Goal: Task Accomplishment & Management: Complete application form

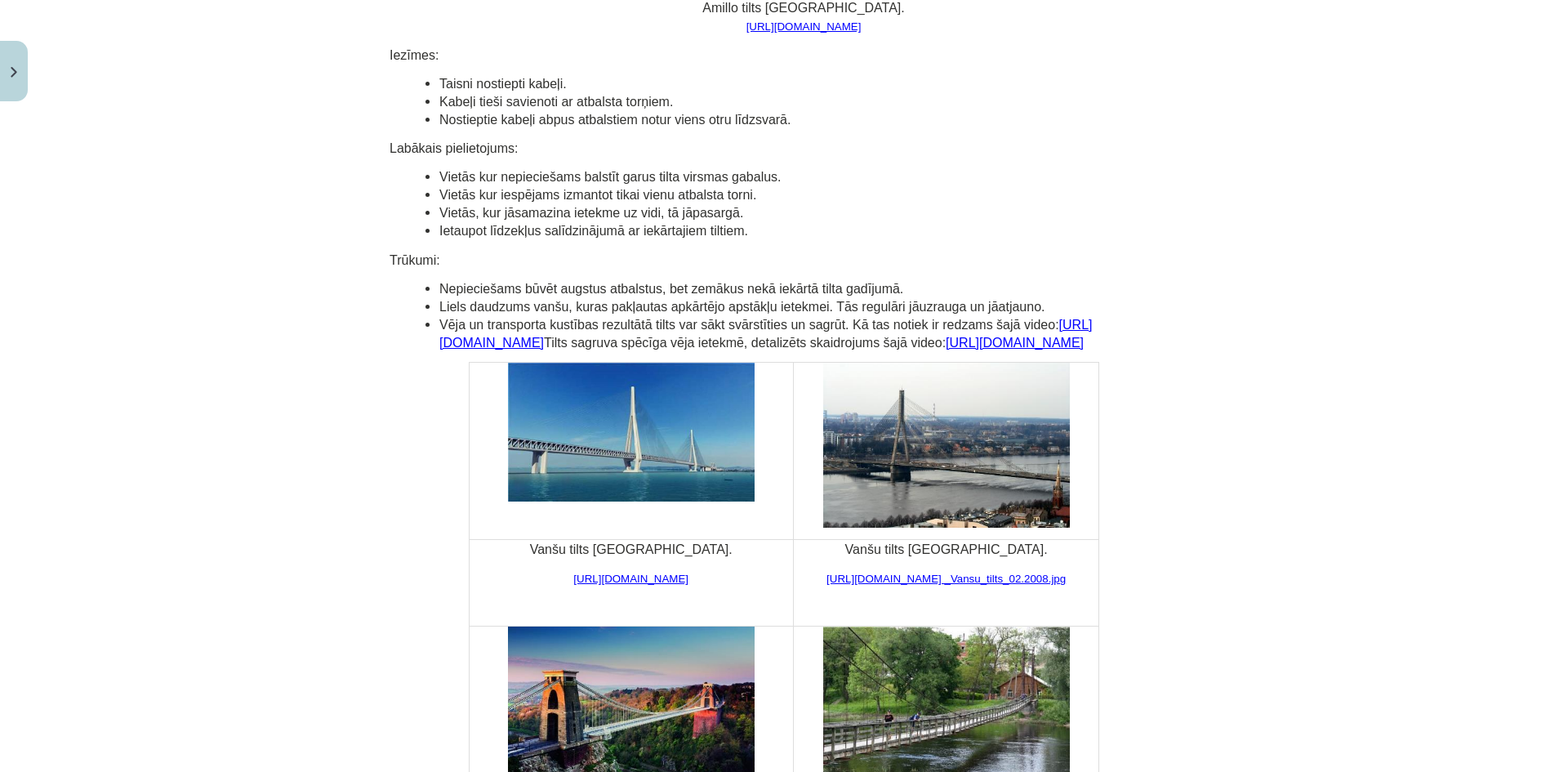
scroll to position [3043, 0]
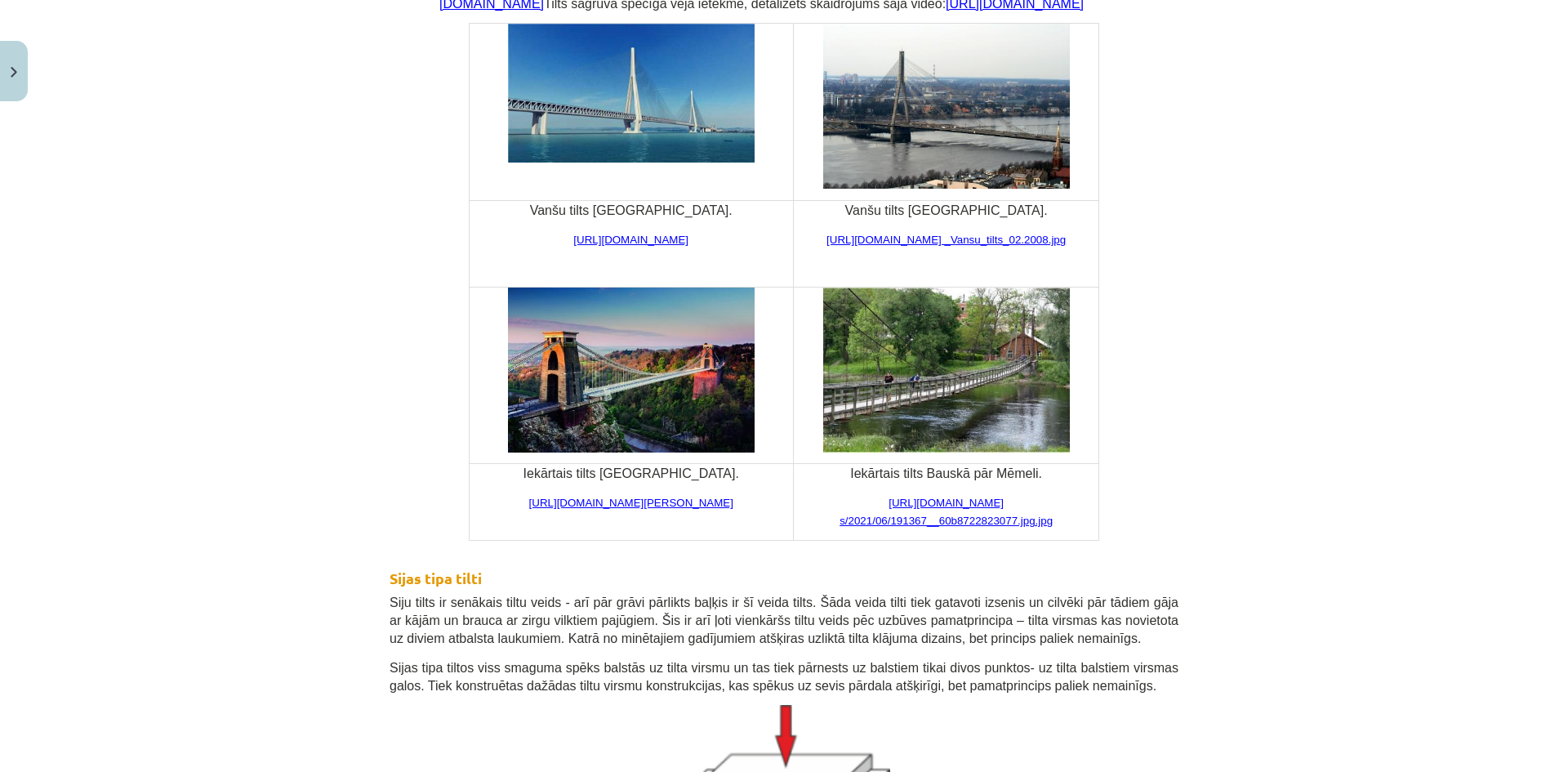
click at [1290, 316] on div "Mācību tēma: Inženierzinību 8. klases 1. ieskaites mācību materiāls #3 Tilti 25…" at bounding box center [784, 386] width 1568 height 772
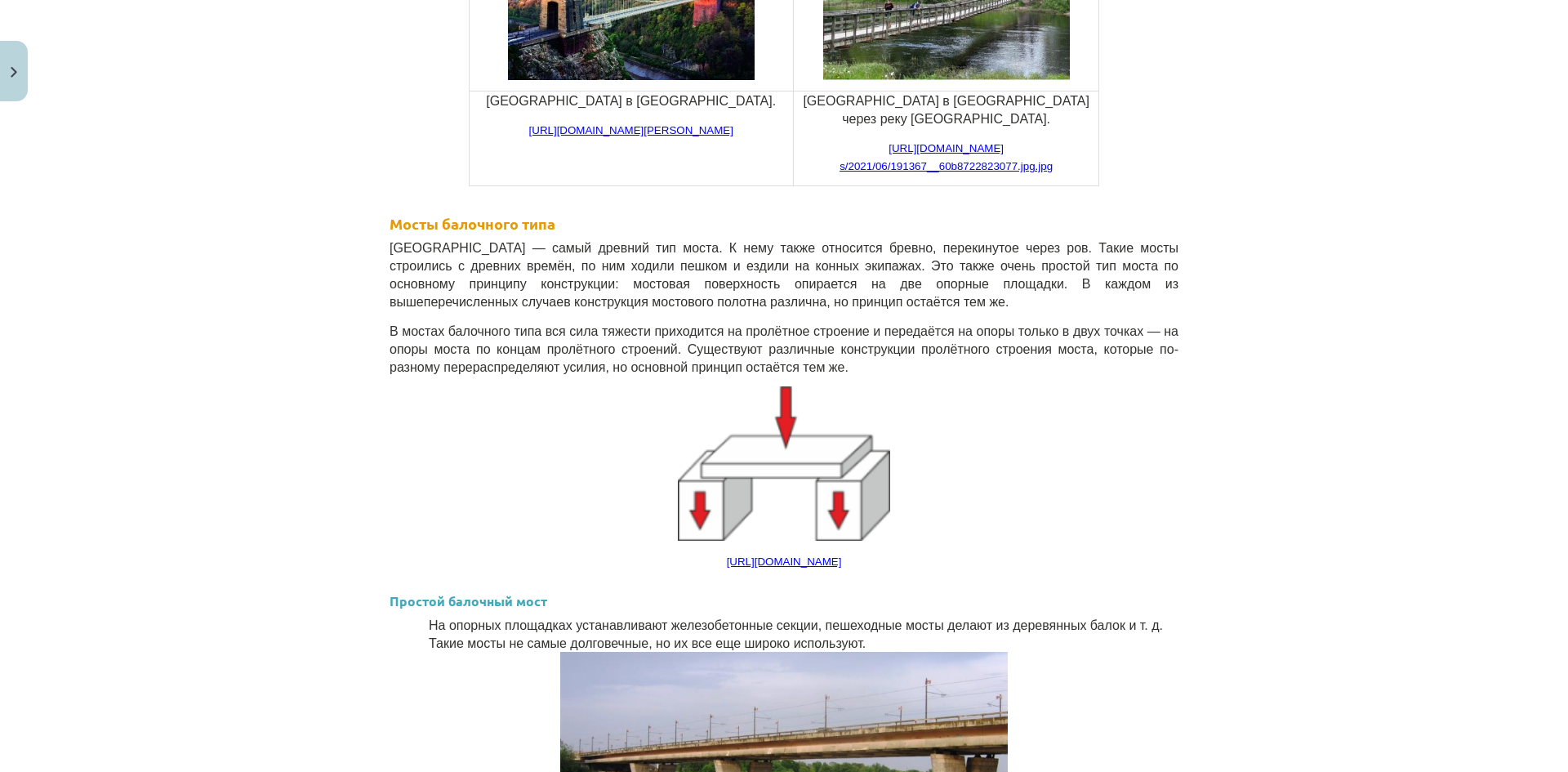
scroll to position [3859, 0]
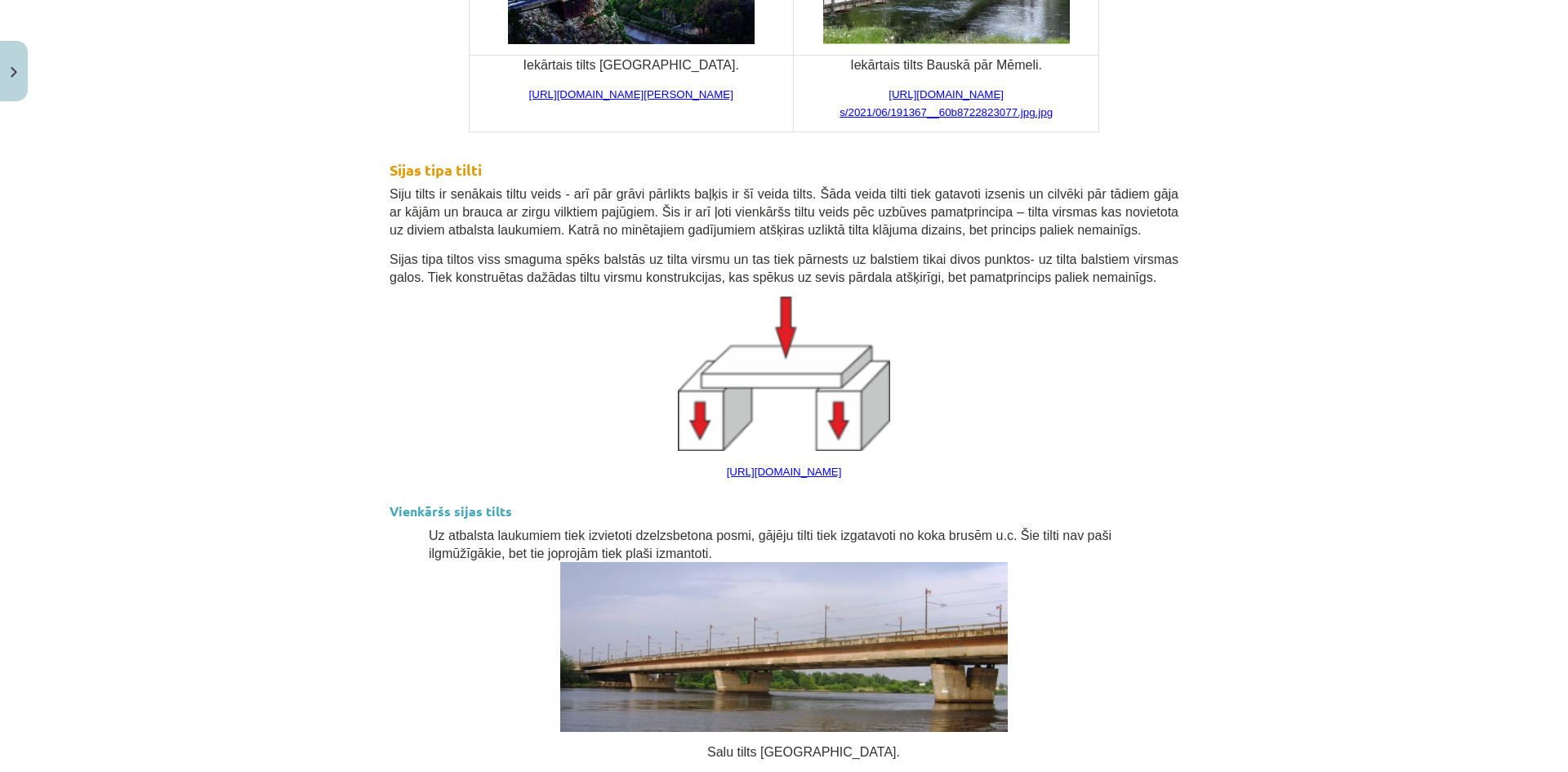
click at [1406, 340] on div "Mācību tēma: Inženierzinību 8. klases 1. ieskaites mācību materiāls #3 Tilti 25…" at bounding box center [784, 386] width 1568 height 772
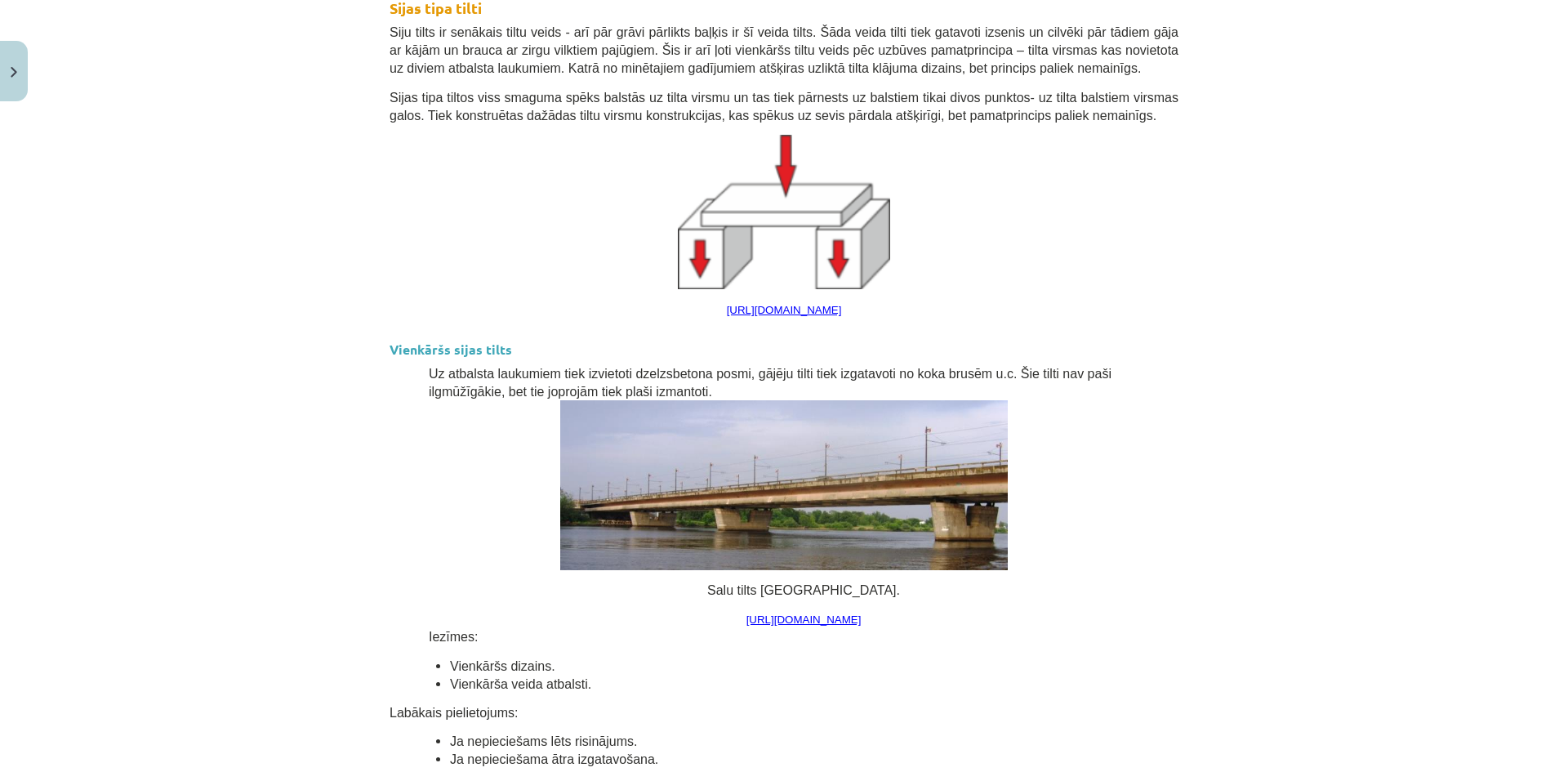
scroll to position [4023, 0]
click at [1310, 309] on div "Mācību tēma: Inženierzinību 8. klases 1. ieskaites mācību materiāls #3 Tilti 25…" at bounding box center [784, 386] width 1568 height 772
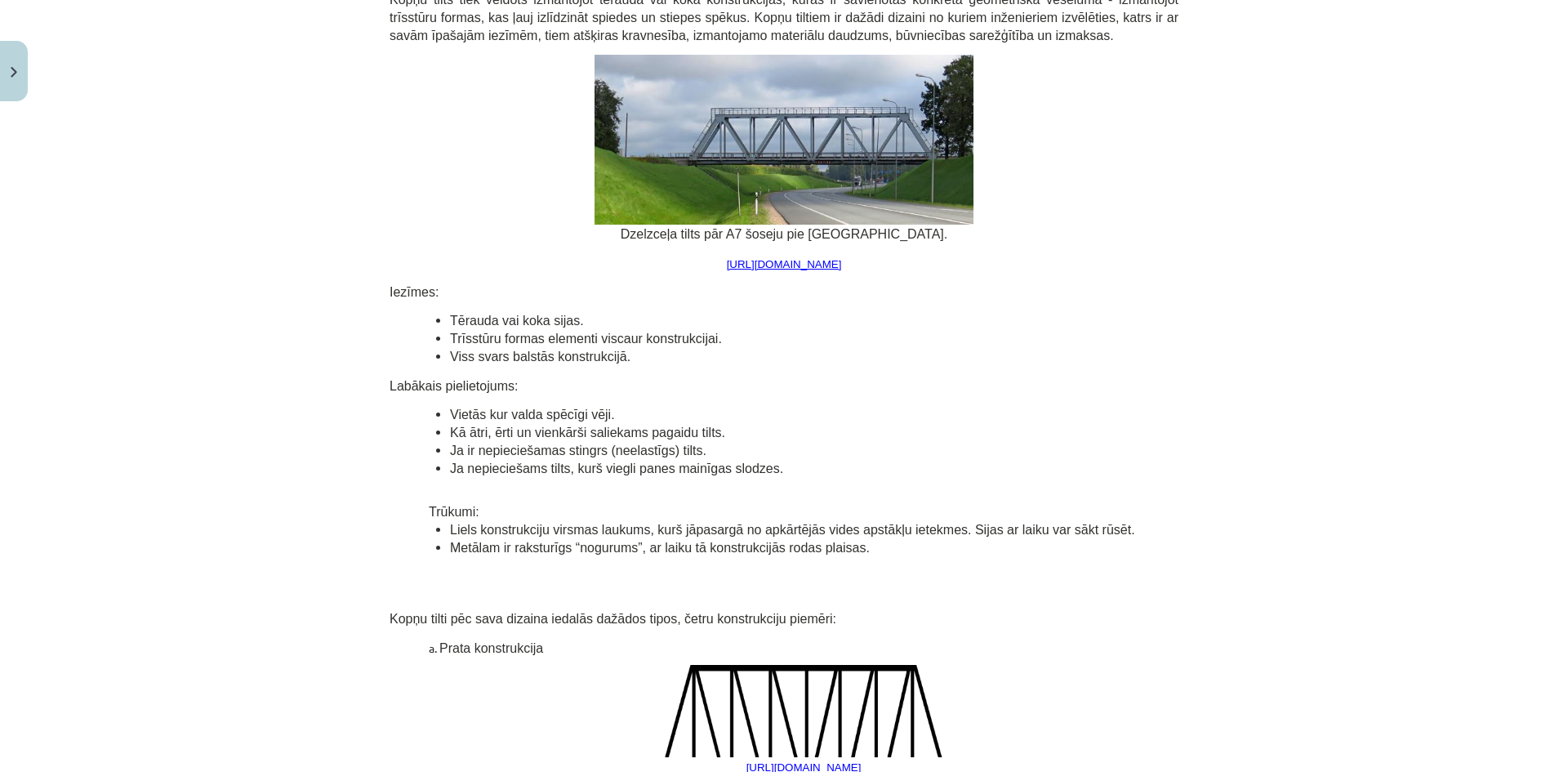
scroll to position [5048, 0]
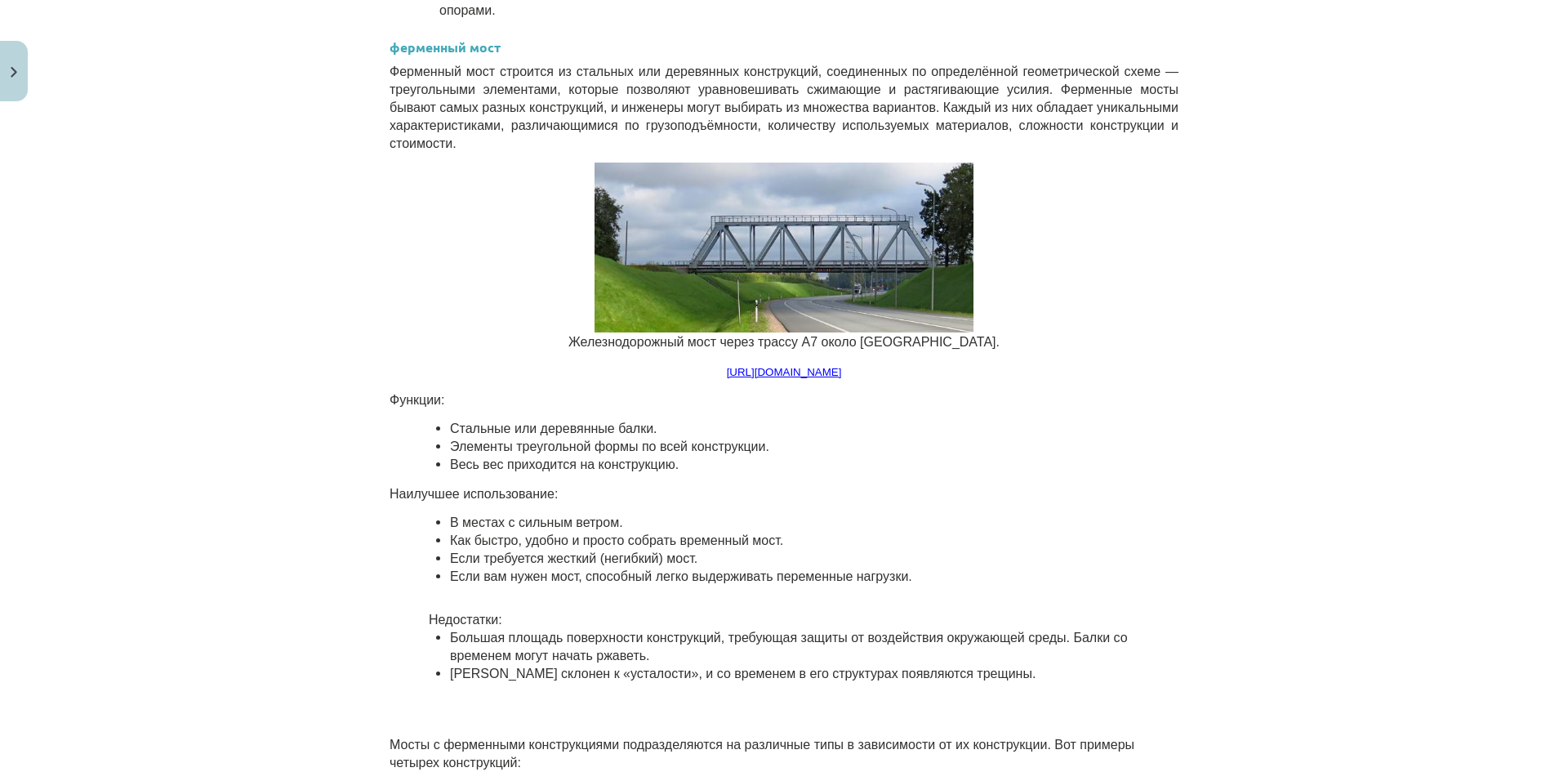
drag, startPoint x: 1175, startPoint y: 251, endPoint x: 1182, endPoint y: 240, distance: 13.0
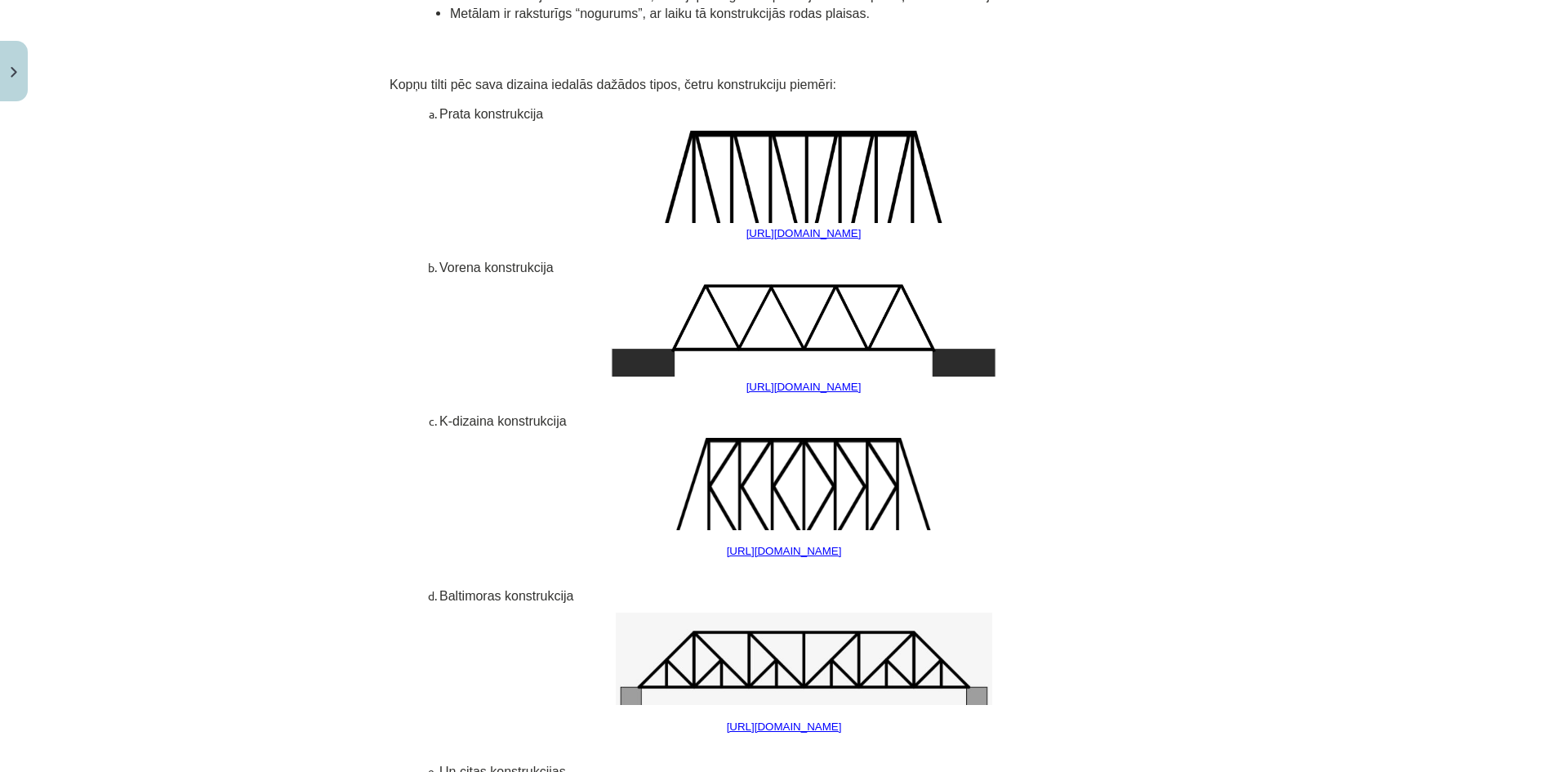
scroll to position [5312, 0]
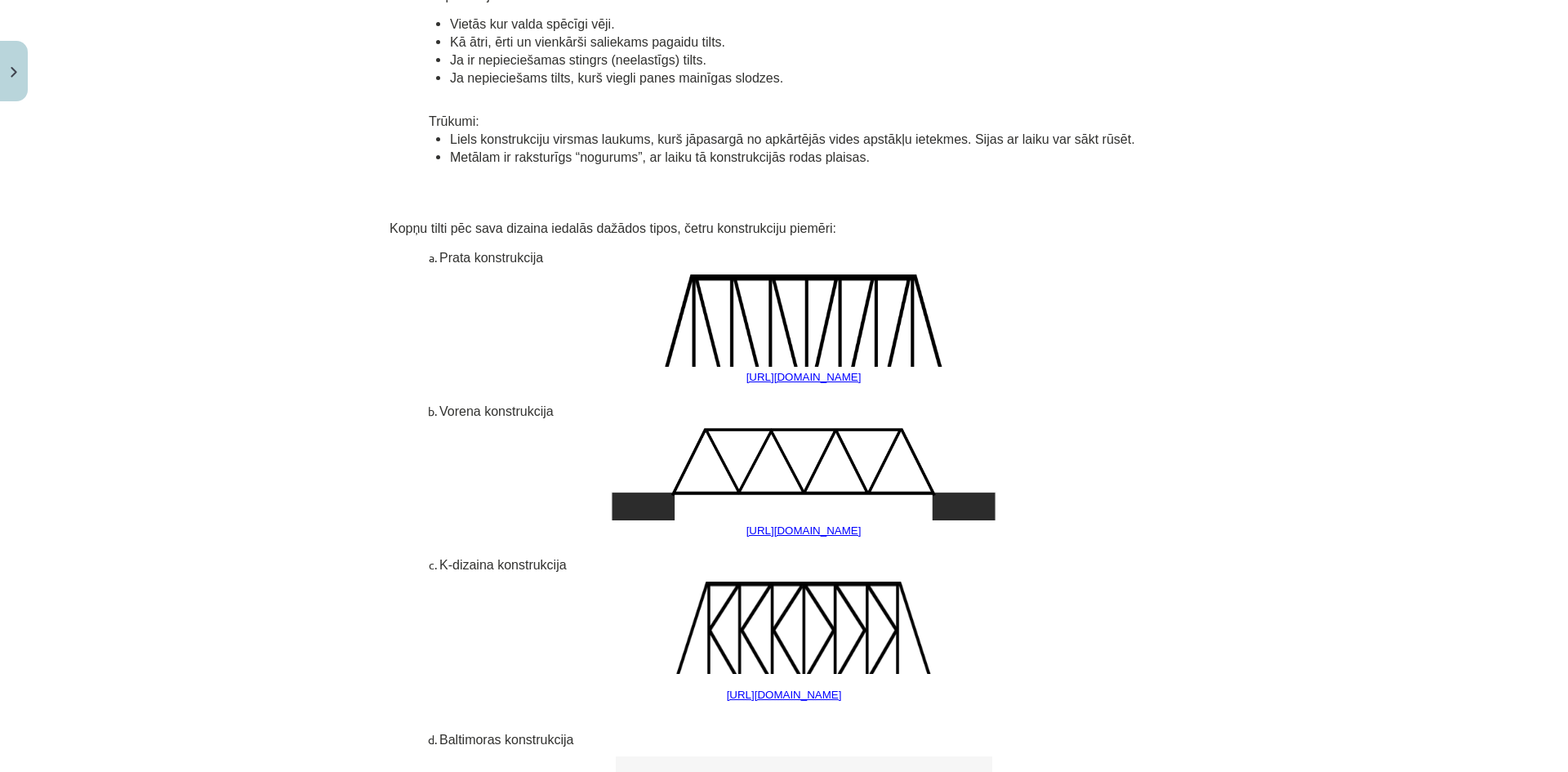
click at [1300, 366] on div "Mācību tēma: Inženierzinību 8. klases 1. ieskaites mācību materiāls #3 Tilti 25…" at bounding box center [784, 386] width 1568 height 772
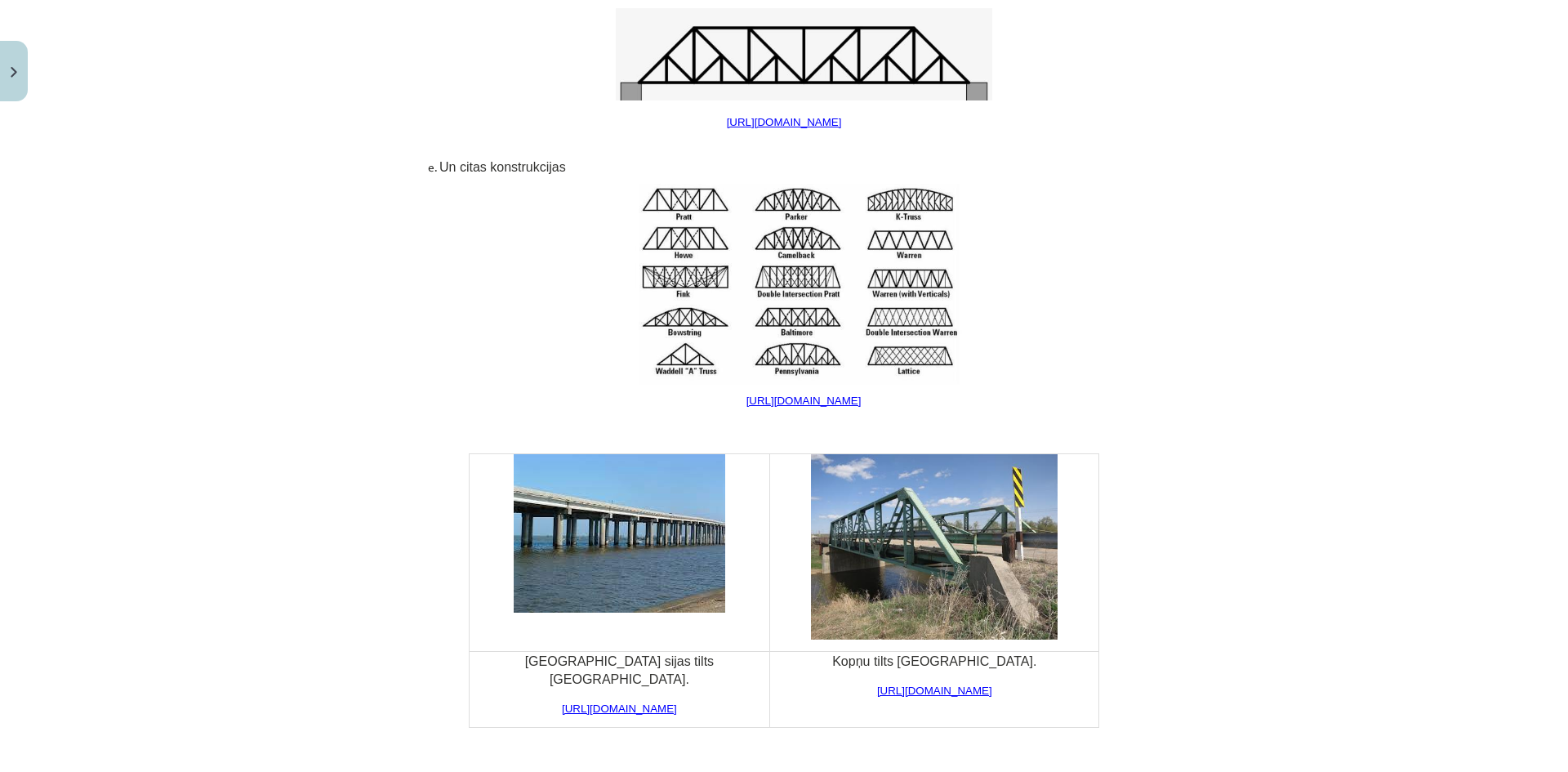
scroll to position [6212, 0]
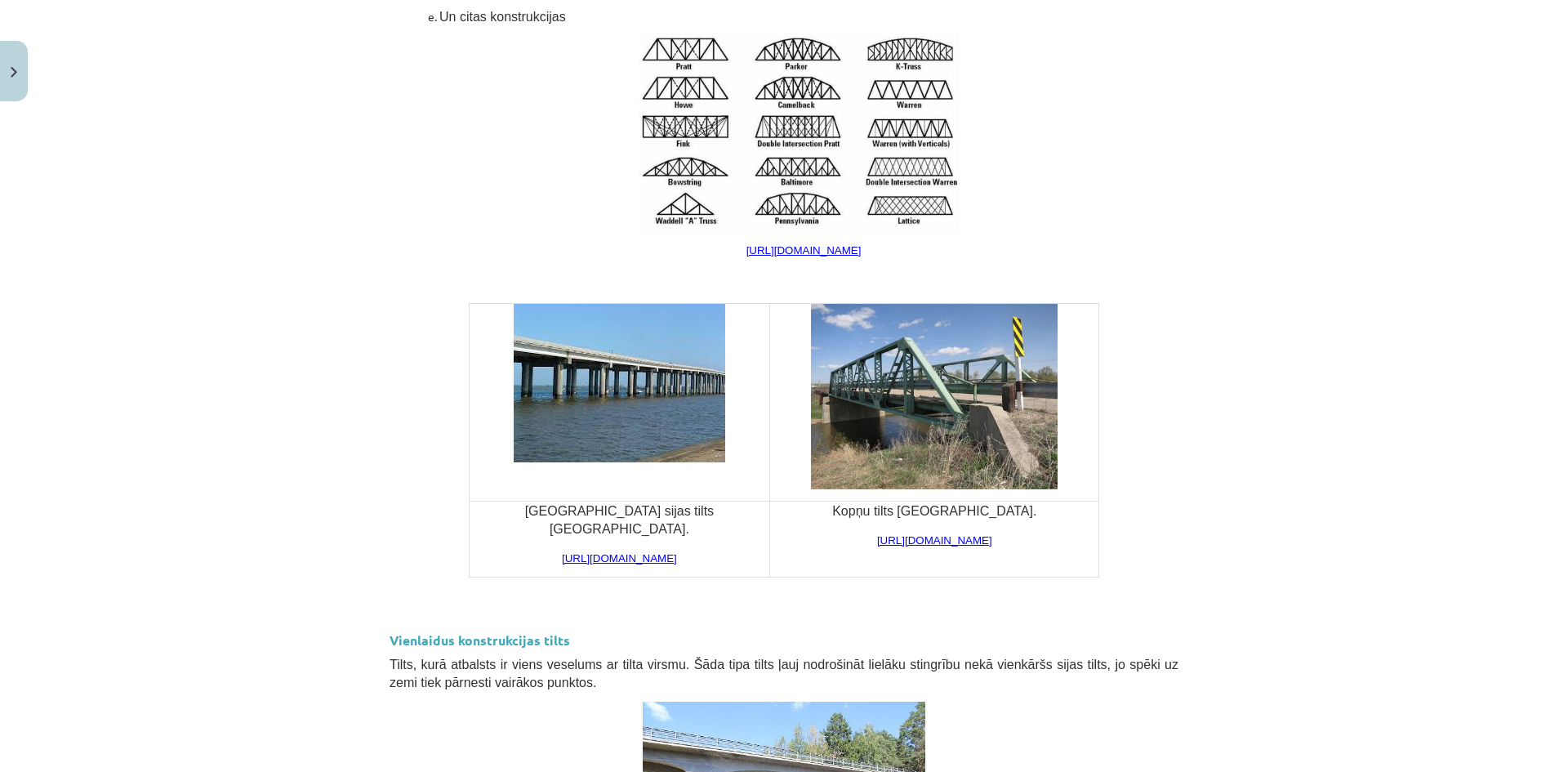
drag, startPoint x: 266, startPoint y: 603, endPoint x: 266, endPoint y: 590, distance: 13.0
click at [266, 592] on div "Mācību tēma: Inženierzinību 8. klases 1. ieskaites mācību materiāls #3 Tilti 25…" at bounding box center [784, 386] width 1568 height 772
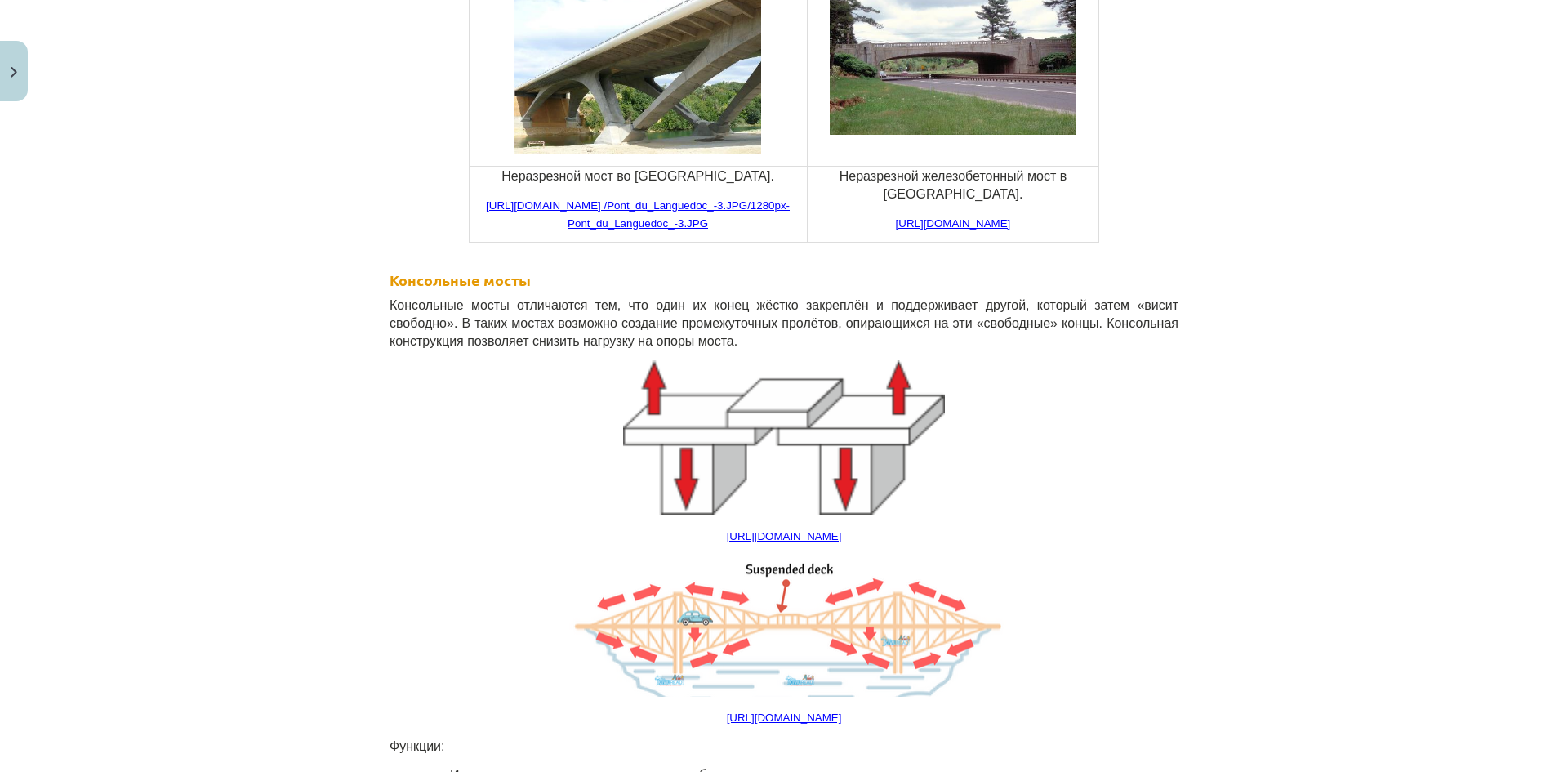
scroll to position [7862, 0]
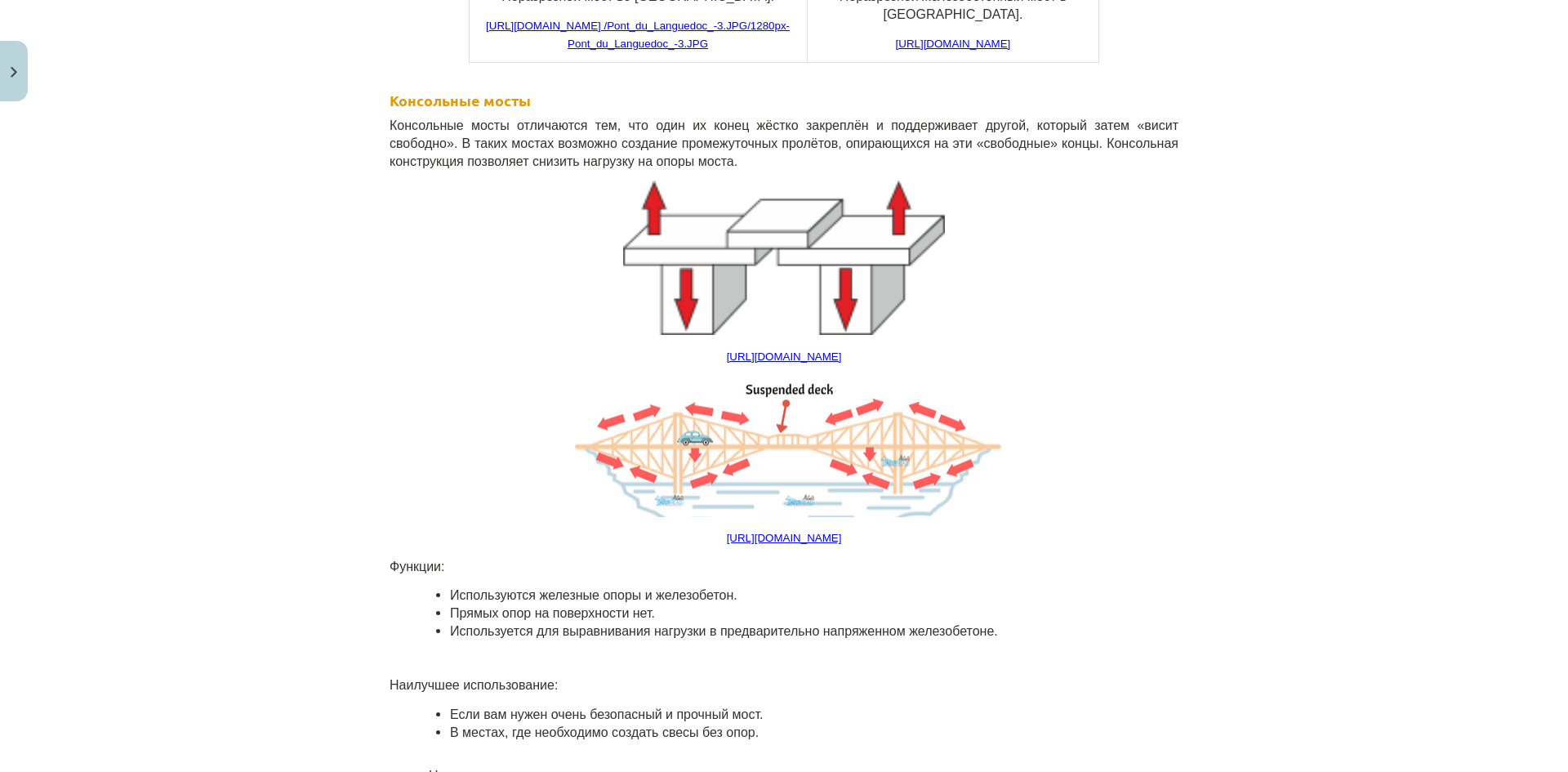
click at [1204, 280] on div "Тема исследования: Инженерное дело, 8 класс, учебный материал для теста 1 класс…" at bounding box center [784, 386] width 1568 height 772
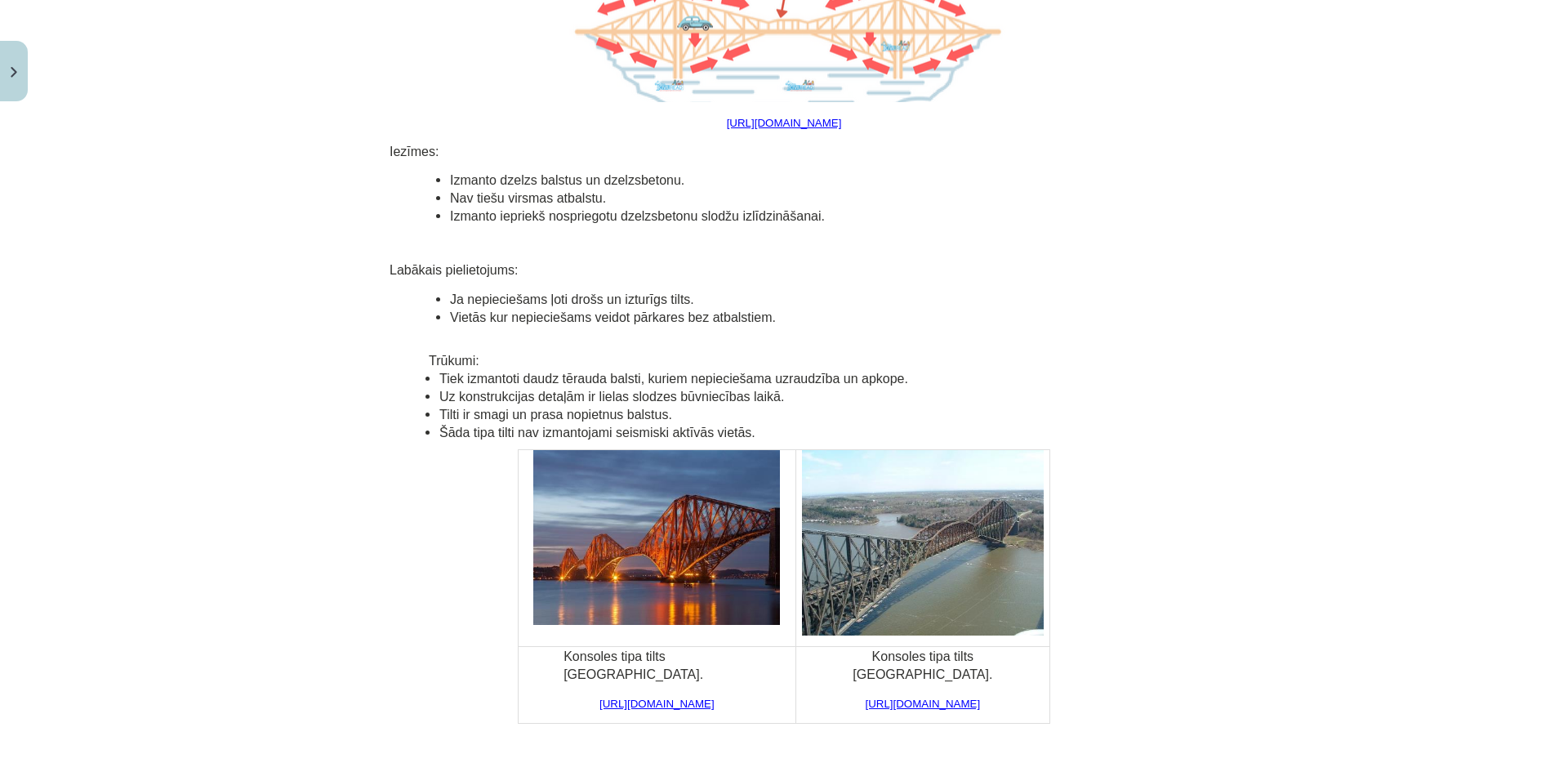
scroll to position [7810, 0]
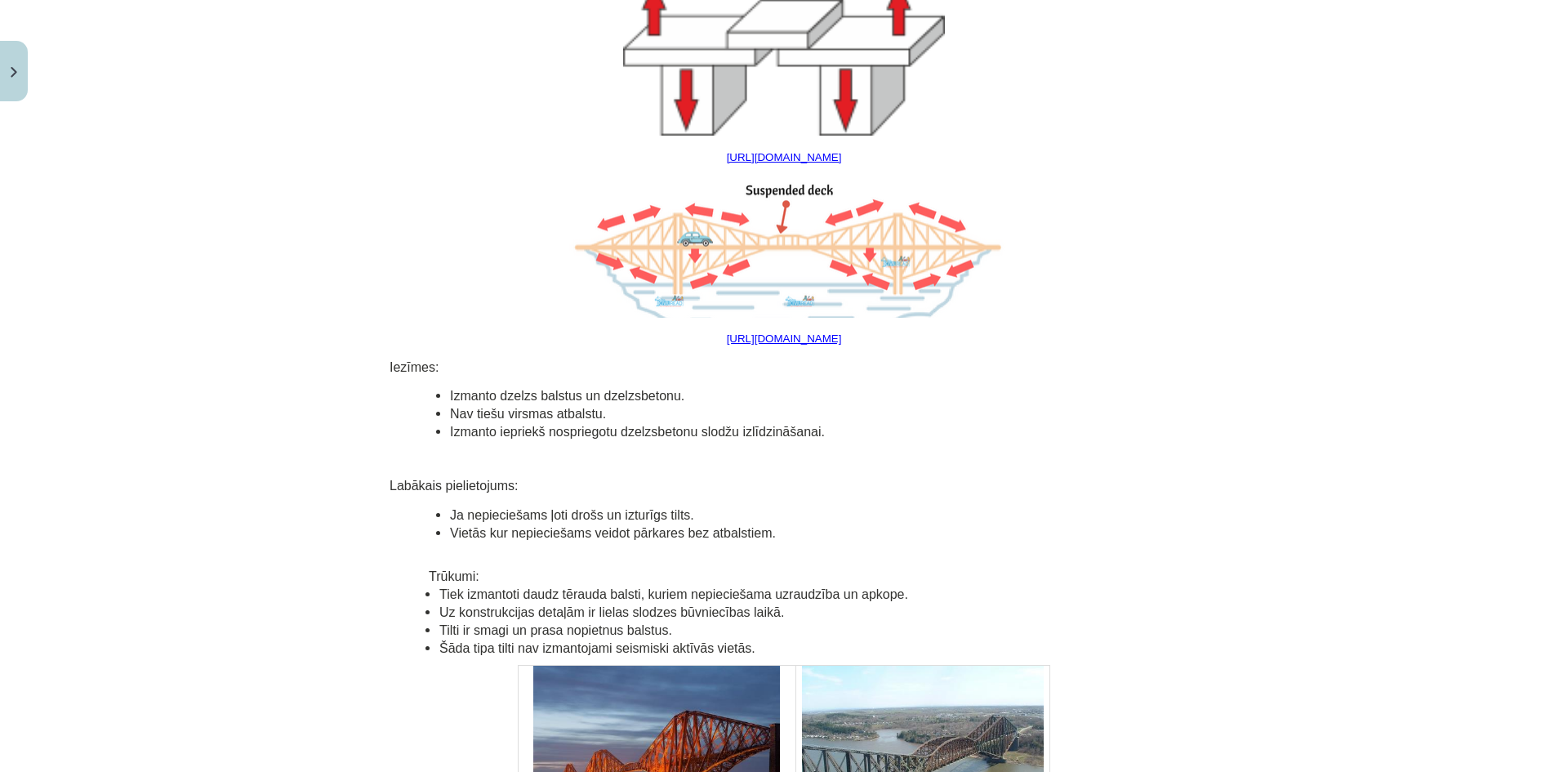
click at [1278, 371] on div "Mācību tēma: Inženierzinību 8. klases 1. ieskaites mācību materiāls #3 Tilti 25…" at bounding box center [784, 386] width 1568 height 772
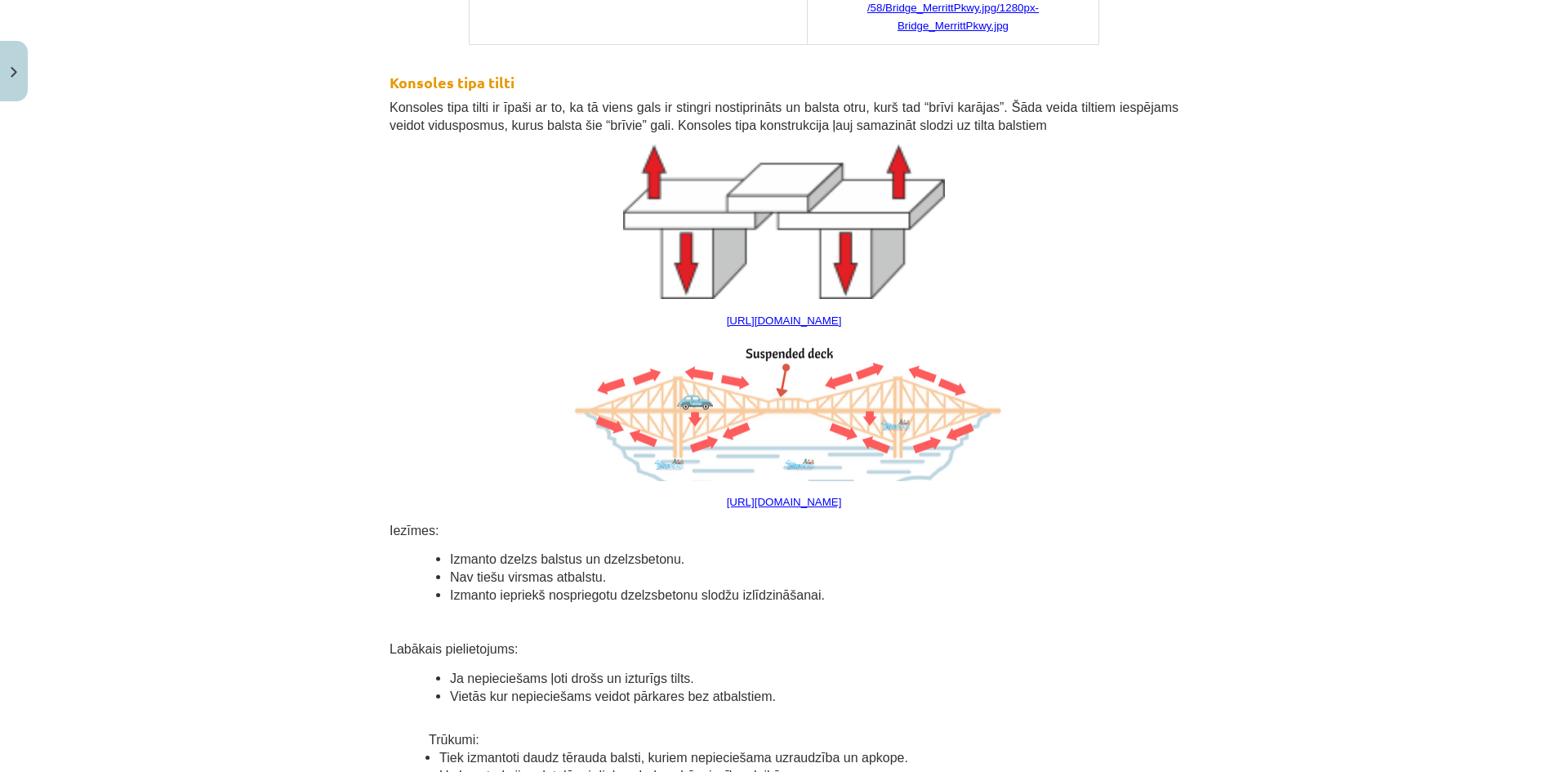
scroll to position [7728, 0]
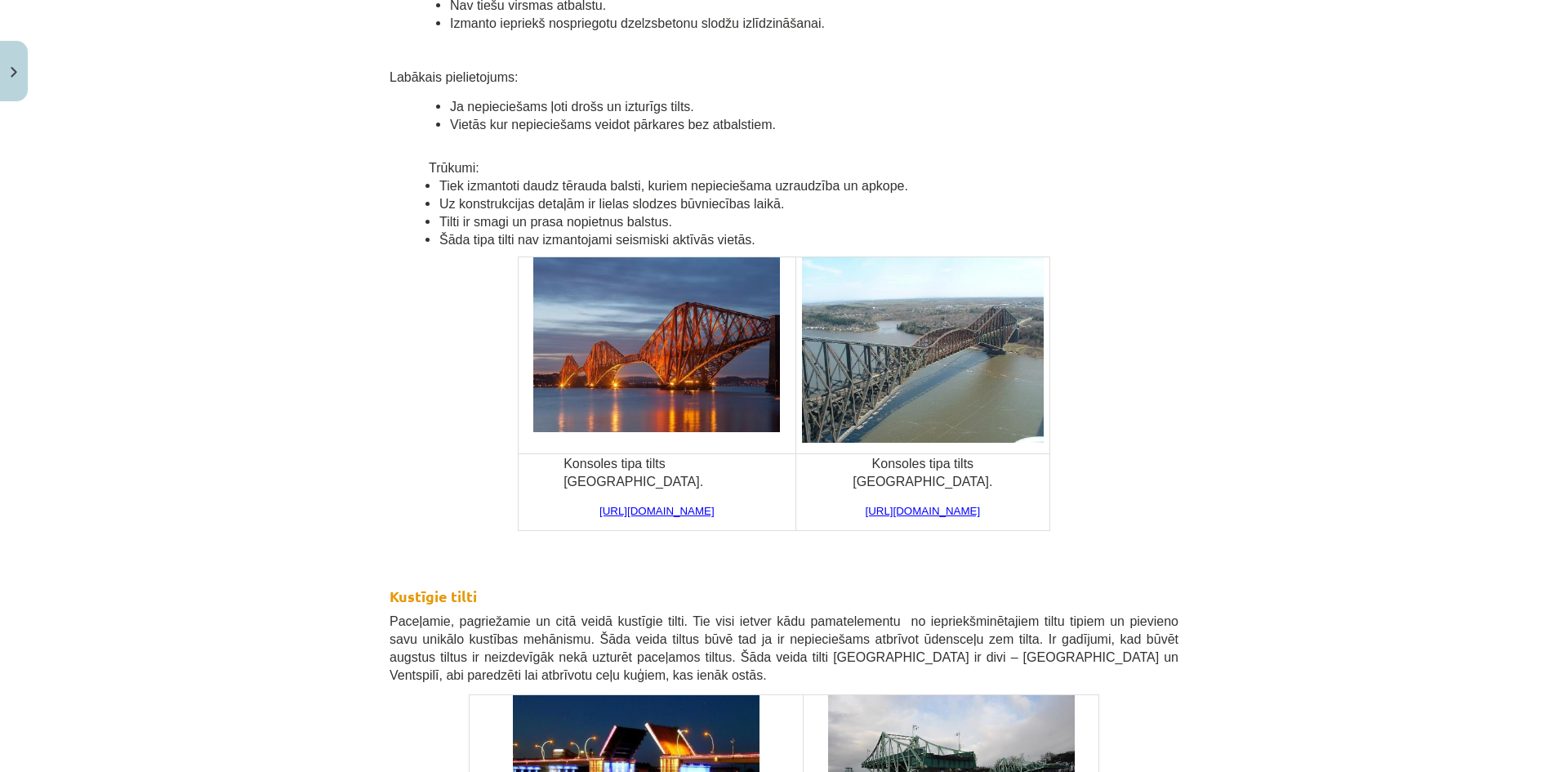
click at [267, 491] on div "Mācību tēma: Inženierzinību 8. klases 1. ieskaites mācību materiāls #3 Tilti 25…" at bounding box center [784, 386] width 1568 height 772
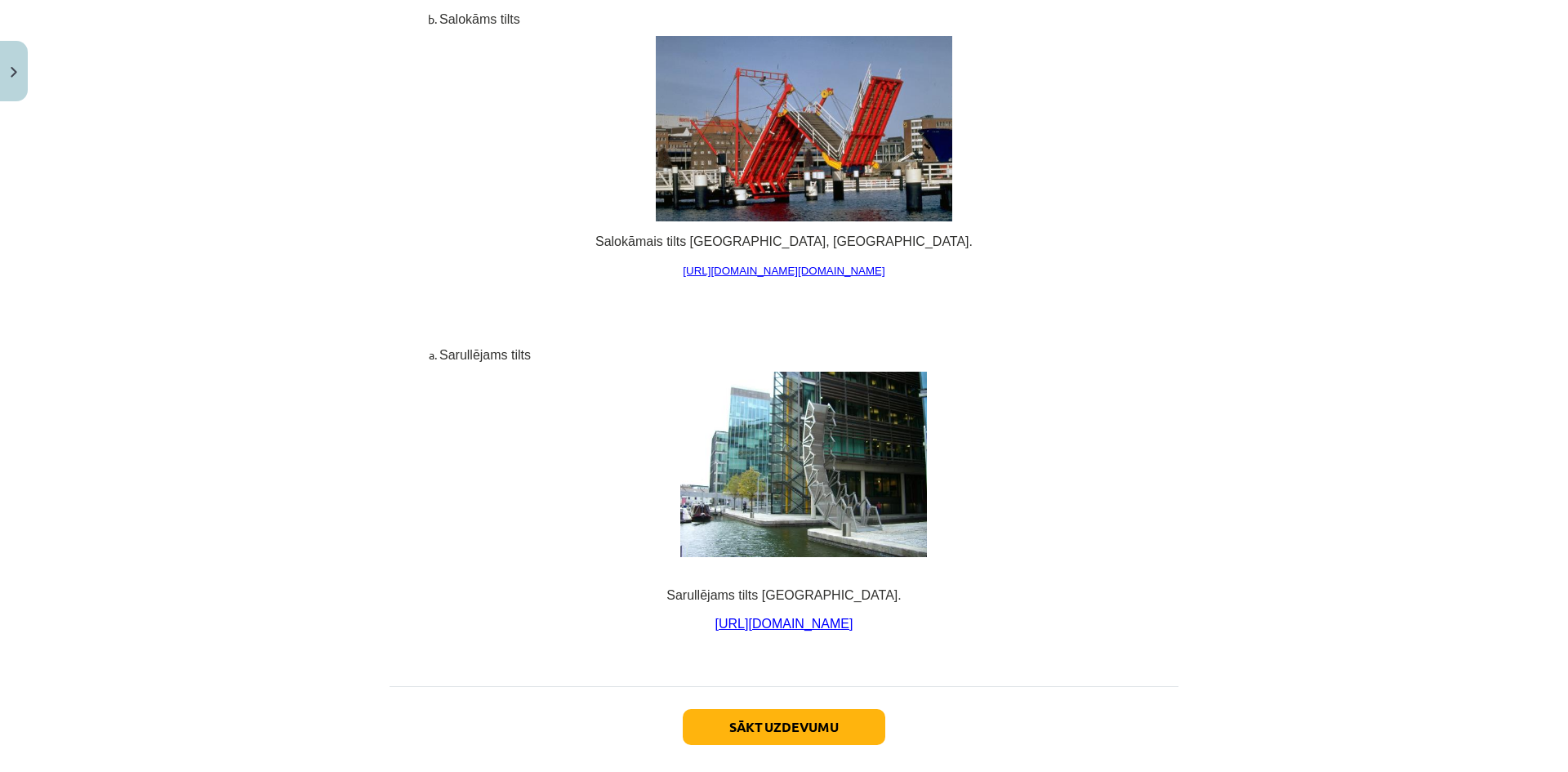
scroll to position [10782, 0]
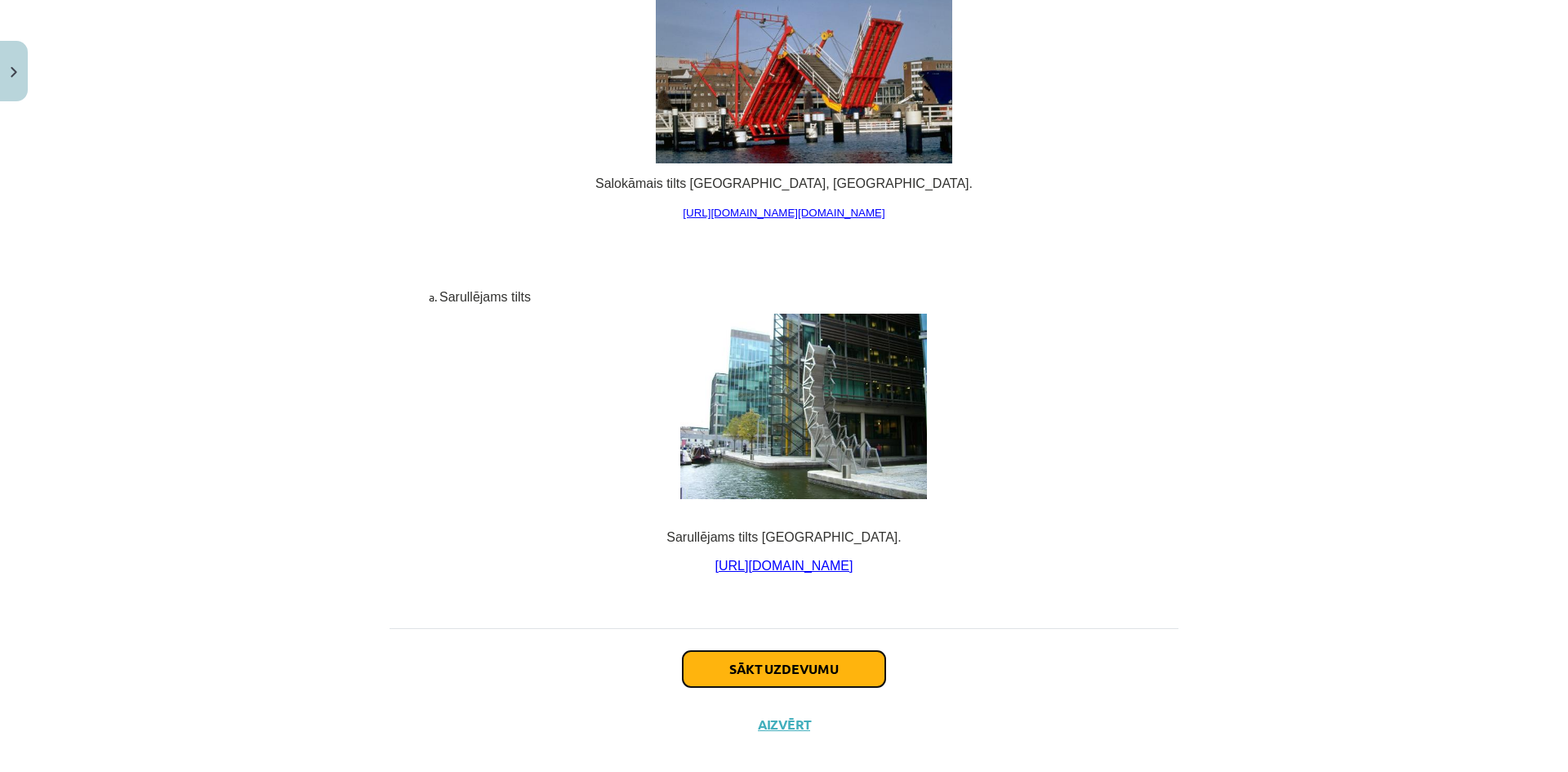
click at [867, 652] on button "Sākt uzdevumu" at bounding box center [784, 669] width 202 height 36
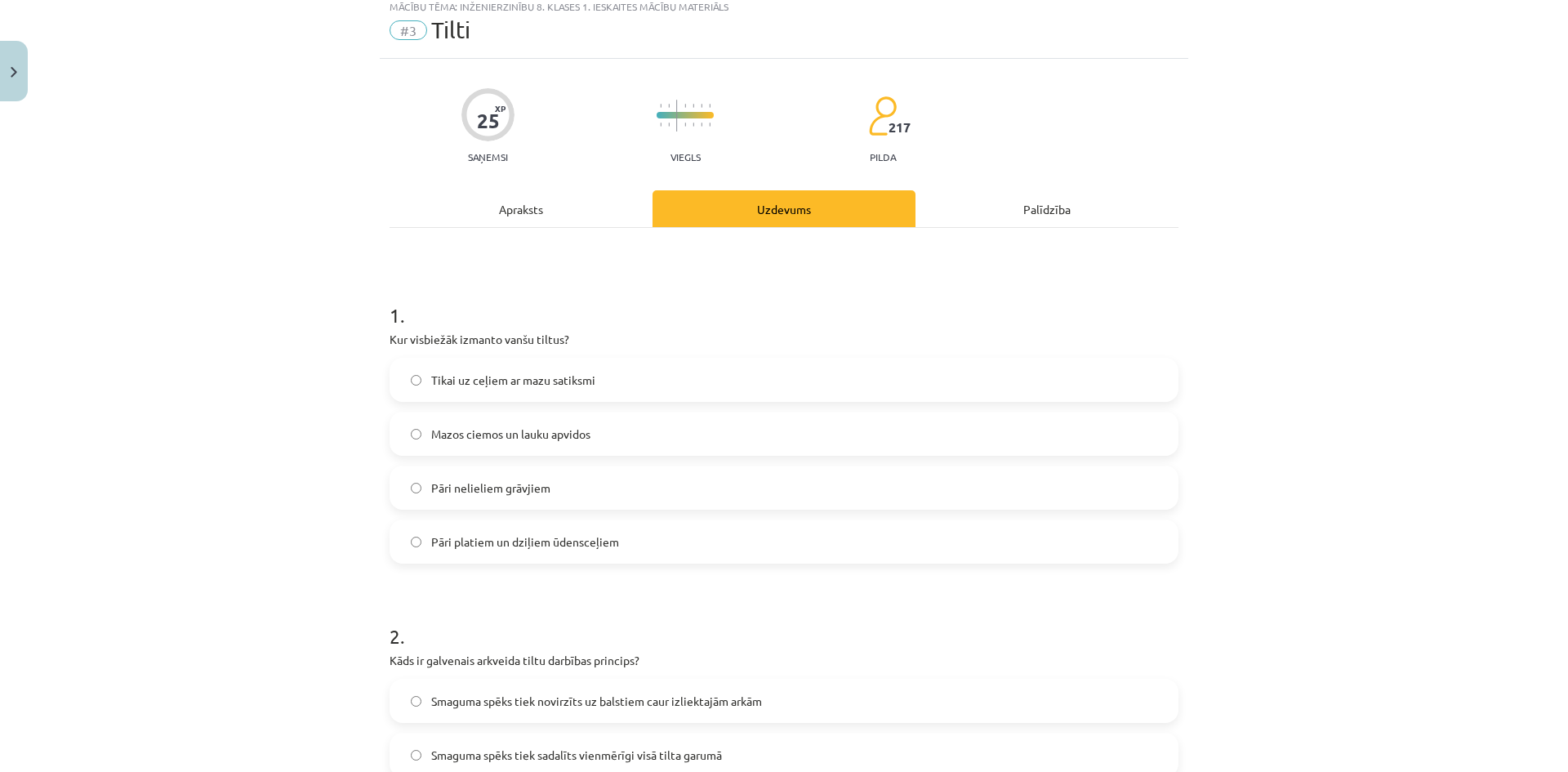
scroll to position [40, 0]
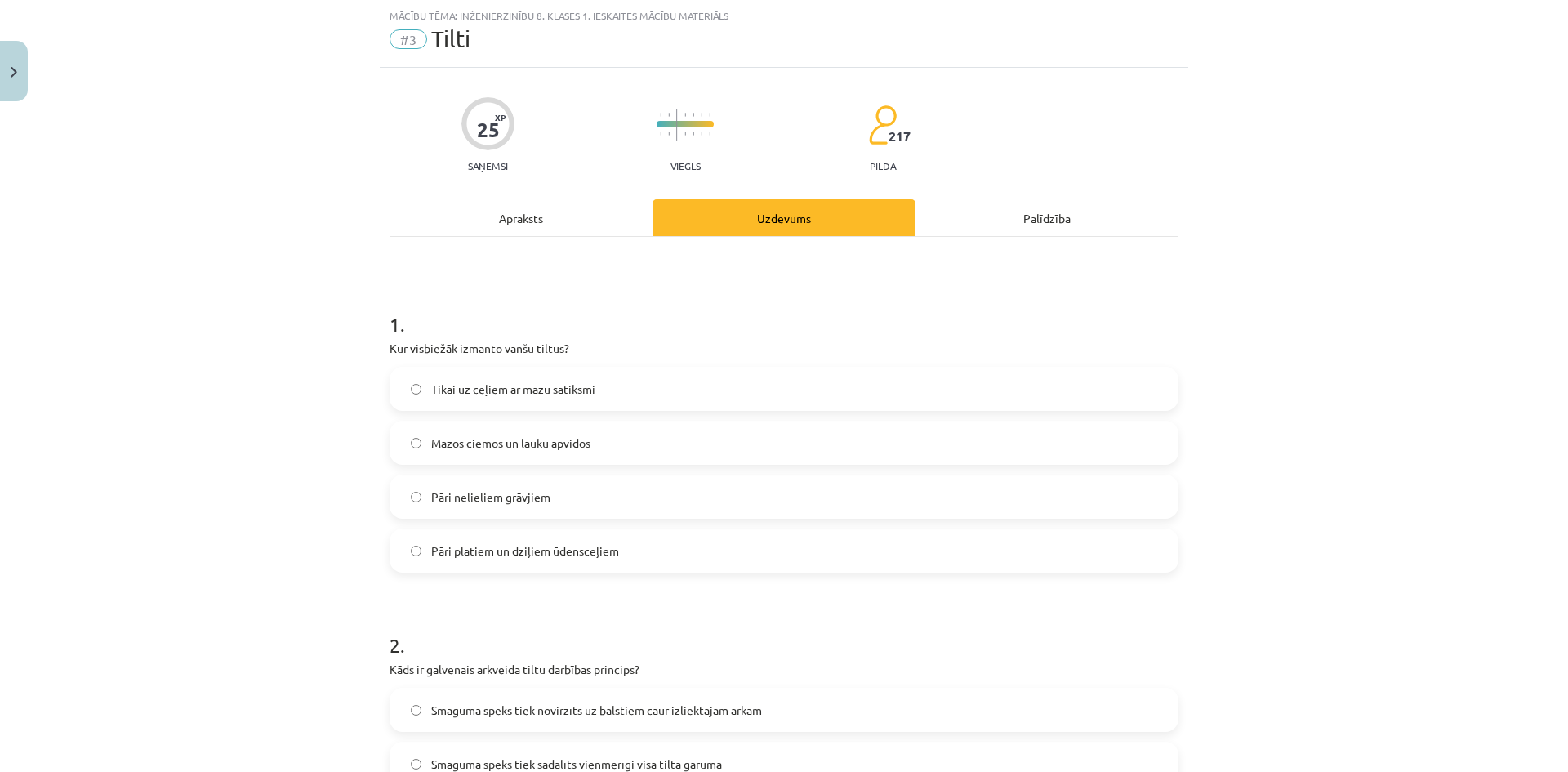
click at [455, 558] on span "Pāri platiem un dziļiem ūdensceļiem" at bounding box center [525, 551] width 187 height 17
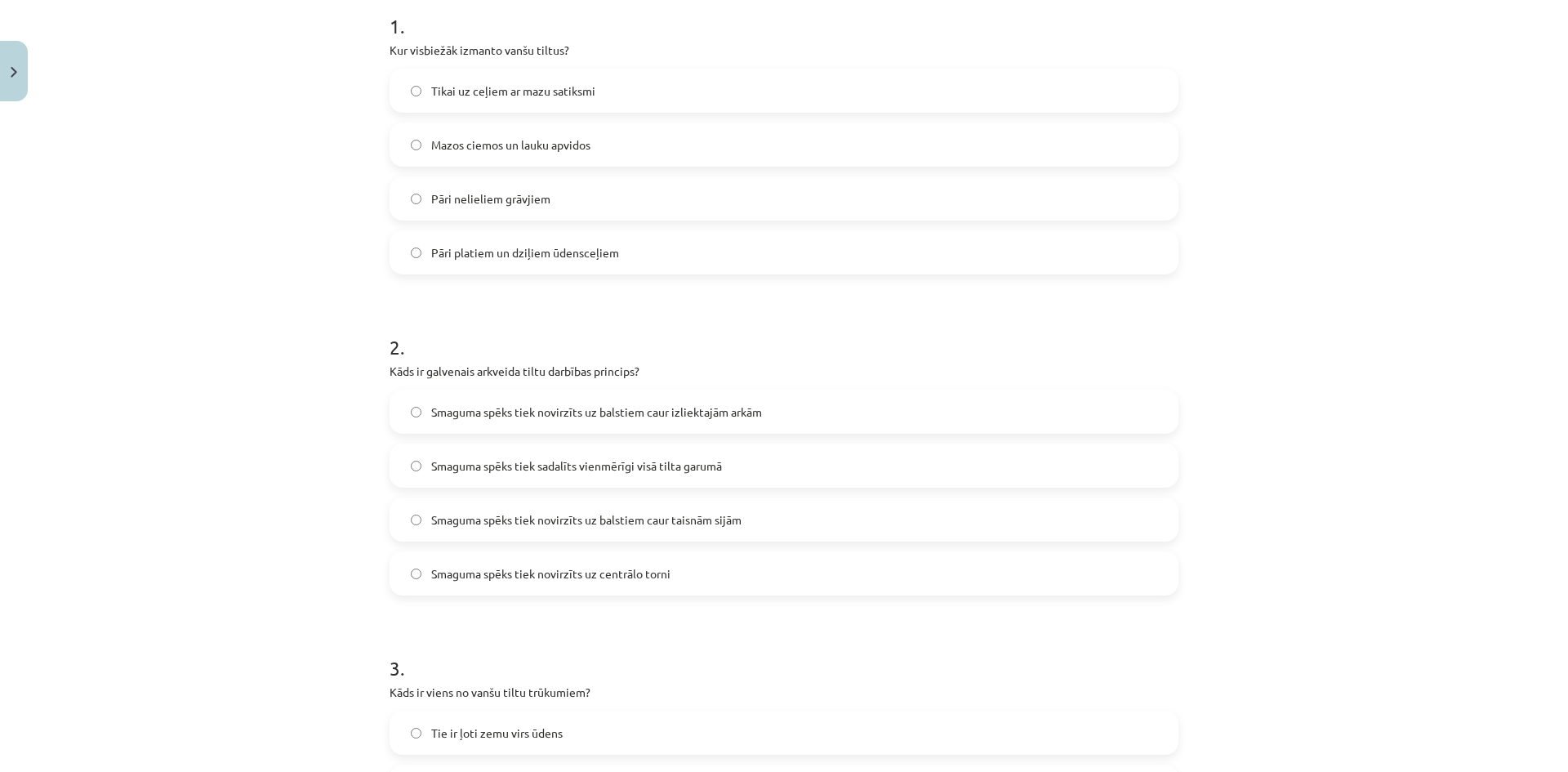
scroll to position [449, 0]
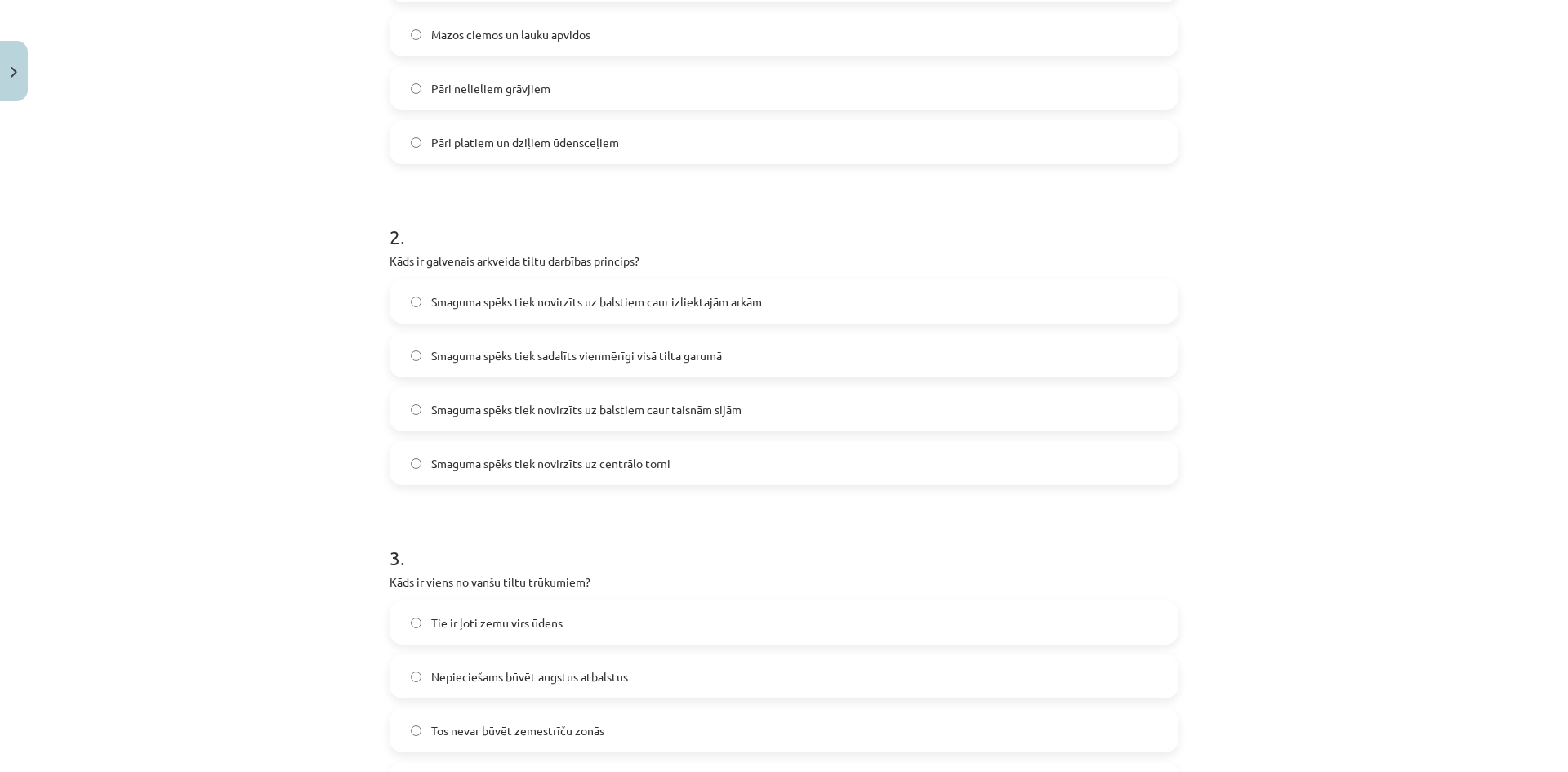
click at [1220, 112] on div "Mācību tēma: Inženierzinību 8. klases 1. ieskaites mācību materiāls #3 Tilti 25…" at bounding box center [784, 386] width 1568 height 772
click at [668, 286] on label "Сила тяжести передается на опоры через изогнутые арки." at bounding box center [784, 301] width 785 height 40
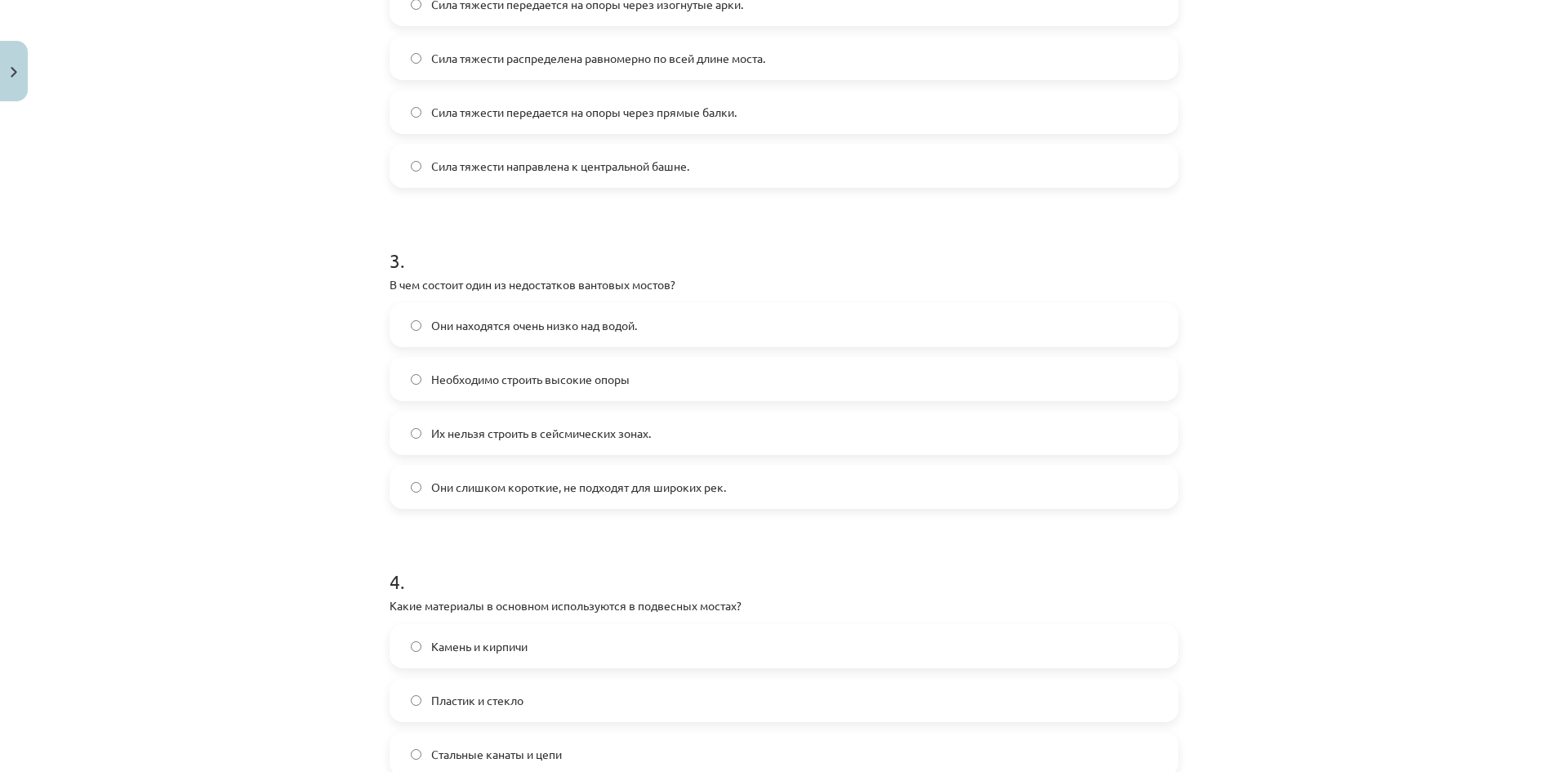
scroll to position [776, 0]
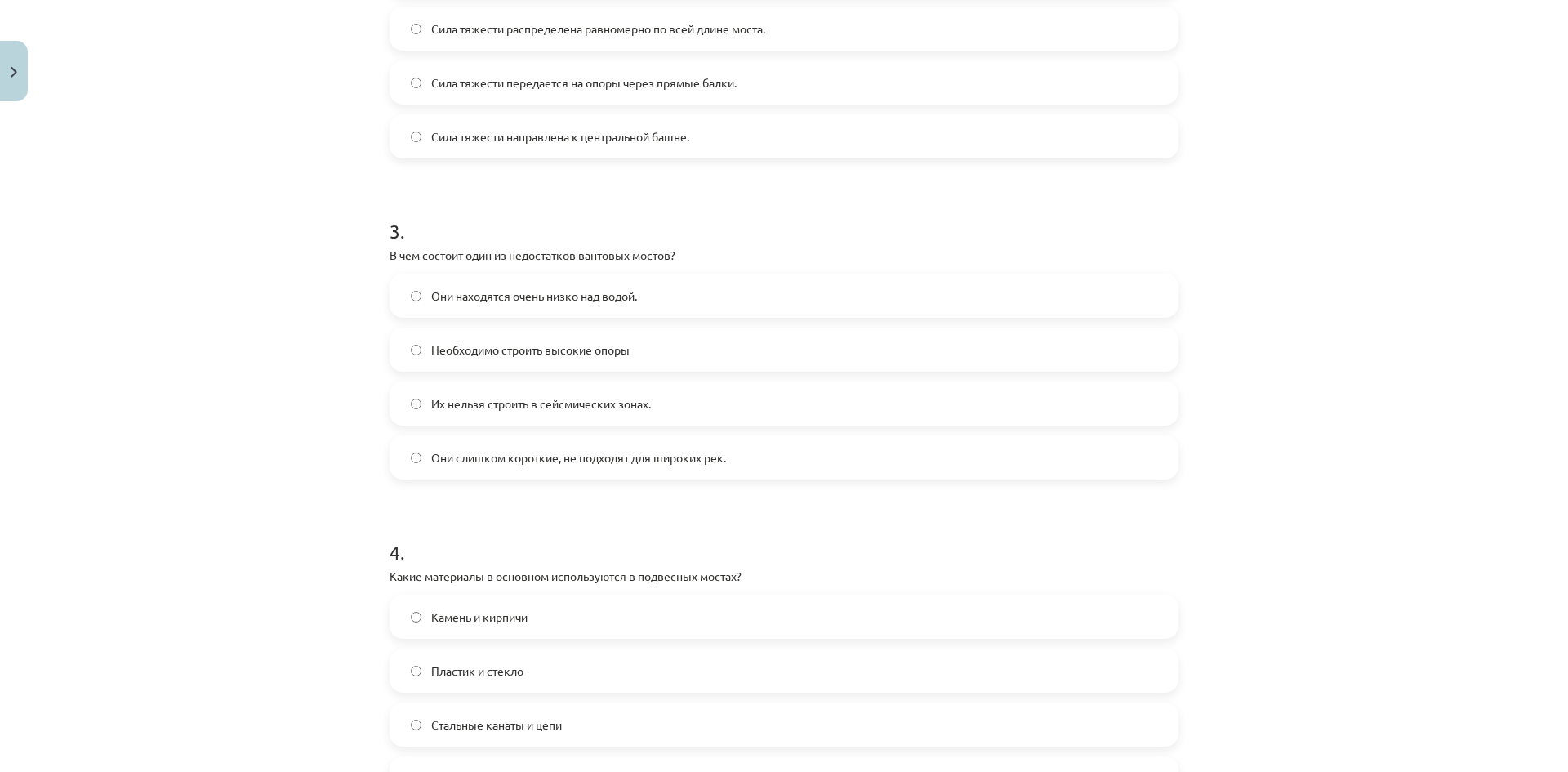
click at [648, 344] on label "Необходимо строить высокие опоры" at bounding box center [784, 349] width 785 height 40
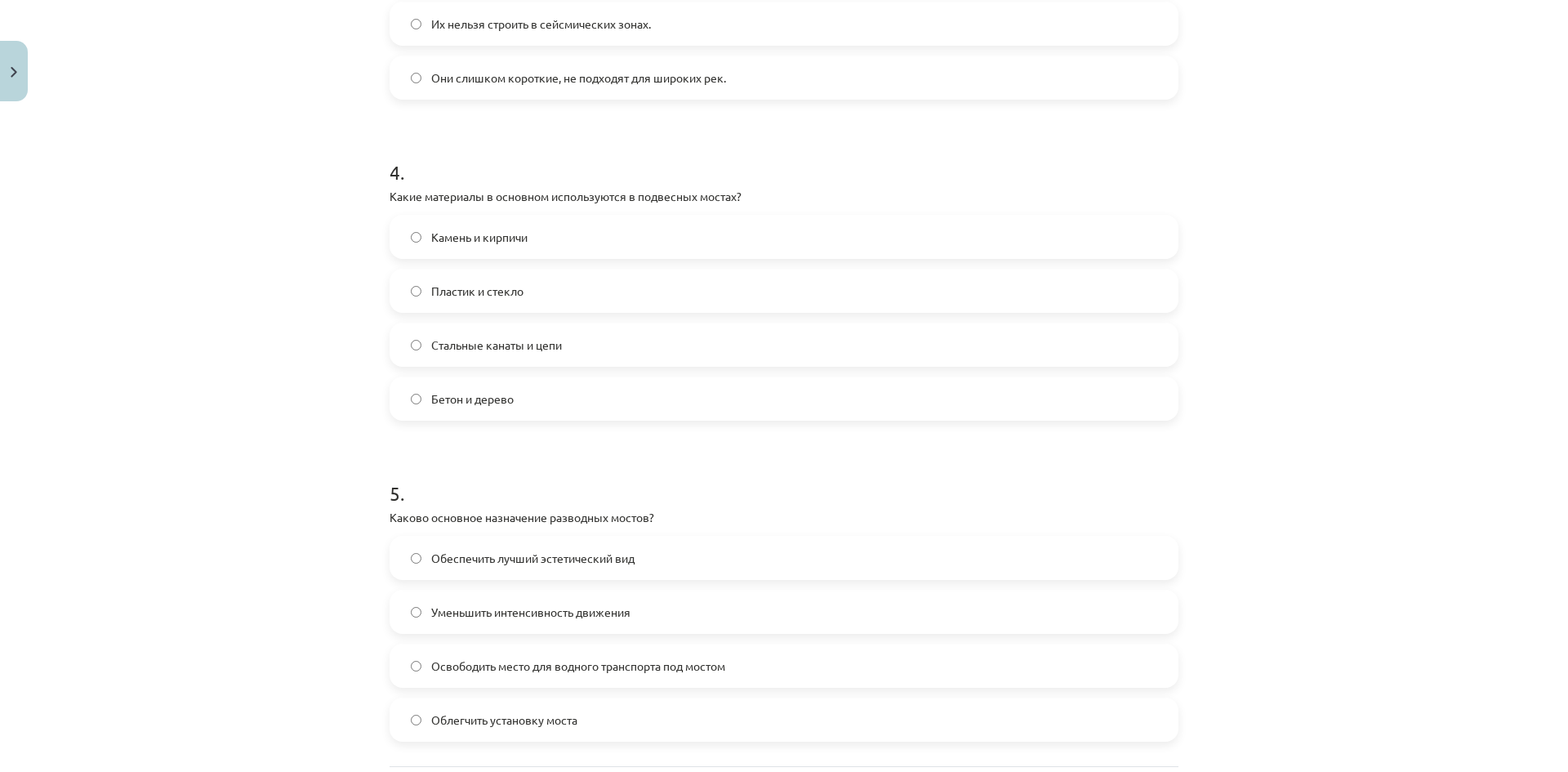
scroll to position [1185, 0]
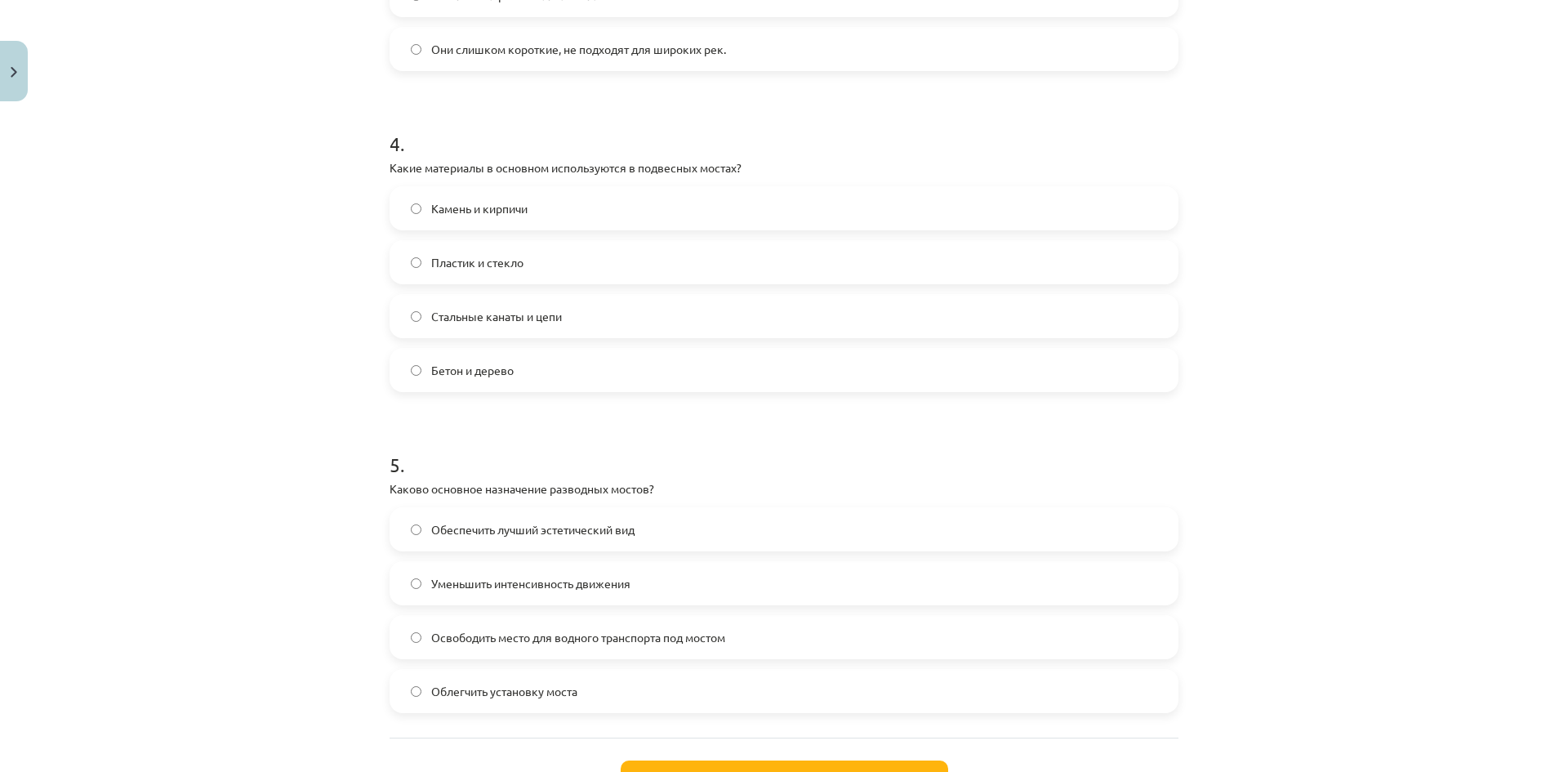
click at [538, 311] on font "Стальные канаты и цепи" at bounding box center [496, 316] width 130 height 15
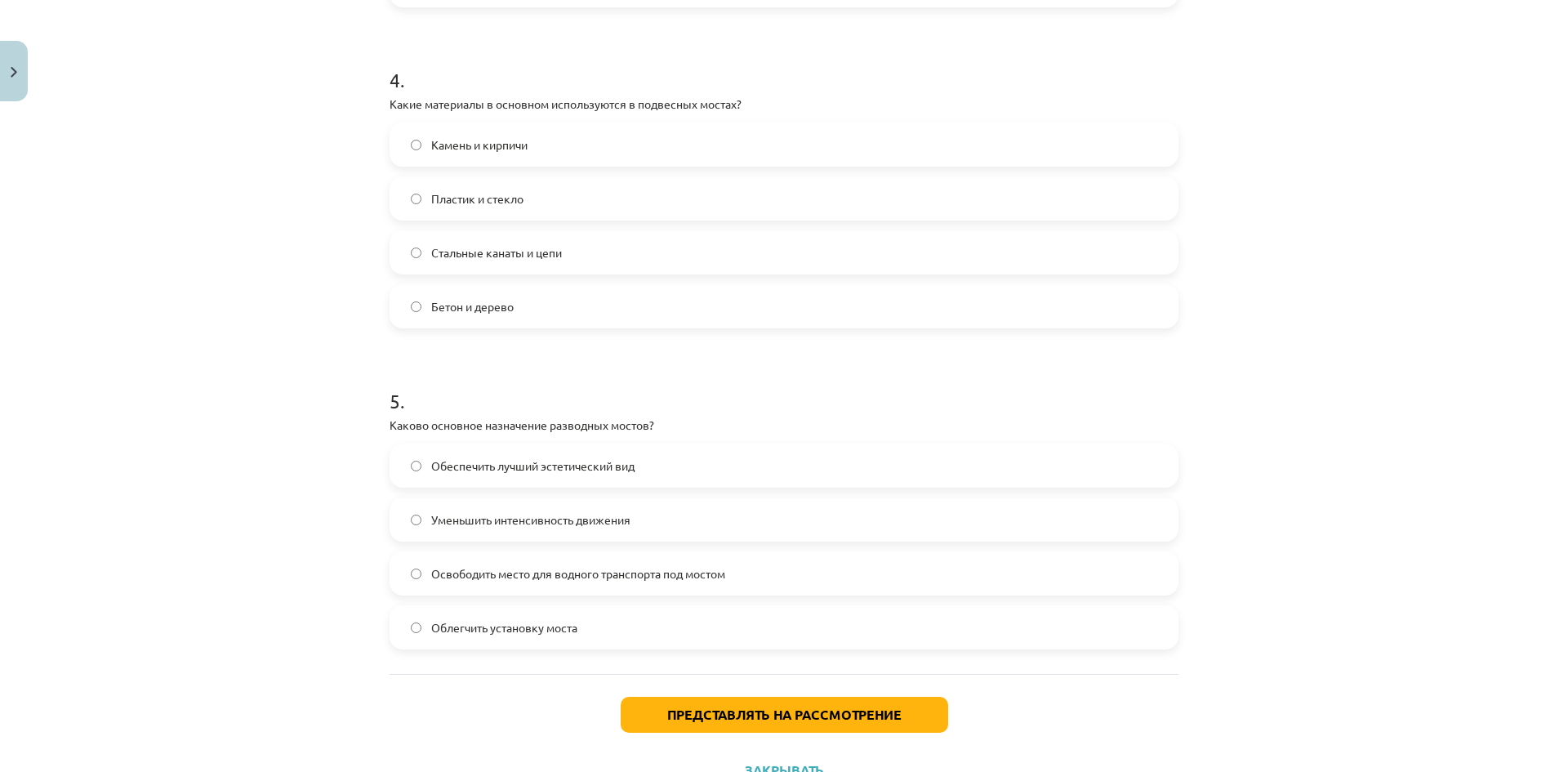
scroll to position [1316, 0]
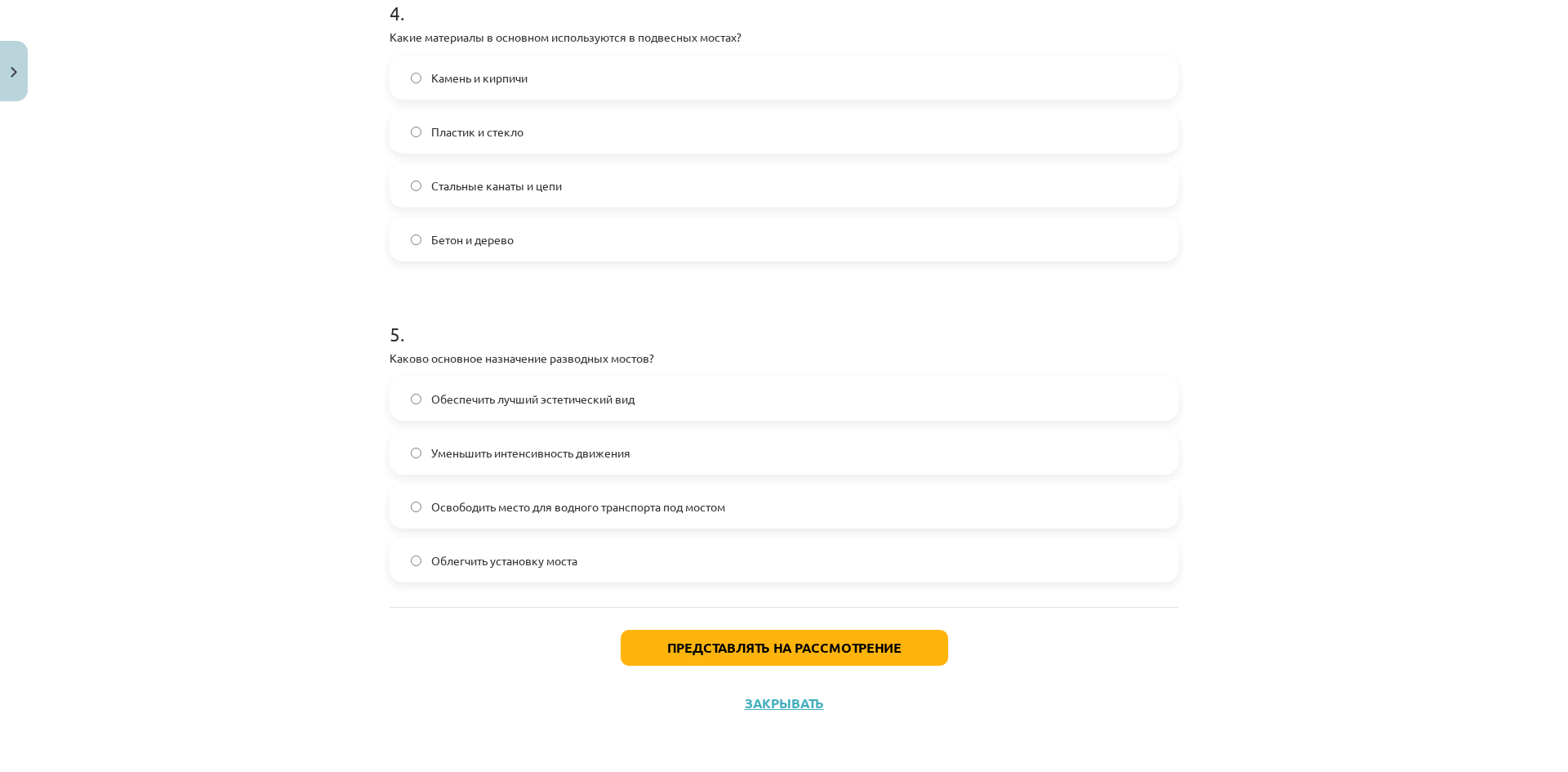
click at [808, 508] on label "Освободить место для водного транспорта под мостом" at bounding box center [784, 506] width 785 height 40
click at [792, 657] on button "Представлять на рассмотрение" at bounding box center [784, 648] width 328 height 36
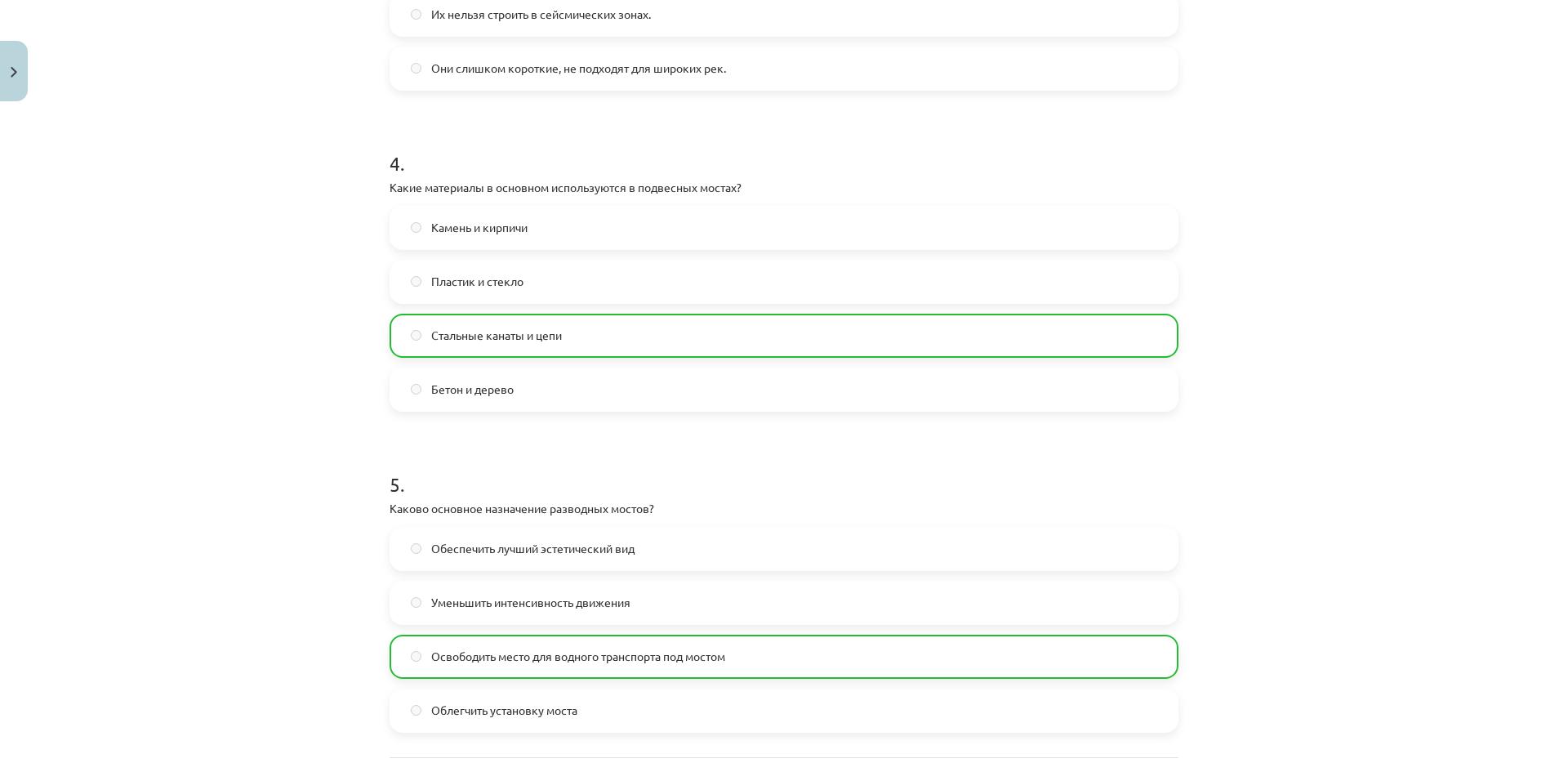
scroll to position [1443, 0]
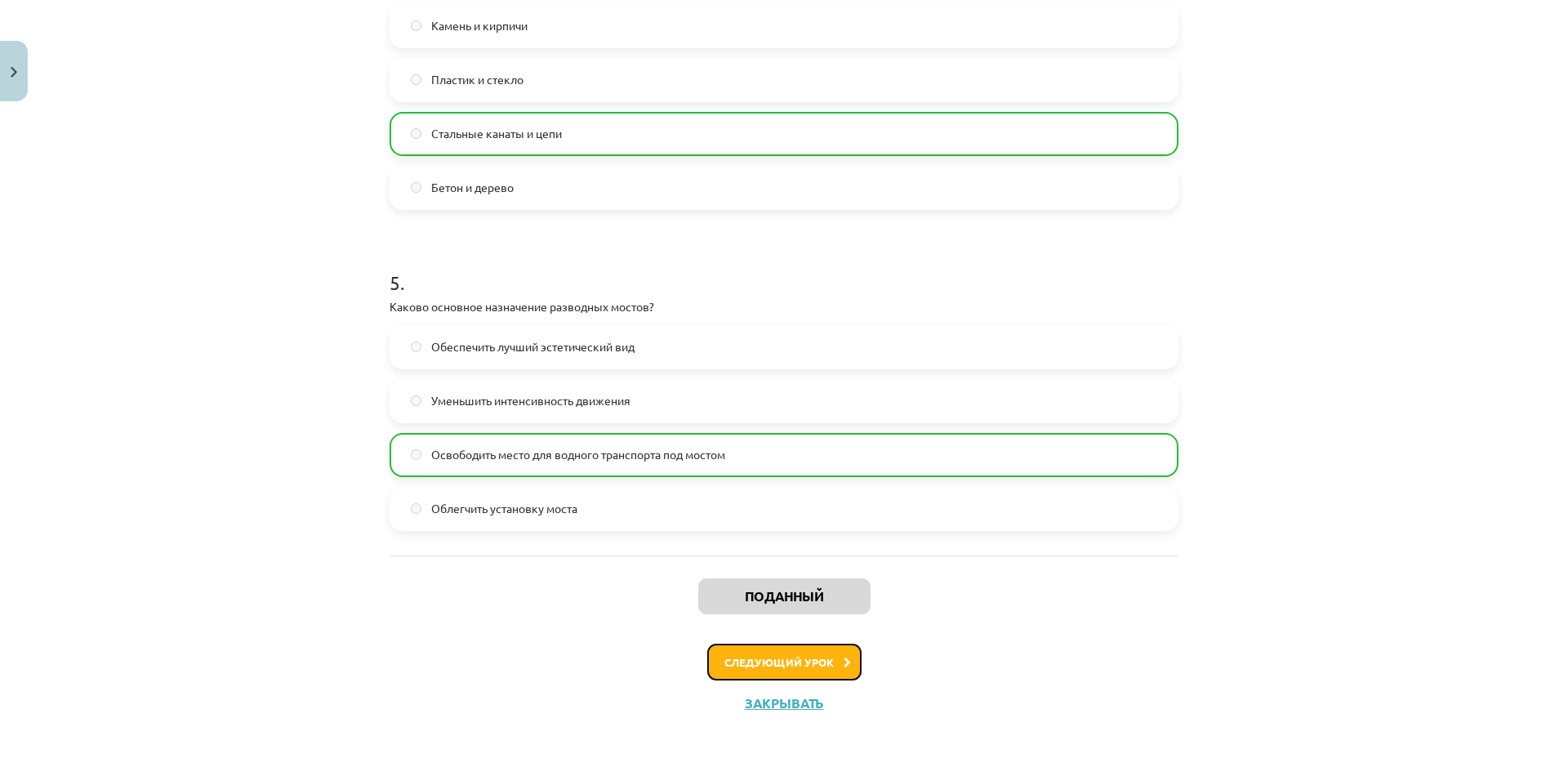
click at [819, 660] on font "Следующий урок" at bounding box center [779, 662] width 110 height 14
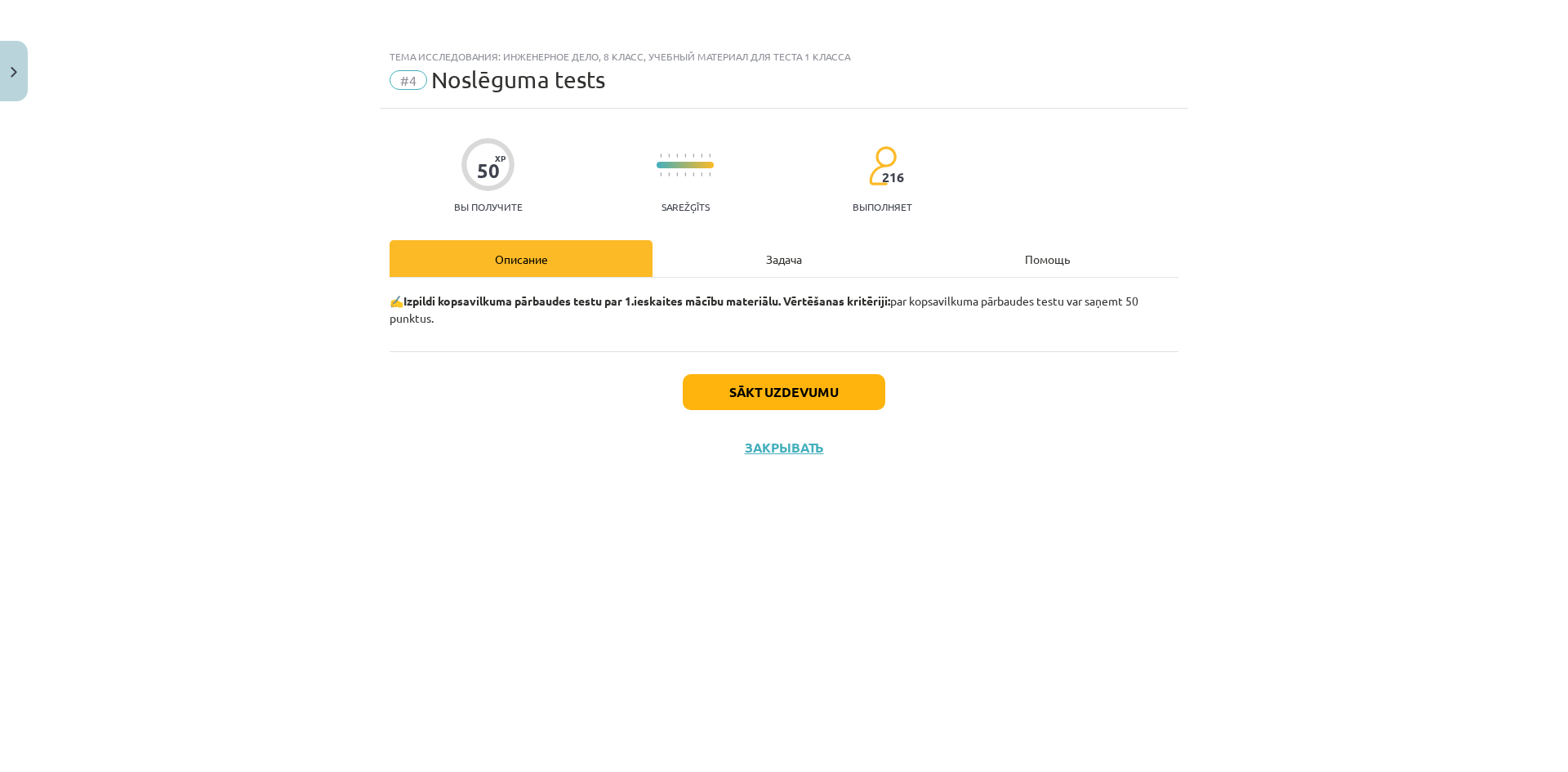
scroll to position [0, 0]
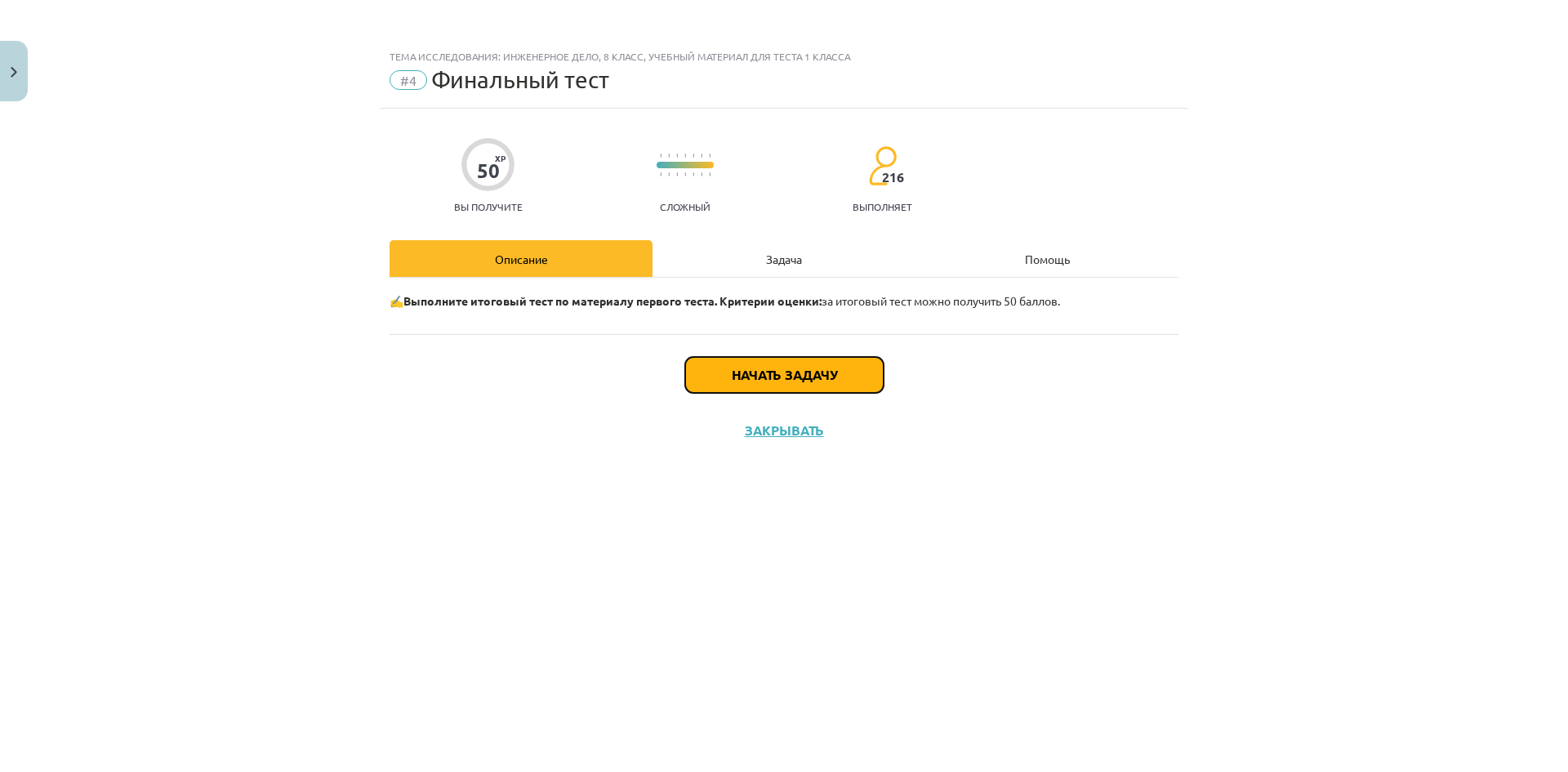
click at [823, 377] on font "Начать задачу" at bounding box center [784, 374] width 106 height 17
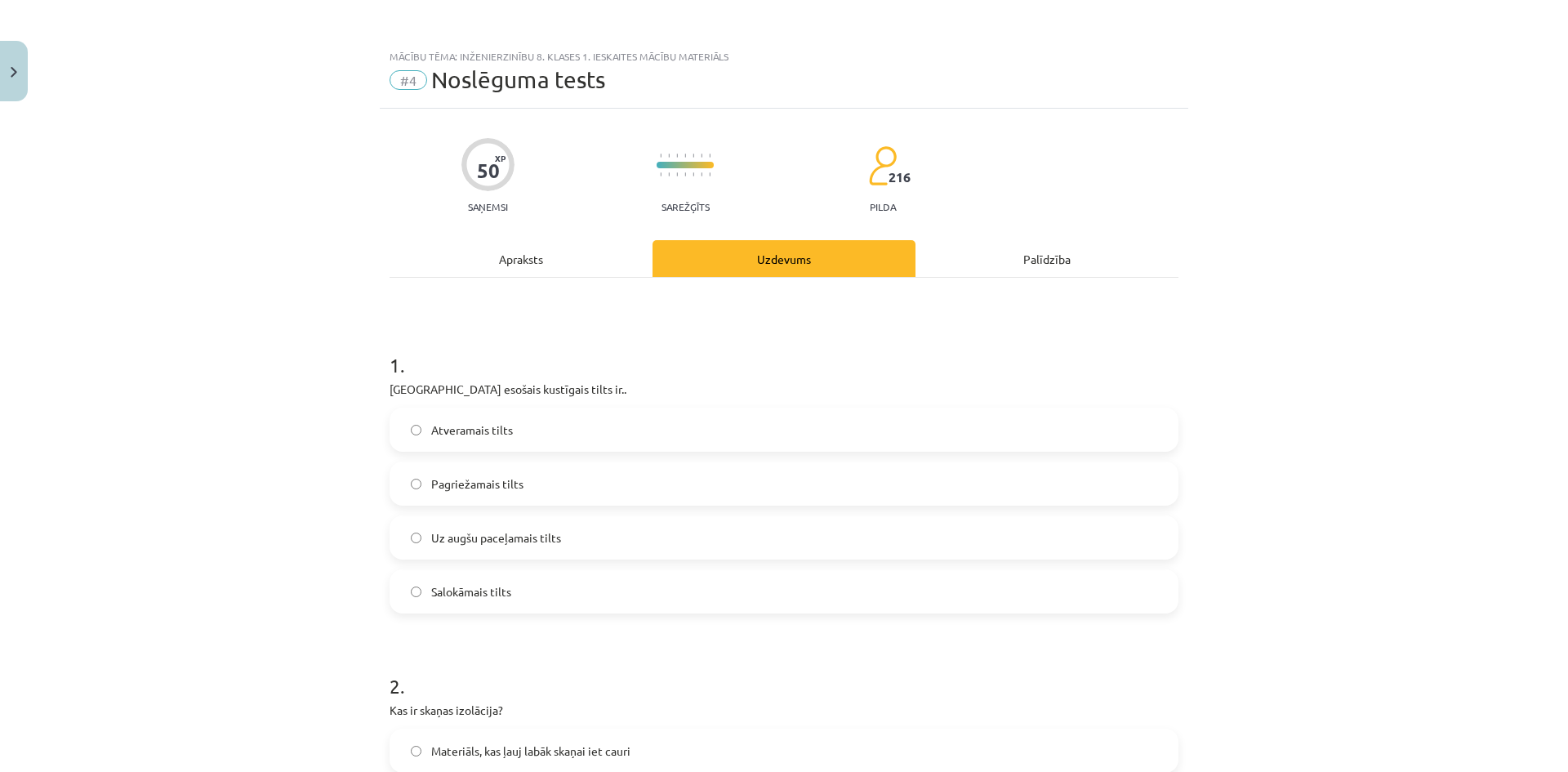
click at [312, 381] on div "Mācību tēma: Inženierzinību 8. klases 1. ieskaites mācību materiāls #4 Noslēgum…" at bounding box center [784, 386] width 1568 height 772
click at [1350, 348] on div "Тема исследования: Инженерное дело, 8 класс, учебный материал для теста 1 класс…" at bounding box center [784, 386] width 1568 height 772
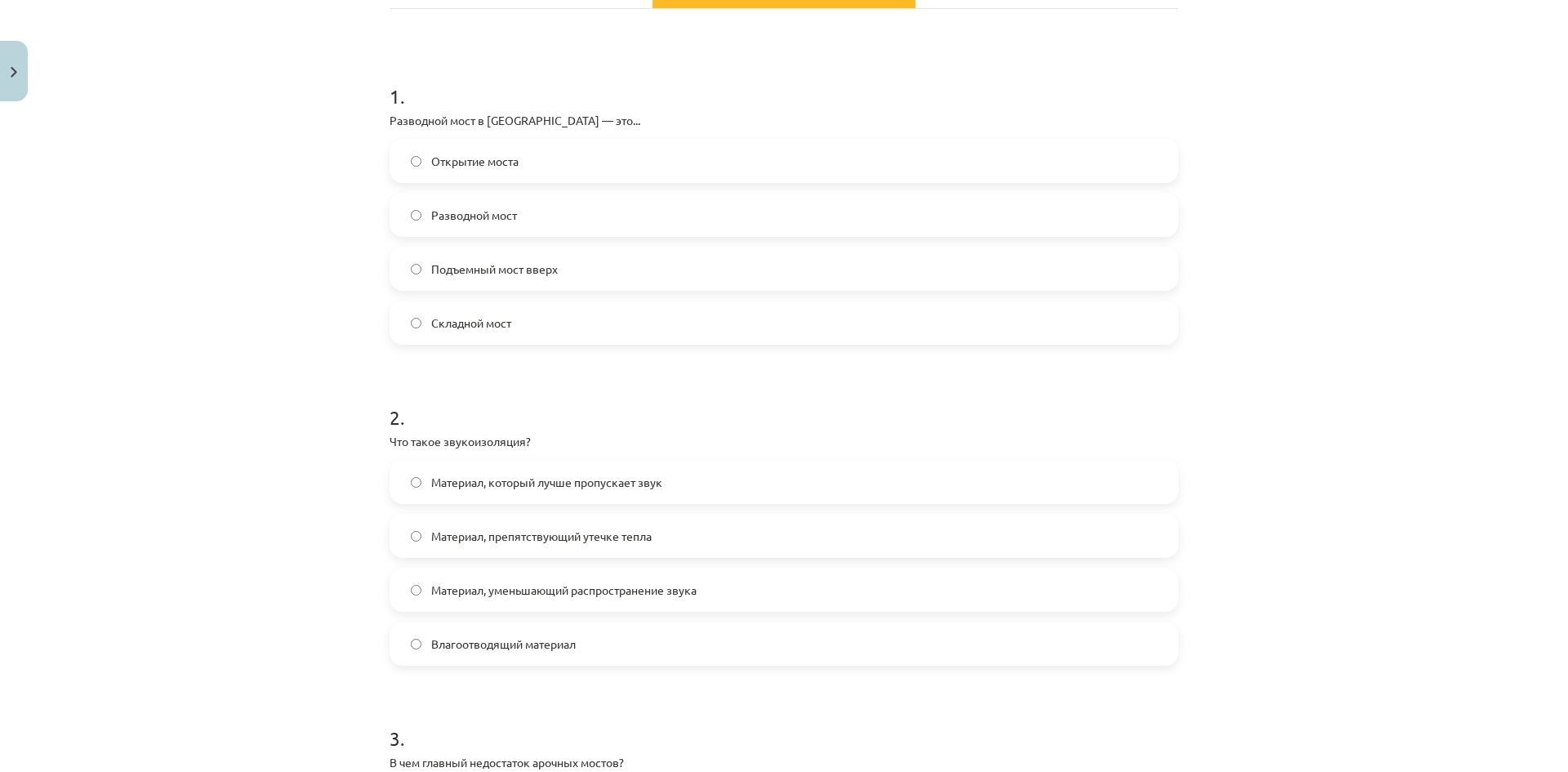
scroll to position [327, 0]
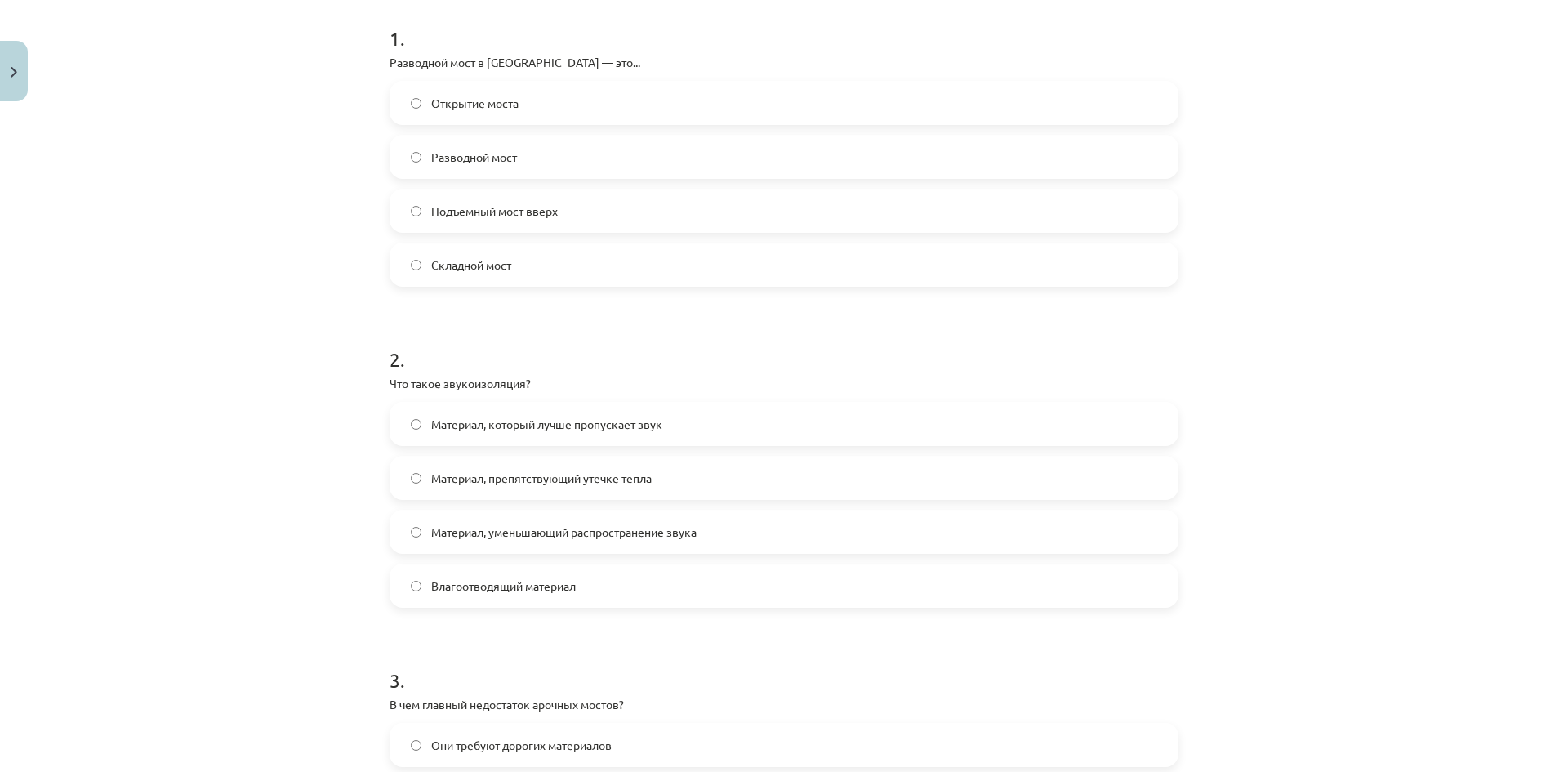
click at [786, 534] on label "Материал, уменьшающий распространение звука" at bounding box center [784, 531] width 785 height 40
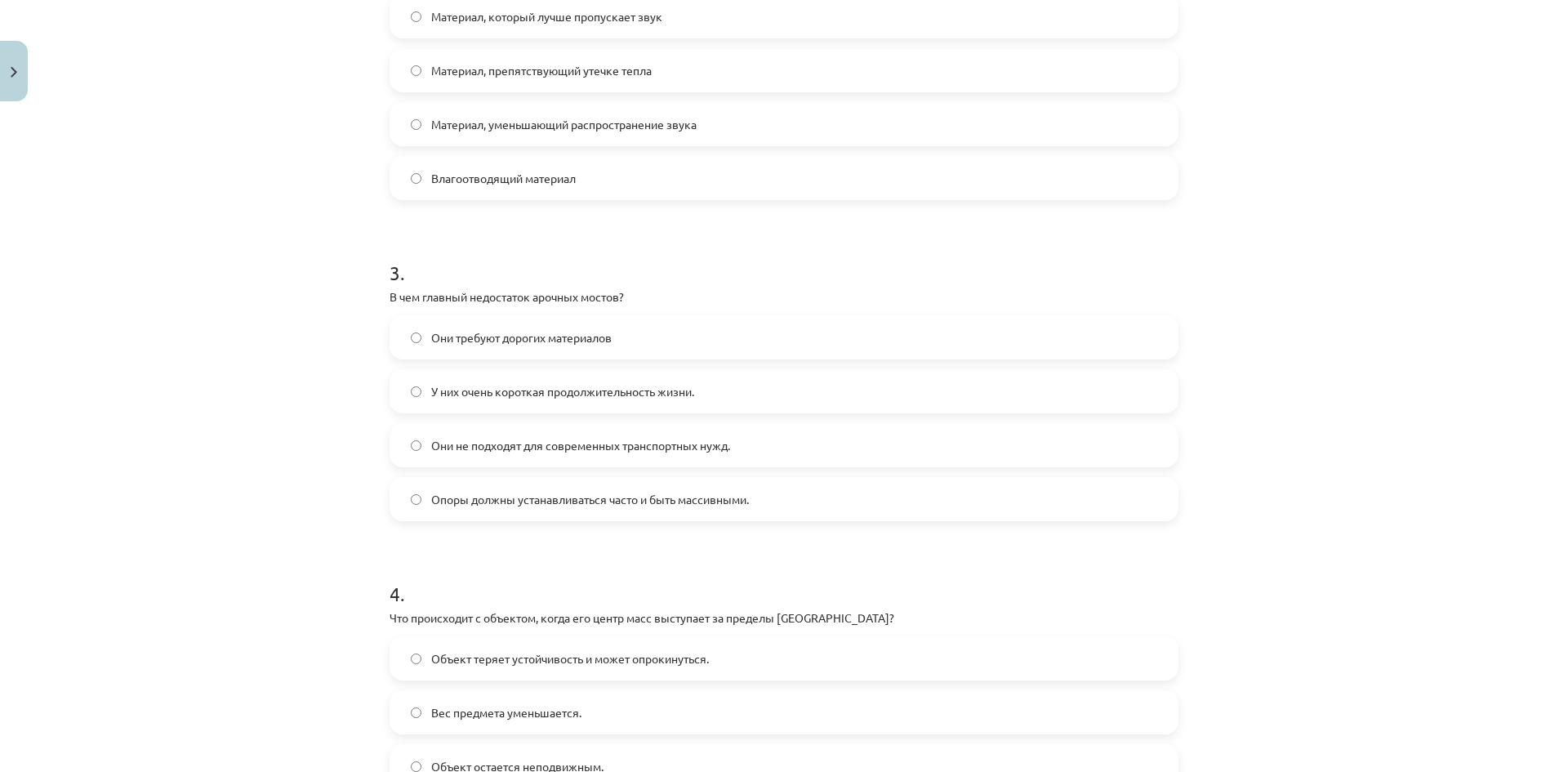
scroll to position [735, 0]
click at [745, 498] on font "Опоры должны устанавливаться часто и быть массивными." at bounding box center [590, 498] width 318 height 15
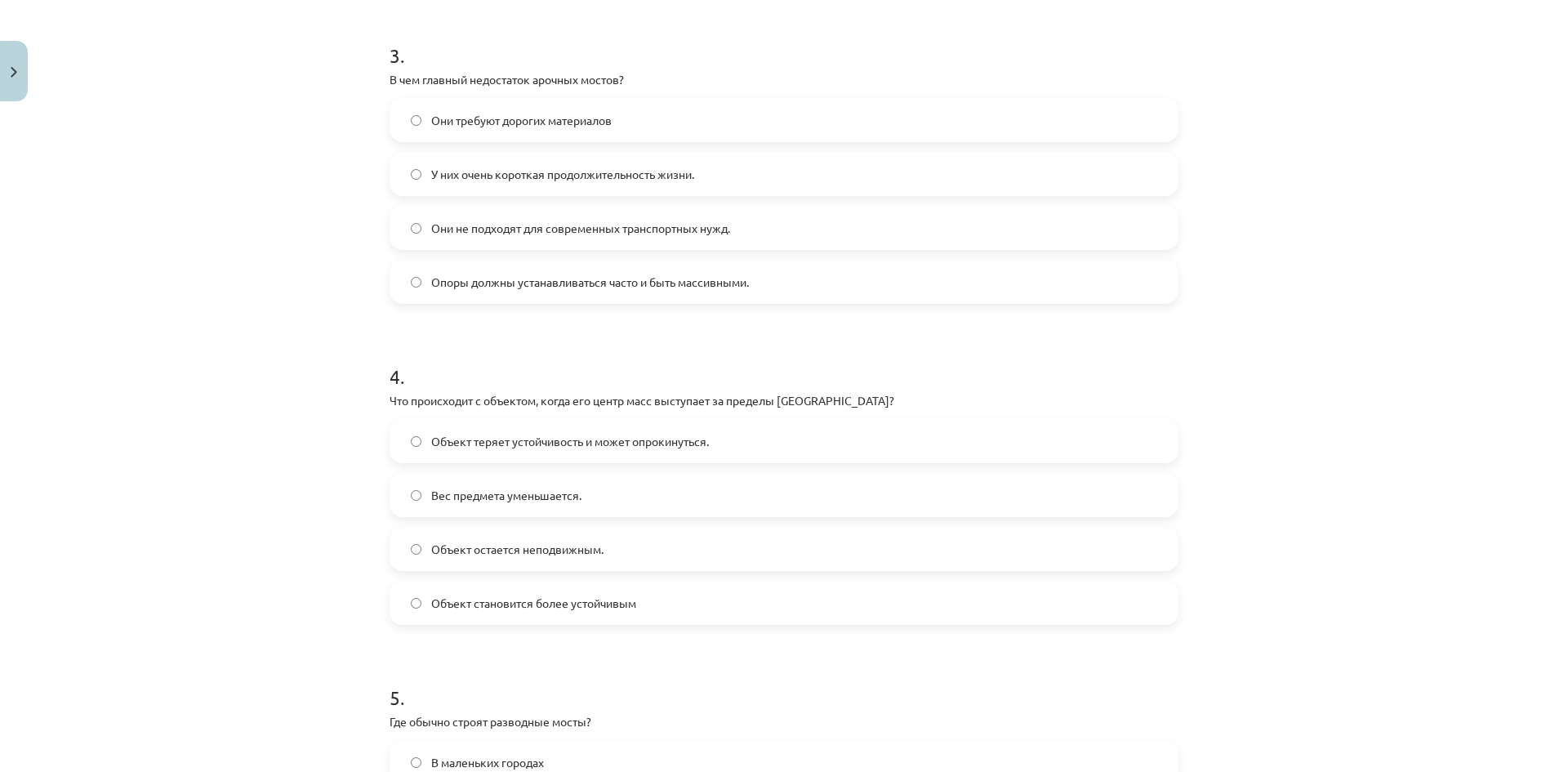
scroll to position [980, 0]
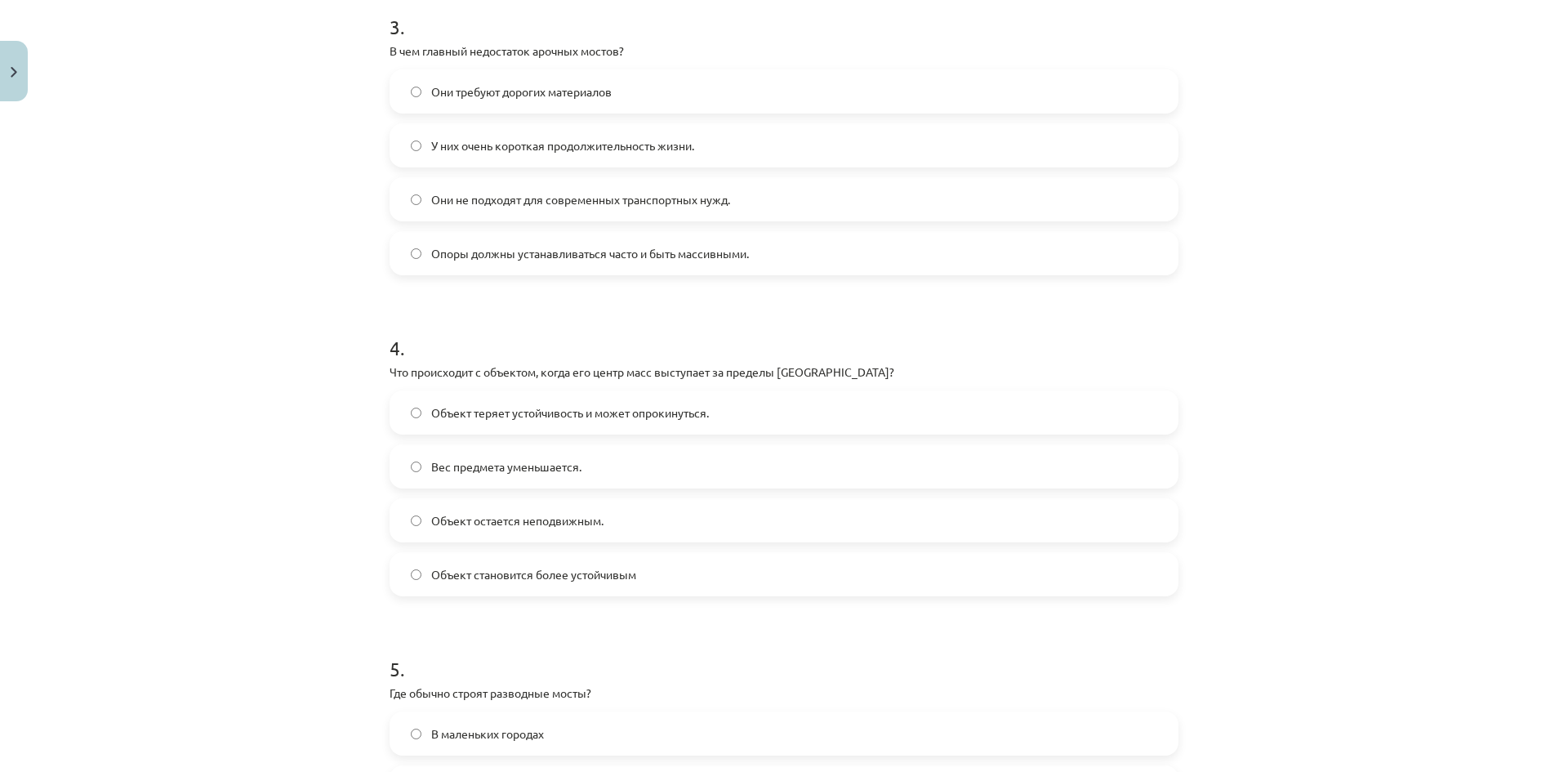
click at [923, 409] on label "Объект теряет устойчивость и может опрокинуться." at bounding box center [784, 412] width 785 height 40
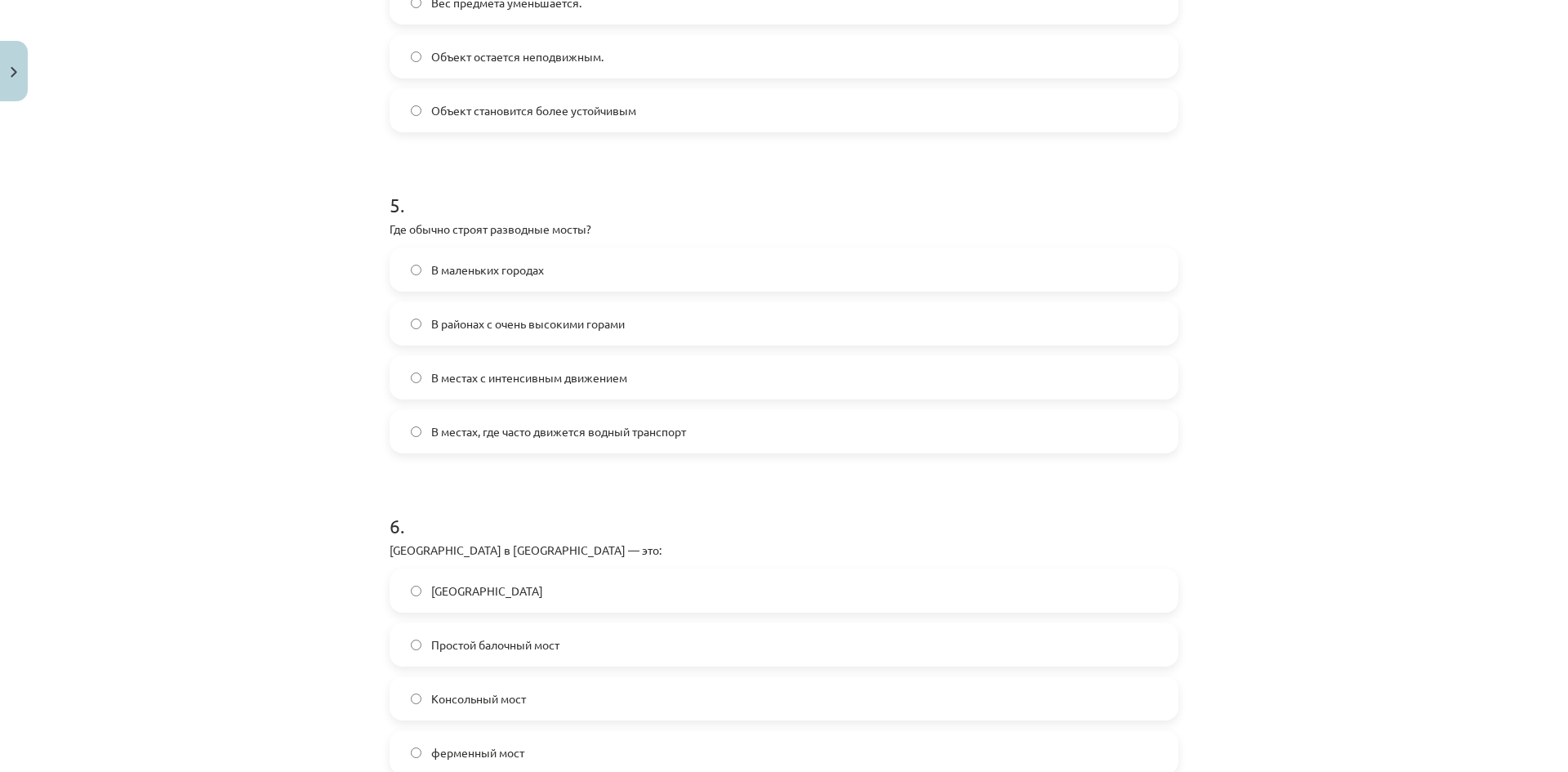
scroll to position [1471, 0]
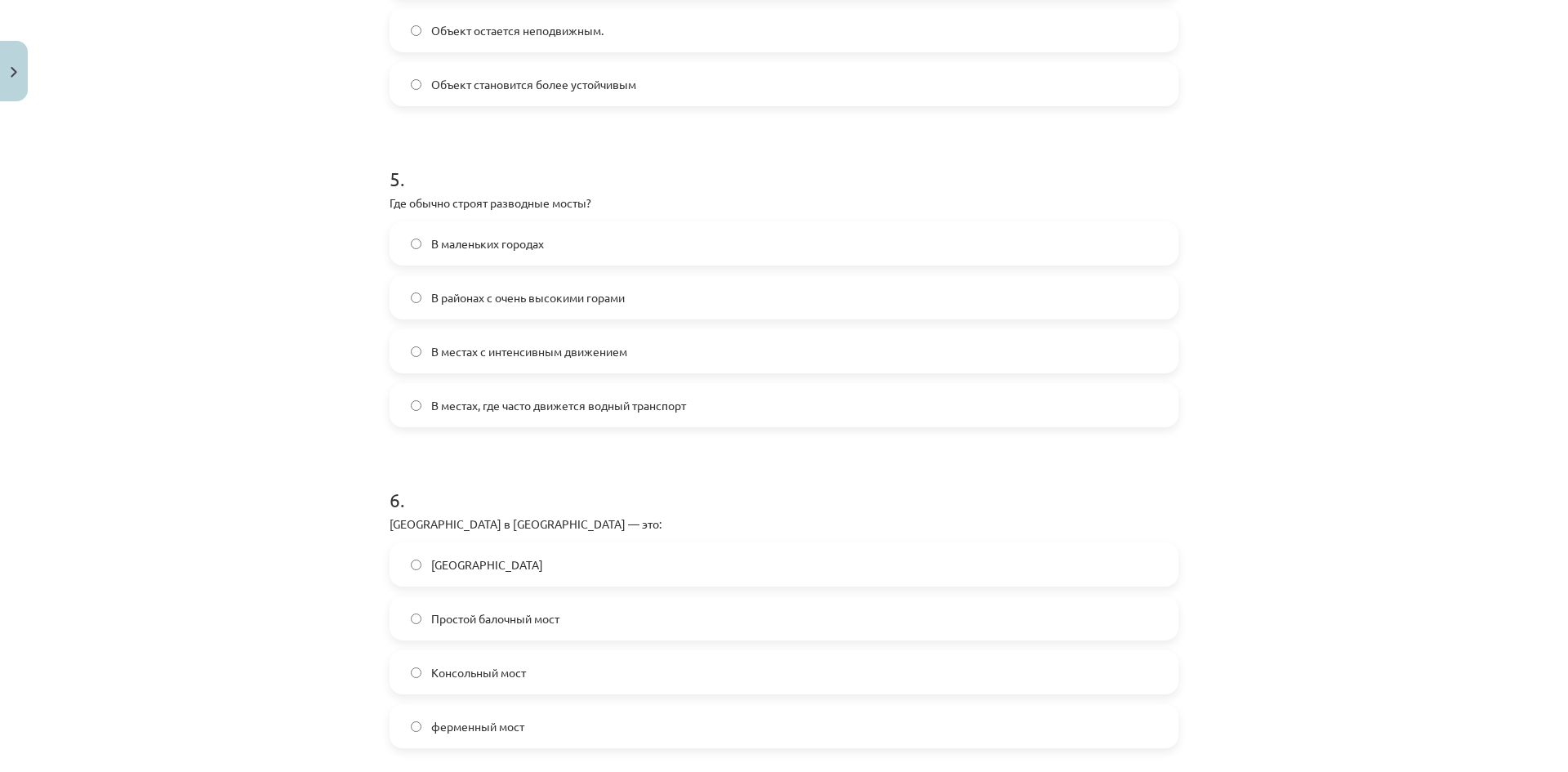
click at [593, 397] on span "В местах, где часто движется водный транспорт" at bounding box center [559, 405] width 255 height 17
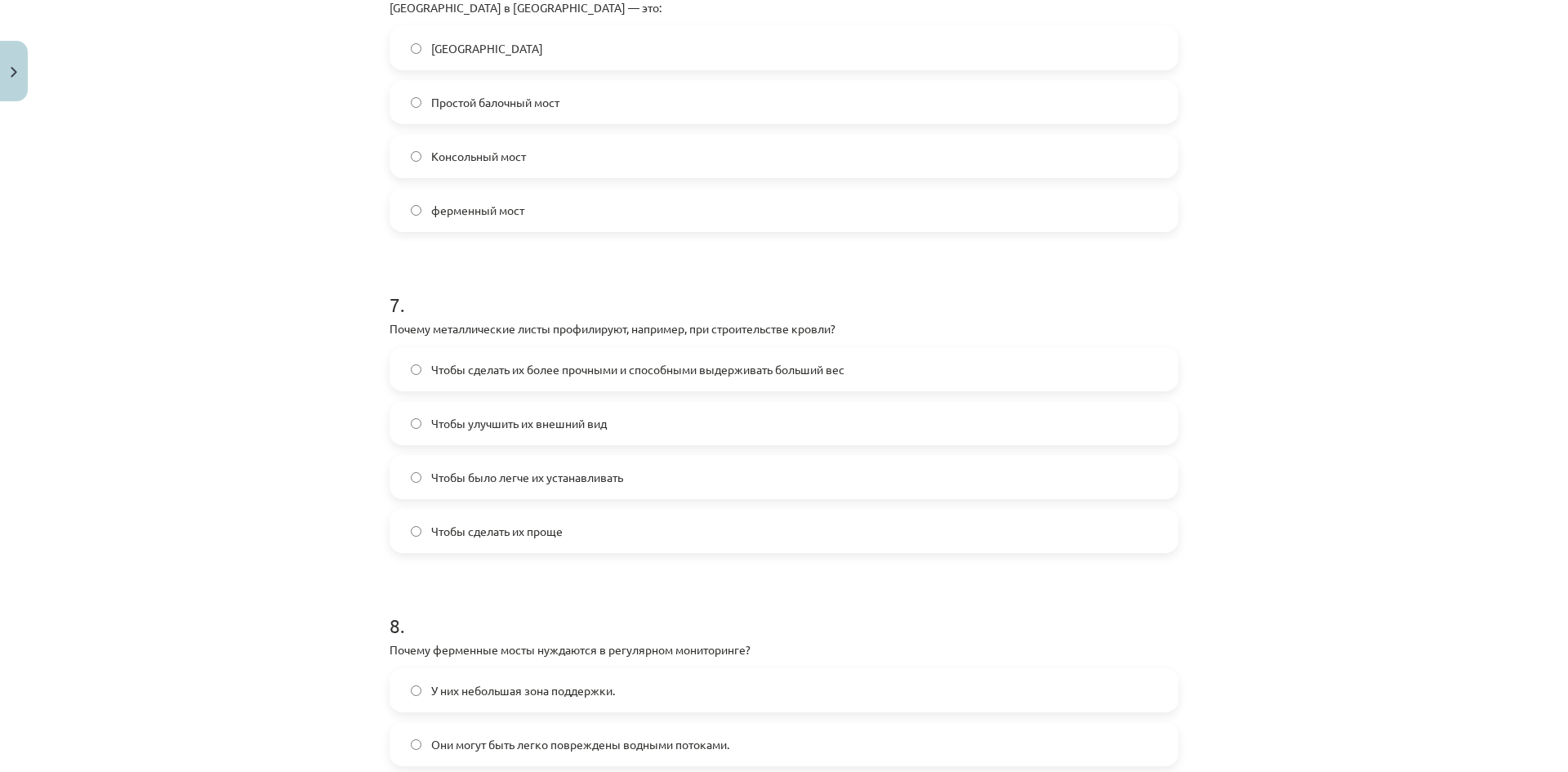
scroll to position [2043, 0]
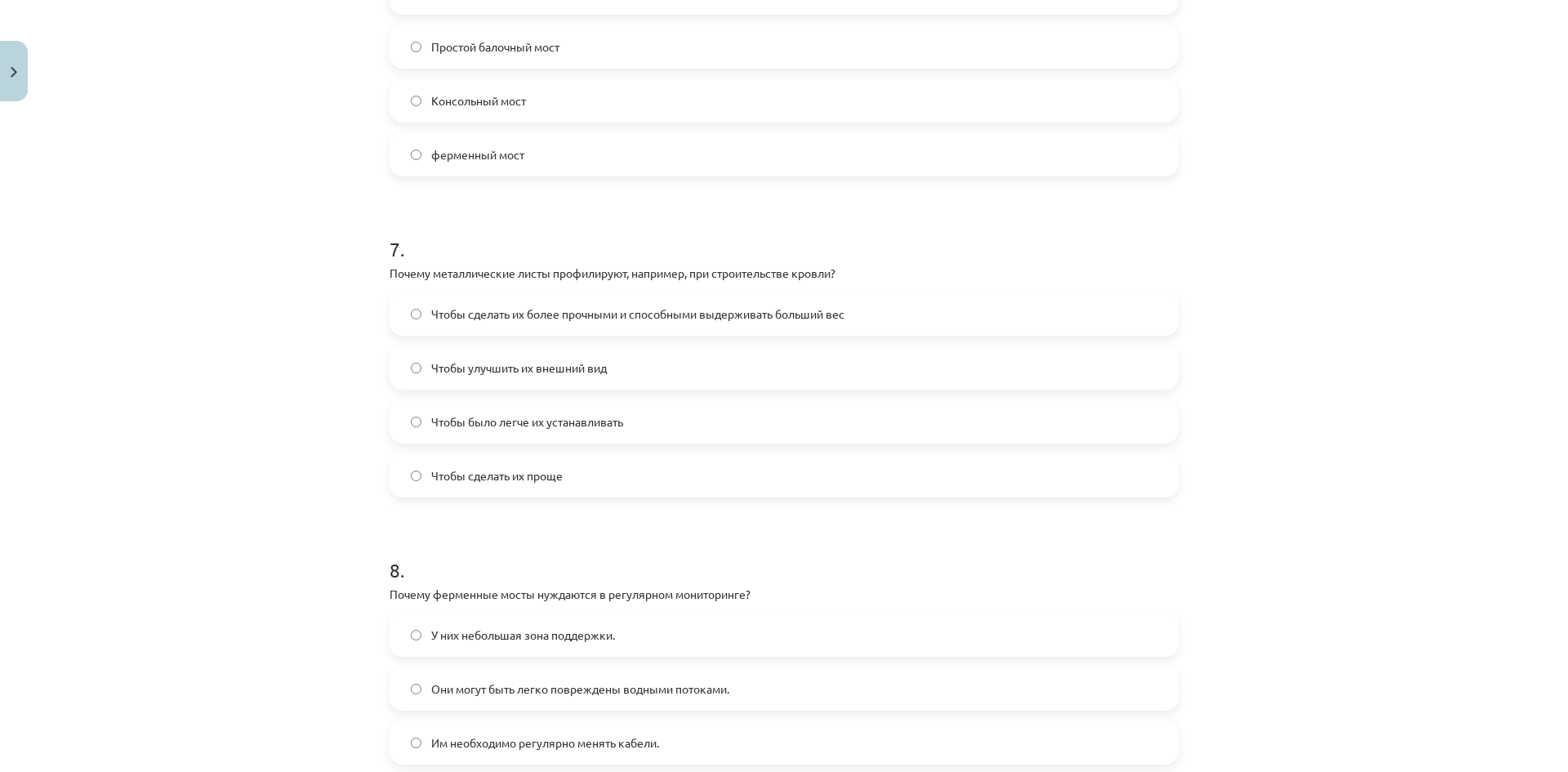
click at [827, 301] on label "Чтобы сделать их более прочными и способными выдерживать больший вес" at bounding box center [784, 313] width 785 height 40
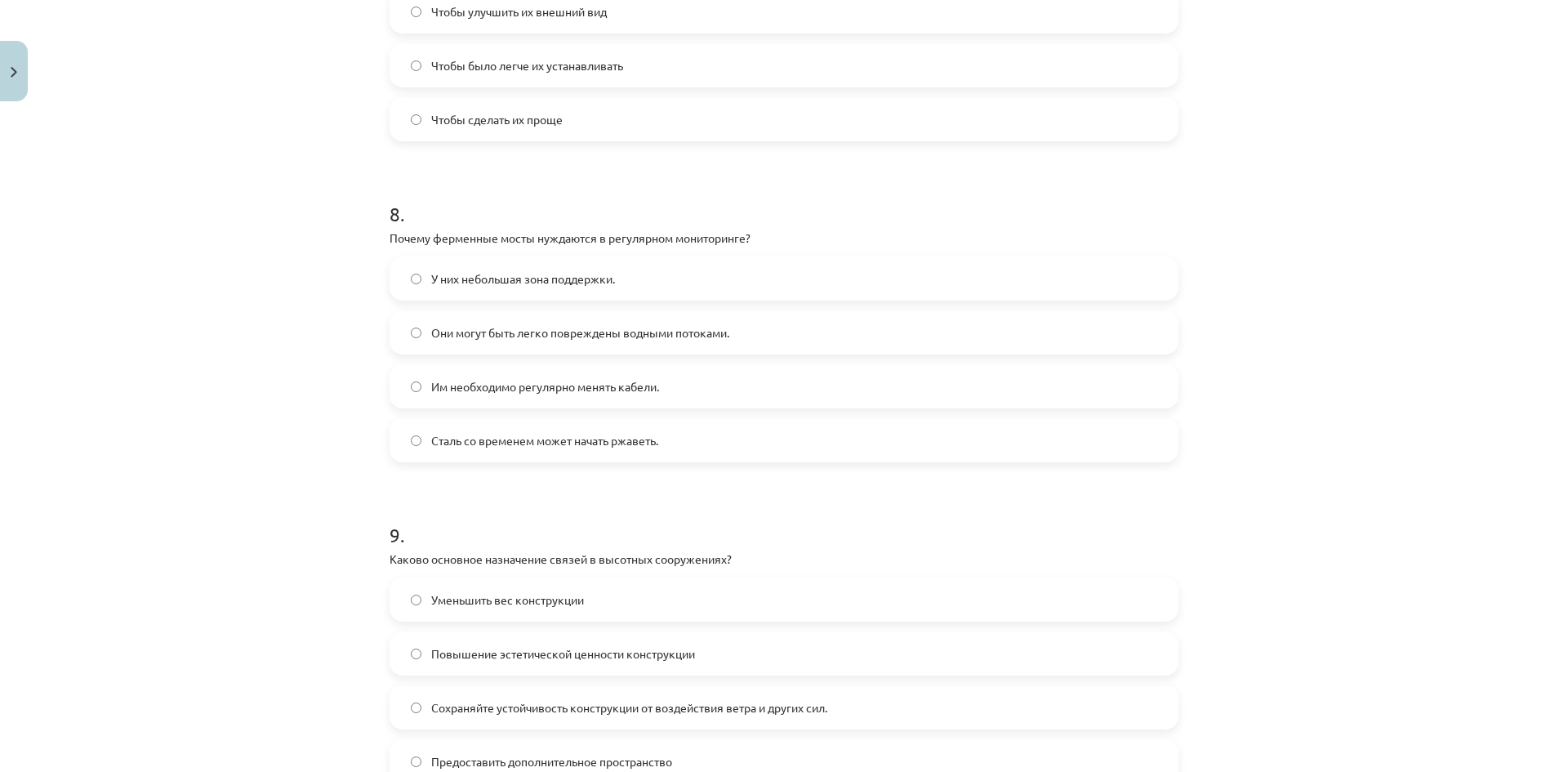
scroll to position [2369, 0]
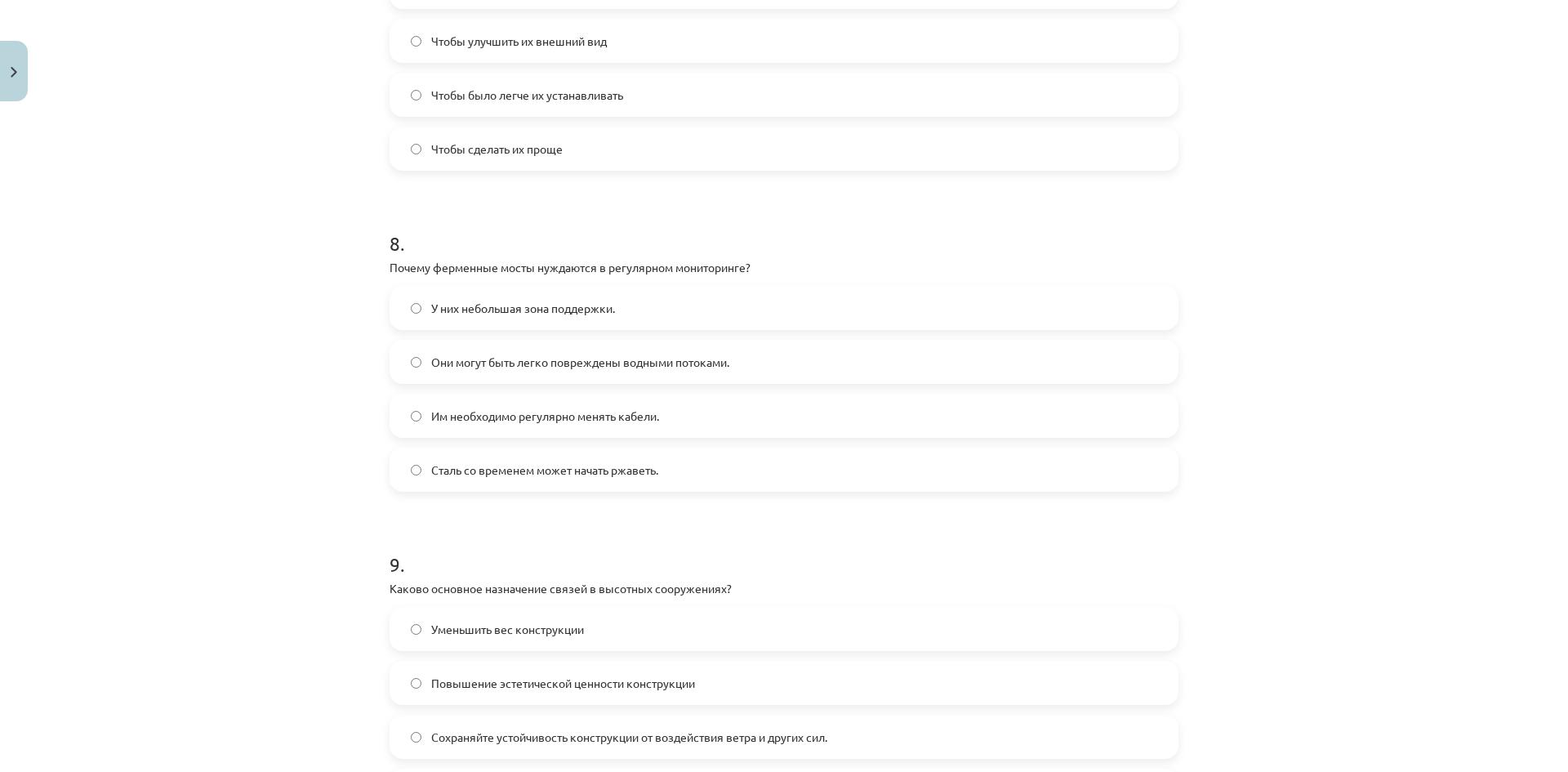
click at [975, 479] on label "Сталь со временем может начать ржаветь." at bounding box center [784, 469] width 785 height 40
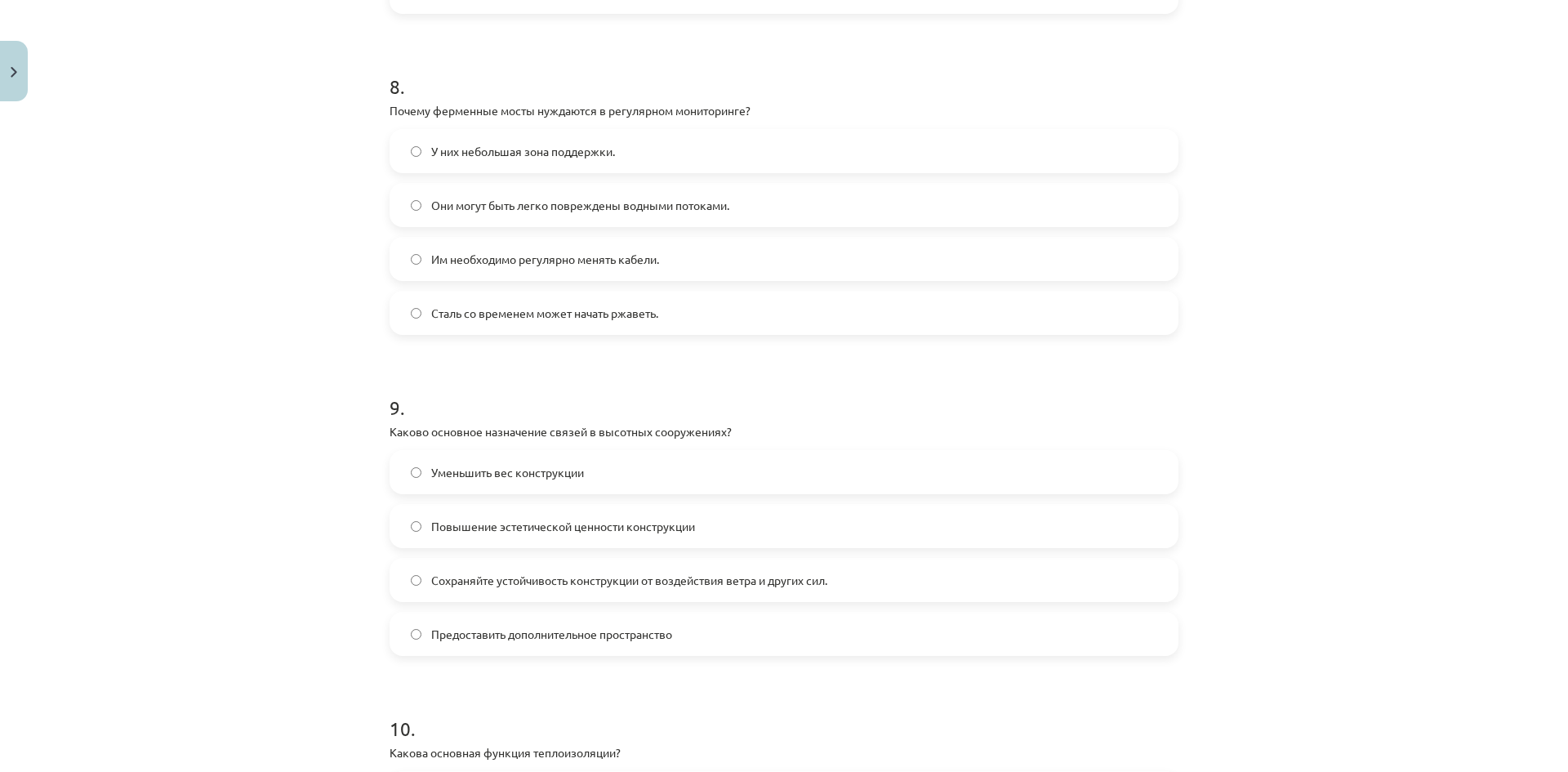
scroll to position [2615, 0]
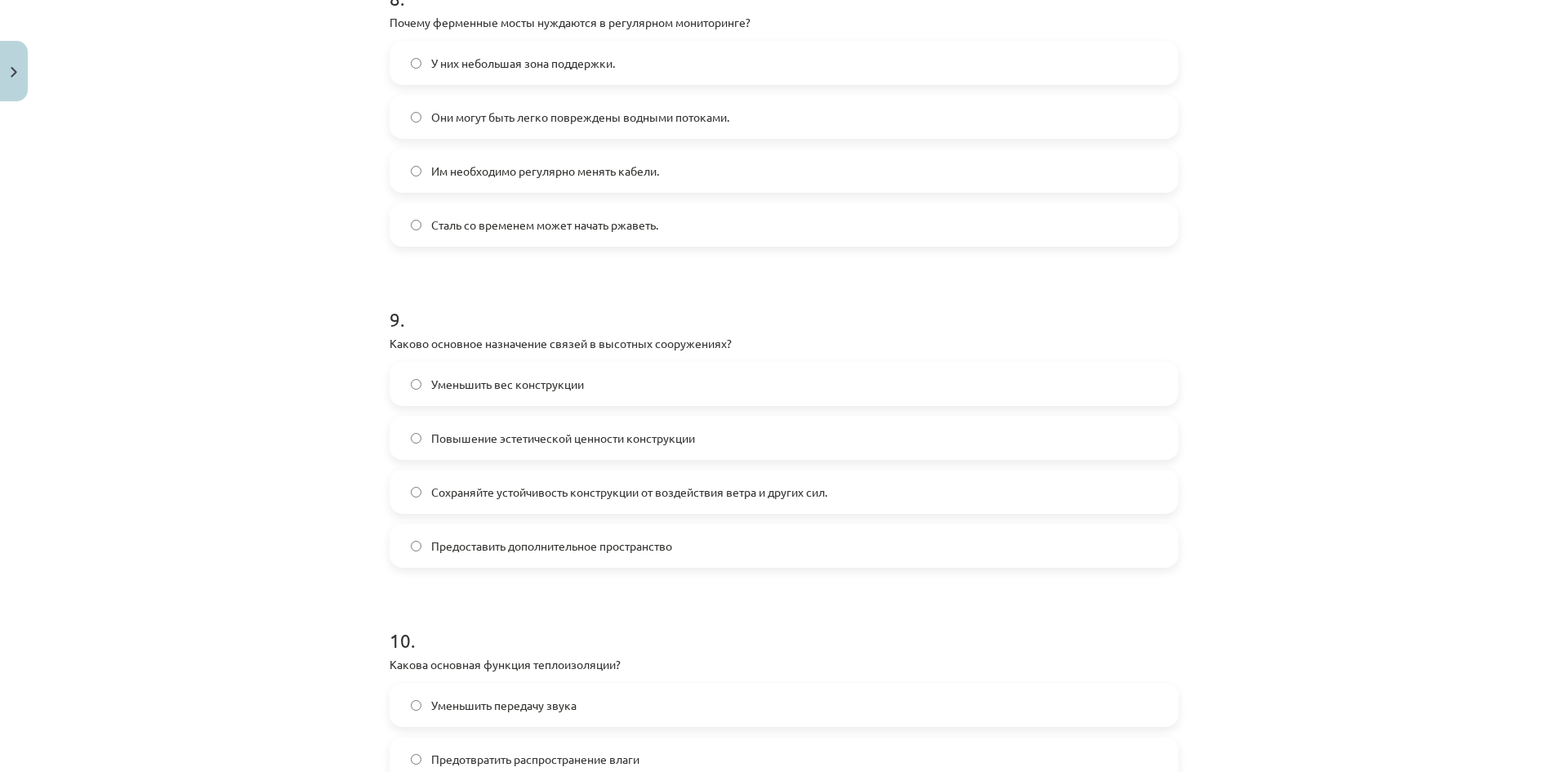
click at [1304, 242] on div "Тема исследования: Инженерное дело, 8 класс, учебный материал для теста 1 класс…" at bounding box center [784, 386] width 1568 height 772
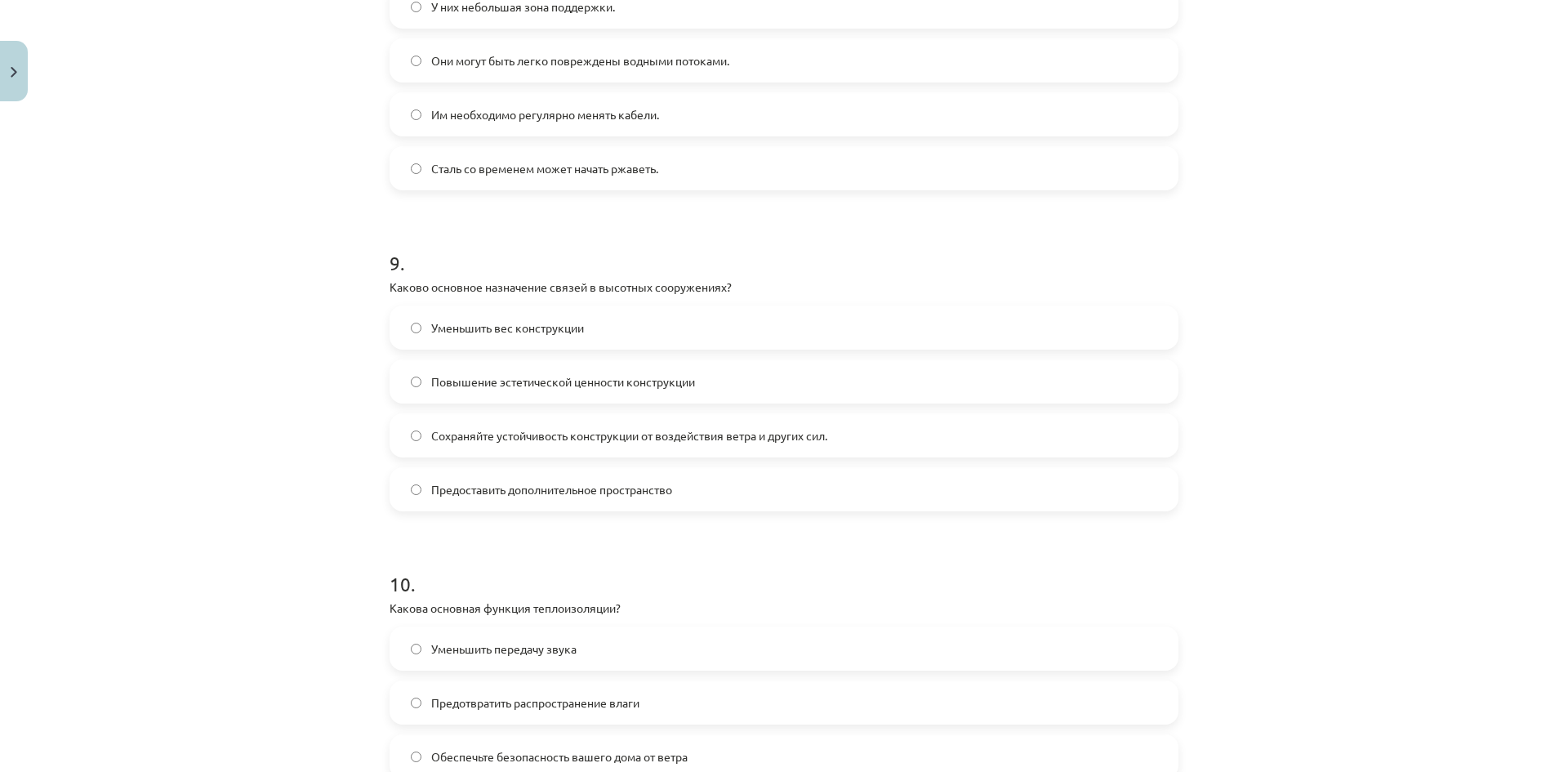
scroll to position [2697, 0]
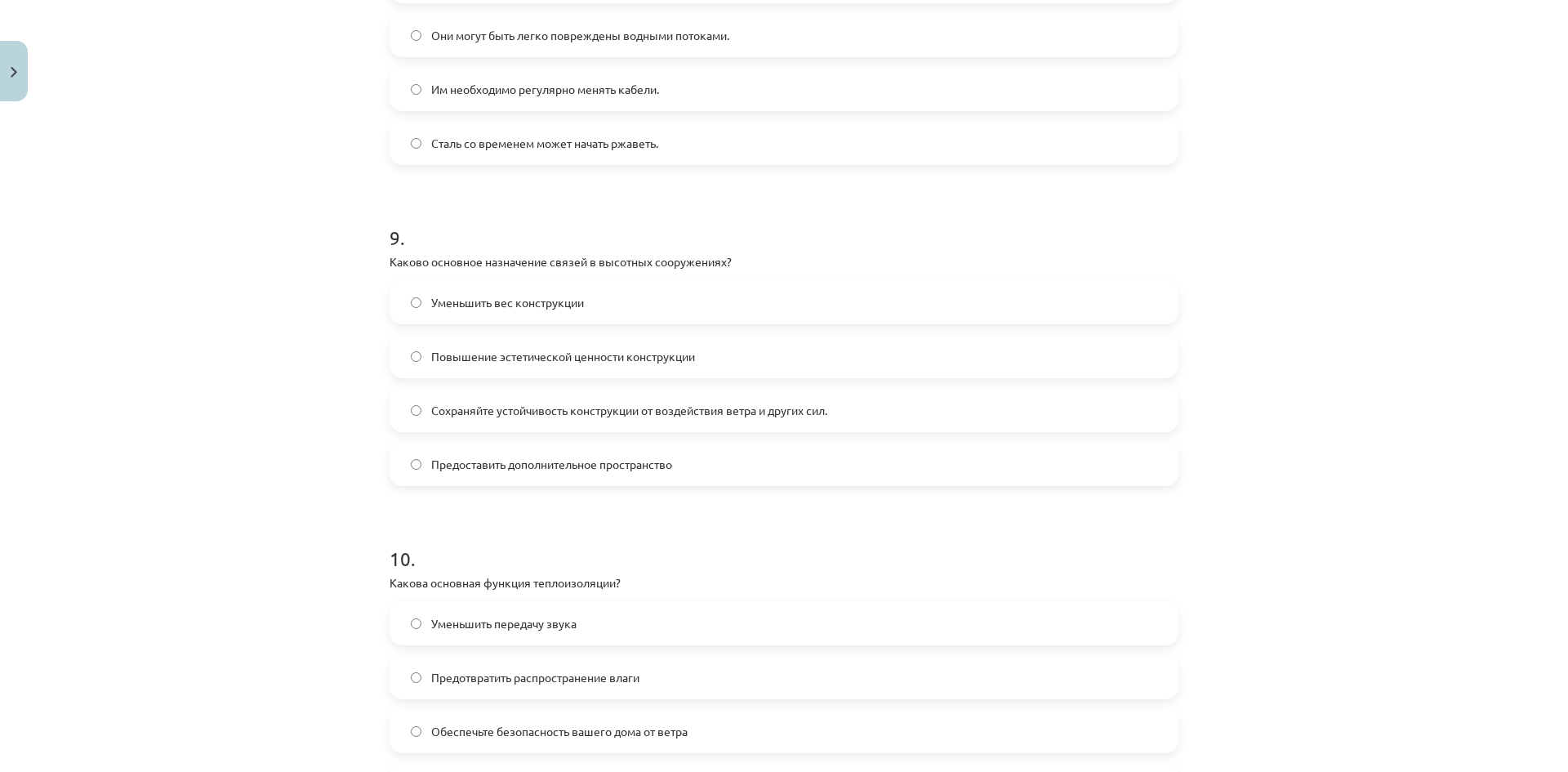
drag, startPoint x: 743, startPoint y: 417, endPoint x: 752, endPoint y: 418, distance: 9.1
click at [744, 418] on span "Сохраняйте устойчивость конструкции от воздействия ветра и других сил." at bounding box center [629, 410] width 396 height 17
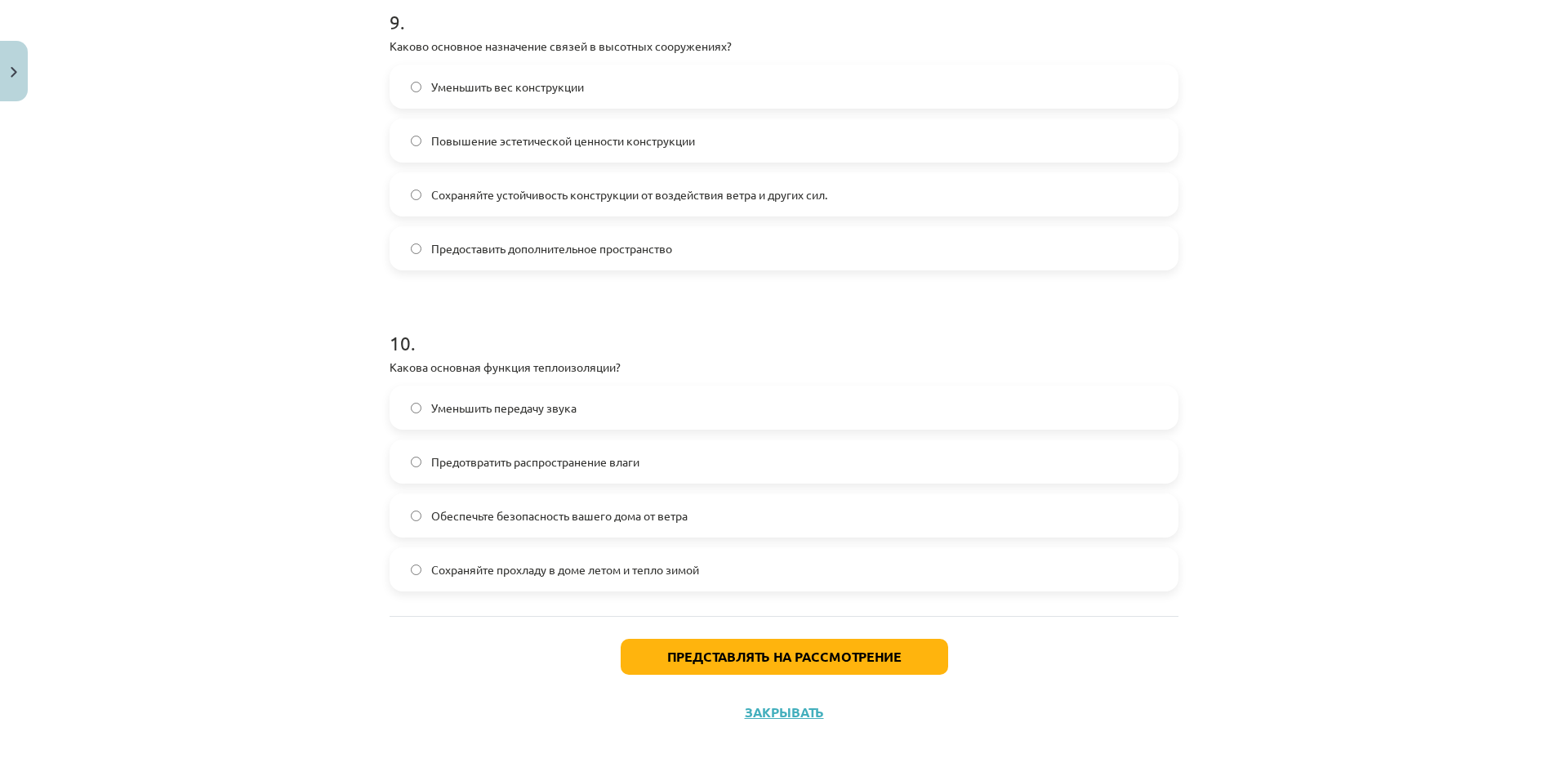
scroll to position [2921, 0]
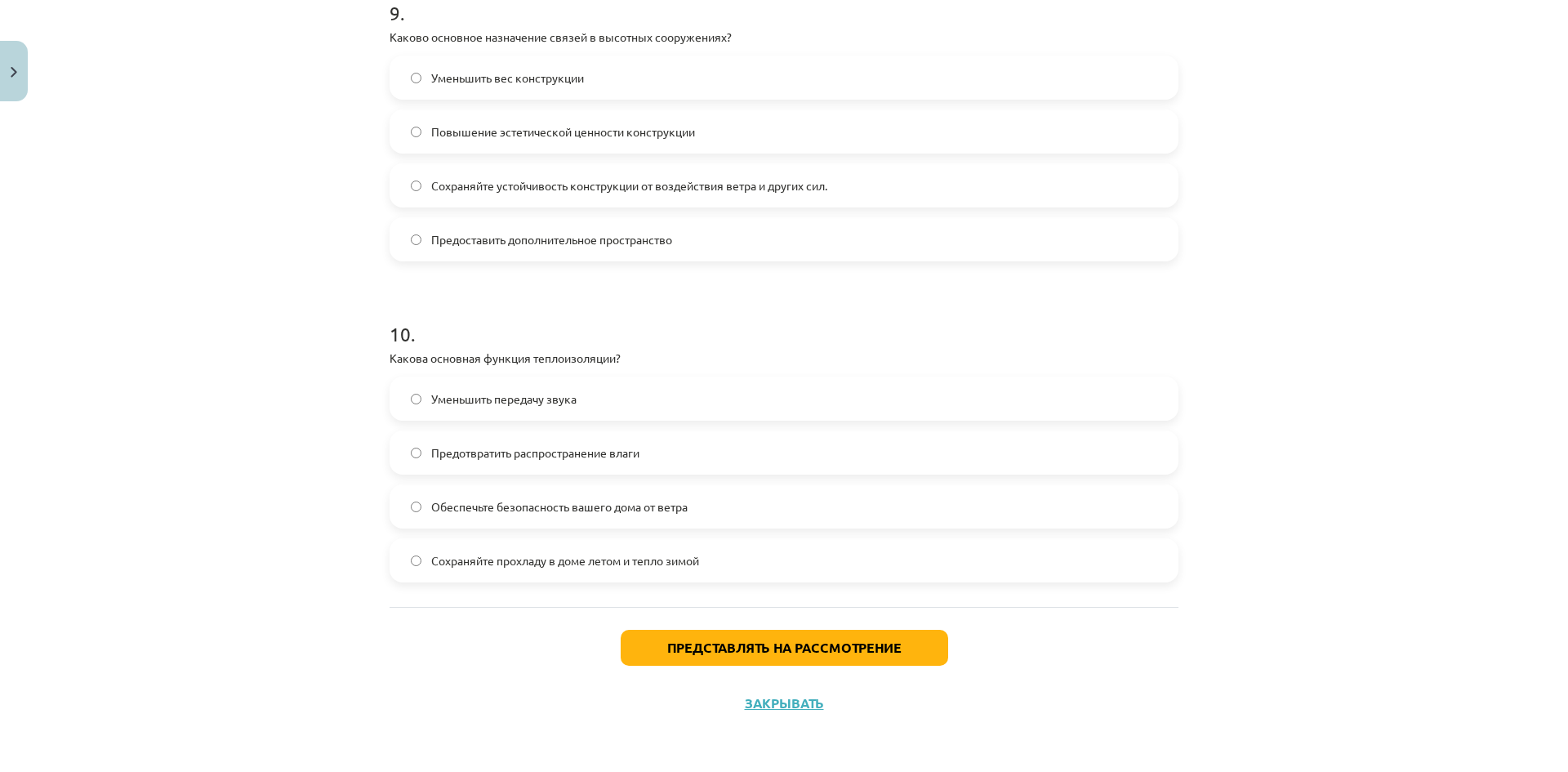
click at [784, 564] on label "Сохраняйте прохладу в доме летом и тепло зимой" at bounding box center [784, 560] width 785 height 40
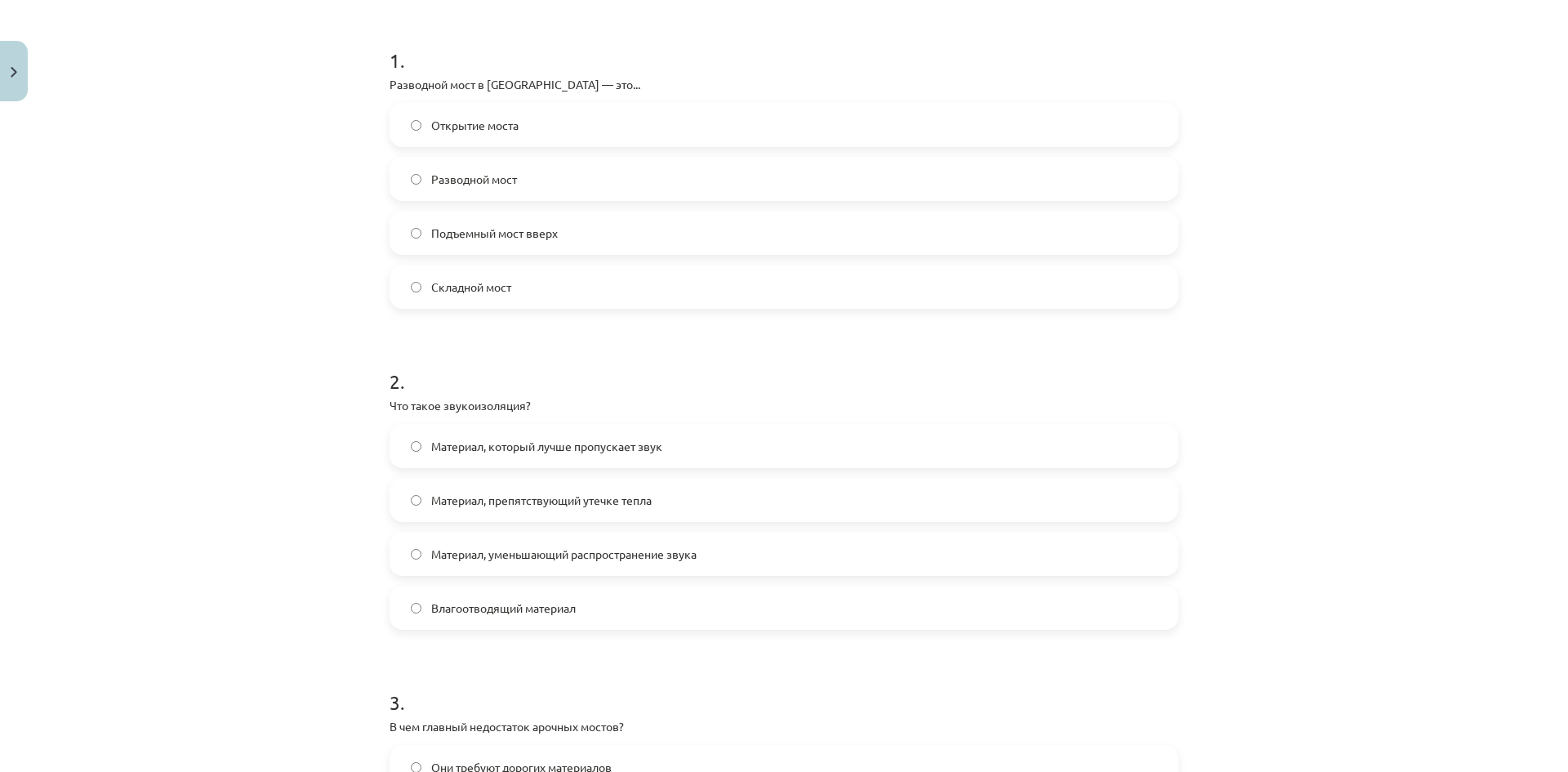
scroll to position [0, 0]
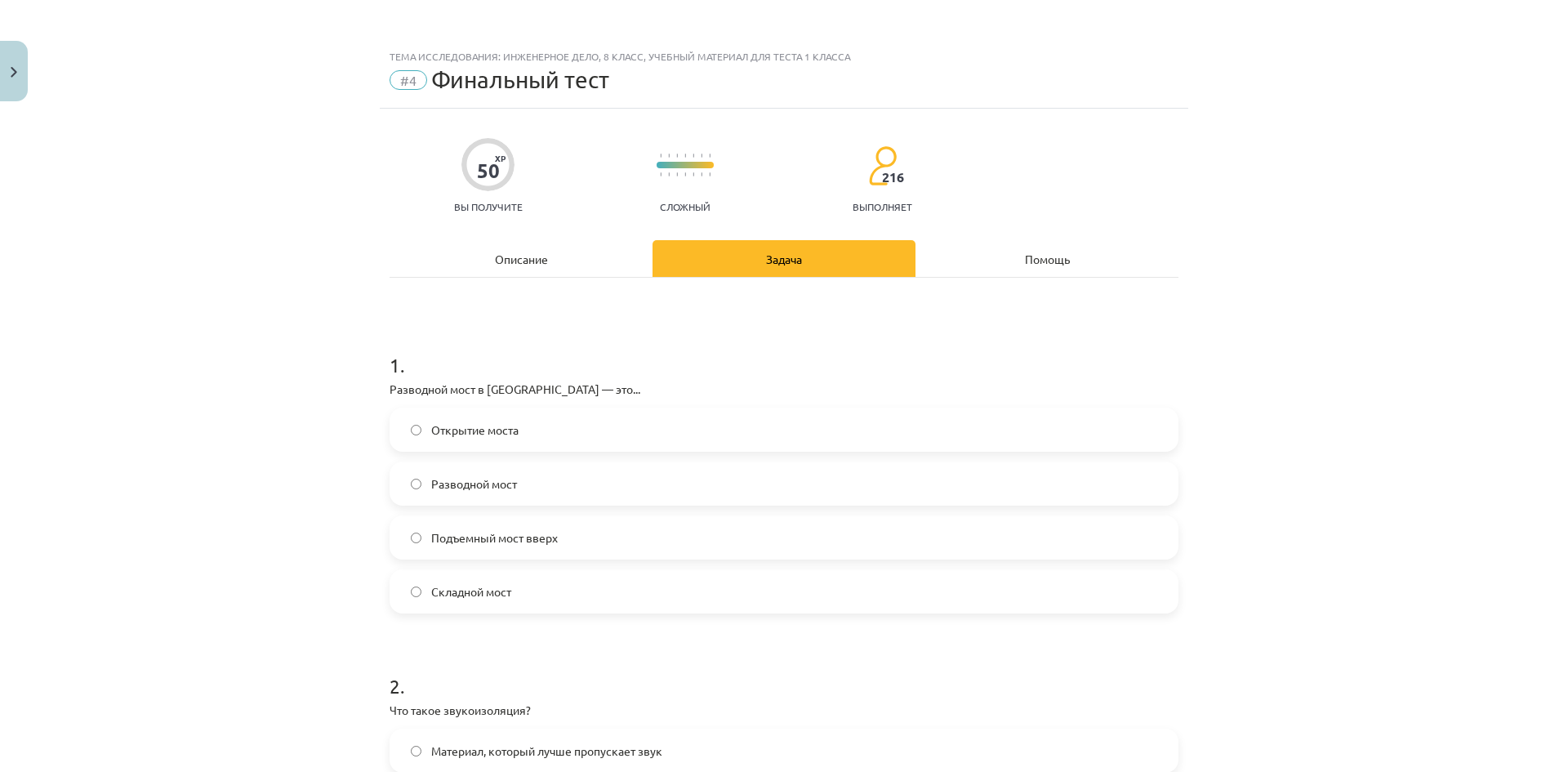
click at [1403, 220] on div "Тема исследования: Инженерное дело, 8 класс, учебный материал для теста 1 класс…" at bounding box center [784, 386] width 1568 height 772
drag, startPoint x: 1508, startPoint y: 328, endPoint x: 1491, endPoint y: 373, distance: 48.1
click at [1506, 345] on div "Mācību tēma: Inženierzinību 8. klases 1. ieskaites mācību materiāls #4 Noslēgum…" at bounding box center [784, 386] width 1568 height 772
click at [544, 487] on label "Pagriežamais tilts" at bounding box center [784, 483] width 785 height 40
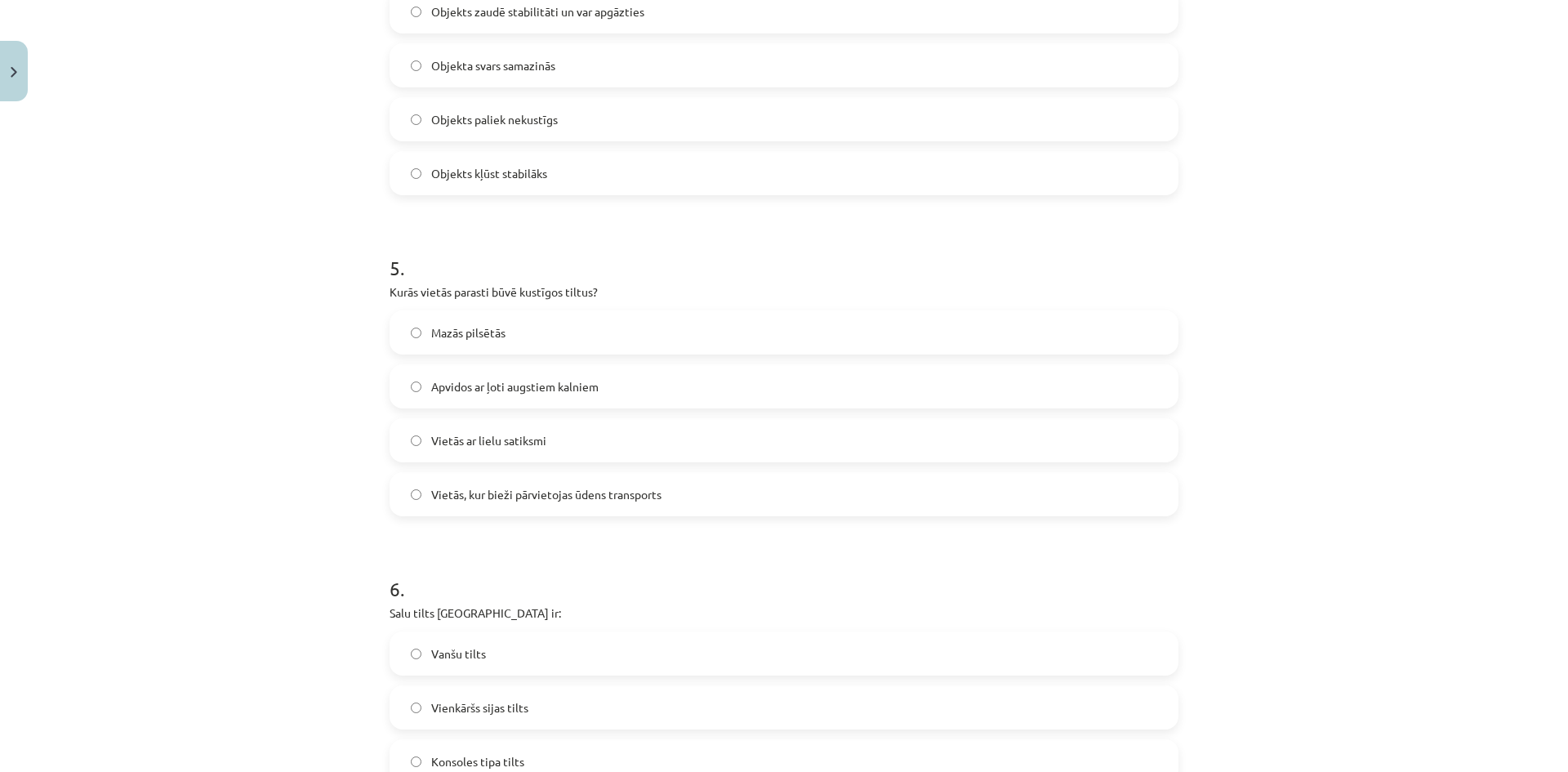
scroll to position [1634, 0]
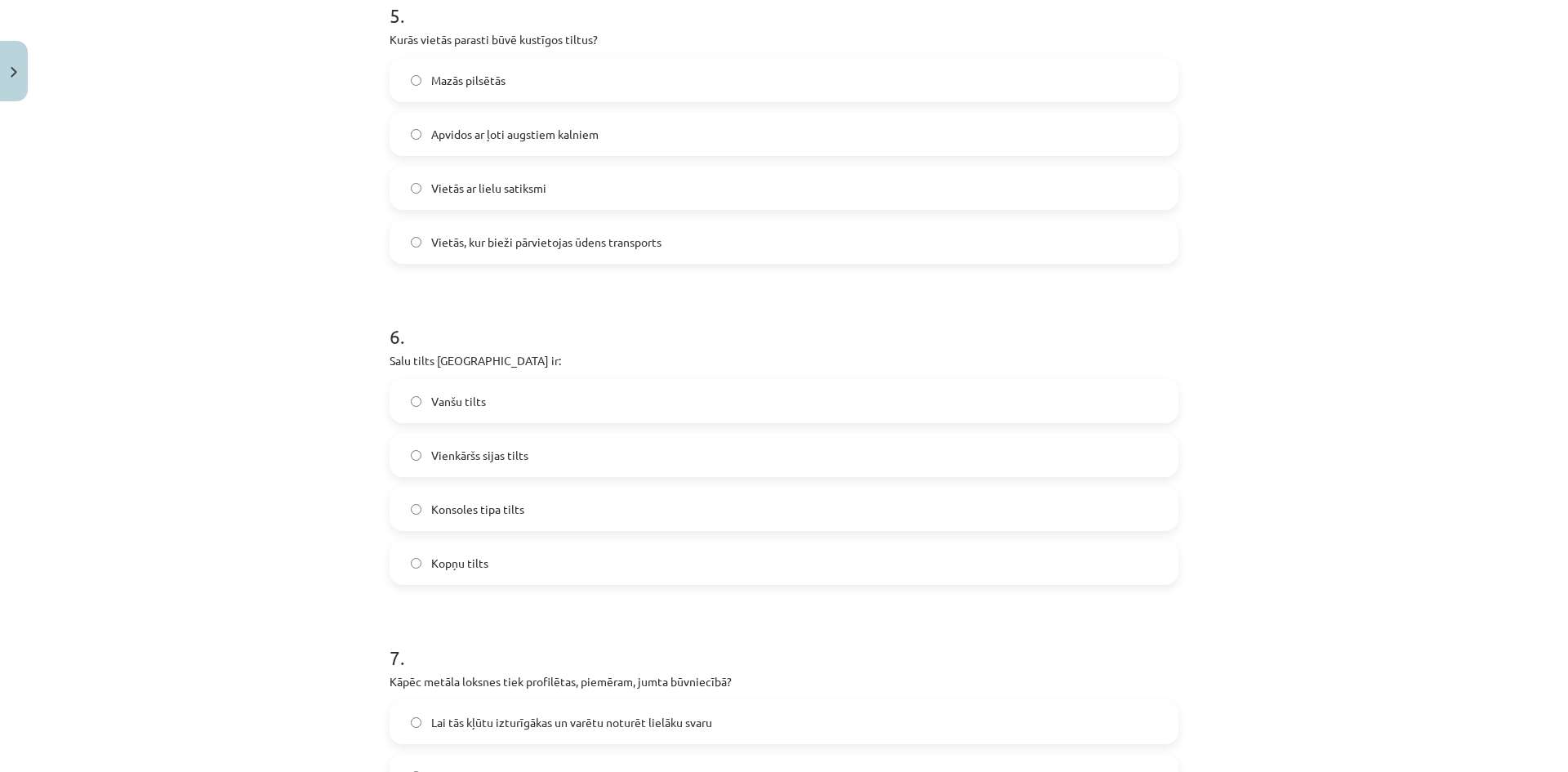
click at [420, 453] on label "Vienkāršs sijas tilts" at bounding box center [784, 454] width 785 height 40
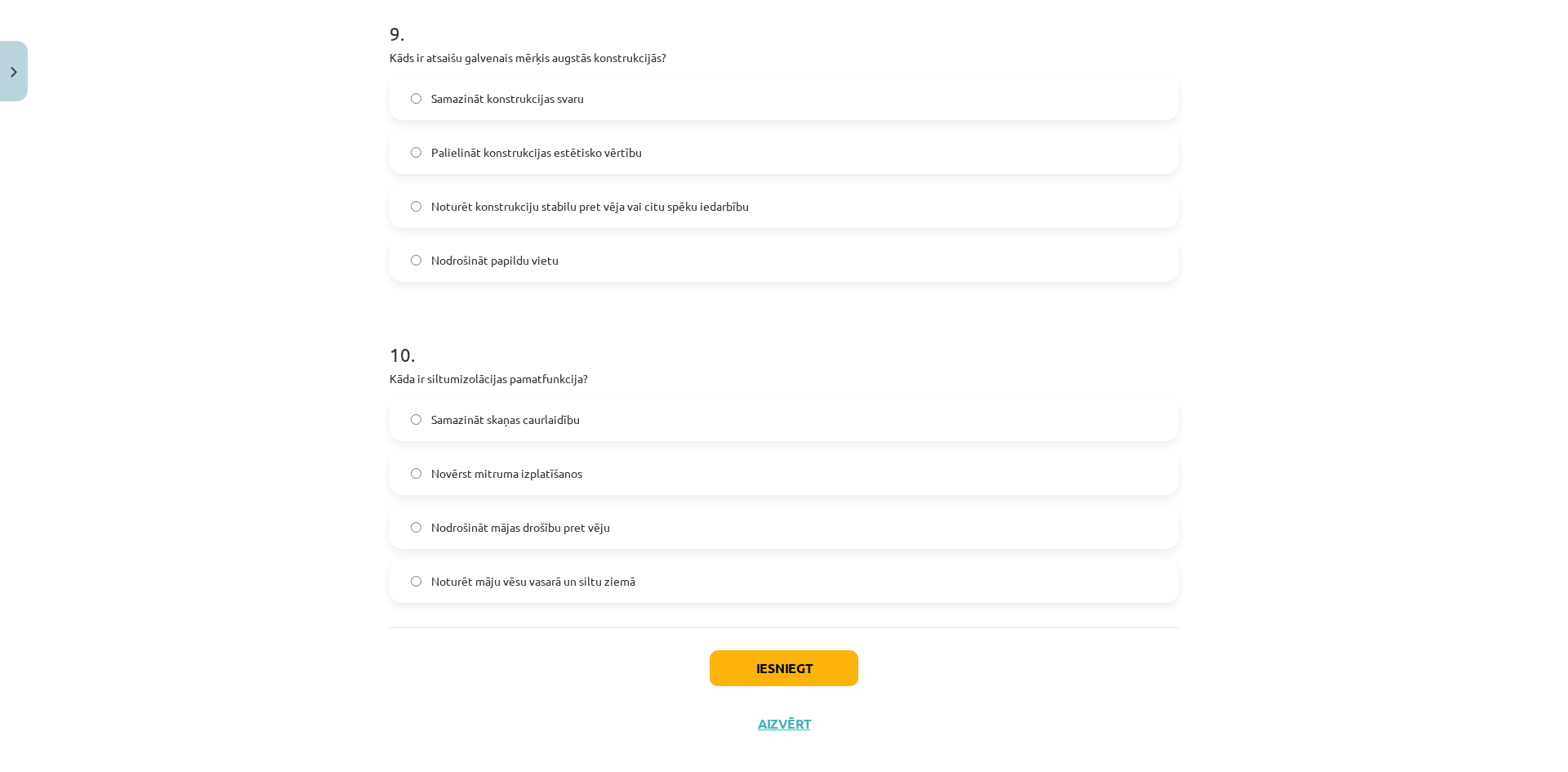
scroll to position [2921, 0]
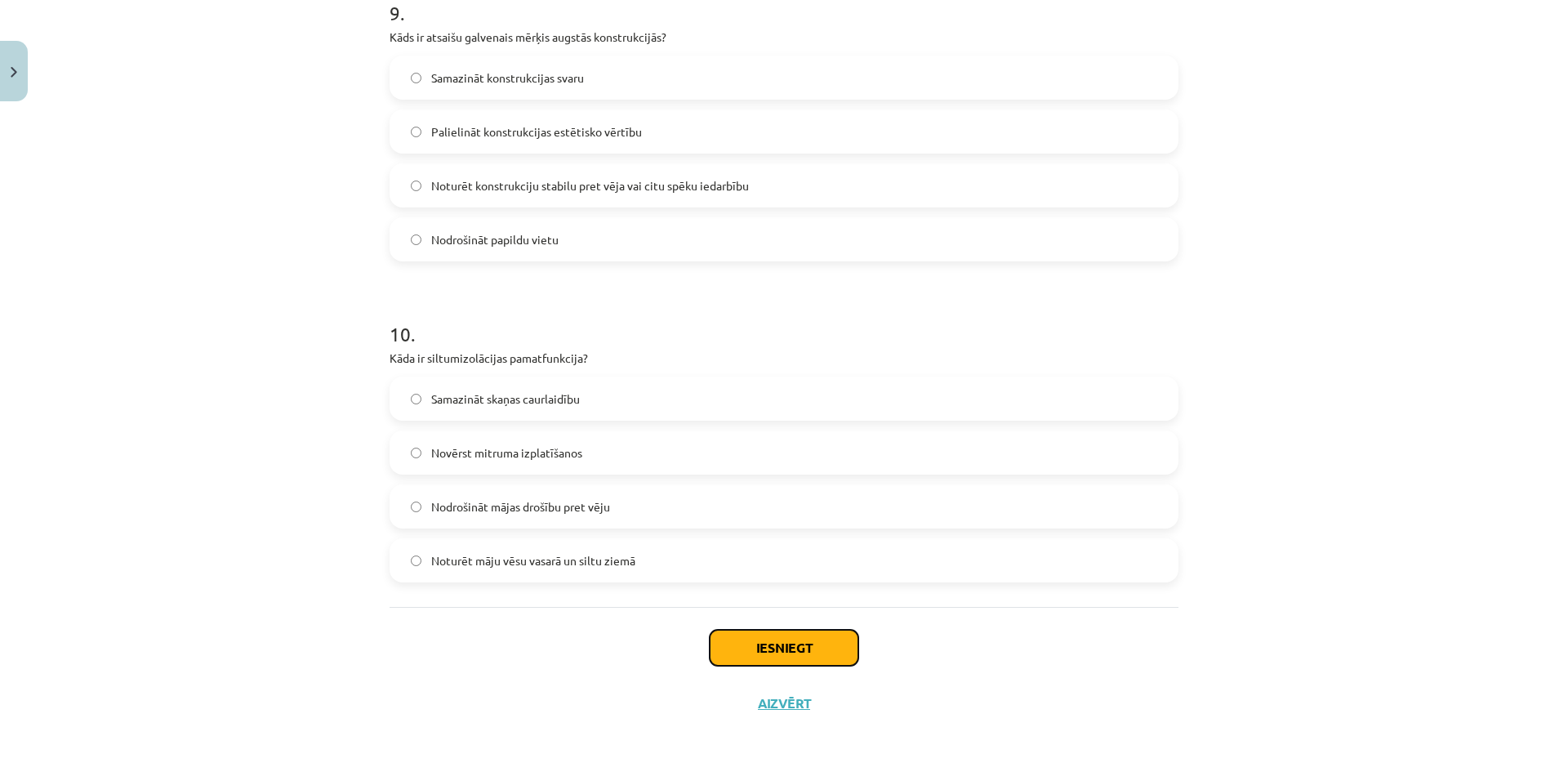
click at [784, 656] on button "Iesniegt" at bounding box center [784, 648] width 149 height 36
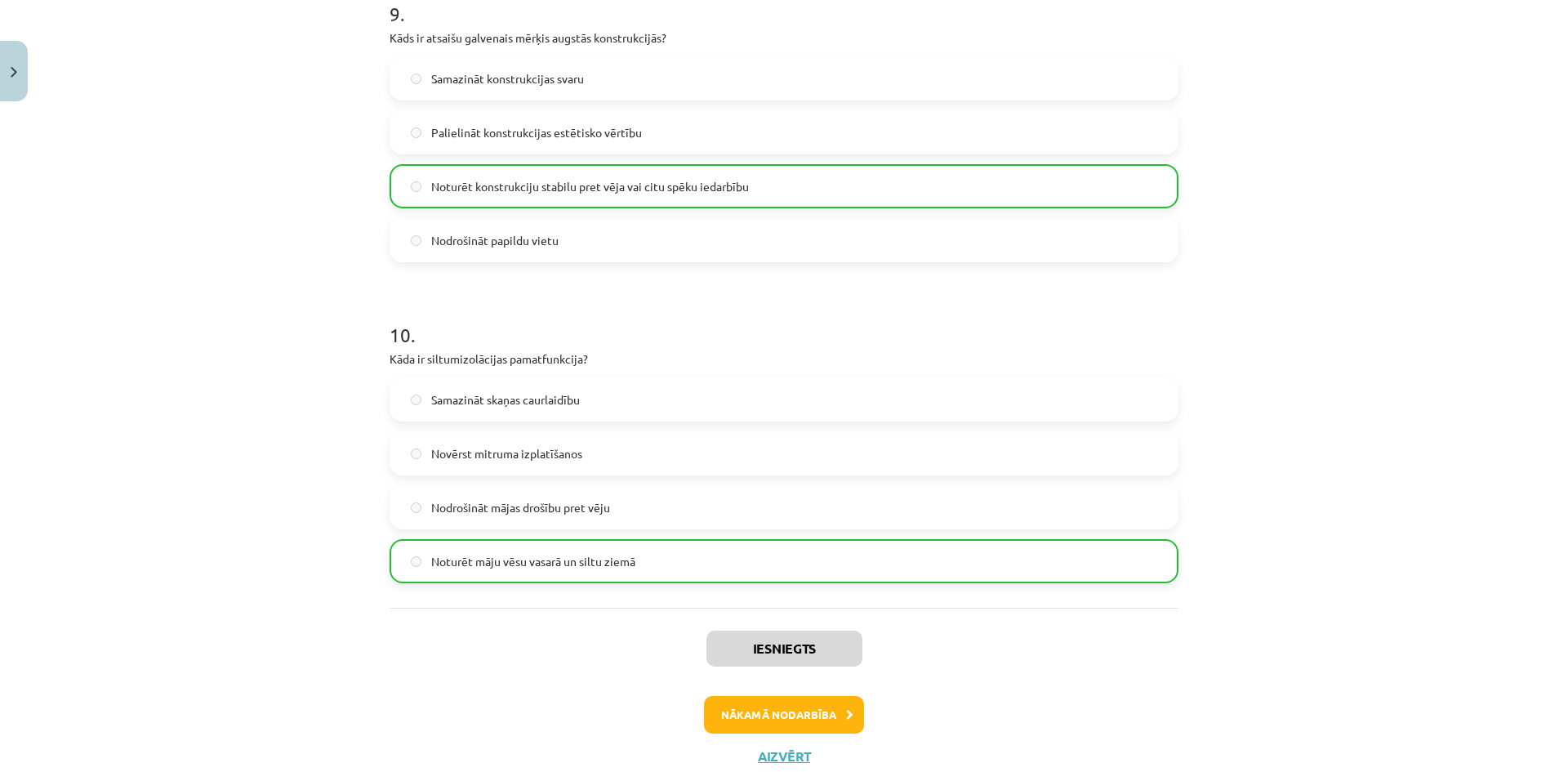
scroll to position [2973, 0]
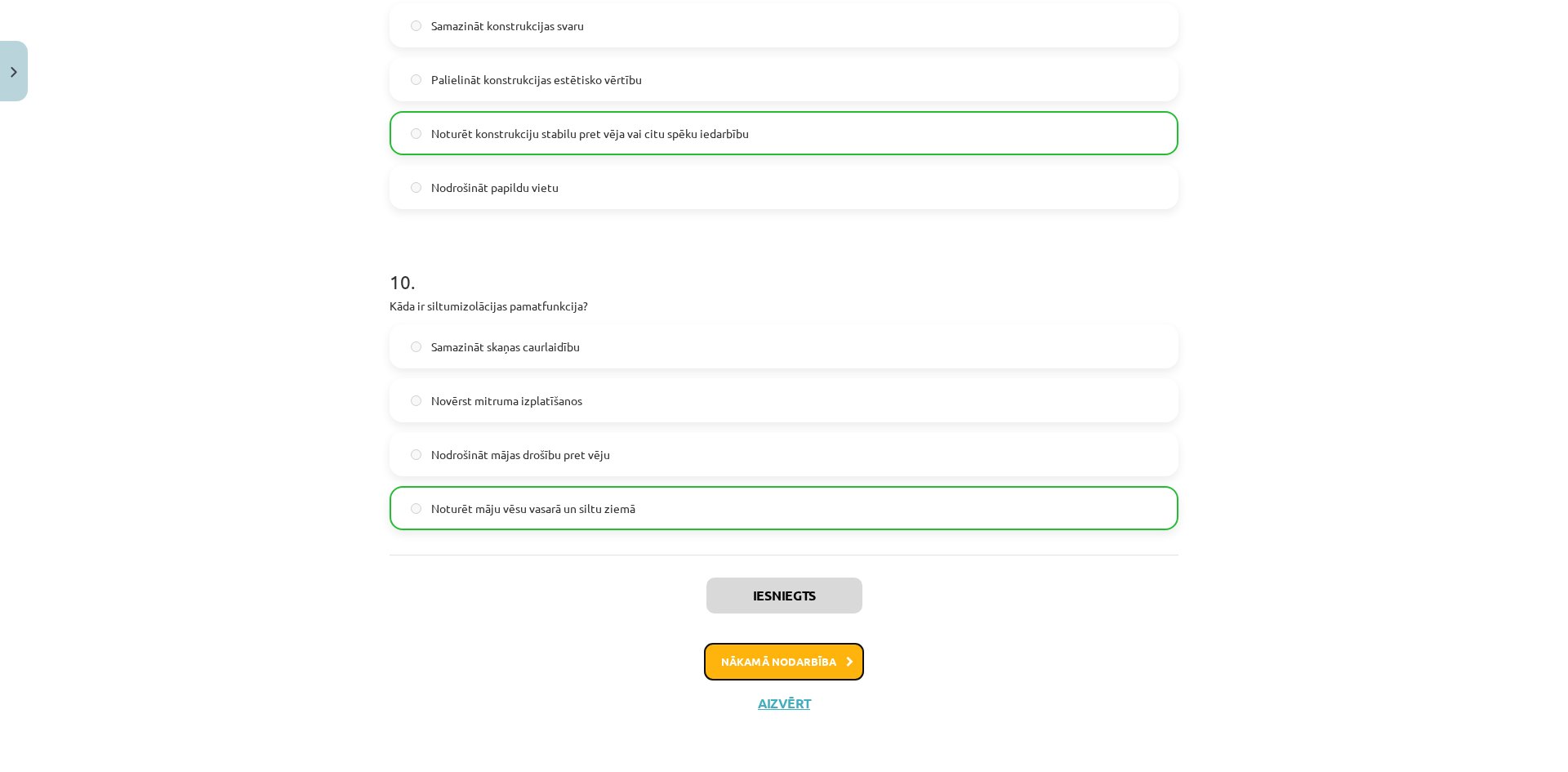
click at [792, 659] on button "Nākamā nodarbība" at bounding box center [784, 661] width 160 height 38
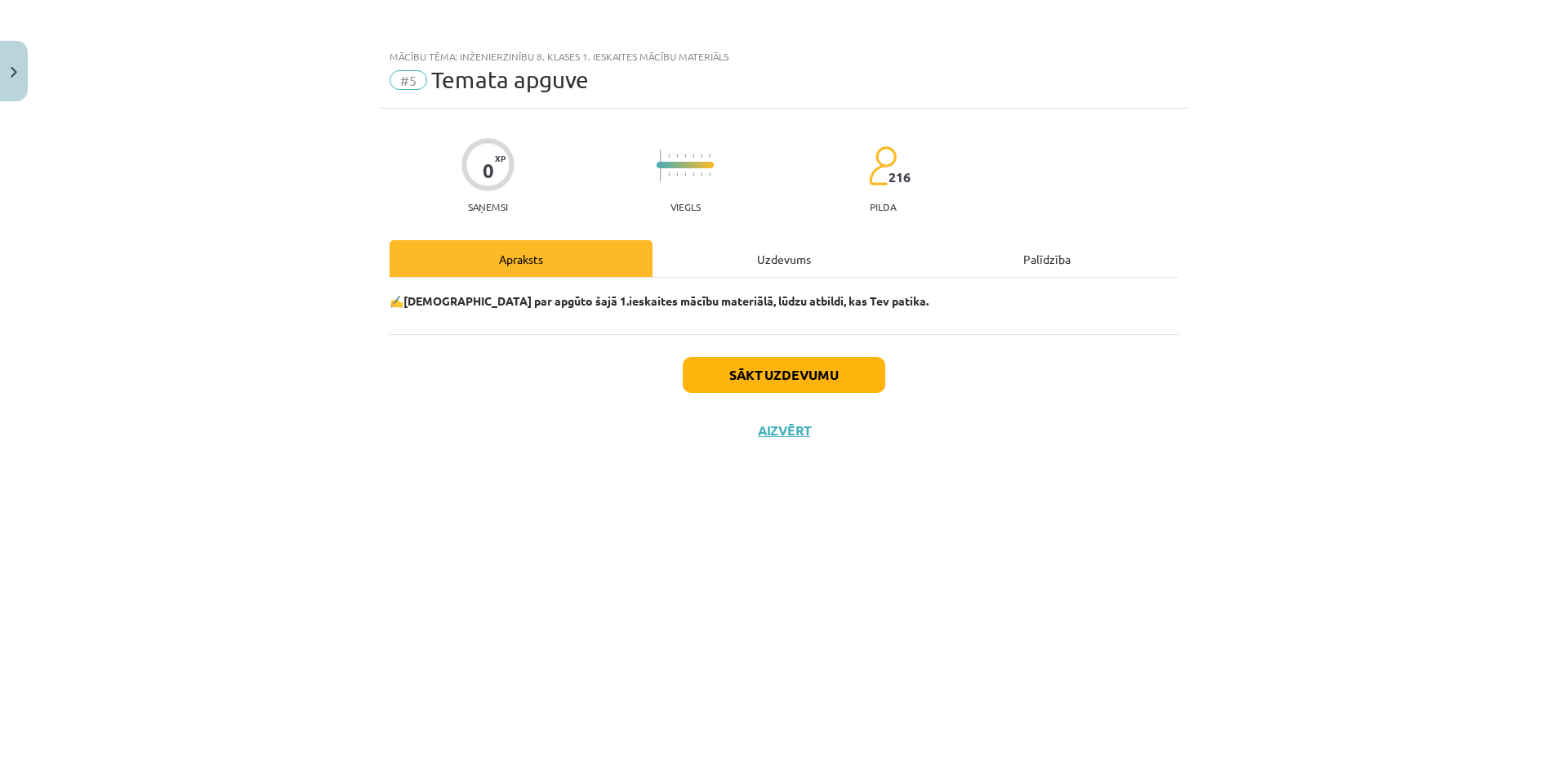
scroll to position [0, 0]
click at [797, 381] on button "Sākt uzdevumu" at bounding box center [784, 375] width 202 height 36
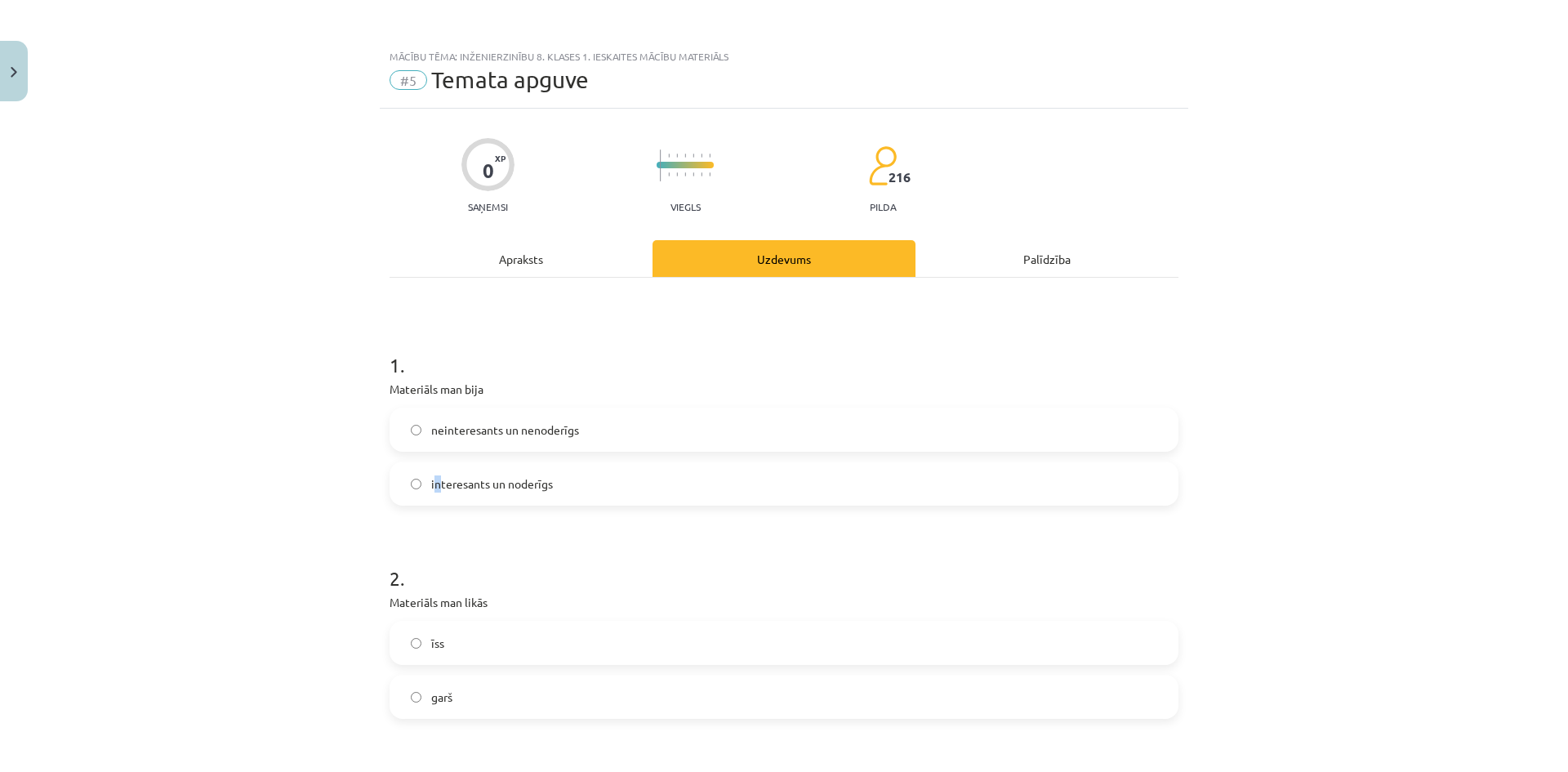
click at [434, 482] on span "interesants un noderīgs" at bounding box center [491, 484] width 121 height 17
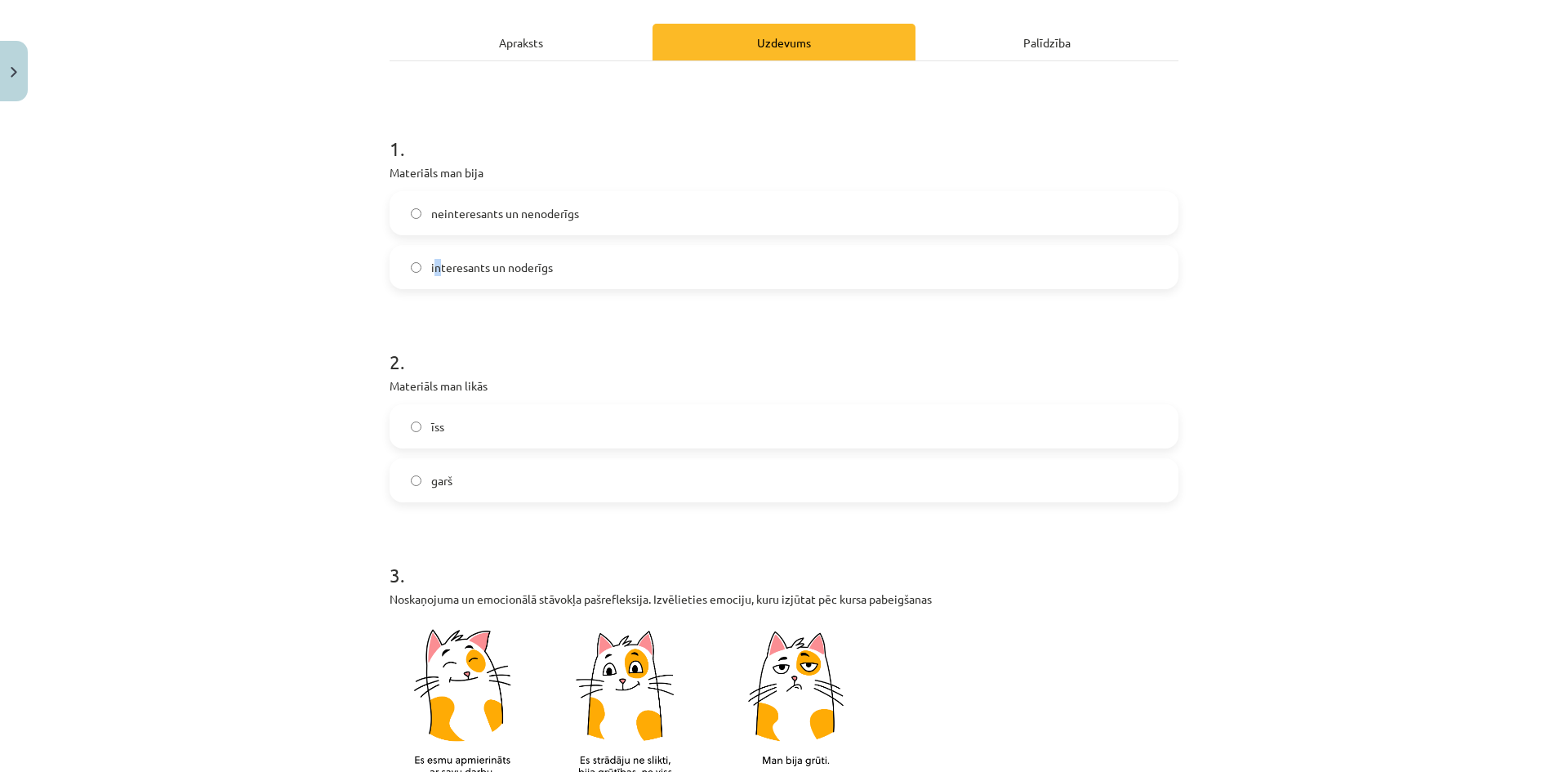
scroll to position [245, 0]
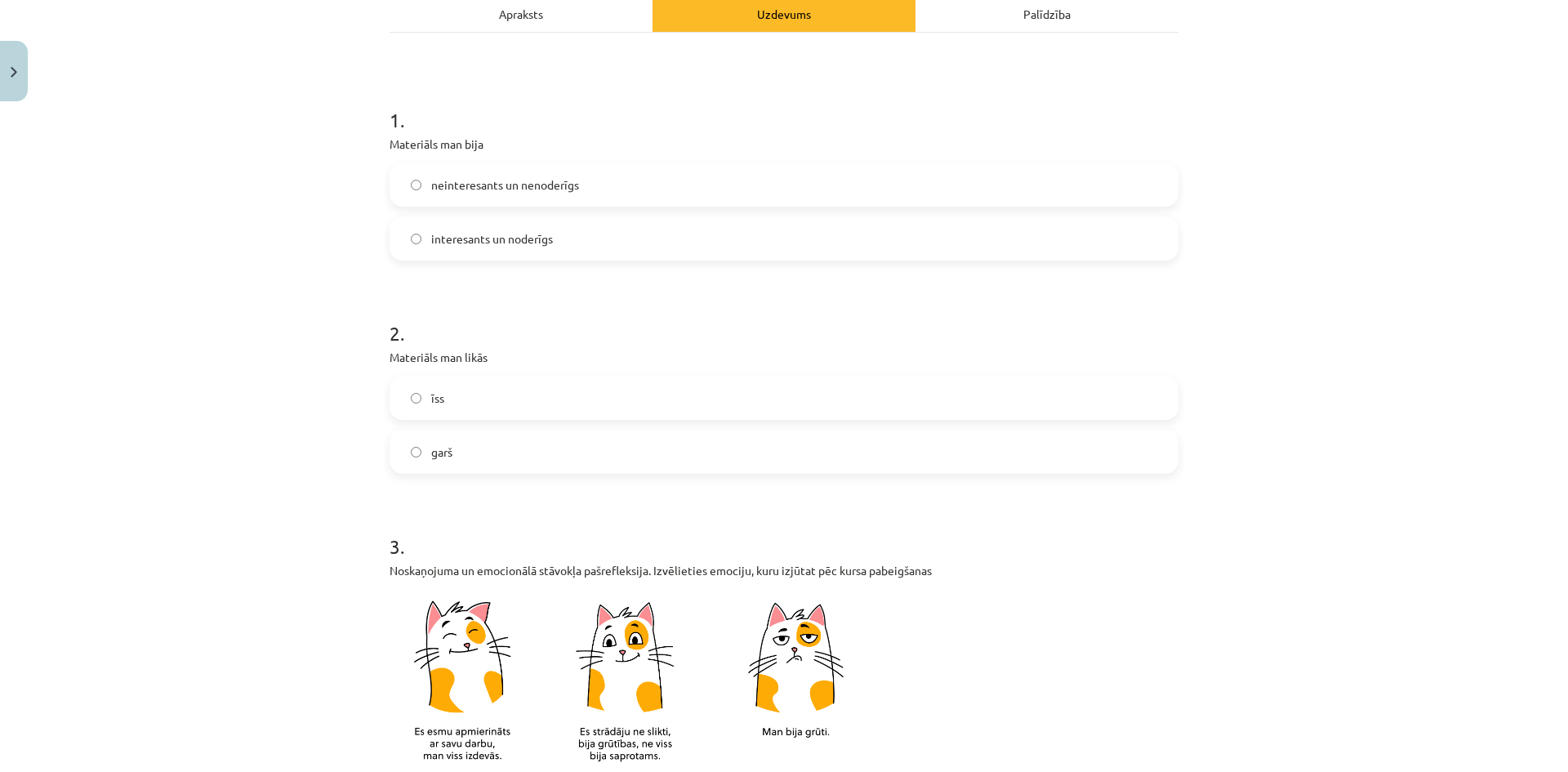
click at [311, 382] on div "Mācību tēma: Inženierzinību 8. klases 1. ieskaites mācību materiāls #5 Temata a…" at bounding box center [784, 386] width 1568 height 772
click at [403, 400] on label "īss" at bounding box center [784, 397] width 785 height 40
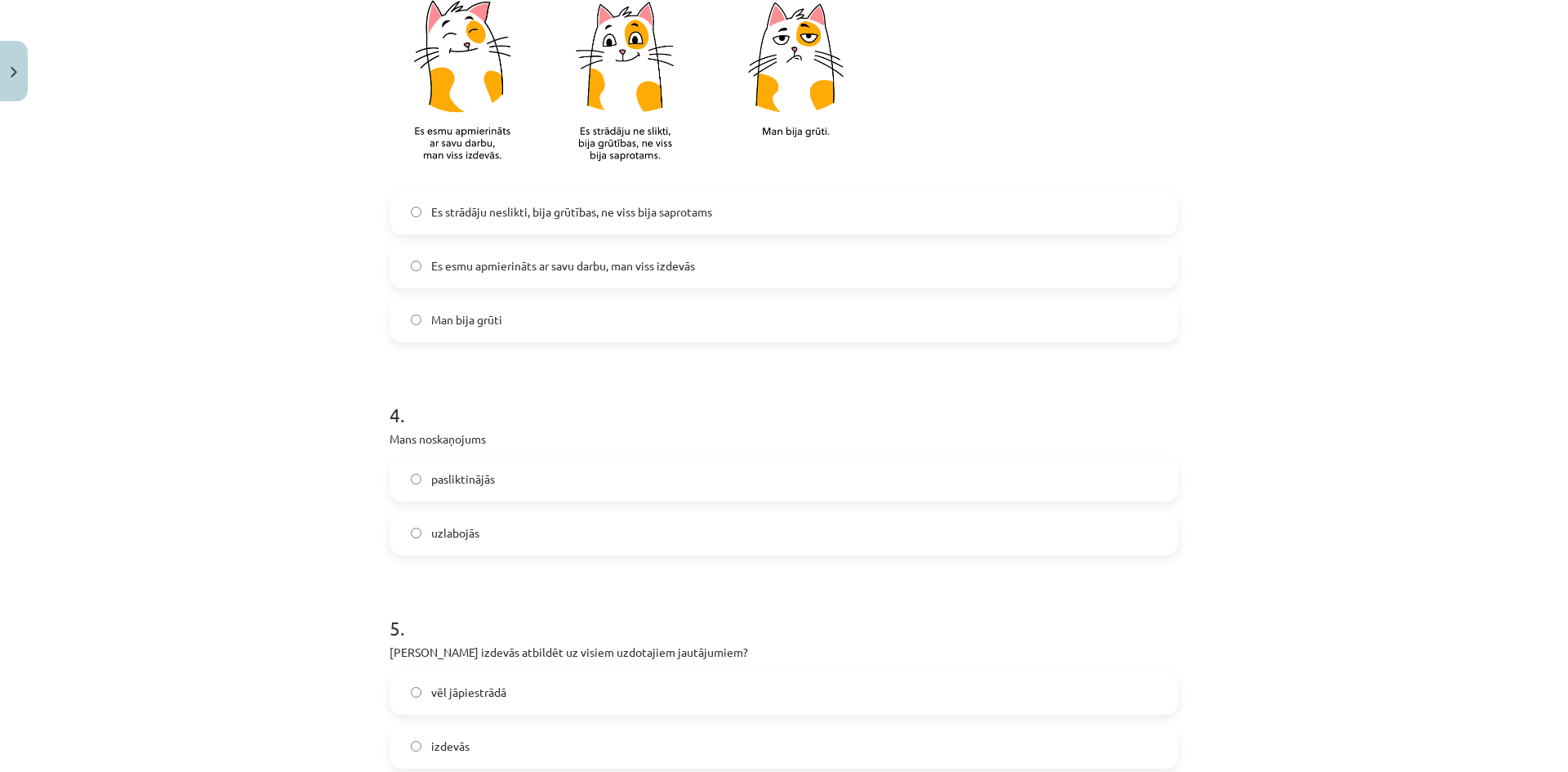
scroll to position [980, 0]
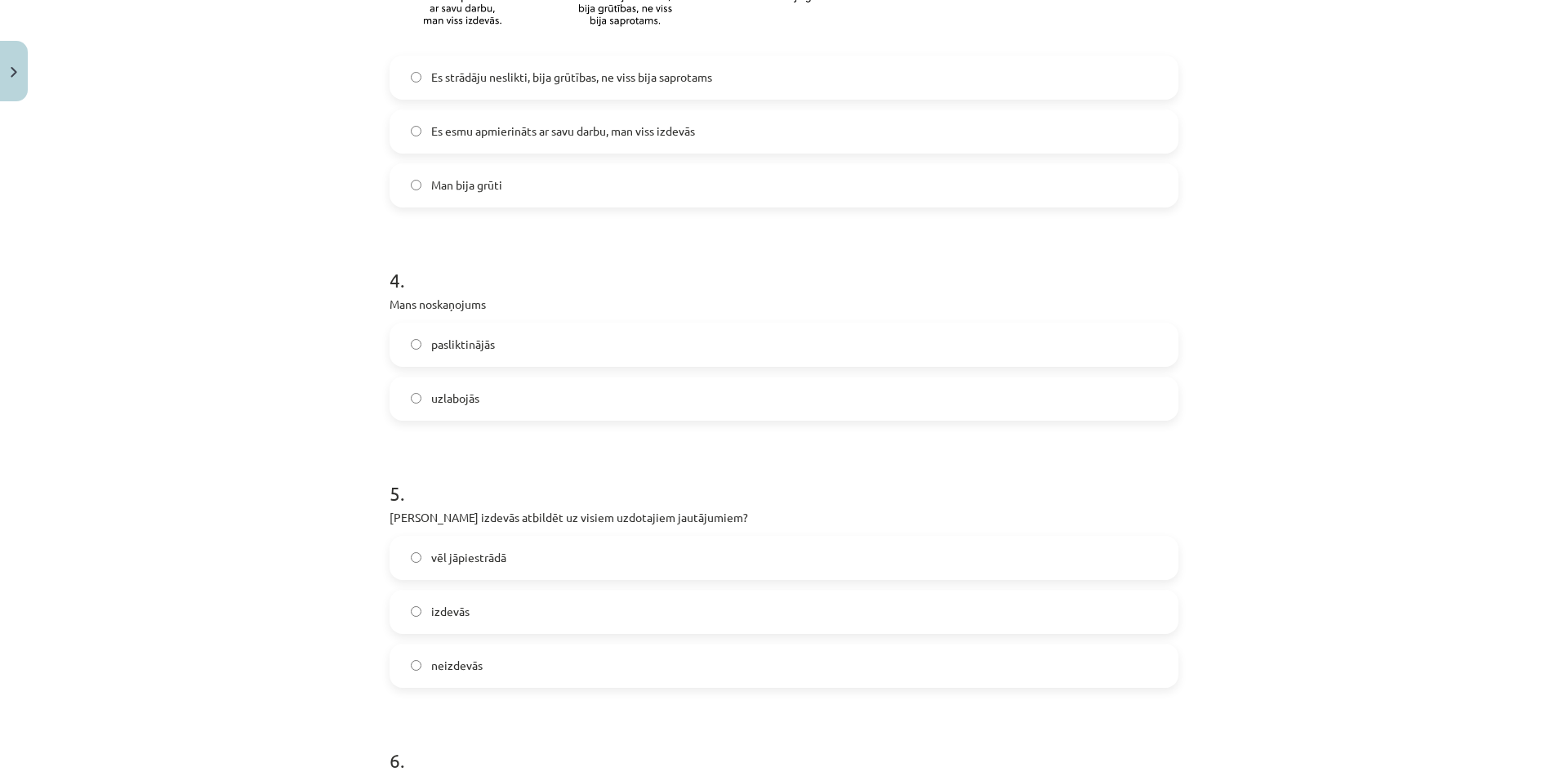
click at [412, 387] on label "uzlabojās" at bounding box center [784, 398] width 785 height 40
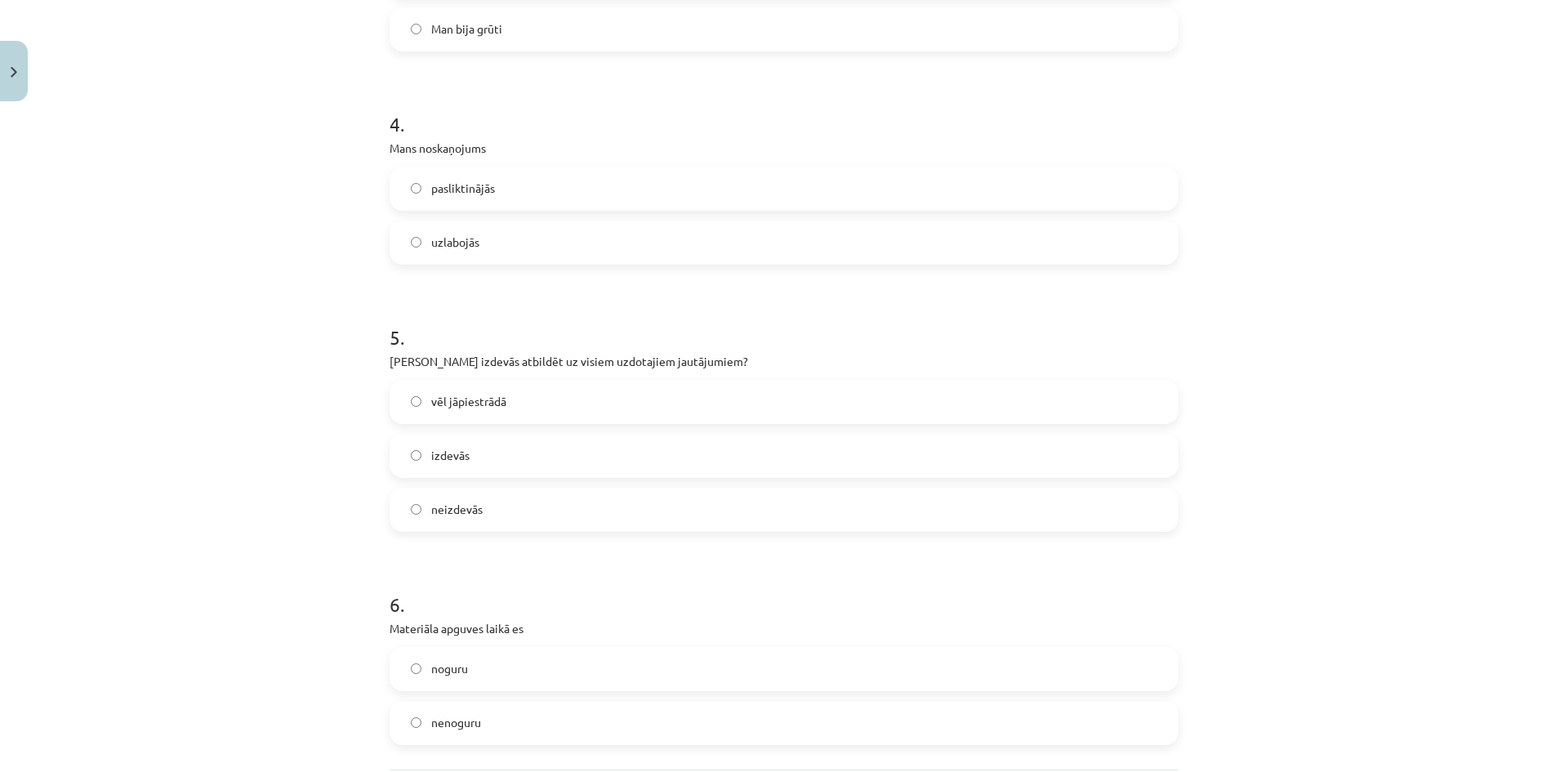
scroll to position [1144, 0]
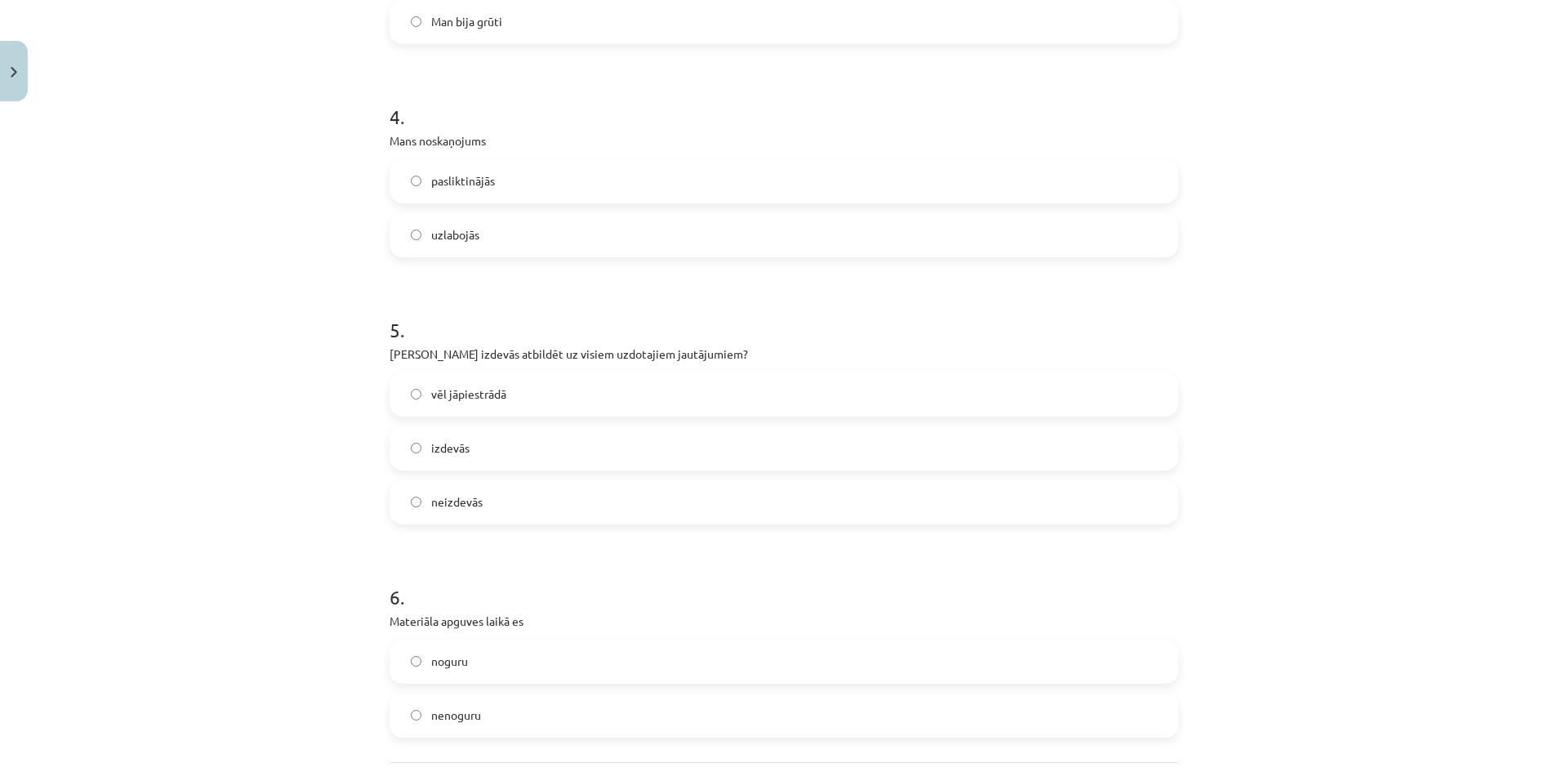
click at [402, 446] on label "izdevās" at bounding box center [784, 448] width 785 height 40
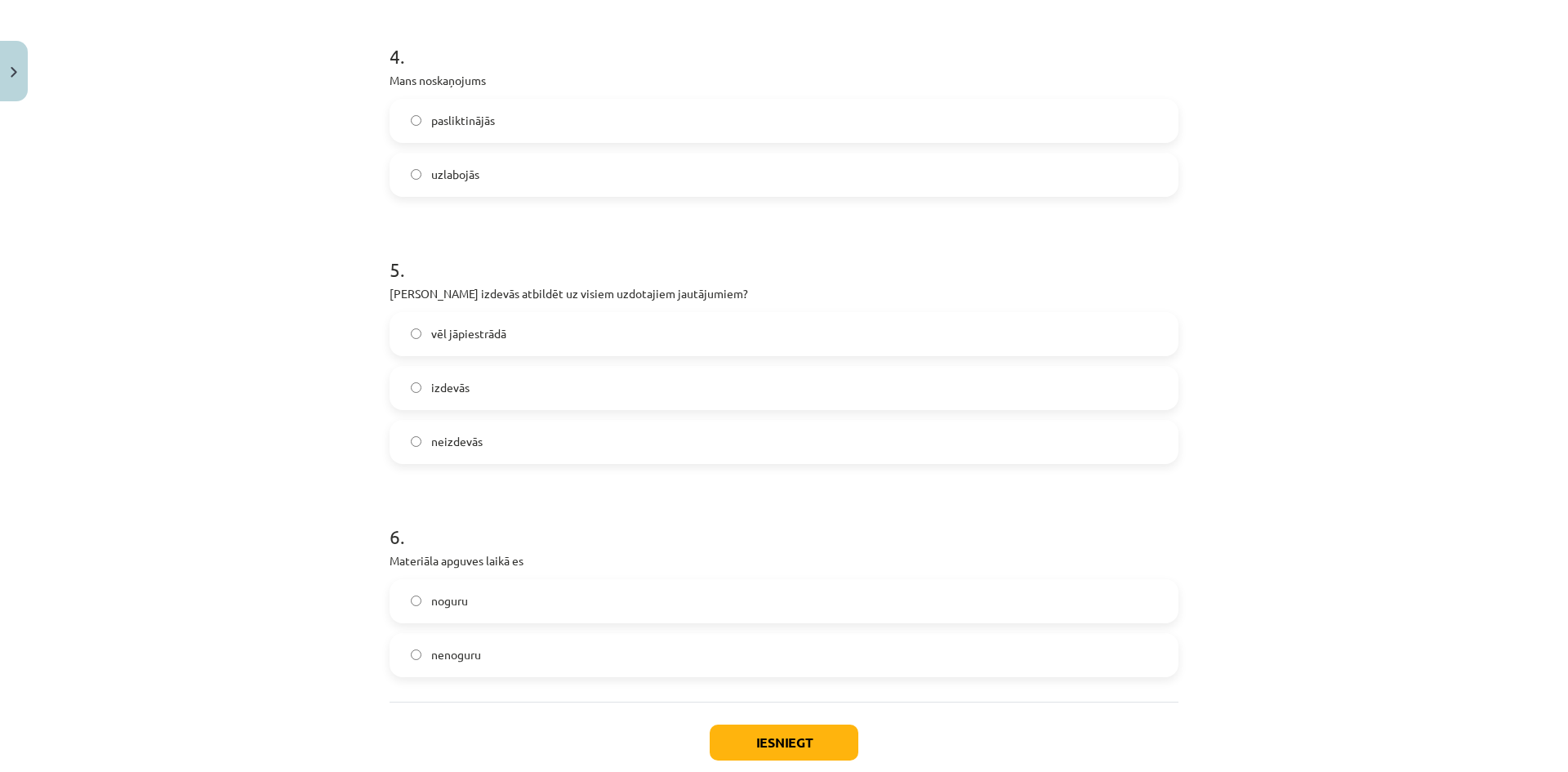
scroll to position [1299, 0]
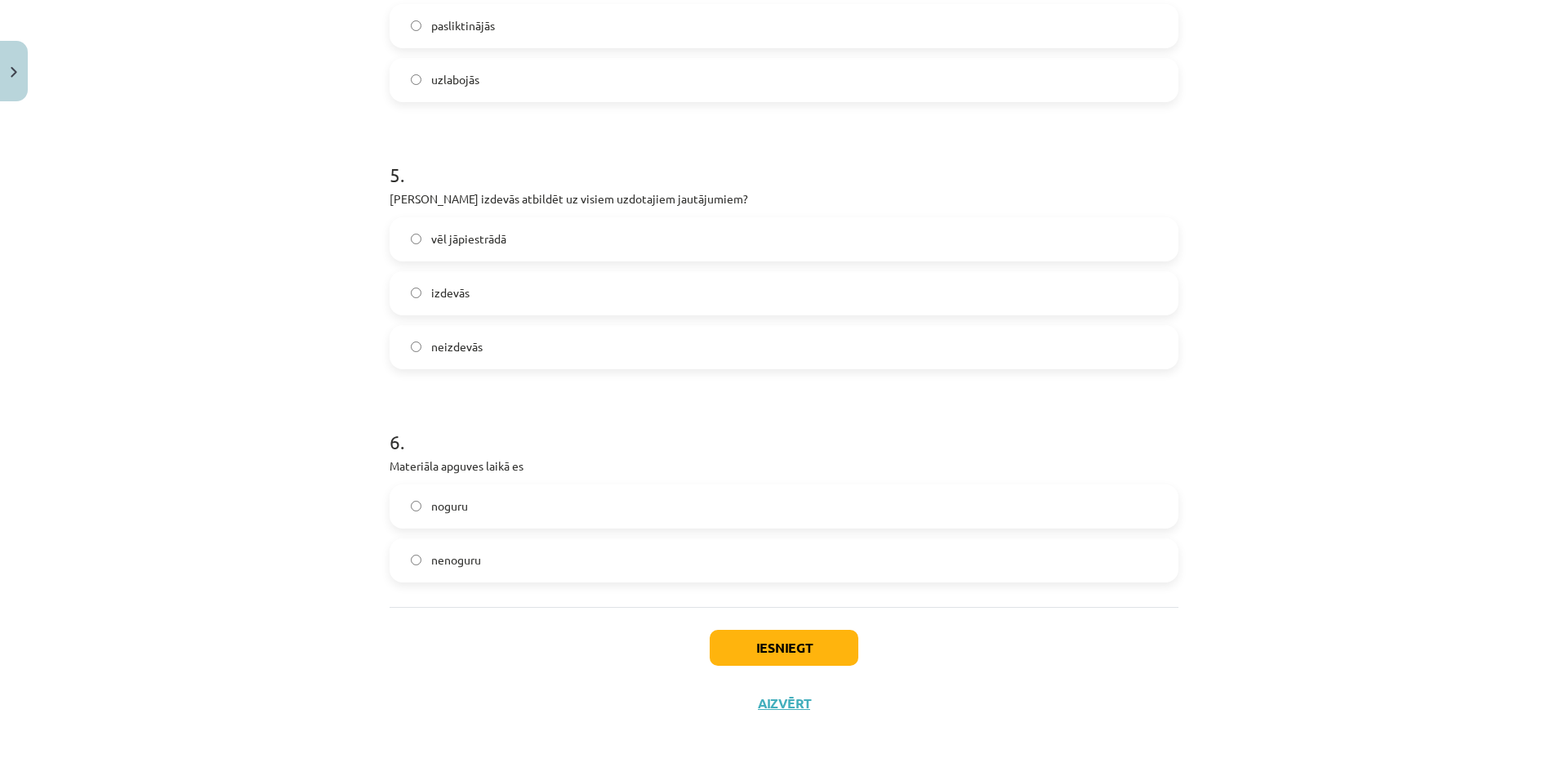
click at [587, 488] on label "noguru" at bounding box center [784, 506] width 785 height 40
click at [796, 643] on button "Iesniegt" at bounding box center [784, 648] width 149 height 36
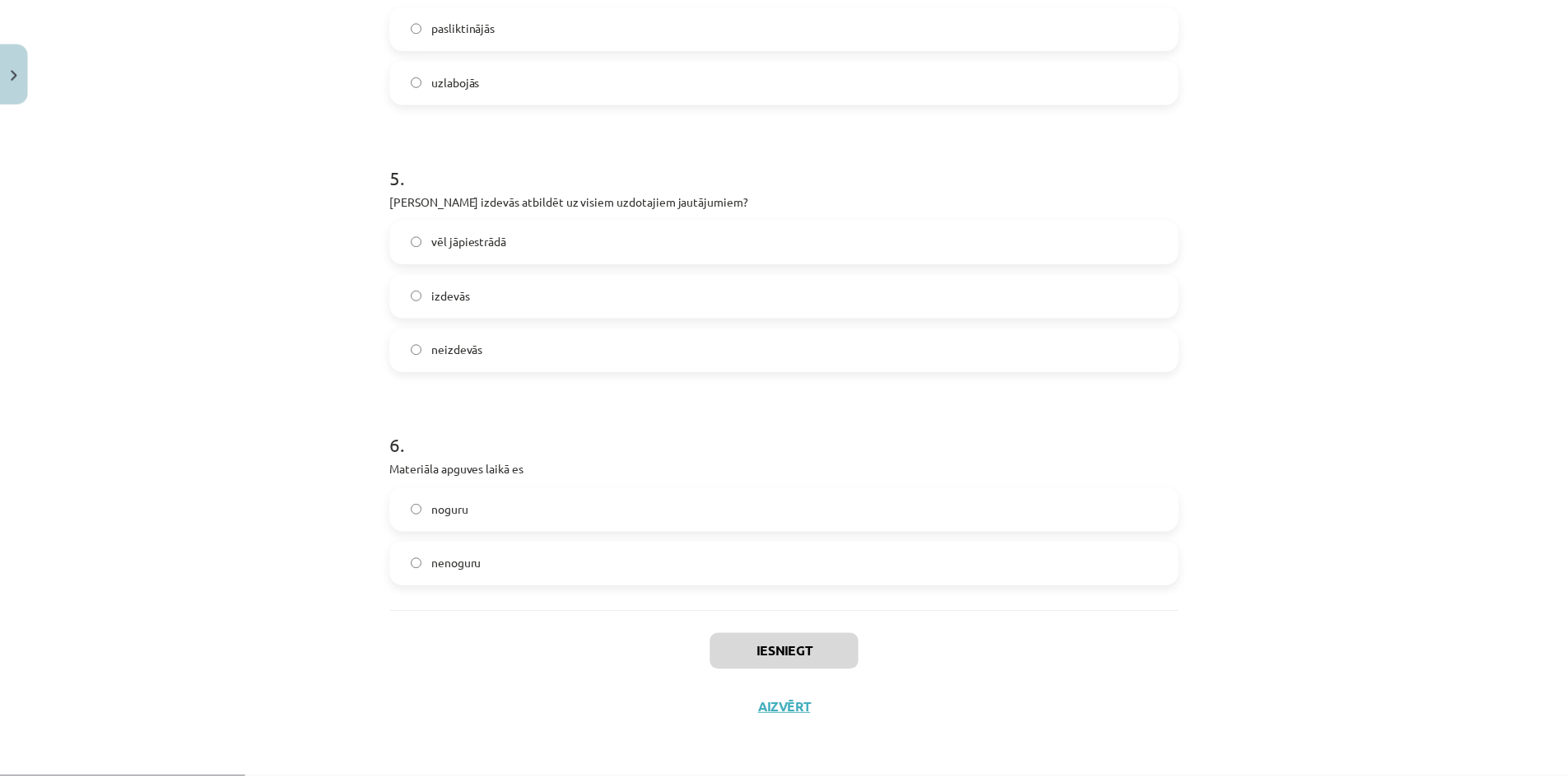
scroll to position [411, 0]
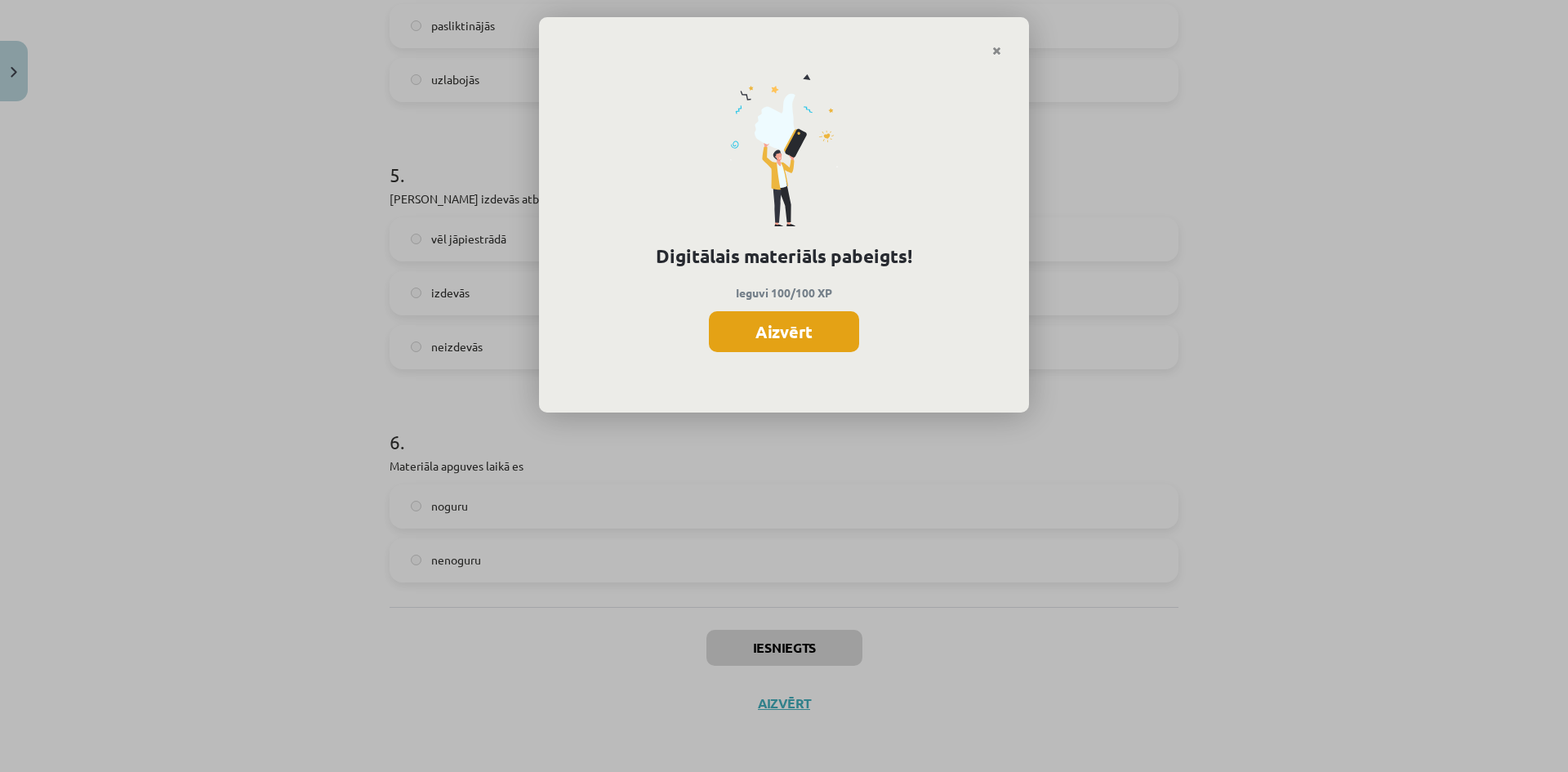
click at [812, 325] on button "Aizvērt" at bounding box center [784, 331] width 150 height 40
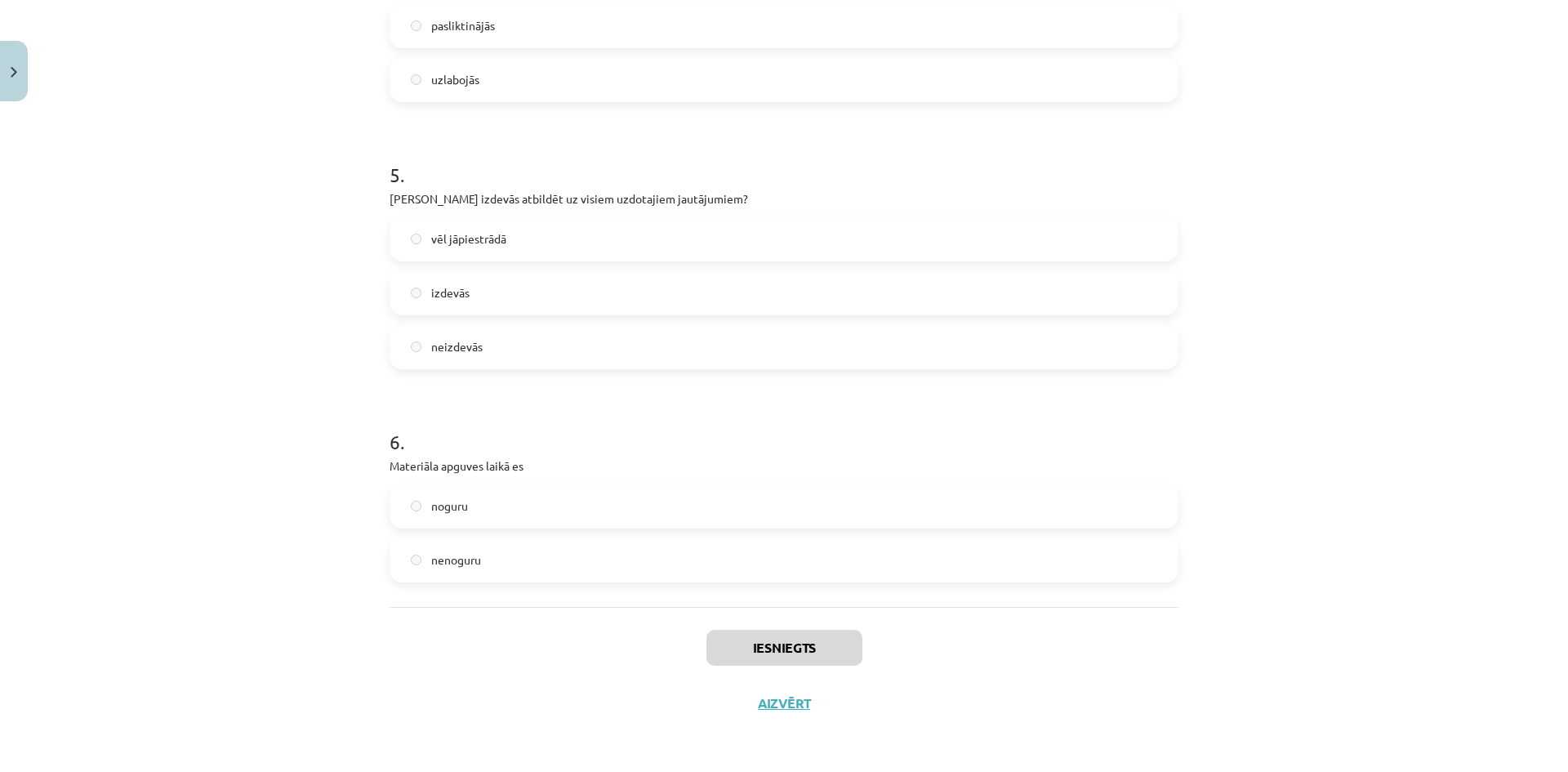
click at [777, 709] on button "Aizvērt" at bounding box center [784, 703] width 62 height 17
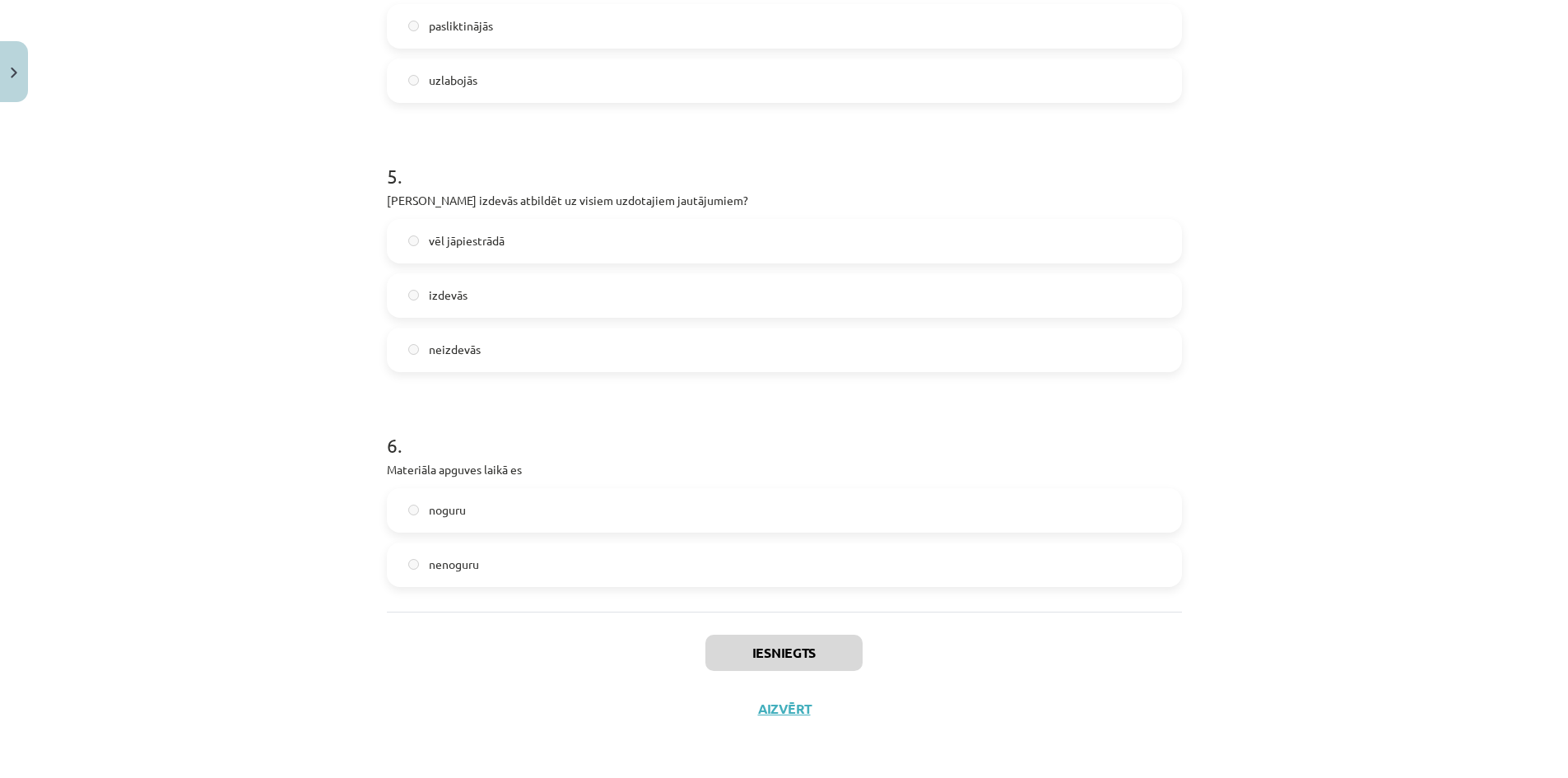
scroll to position [0, 0]
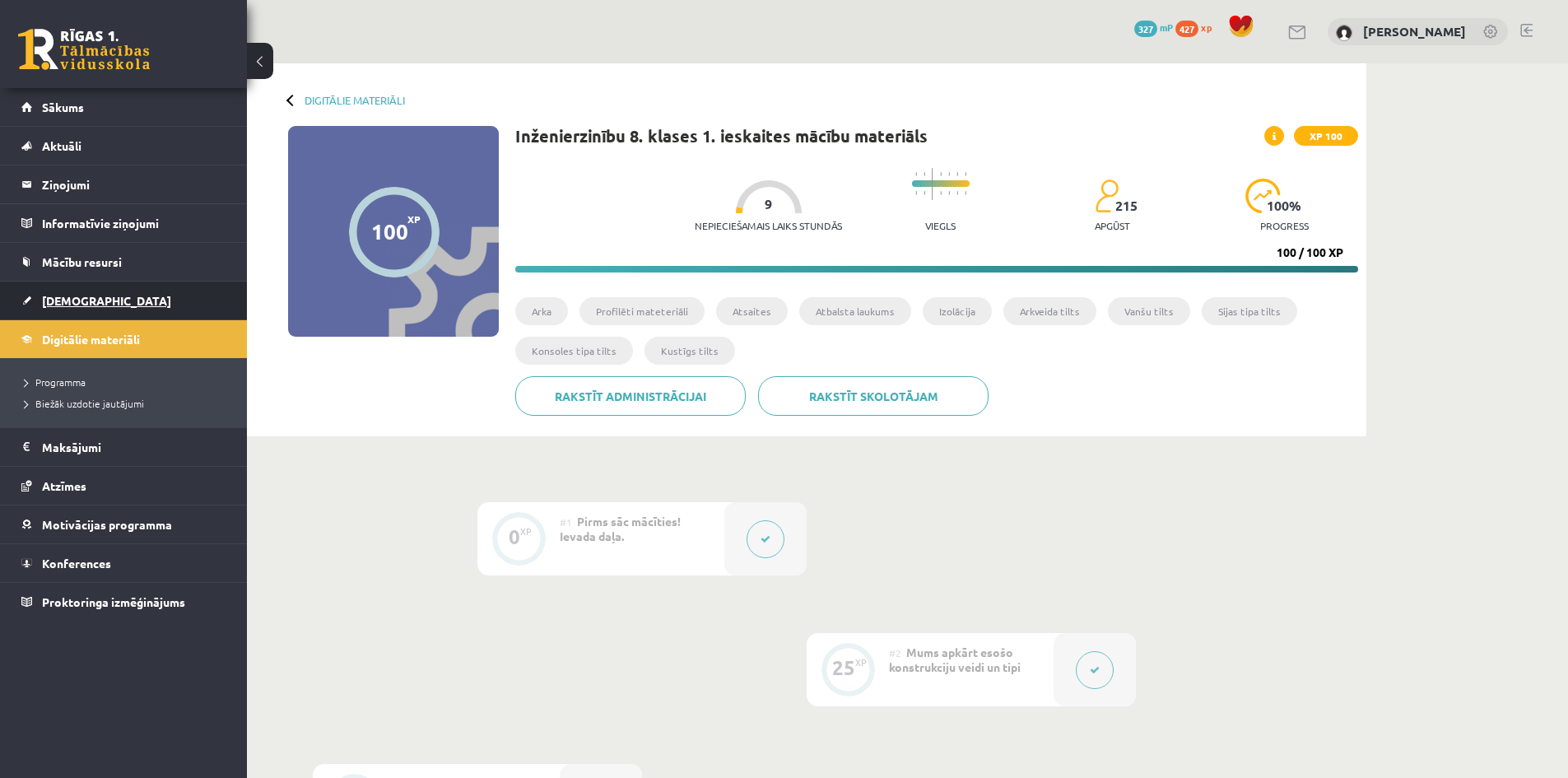
click at [79, 292] on link "[DEMOGRAPHIC_DATA]" at bounding box center [124, 300] width 205 height 38
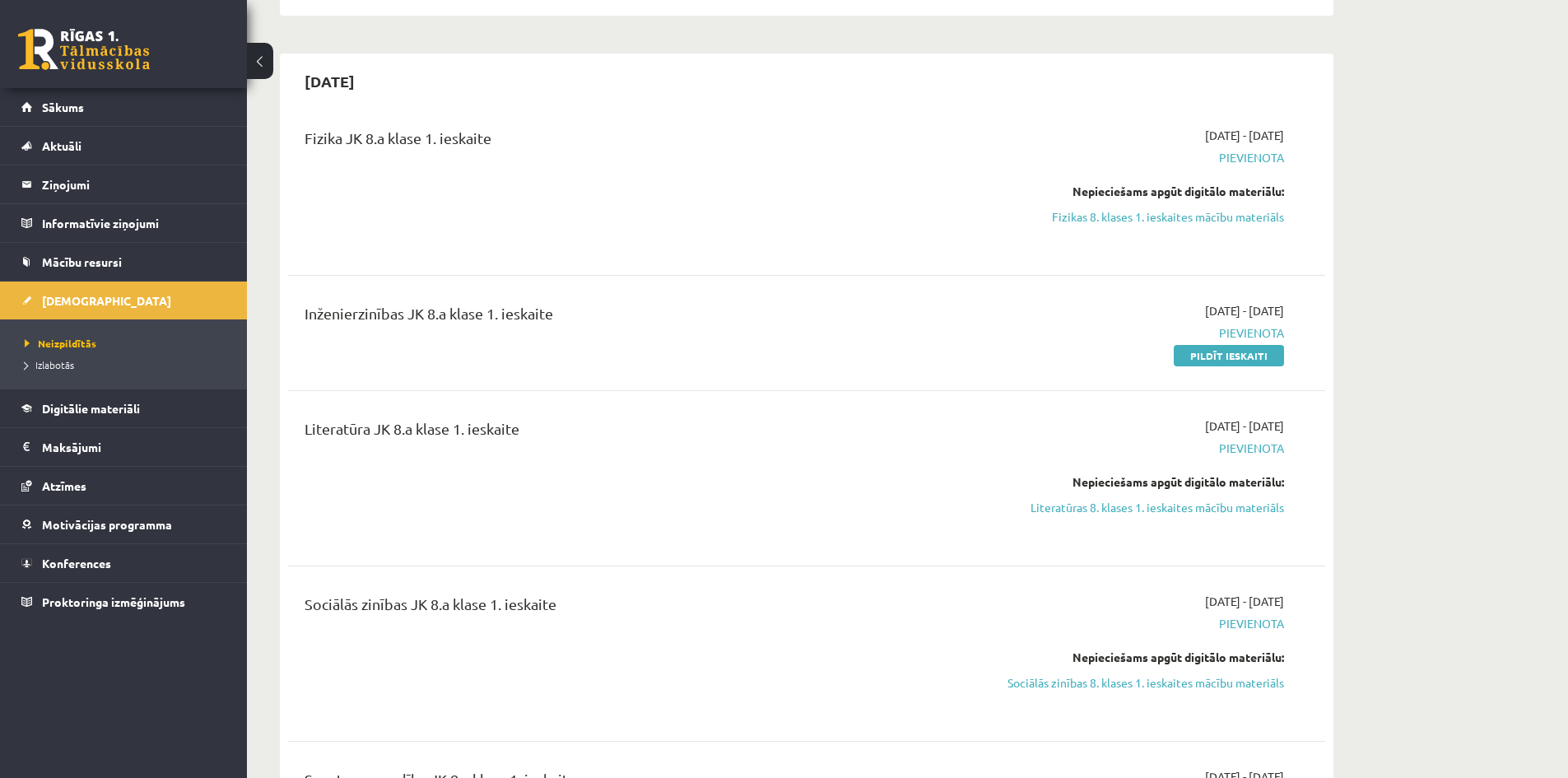
scroll to position [494, 0]
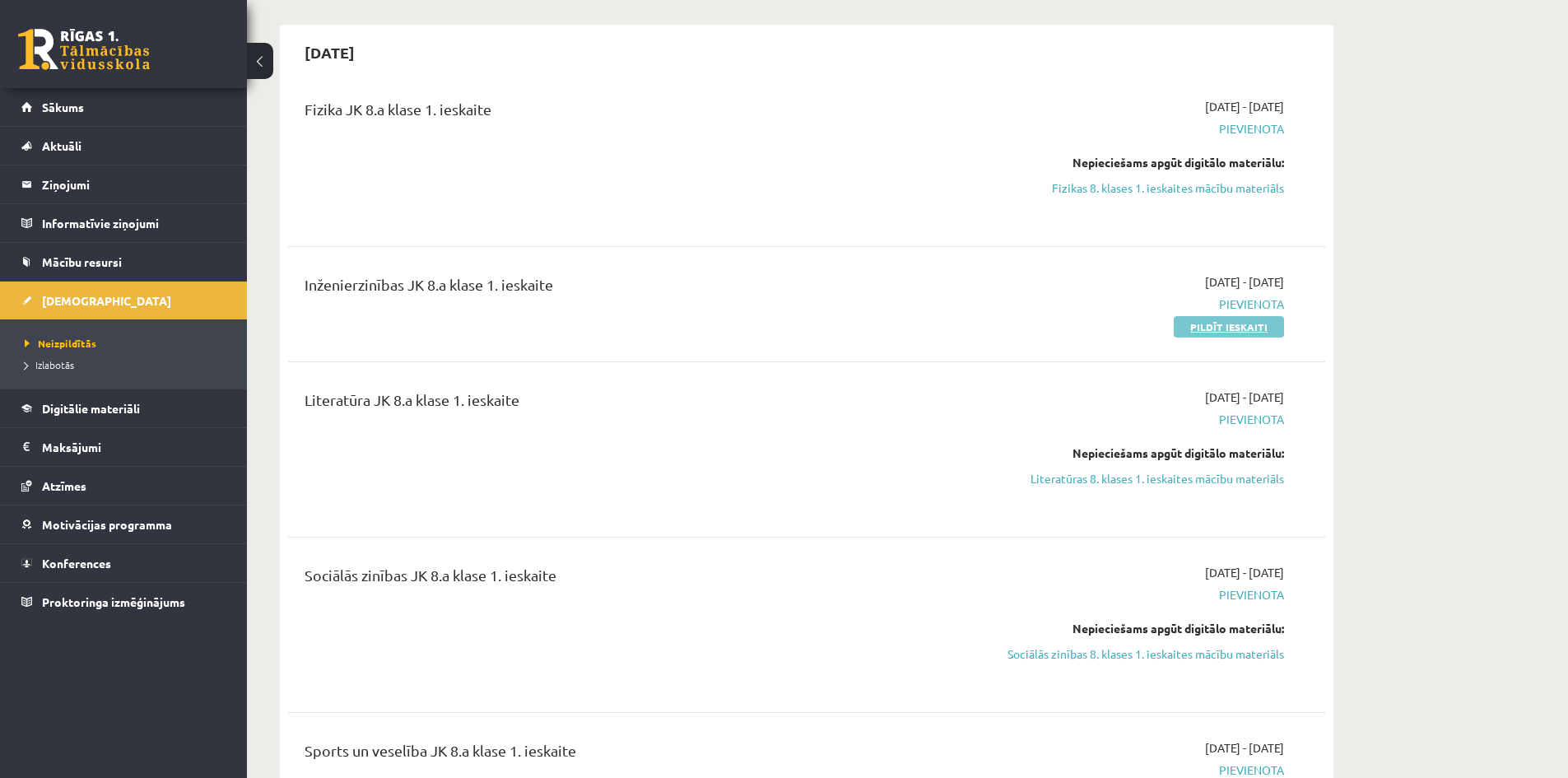
click at [1233, 325] on link "Pildīt ieskaiti" at bounding box center [1228, 327] width 110 height 22
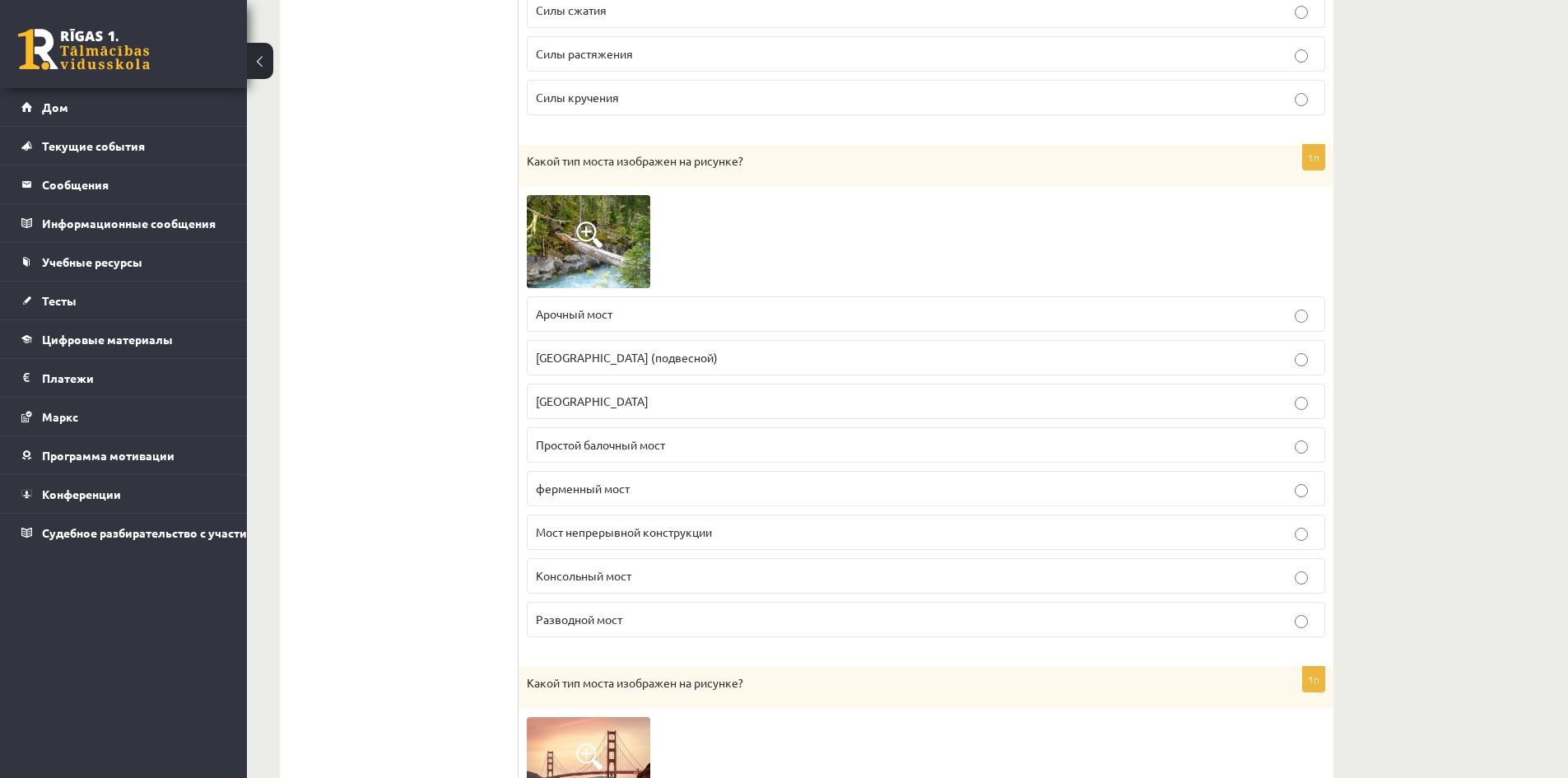
scroll to position [1400, 0]
click at [595, 451] on font "Простой балочный мост" at bounding box center [601, 446] width 129 height 15
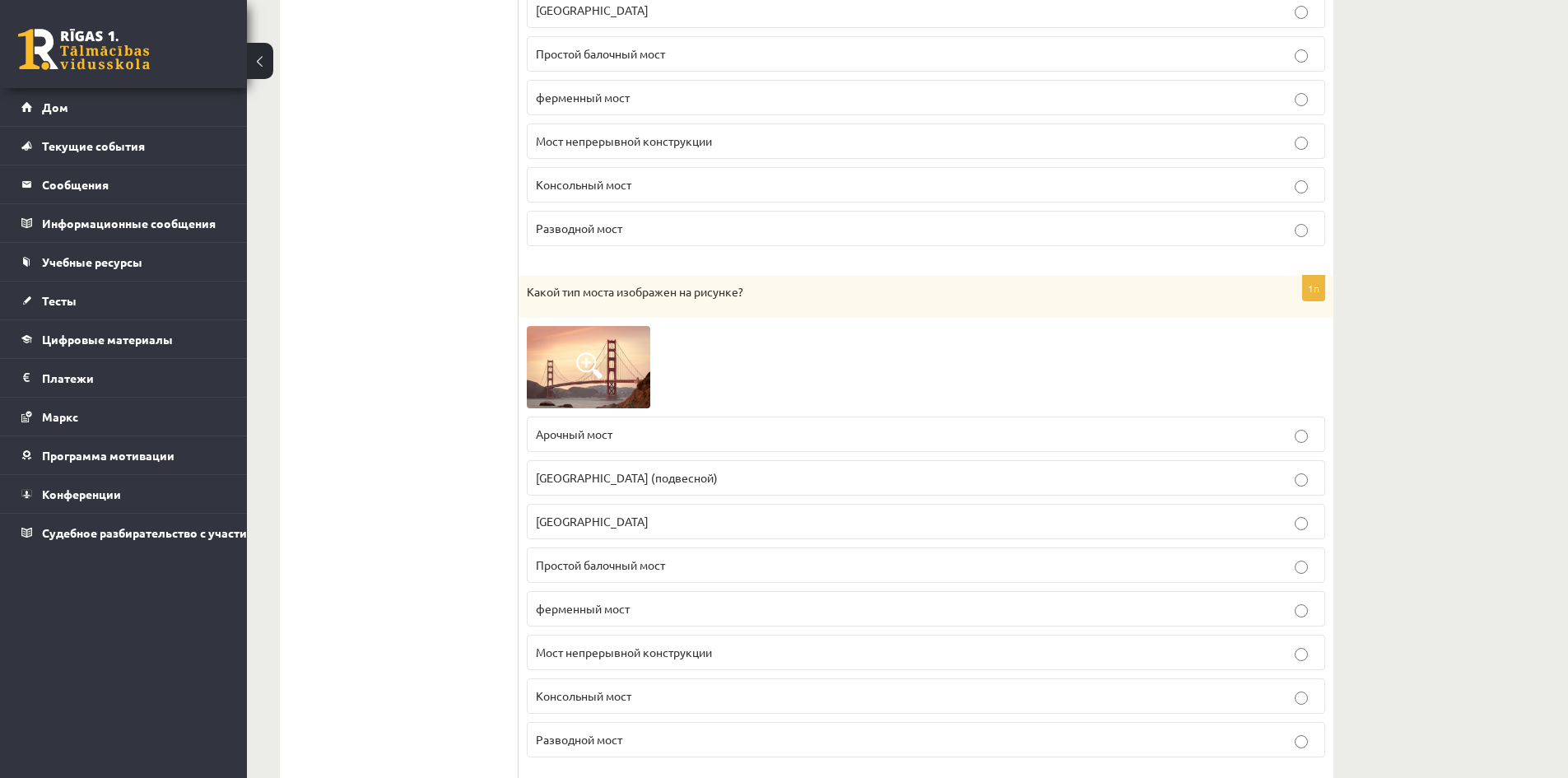
scroll to position [1812, 0]
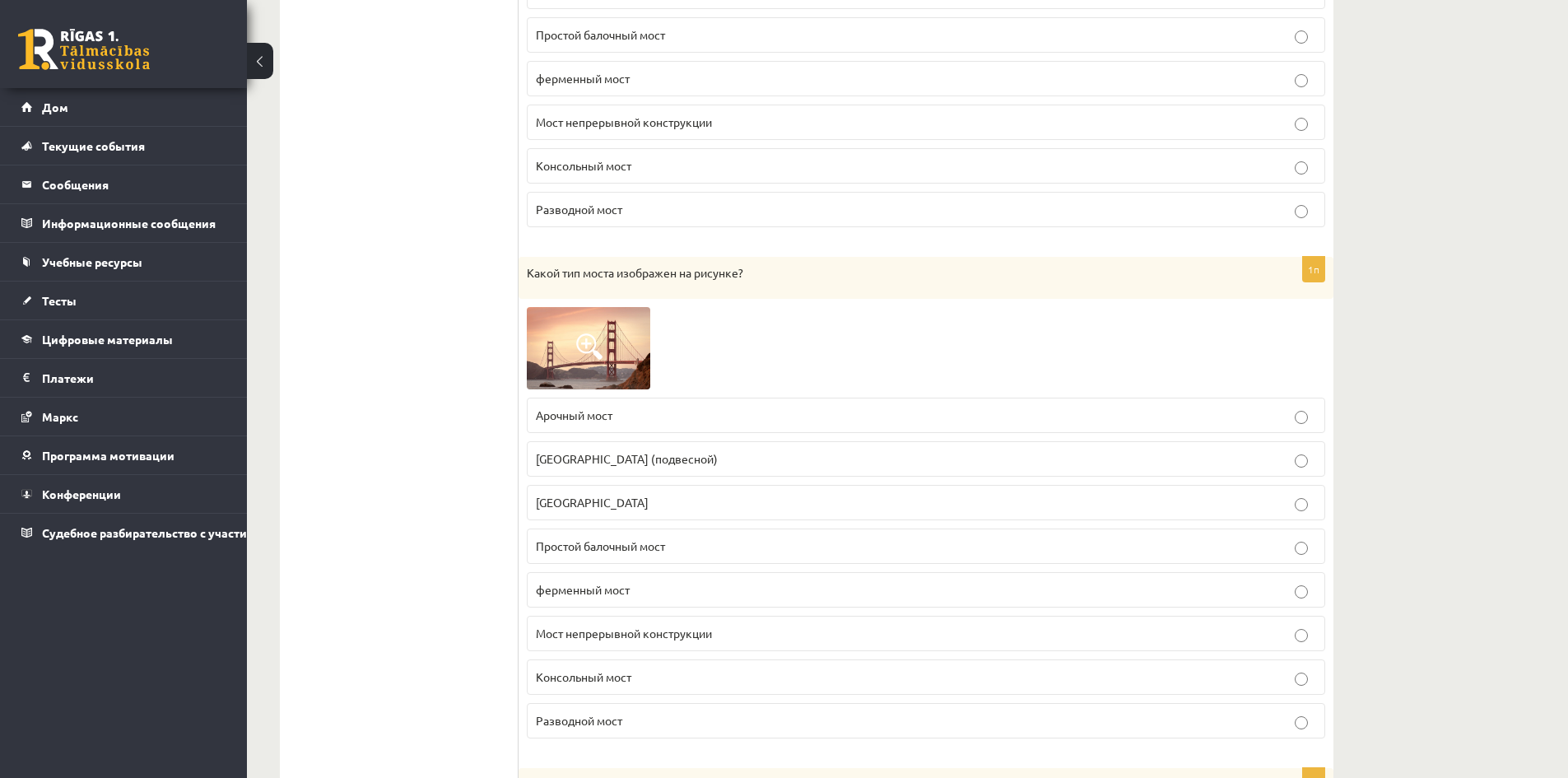
click at [552, 458] on font "Подвесной мост (подвесной)" at bounding box center [626, 459] width 182 height 15
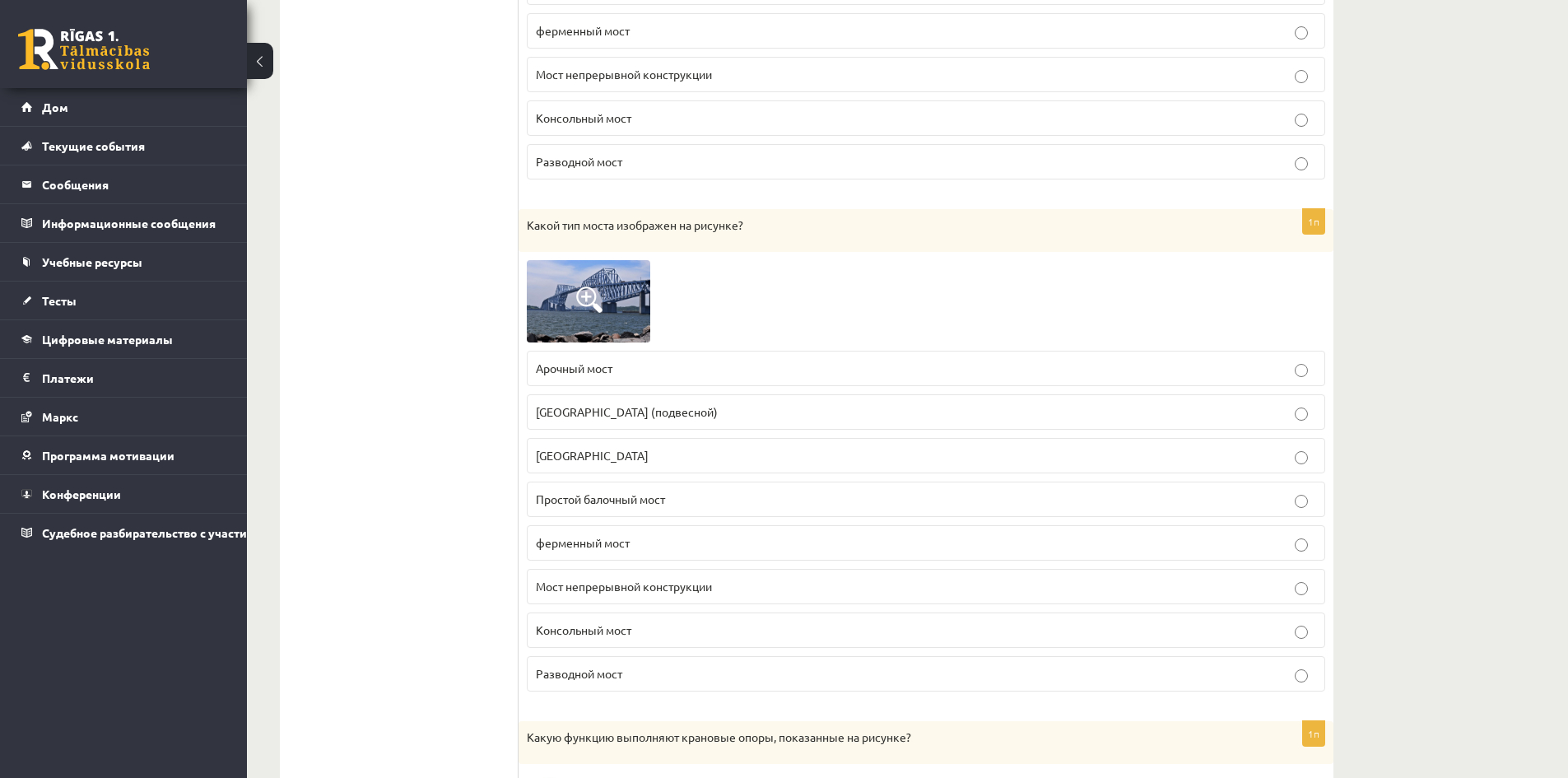
scroll to position [2388, 0]
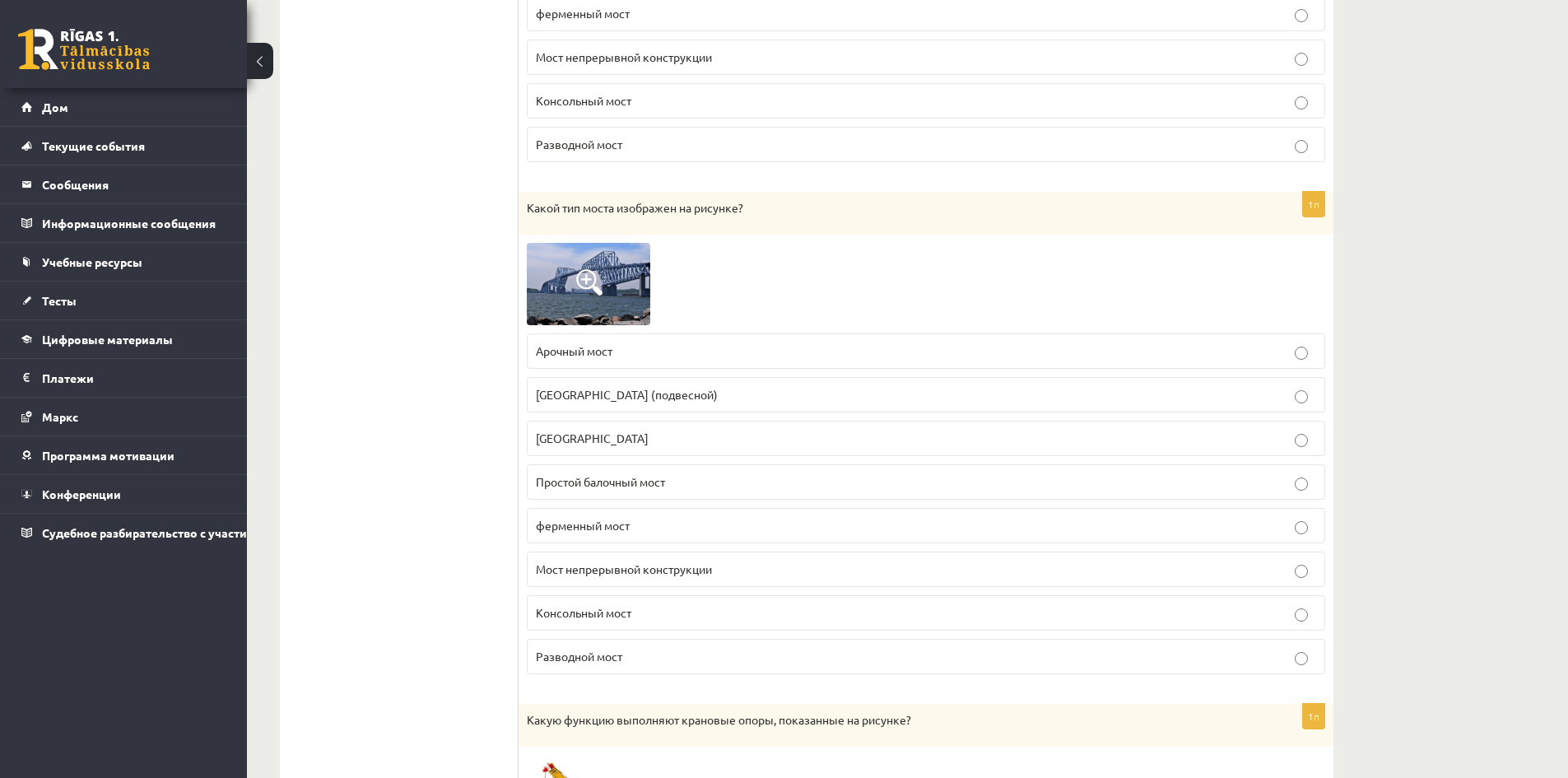
click at [681, 601] on label "Консольный мост" at bounding box center [926, 613] width 798 height 36
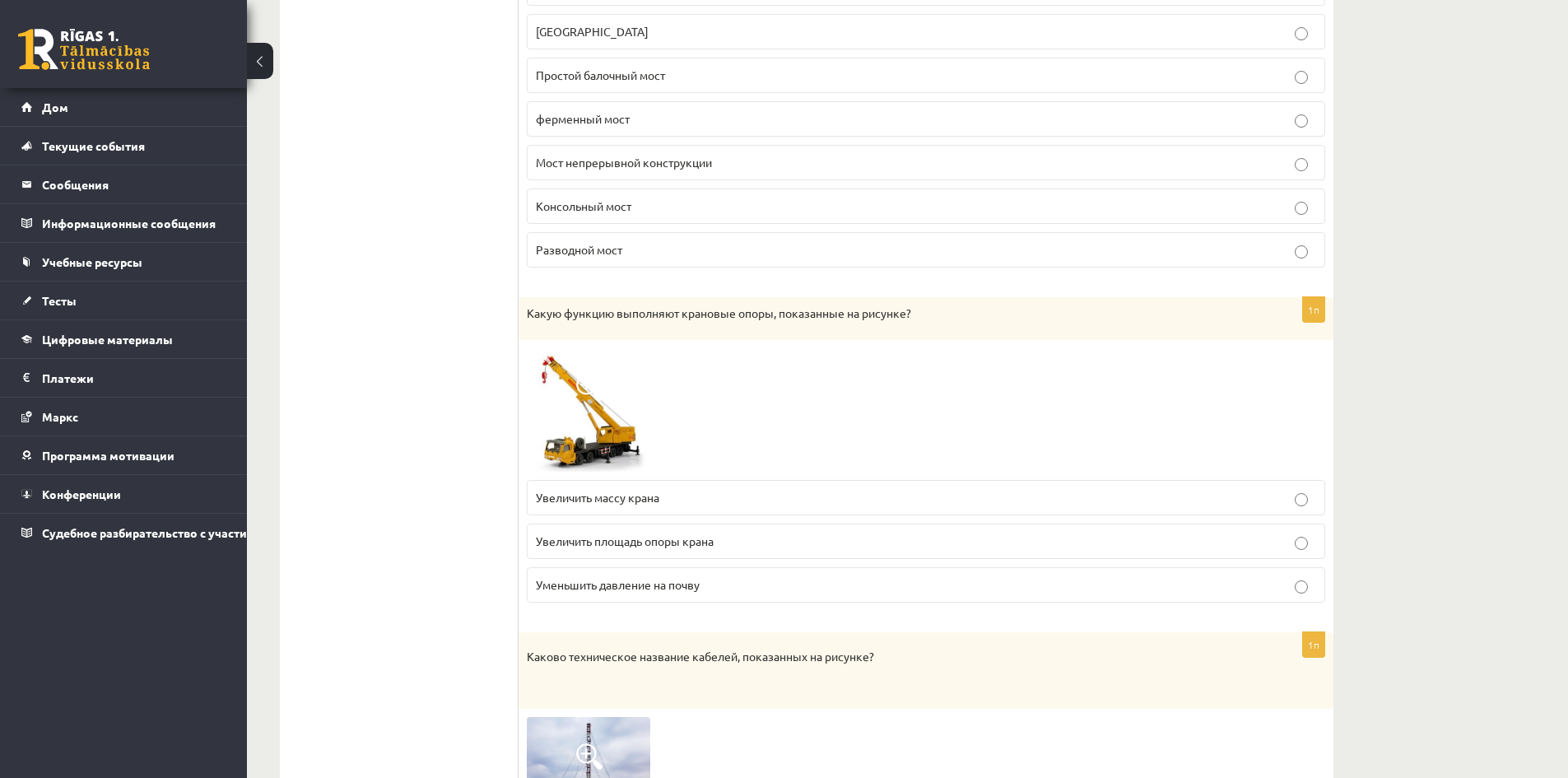
scroll to position [2800, 0]
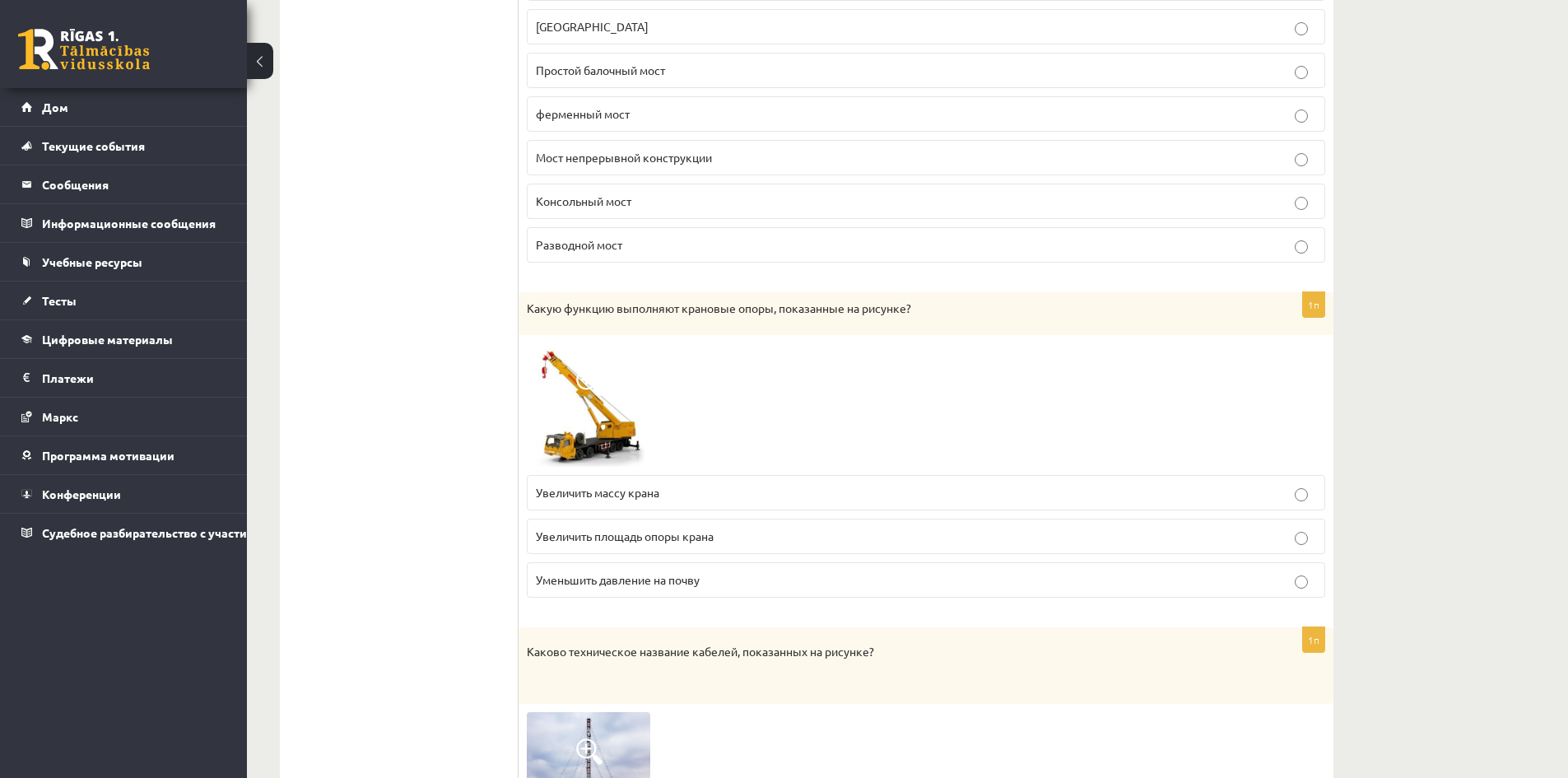
click at [637, 531] on font "Увеличить площадь опоры крана" at bounding box center [624, 535] width 178 height 15
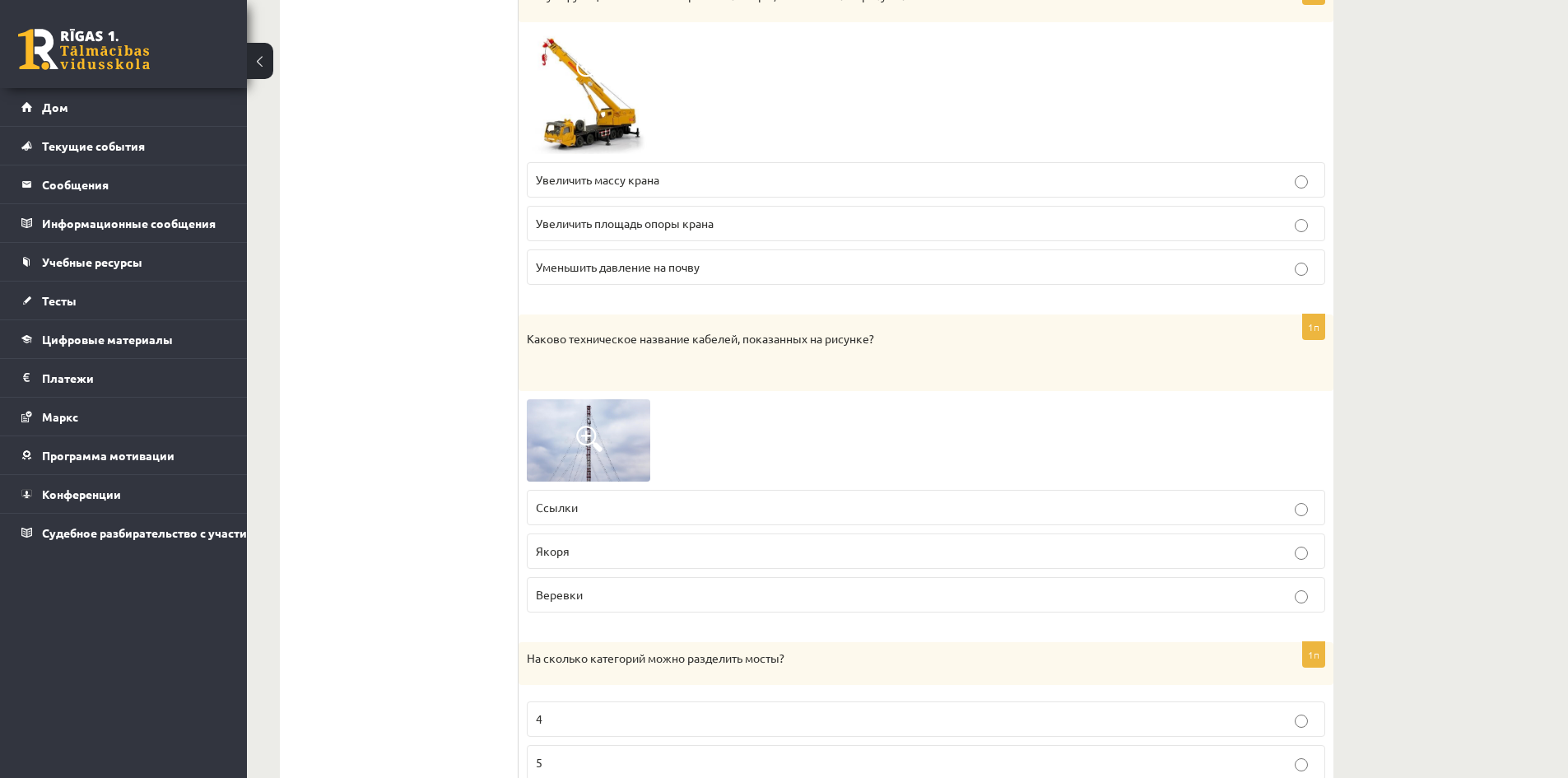
scroll to position [3129, 0]
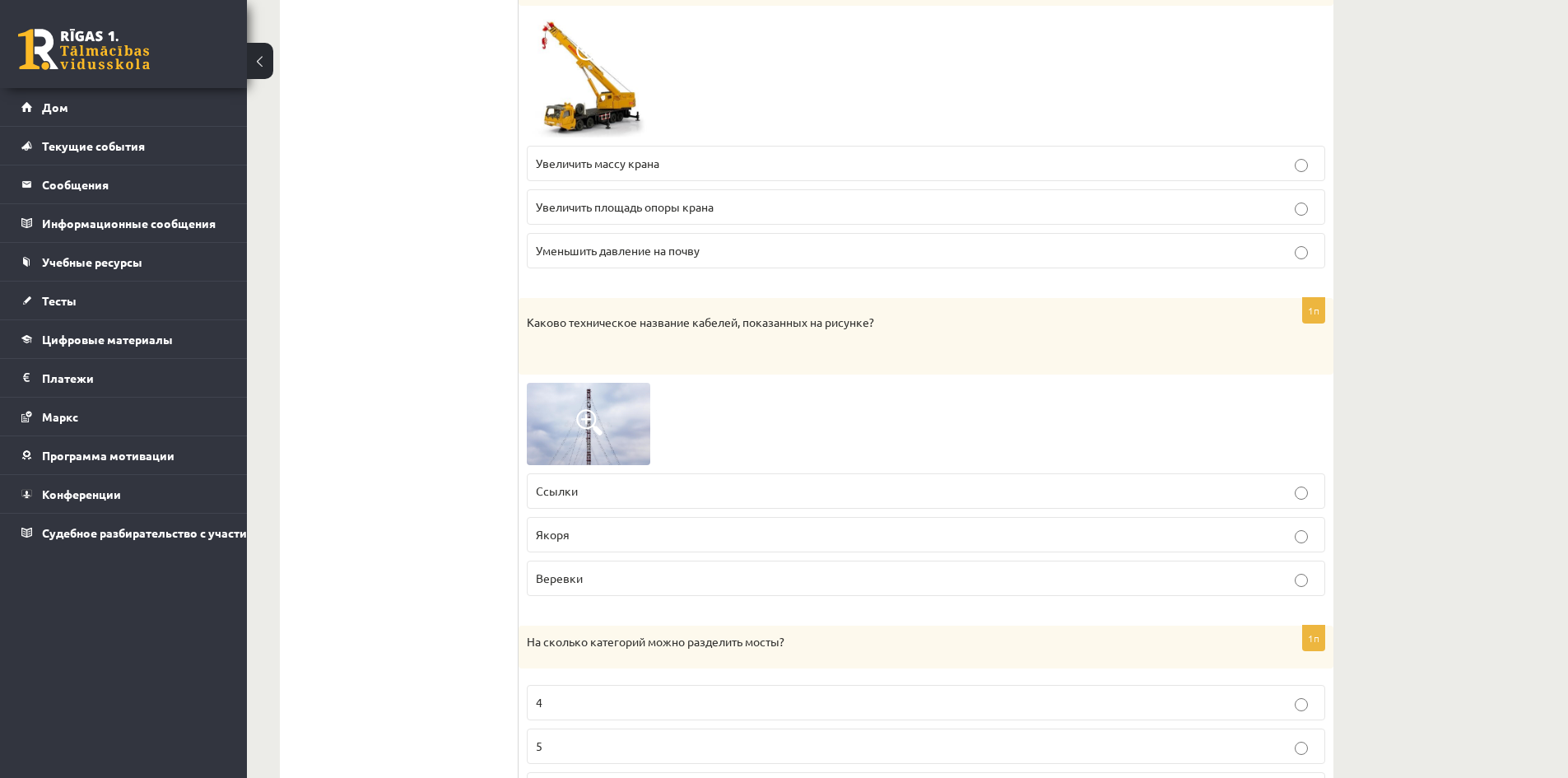
click at [566, 488] on font "Ссылки" at bounding box center [557, 490] width 42 height 15
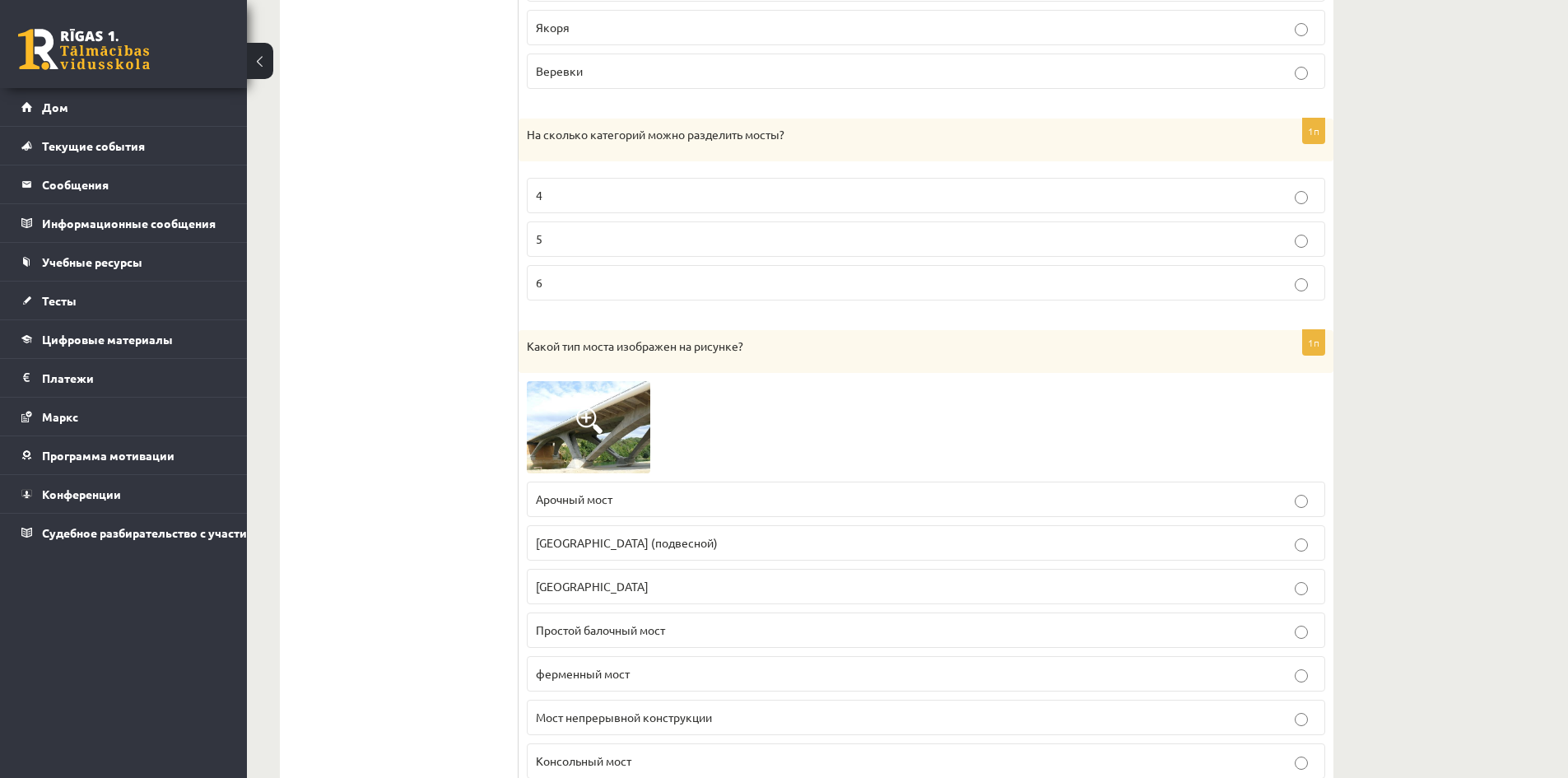
scroll to position [3541, 0]
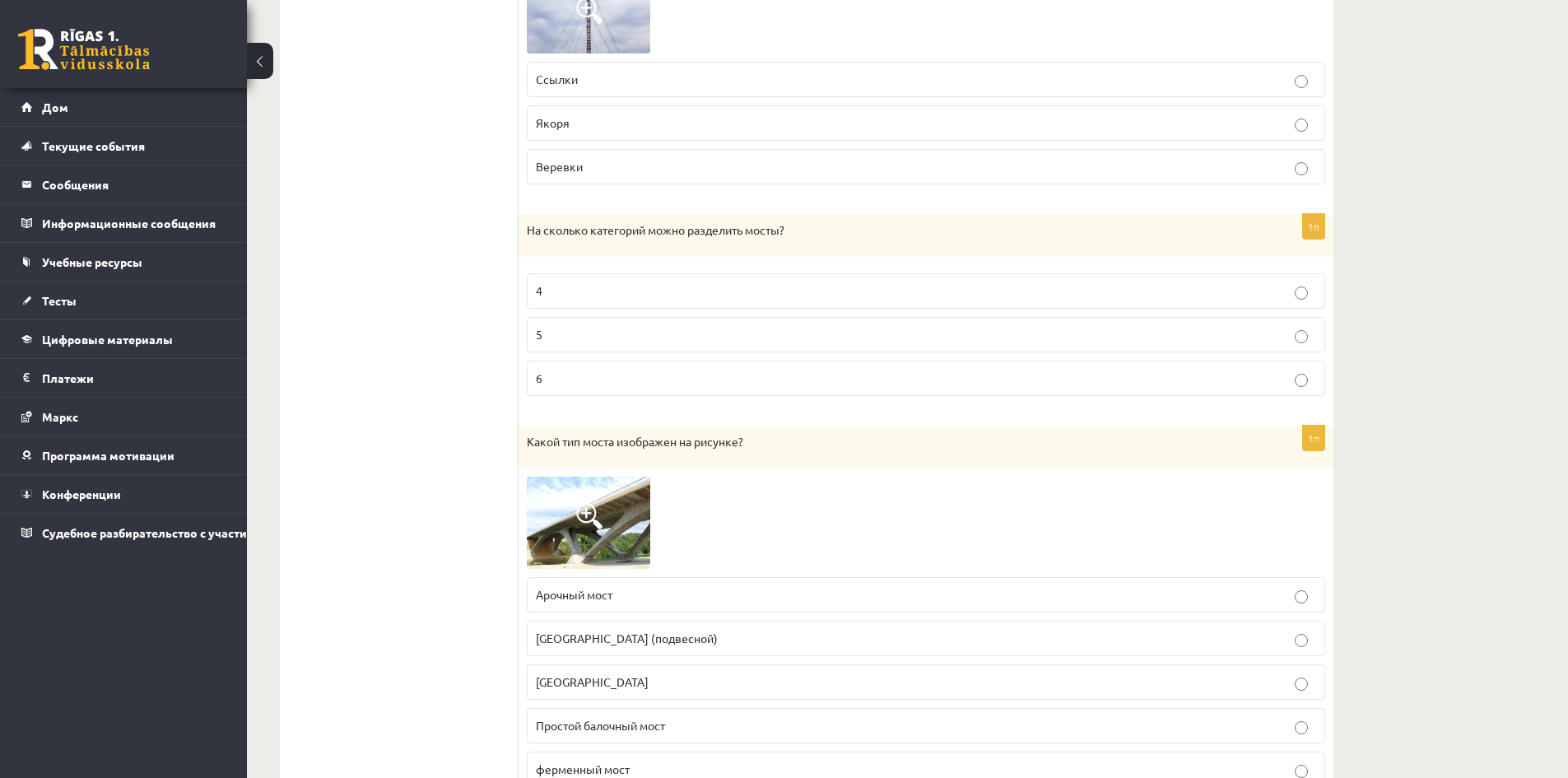
click at [673, 382] on p "6" at bounding box center [926, 378] width 781 height 17
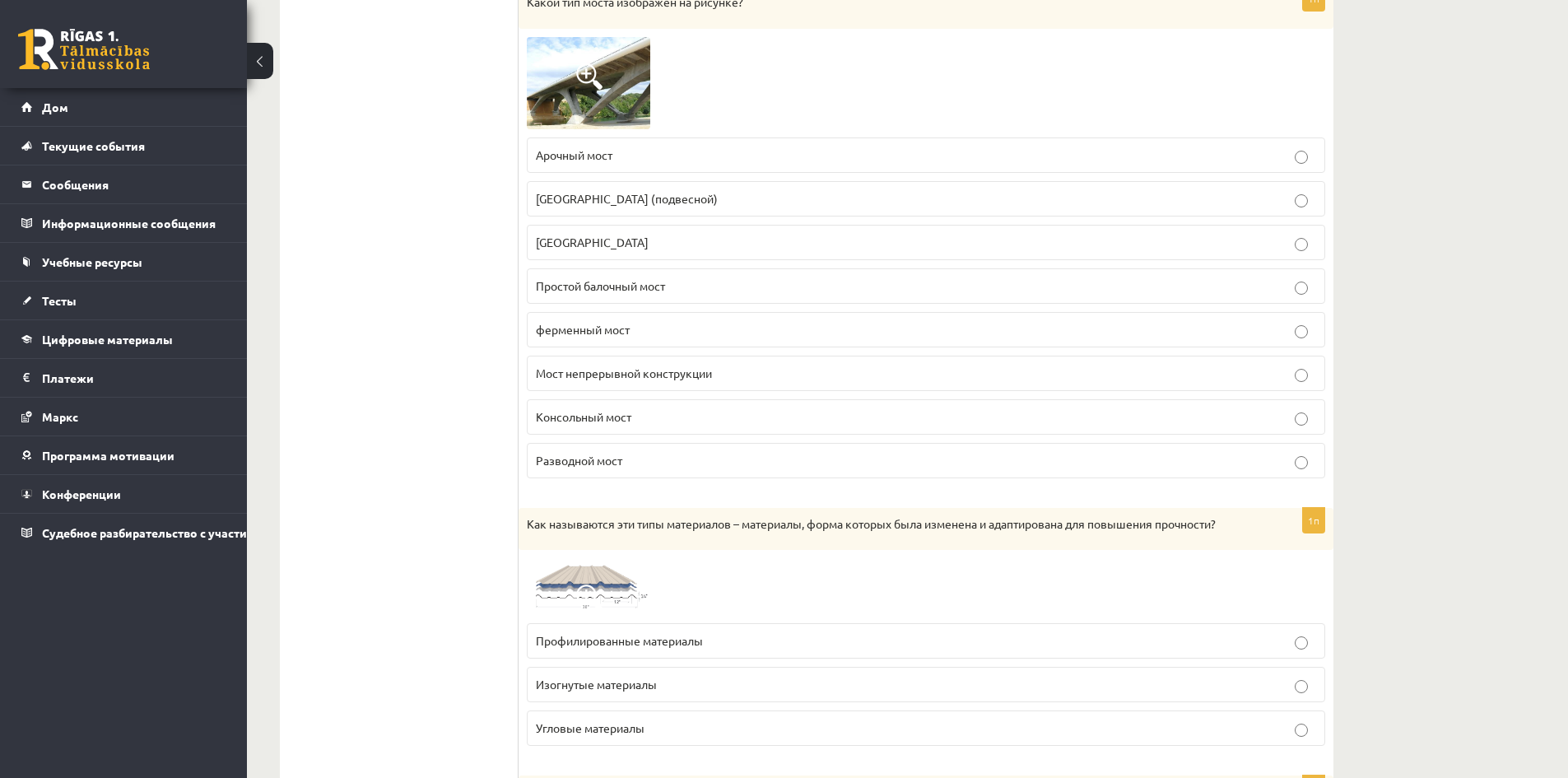
scroll to position [4035, 0]
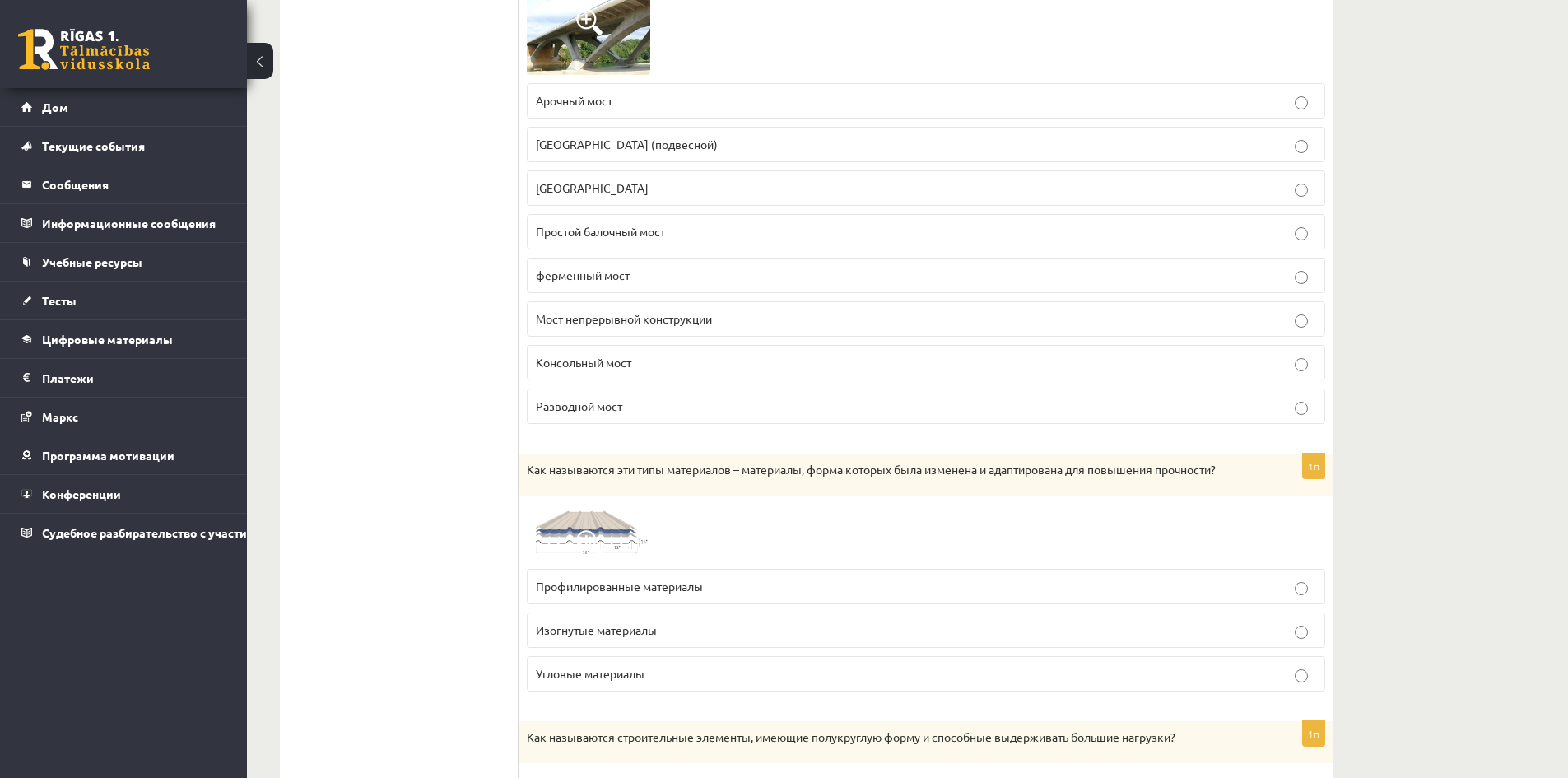
click at [610, 584] on font "Профилированные материалы" at bounding box center [619, 586] width 167 height 15
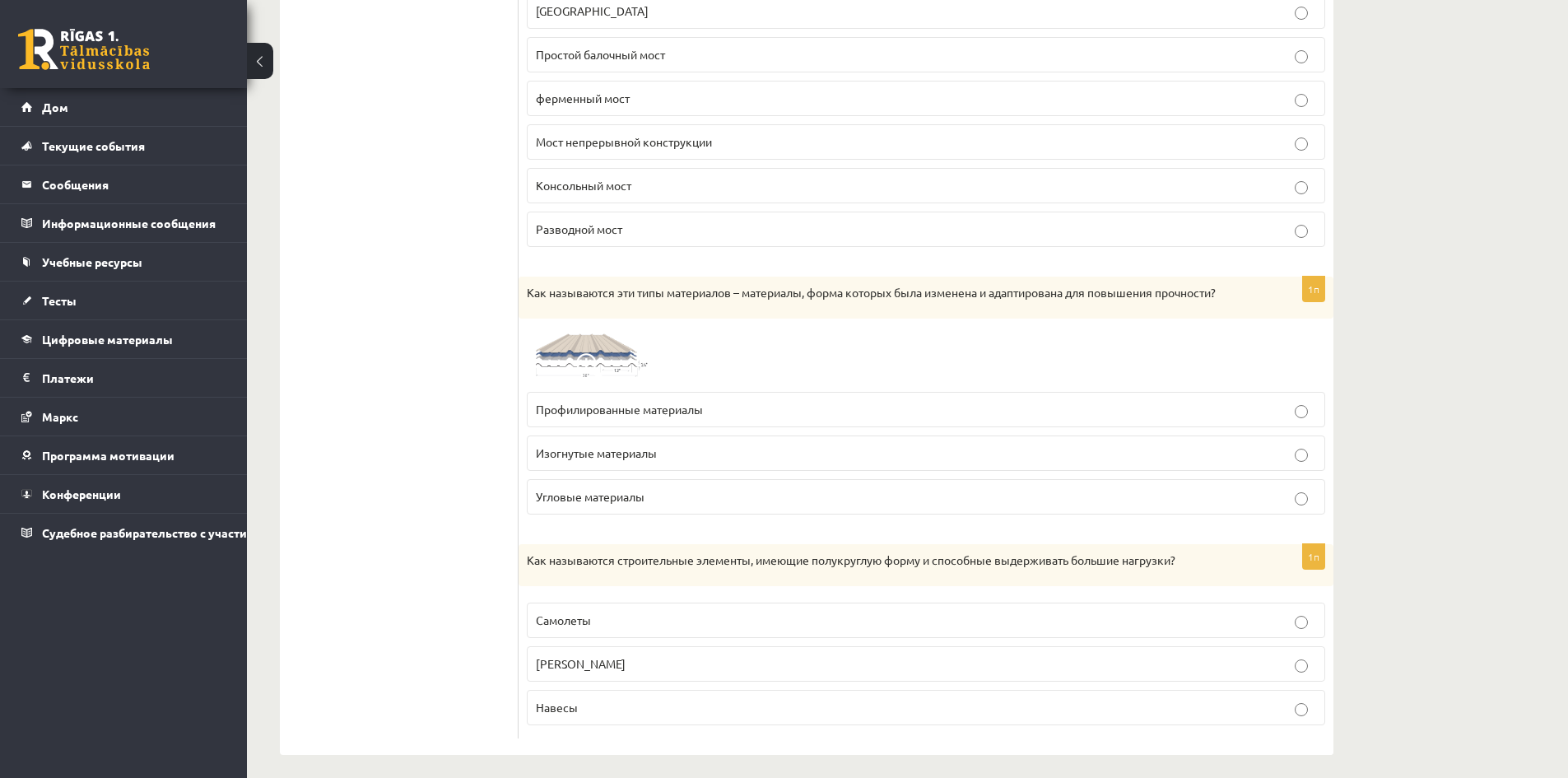
scroll to position [4223, 0]
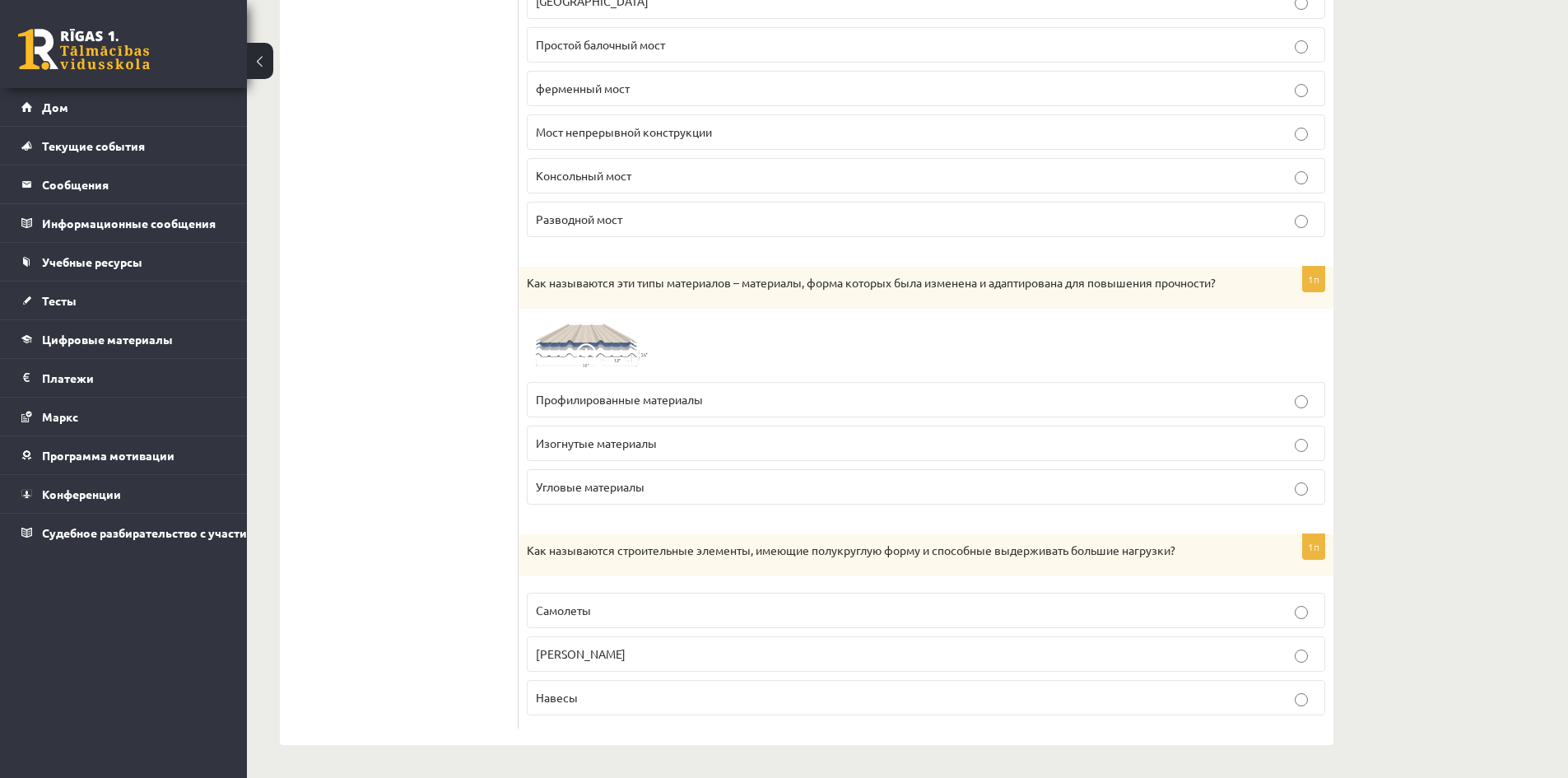
click at [564, 668] on label "Арки" at bounding box center [926, 655] width 798 height 36
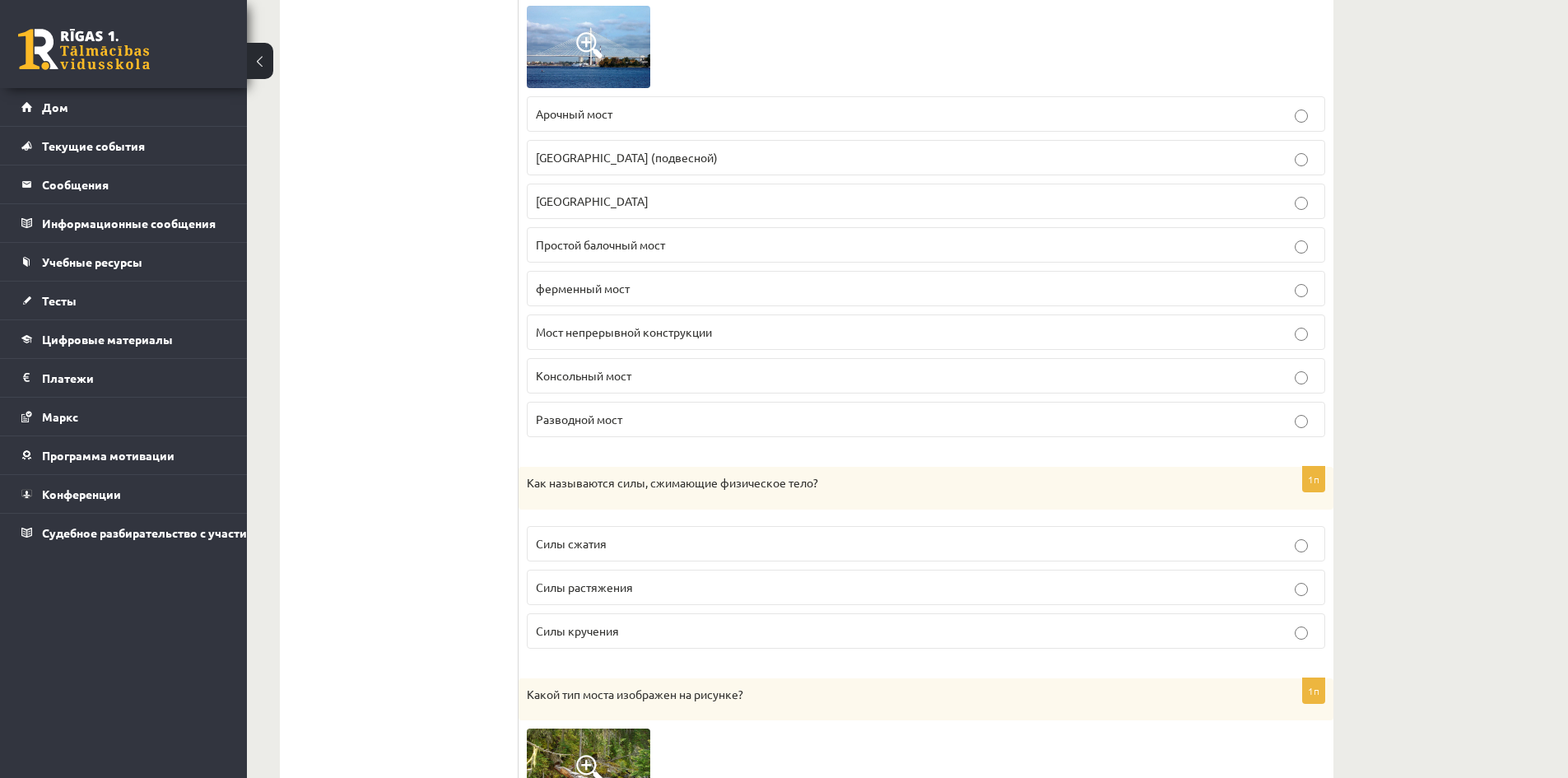
scroll to position [847, 0]
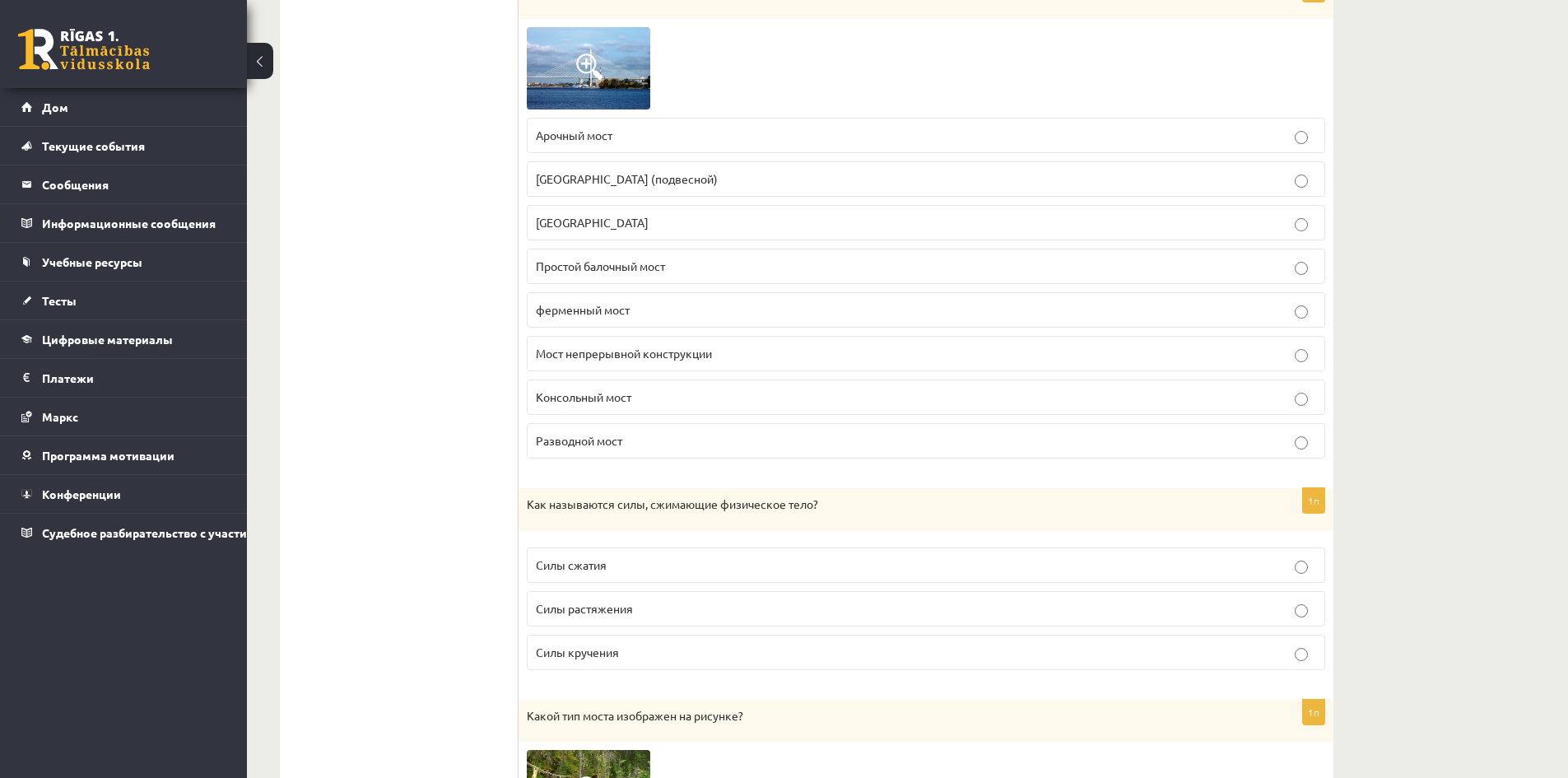
click at [607, 566] on font "Силы сжатия" at bounding box center [571, 564] width 71 height 15
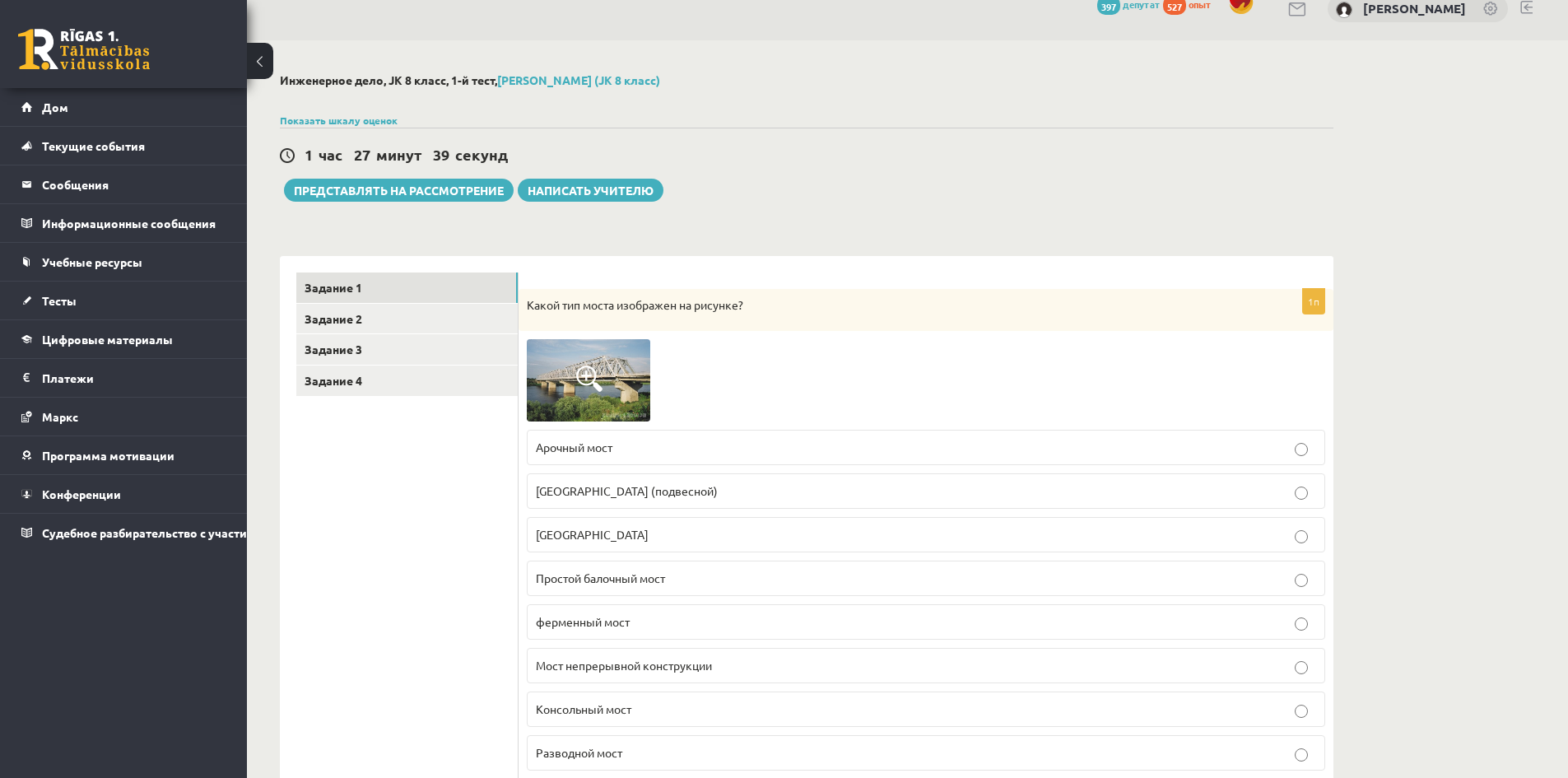
scroll to position [105, 0]
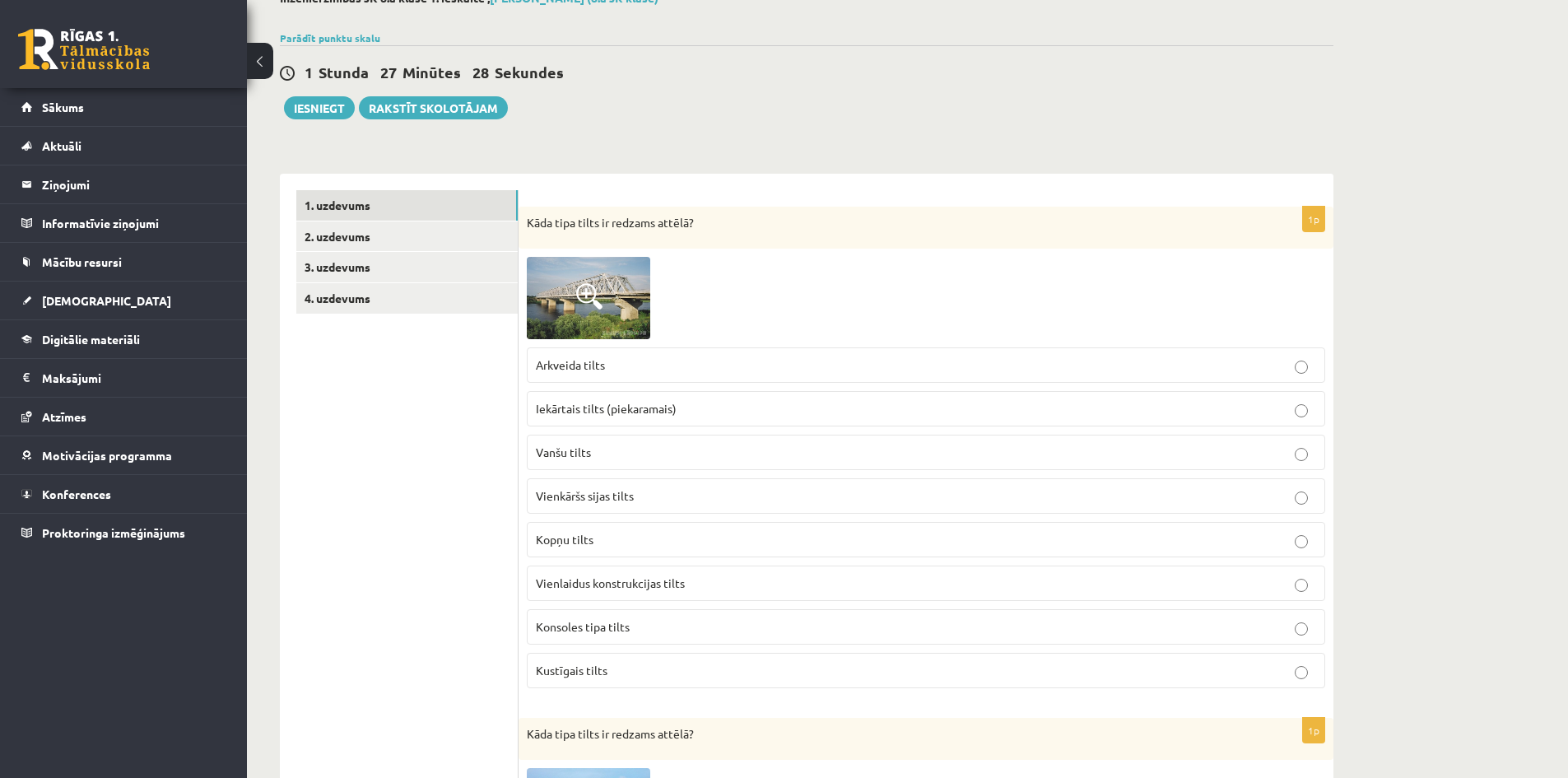
drag, startPoint x: 421, startPoint y: 551, endPoint x: 535, endPoint y: 549, distance: 114.0
click at [607, 542] on p "Kopņu tilts" at bounding box center [926, 539] width 781 height 17
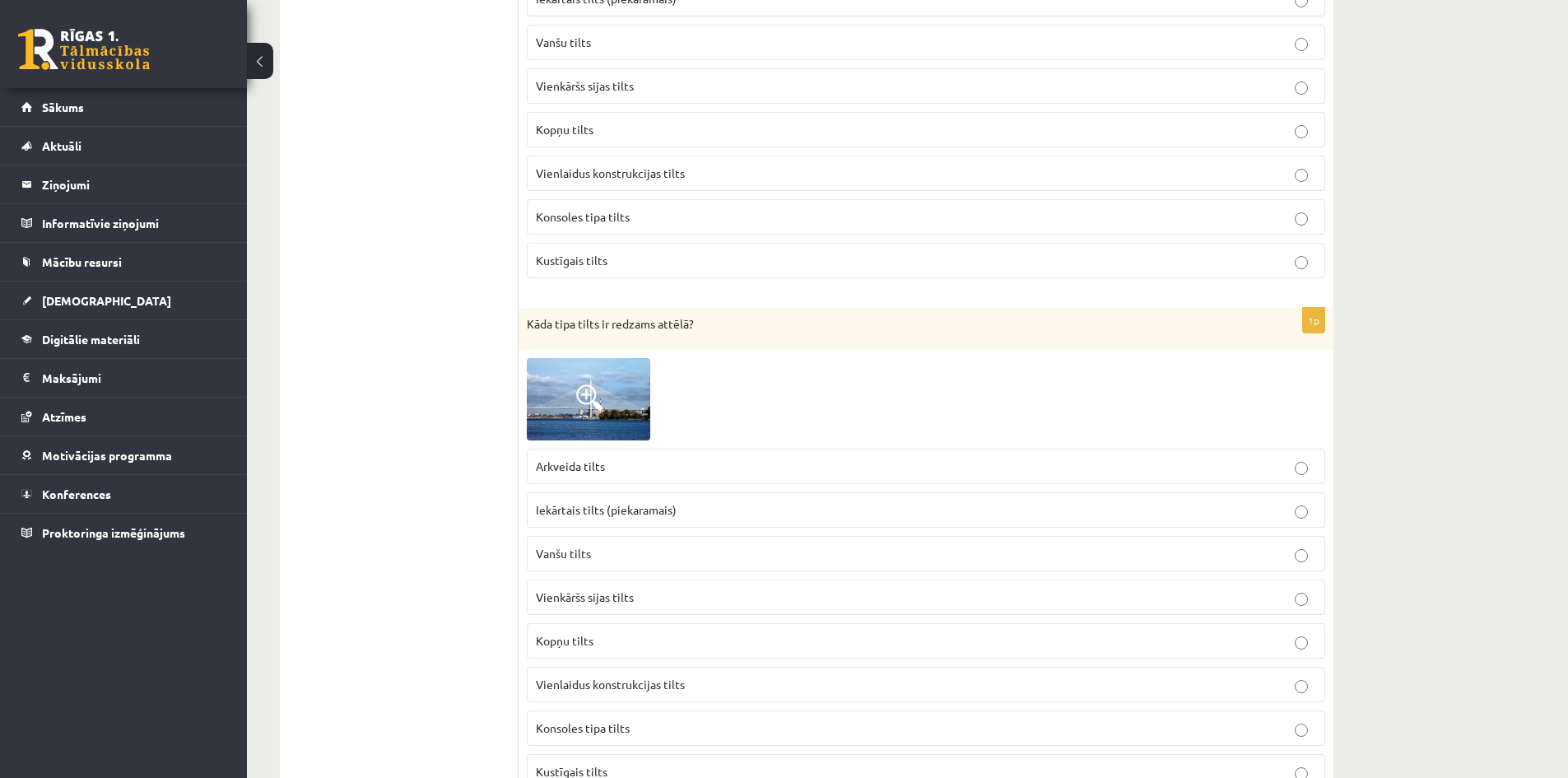
scroll to position [517, 0]
click at [541, 554] on span "Vanšu tilts" at bounding box center [563, 551] width 55 height 15
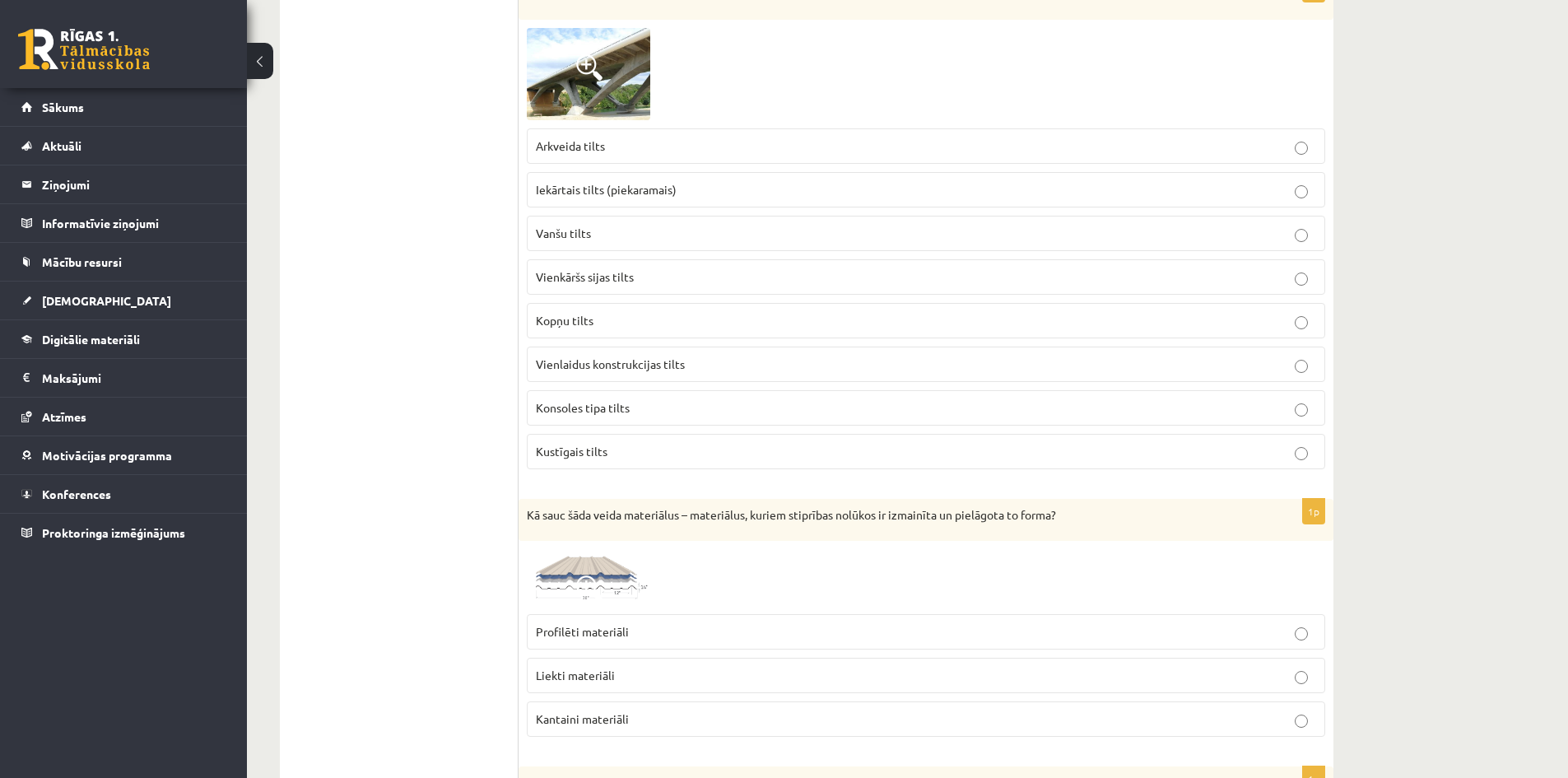
scroll to position [3894, 0]
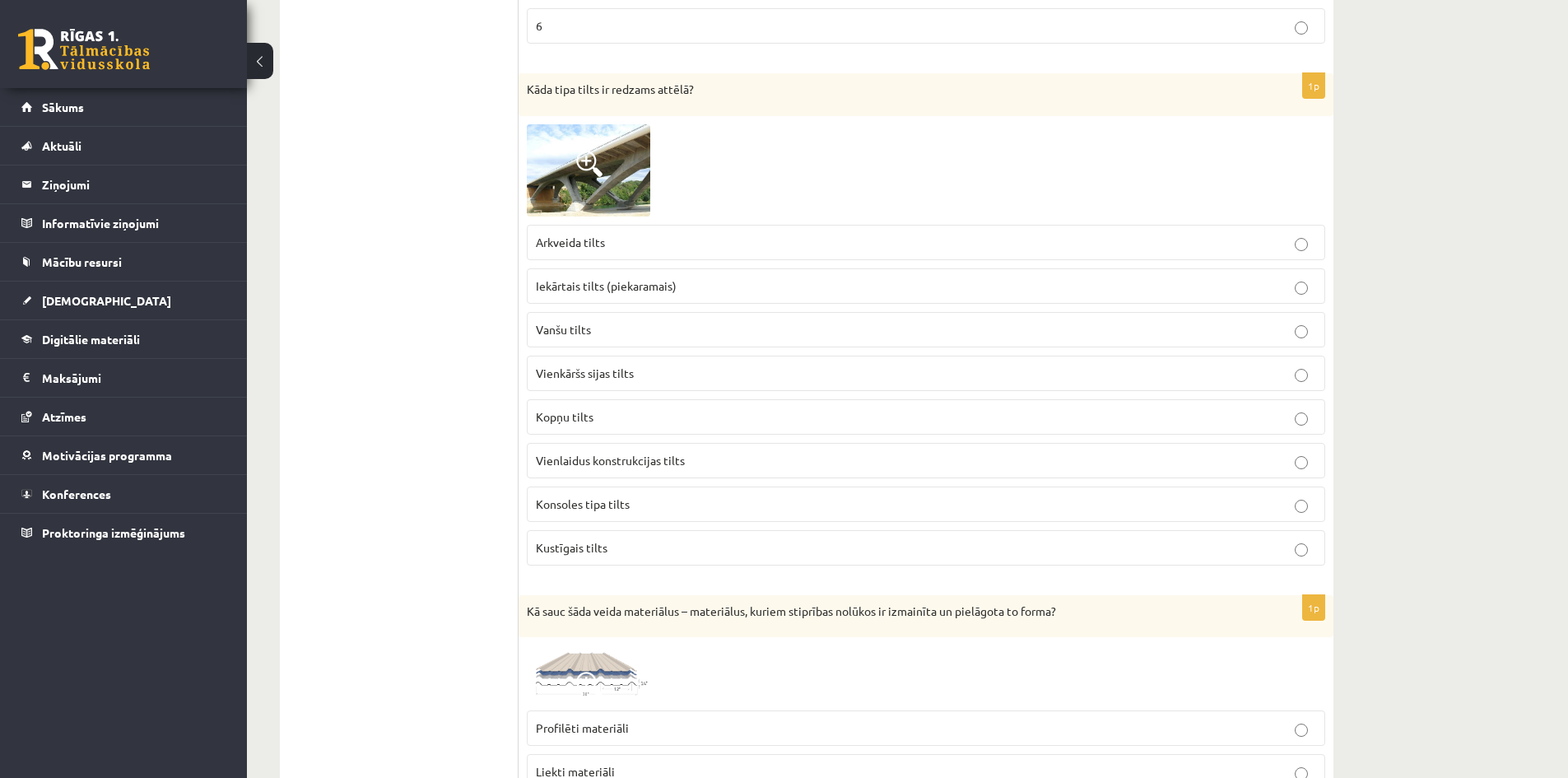
click at [645, 456] on span "Vienlaidus konstrukcijas tilts" at bounding box center [610, 460] width 149 height 15
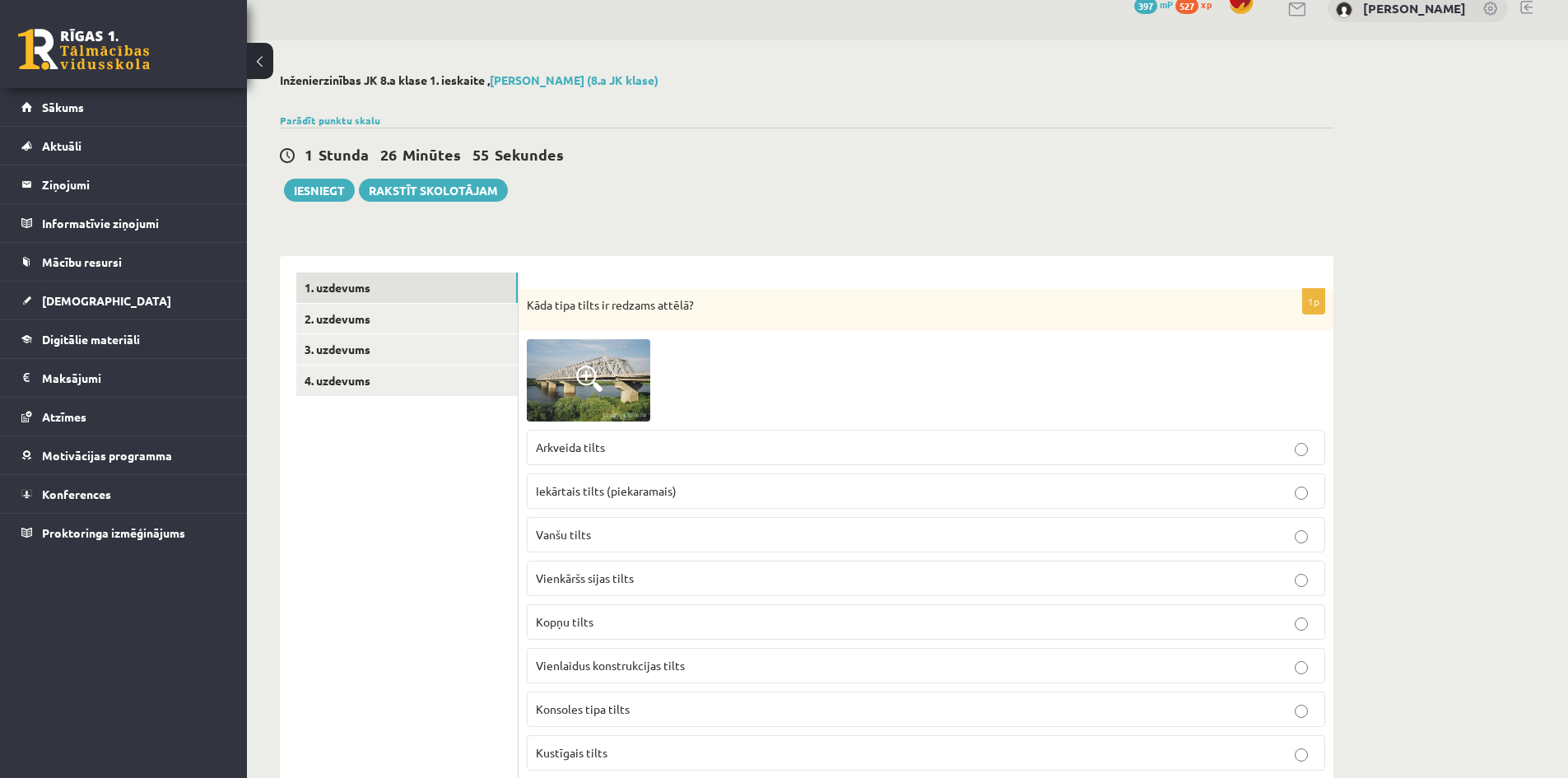
scroll to position [0, 0]
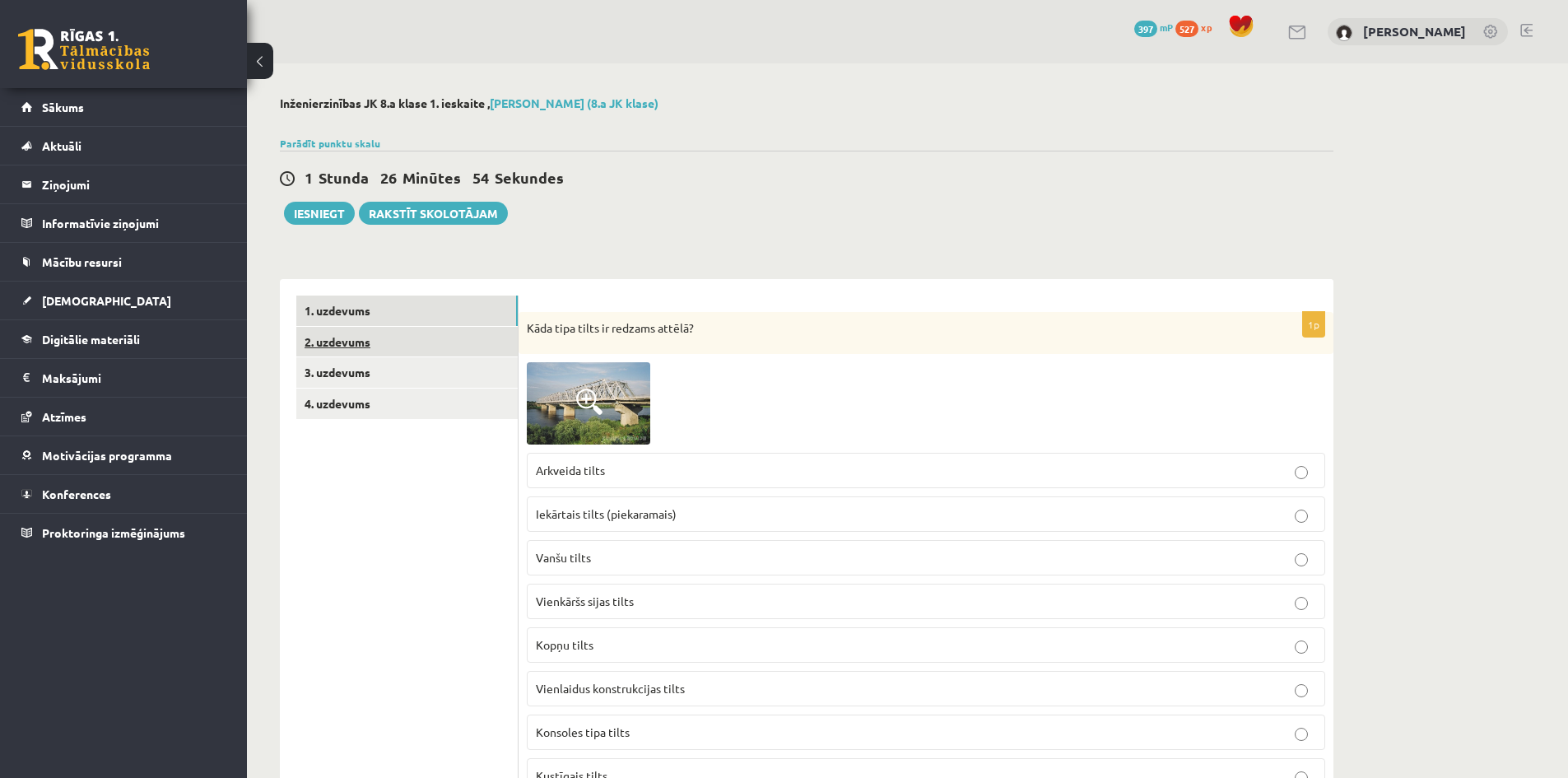
click at [354, 341] on link "2. uzdevums" at bounding box center [407, 342] width 222 height 31
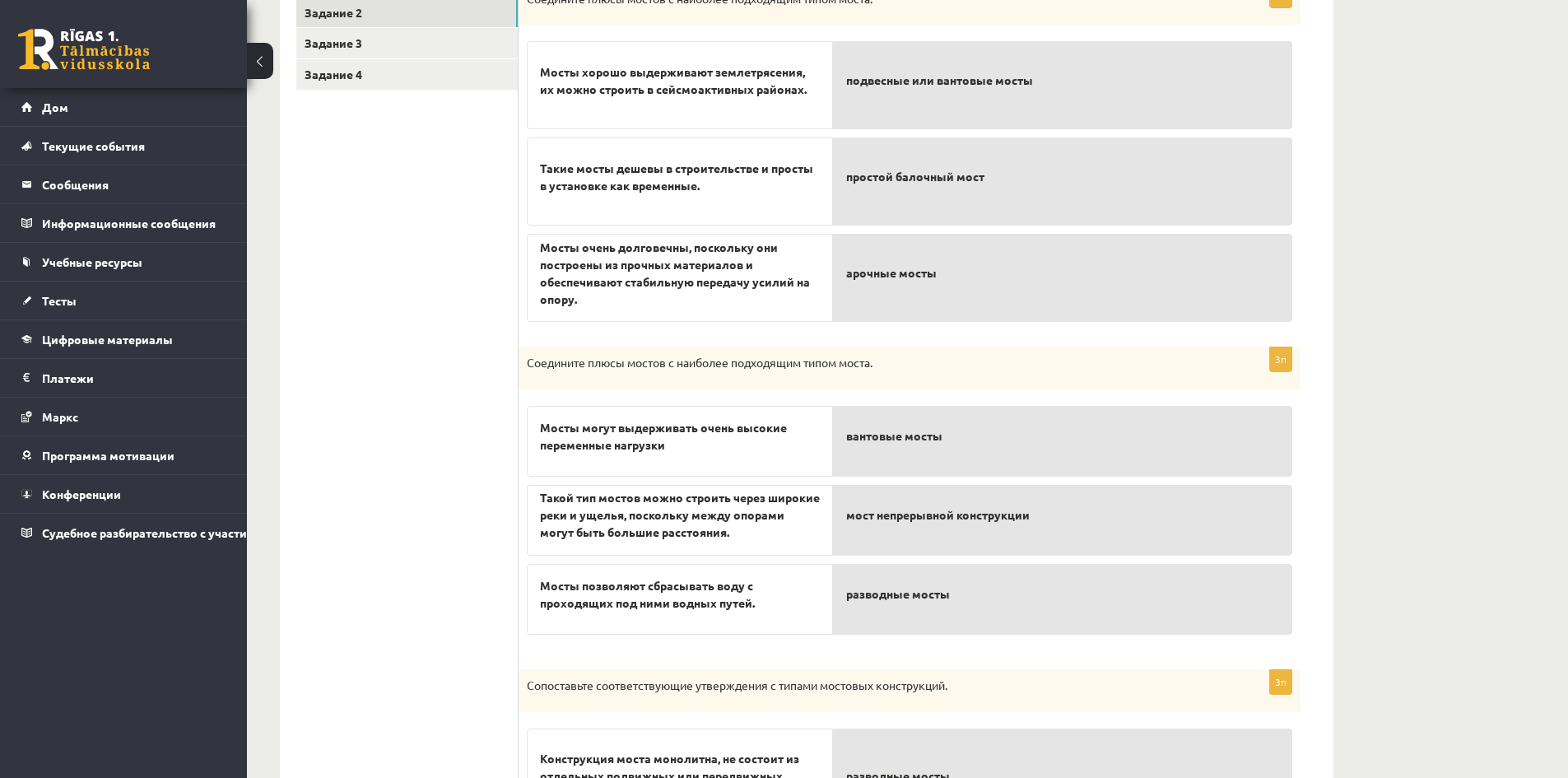
scroll to position [412, 0]
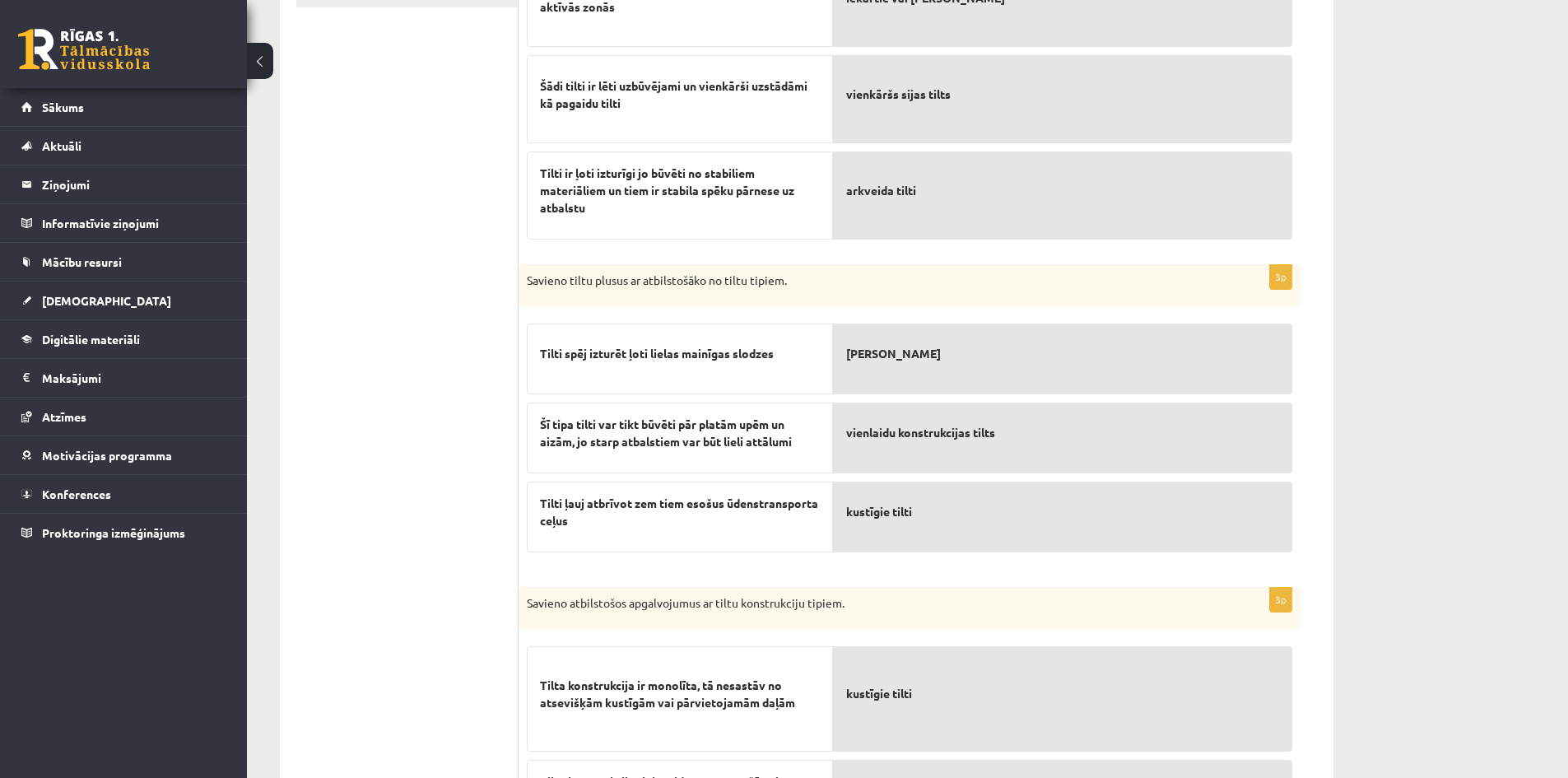
click at [1387, 360] on div "Inženierzinības JK 8.a klase 1. ieskaite , Alina Ščerbicka (8.a JK klase) Parād…" at bounding box center [907, 344] width 1321 height 1385
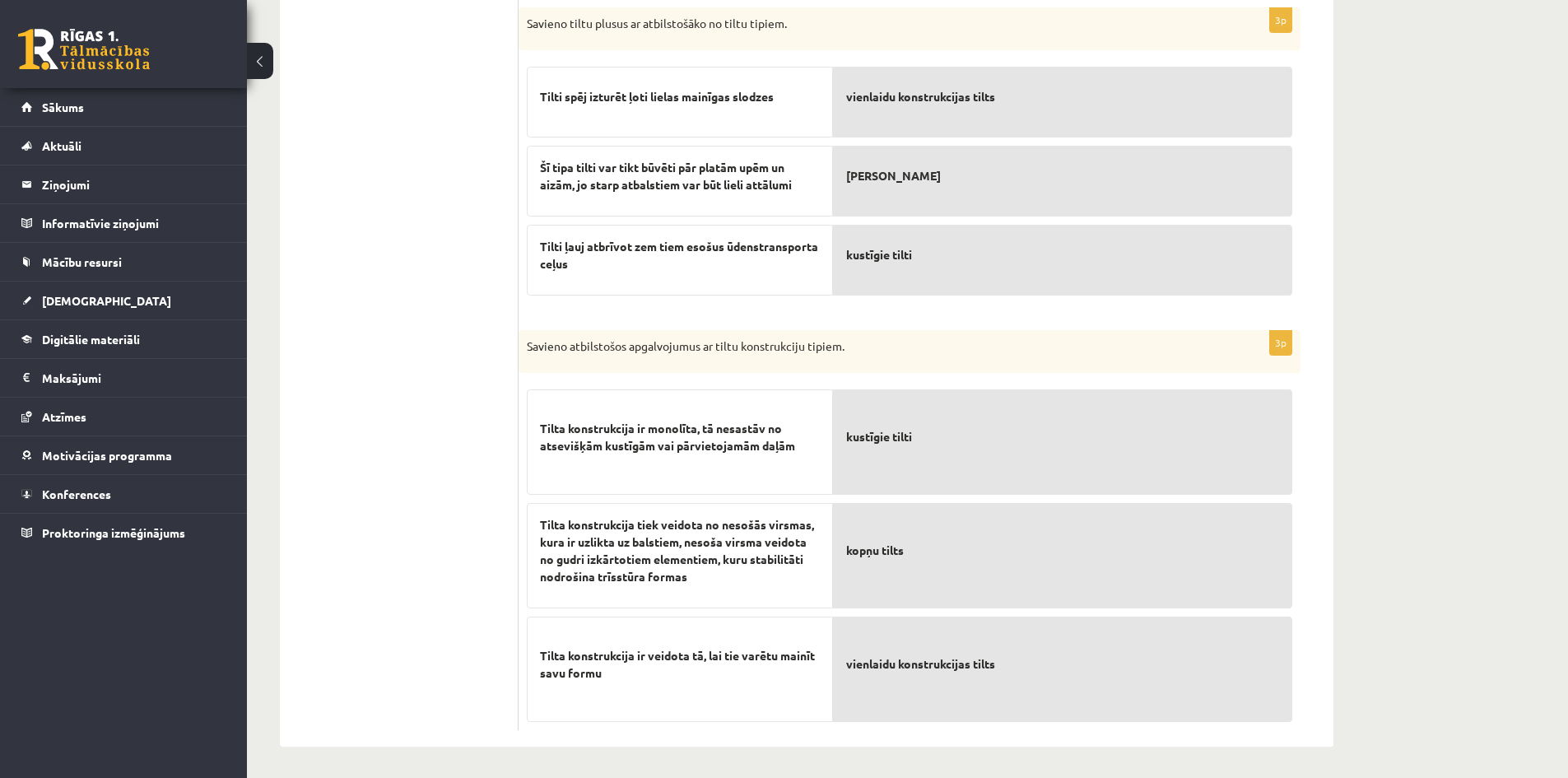
scroll to position [672, 0]
click at [450, 612] on ul "1. uzdevums 2. uzdevums 3. uzdevums 4. uzdevums" at bounding box center [407, 176] width 222 height 1103
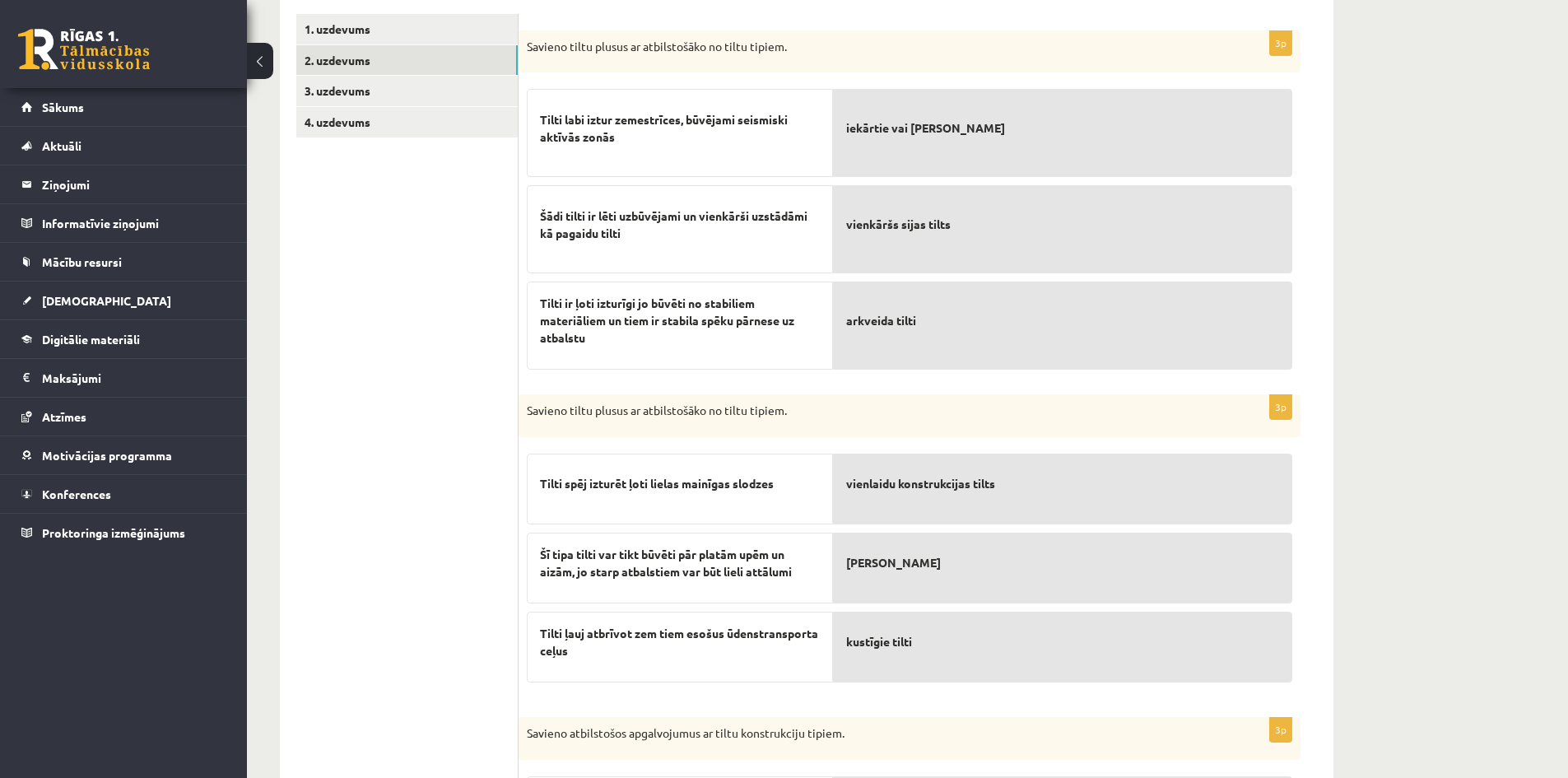
scroll to position [0, 0]
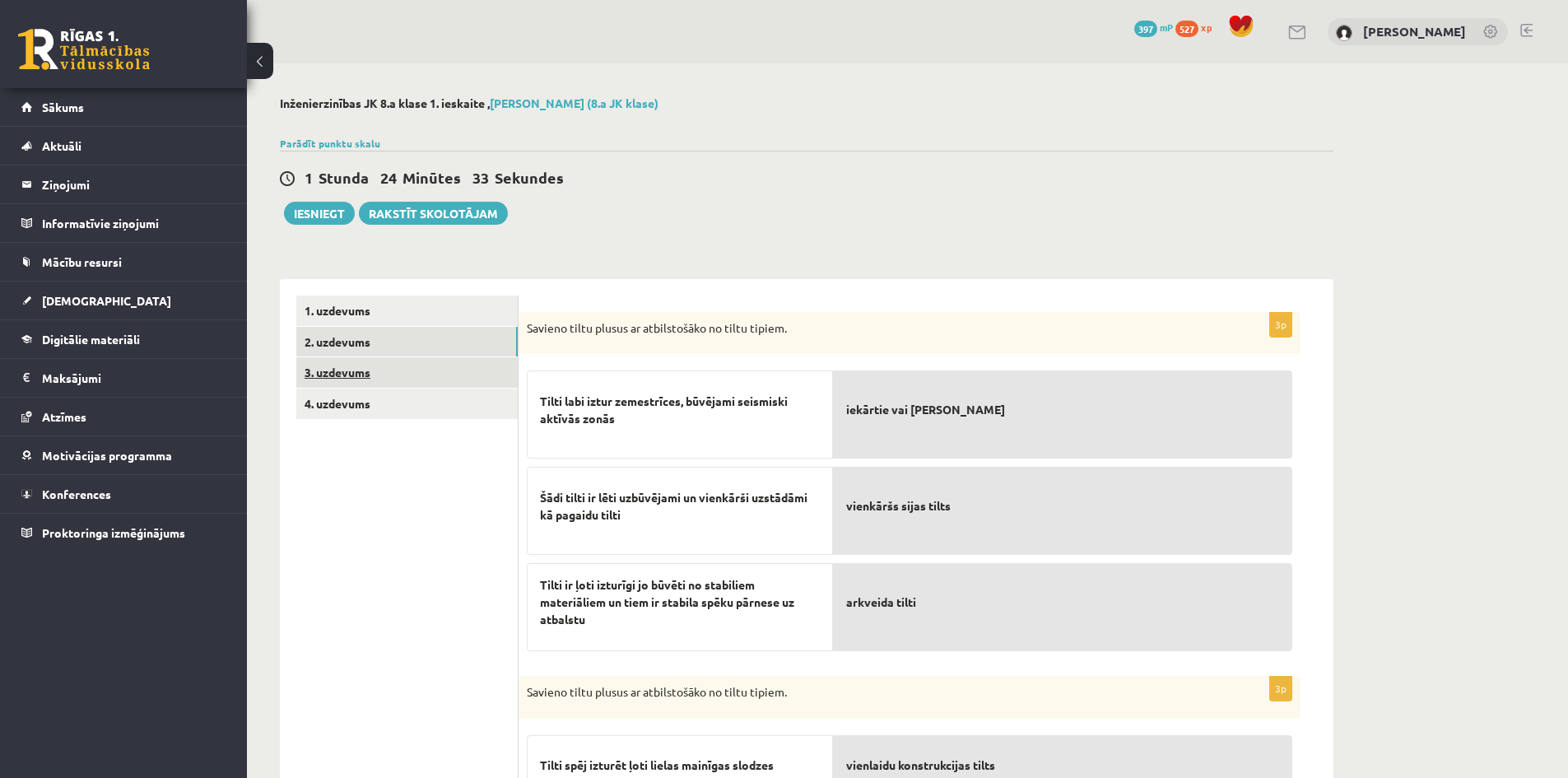
click at [387, 374] on link "3. uzdevums" at bounding box center [407, 372] width 222 height 31
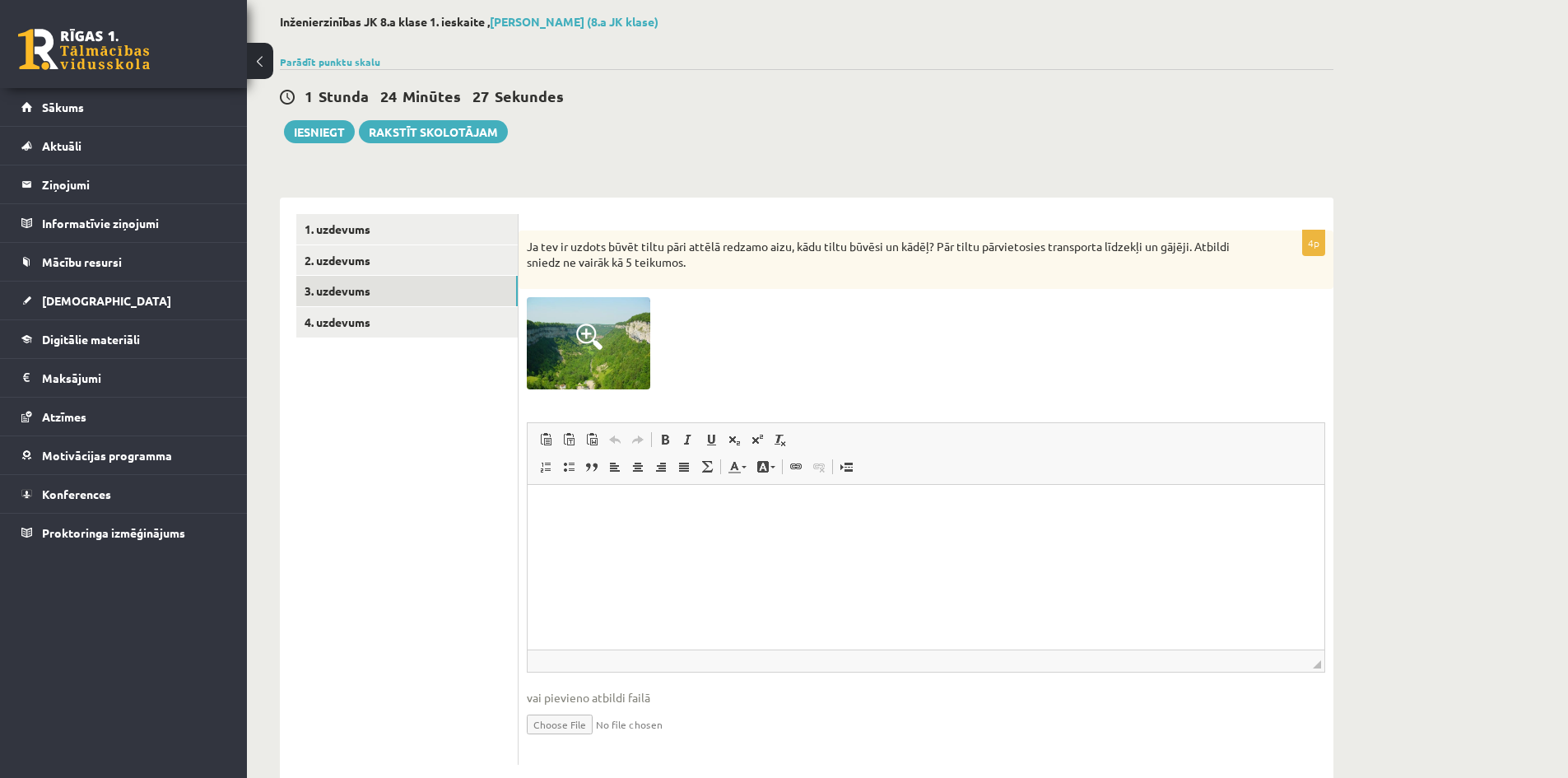
scroll to position [83, 0]
click at [529, 248] on p "Ja tev ir uzdots būvēt tiltu pāri attēlā redzamo aizu, kādu tiltu būvēsi un kād…" at bounding box center [885, 254] width 716 height 32
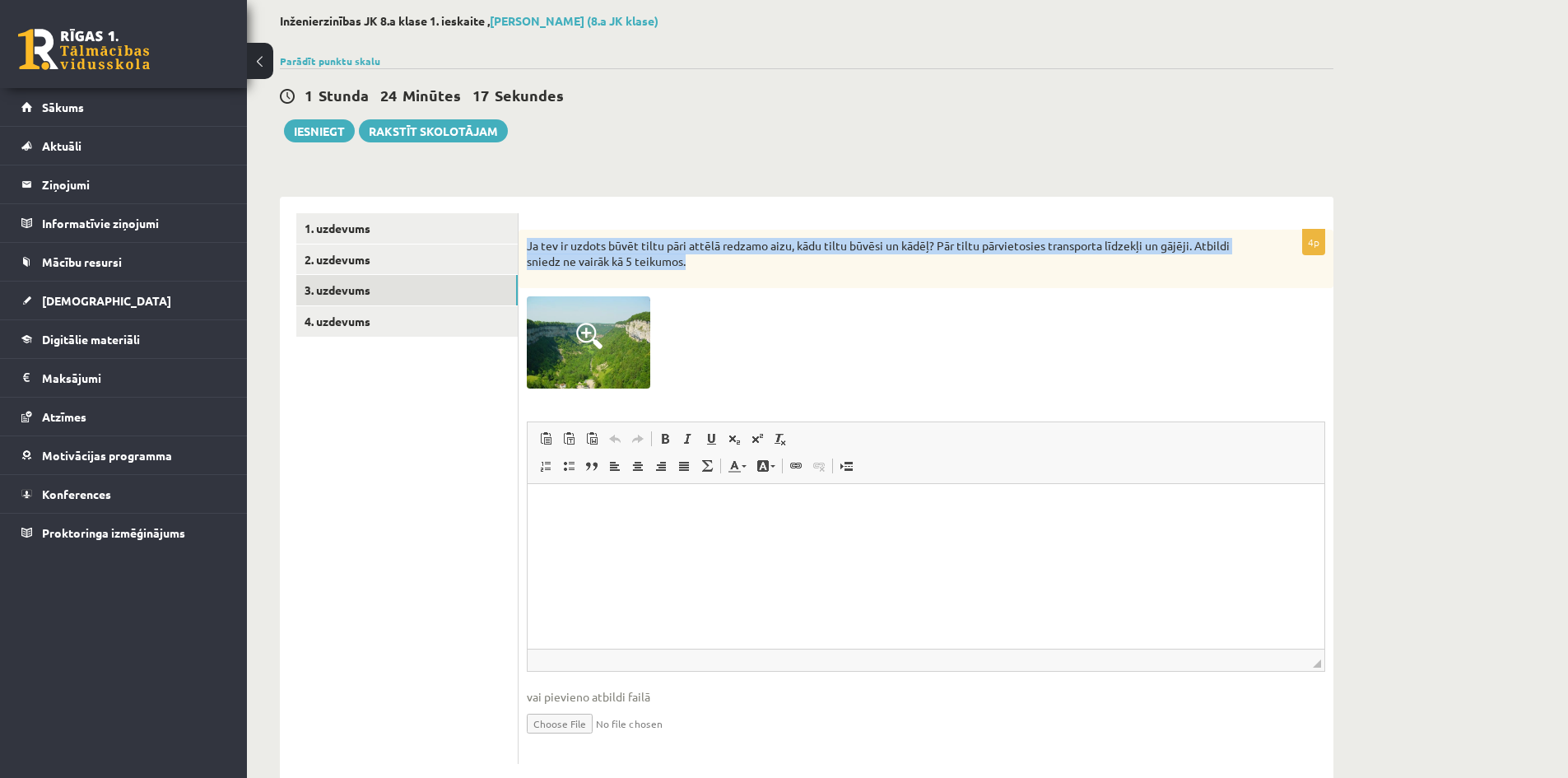
drag, startPoint x: 528, startPoint y: 248, endPoint x: 714, endPoint y: 266, distance: 186.9
click at [714, 266] on p "Ja tev ir uzdots būvēt tiltu pāri attēlā redzamo aizu, kādu tiltu būvēsi un kād…" at bounding box center [885, 254] width 716 height 32
copy p "Ja tev ir uzdots būvēt tiltu pāri attēlā redzamo aizu, kādu tiltu būvēsi un kād…"
click at [594, 342] on span at bounding box center [589, 335] width 26 height 26
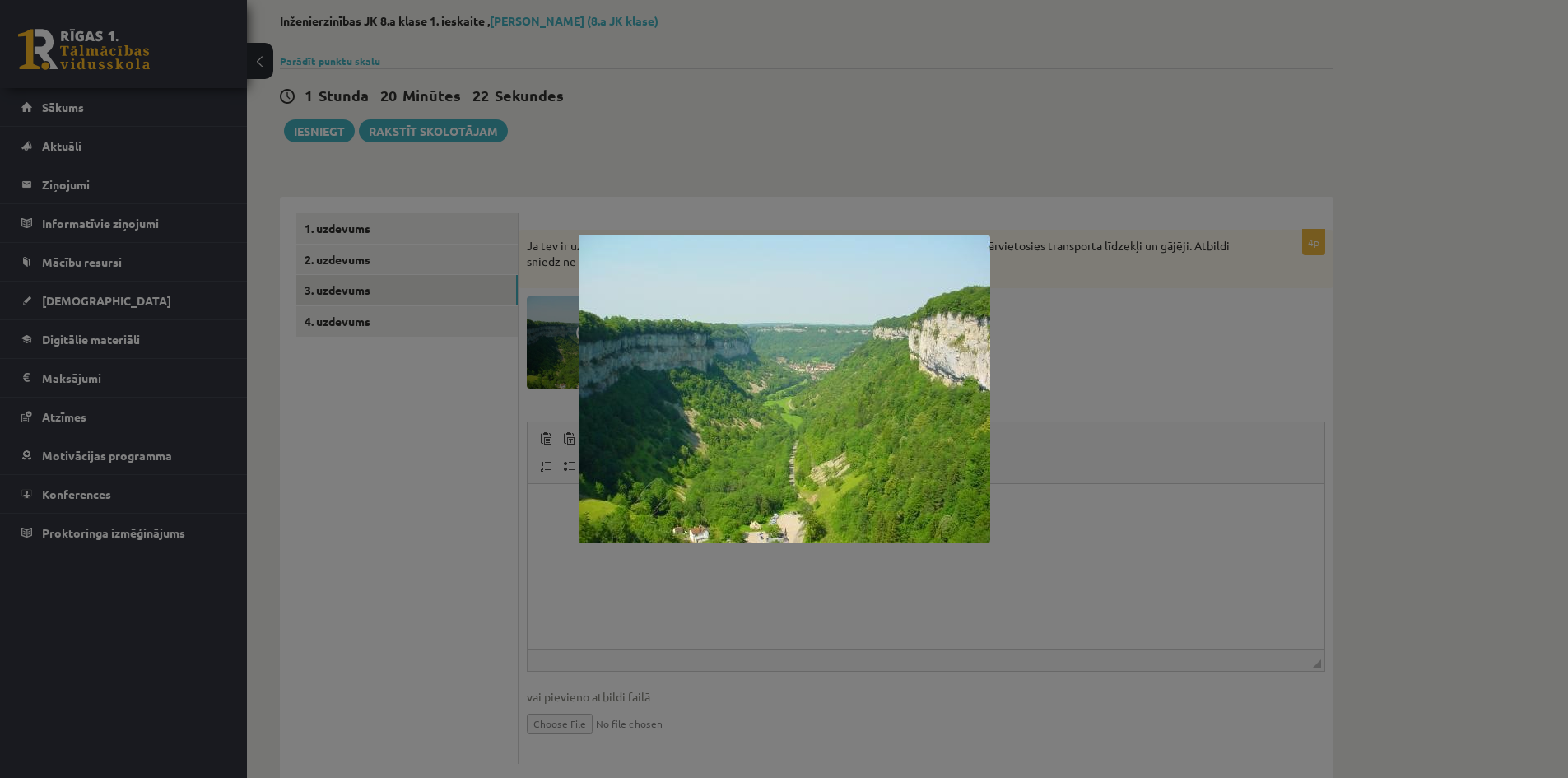
click at [1168, 362] on div at bounding box center [784, 389] width 1568 height 778
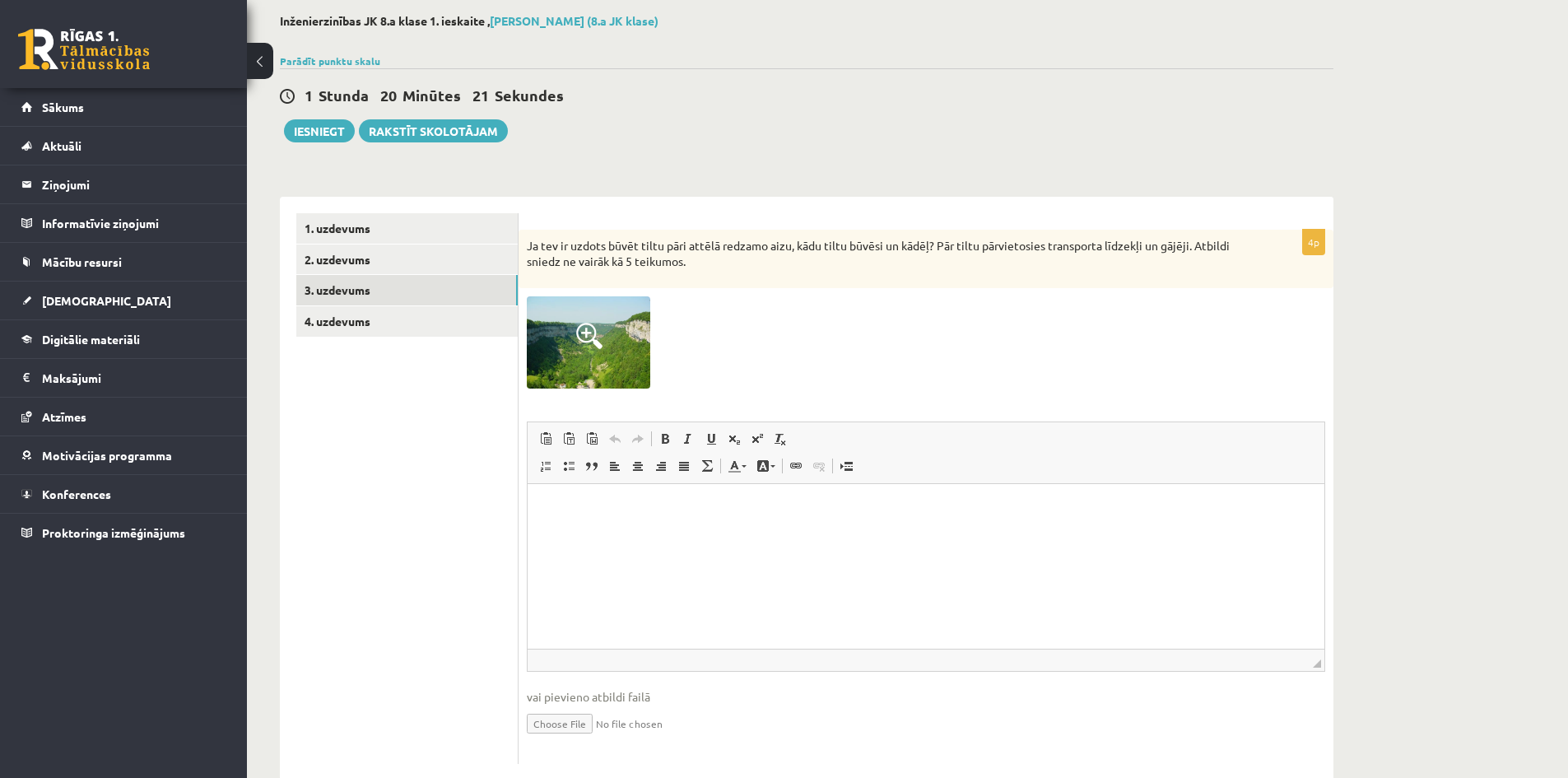
click at [740, 534] on html at bounding box center [926, 509] width 796 height 50
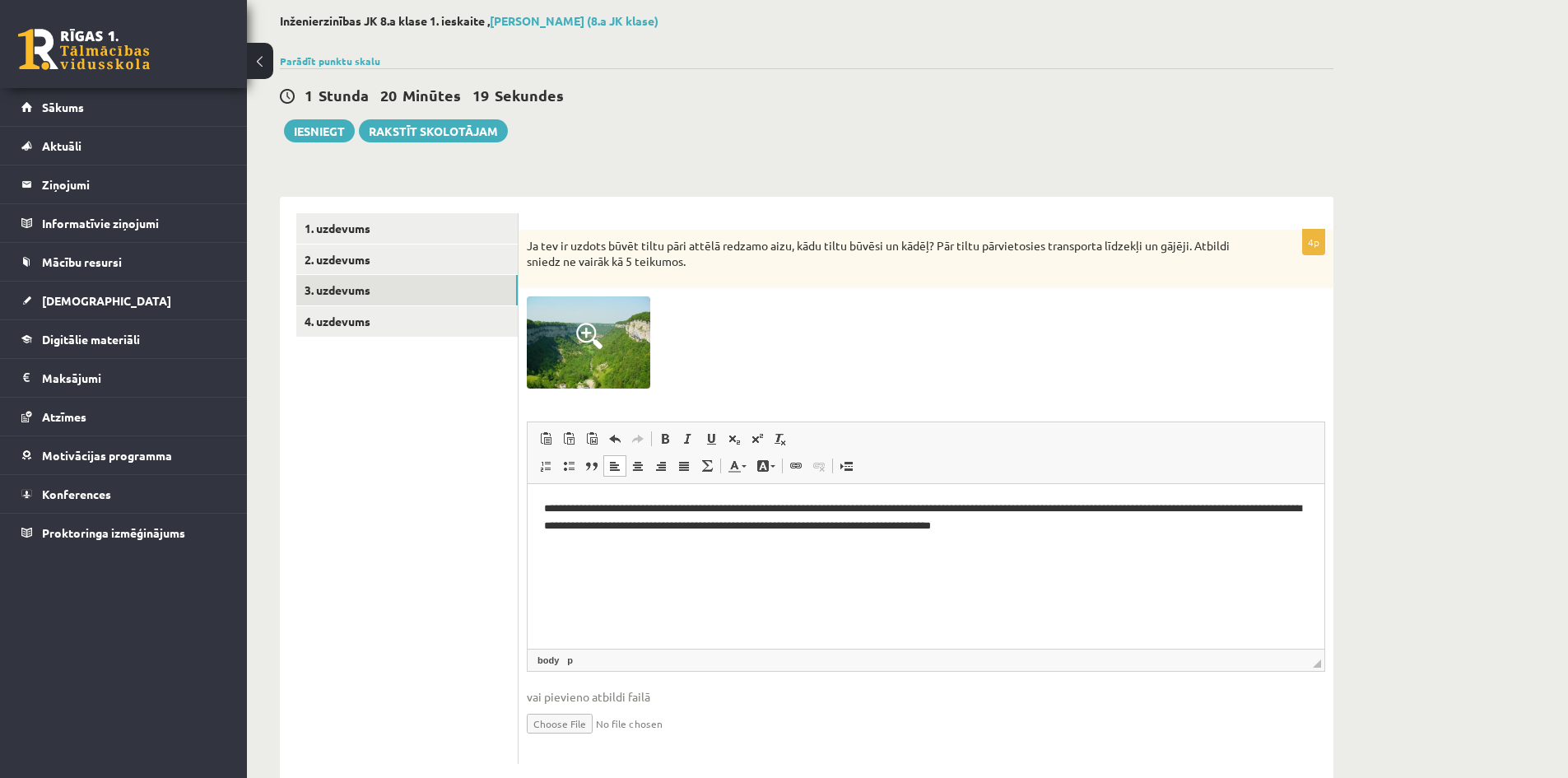
click at [540, 507] on html "**********" at bounding box center [926, 518] width 796 height 68
click at [590, 506] on p "**********" at bounding box center [926, 517] width 764 height 35
drag, startPoint x: 832, startPoint y: 518, endPoint x: 867, endPoint y: 517, distance: 35.0
click at [865, 517] on p "**********" at bounding box center [926, 517] width 764 height 35
click at [962, 525] on p "**********" at bounding box center [926, 517] width 764 height 35
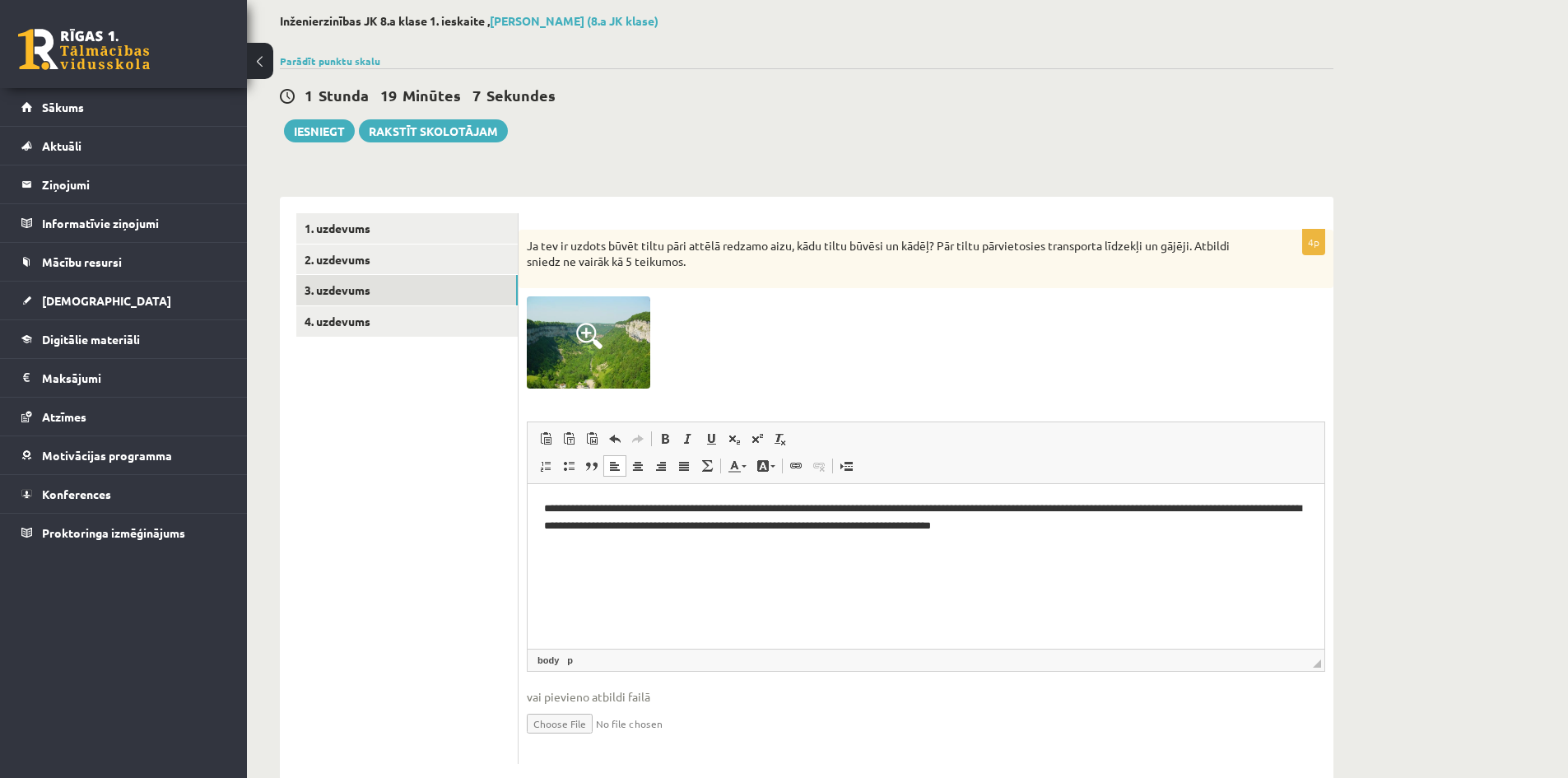
click at [1039, 507] on p "**********" at bounding box center [926, 517] width 764 height 35
click at [1041, 512] on p "**********" at bounding box center [926, 517] width 764 height 35
click at [1035, 514] on p "**********" at bounding box center [926, 517] width 764 height 35
click at [785, 536] on html "**********" at bounding box center [926, 518] width 796 height 68
click at [887, 552] on html "**********" at bounding box center [926, 518] width 796 height 68
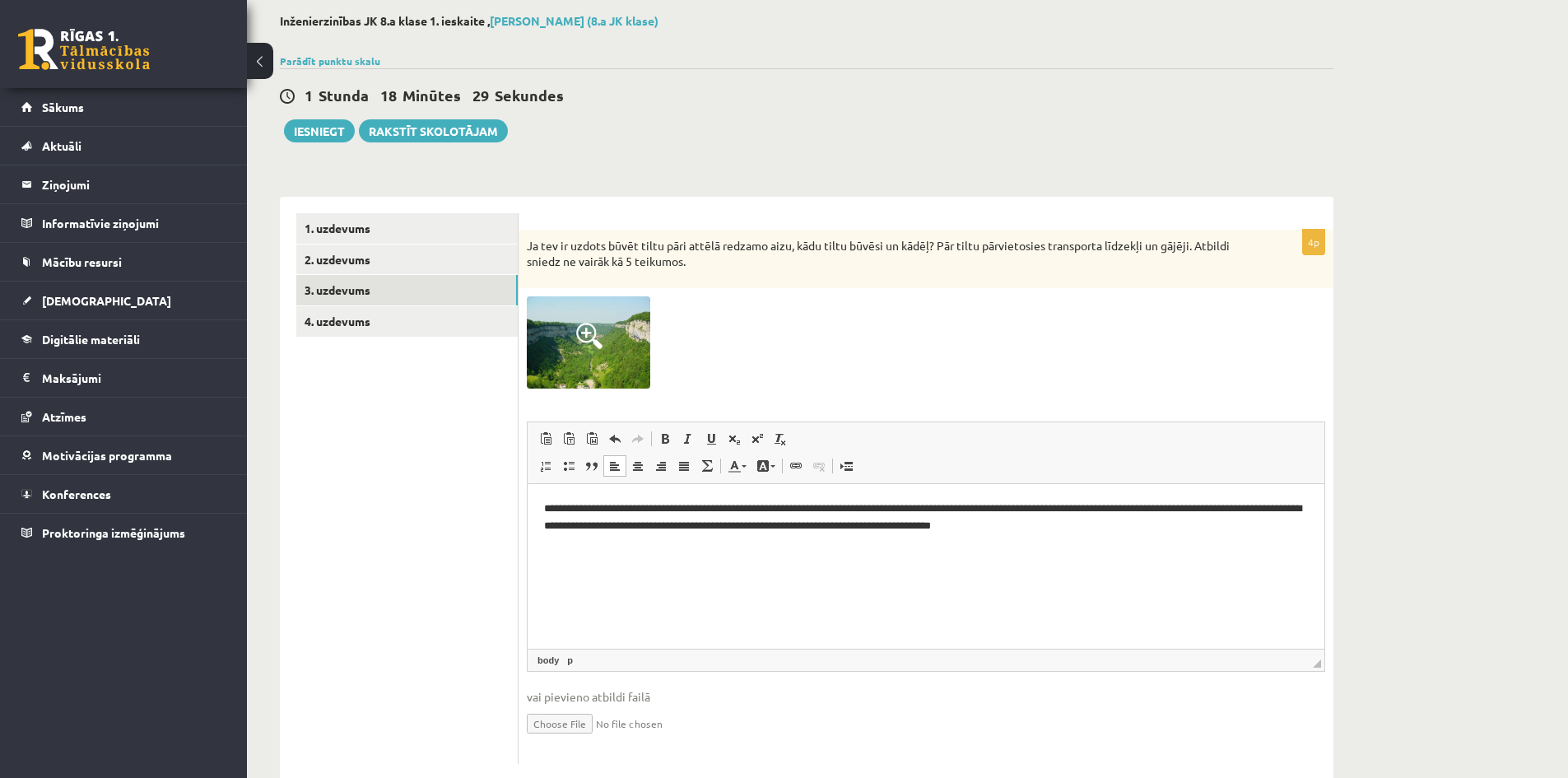
click at [821, 551] on html "**********" at bounding box center [926, 518] width 796 height 68
click at [1126, 528] on p "**********" at bounding box center [926, 517] width 764 height 35
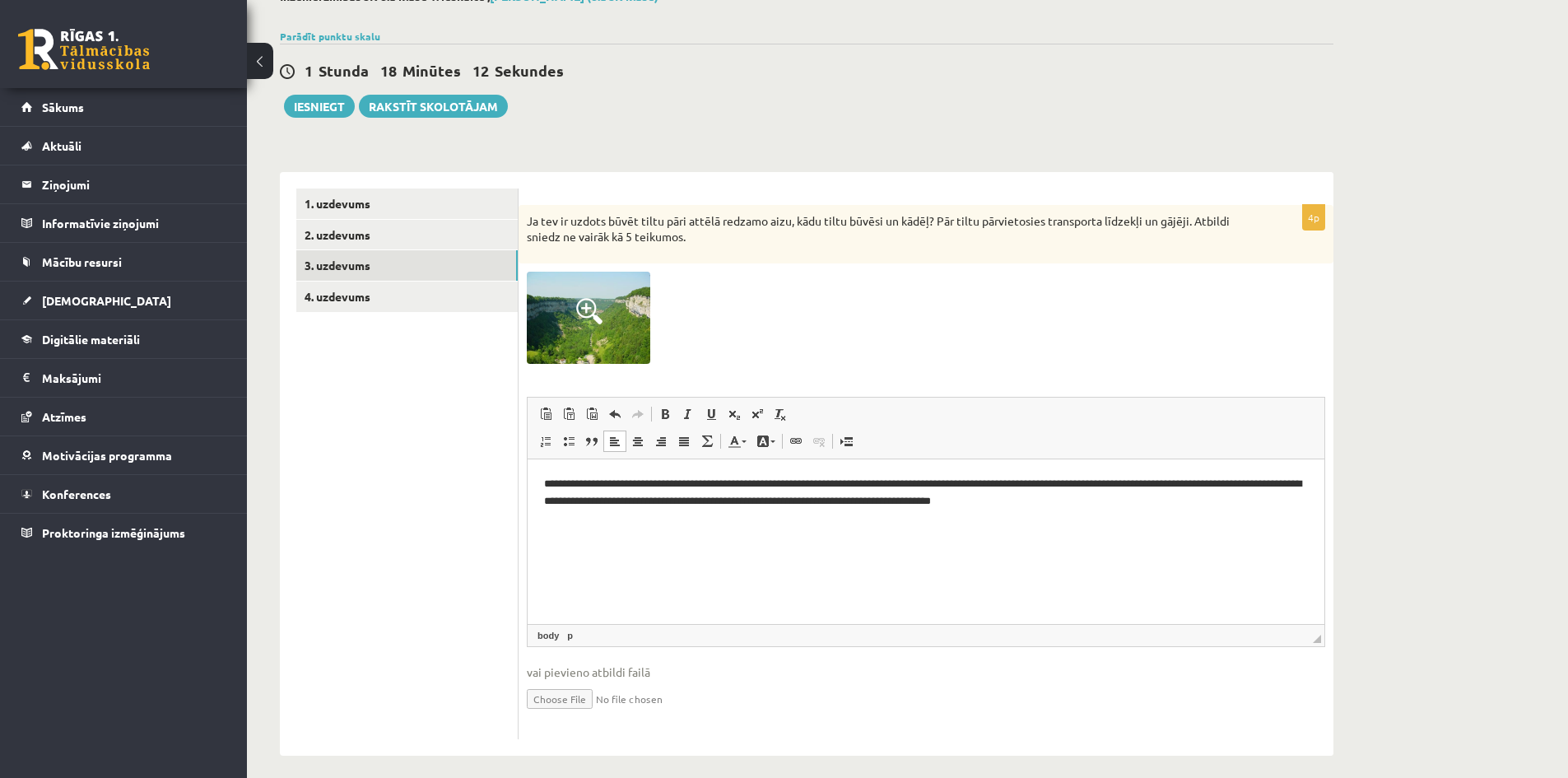
scroll to position [119, 0]
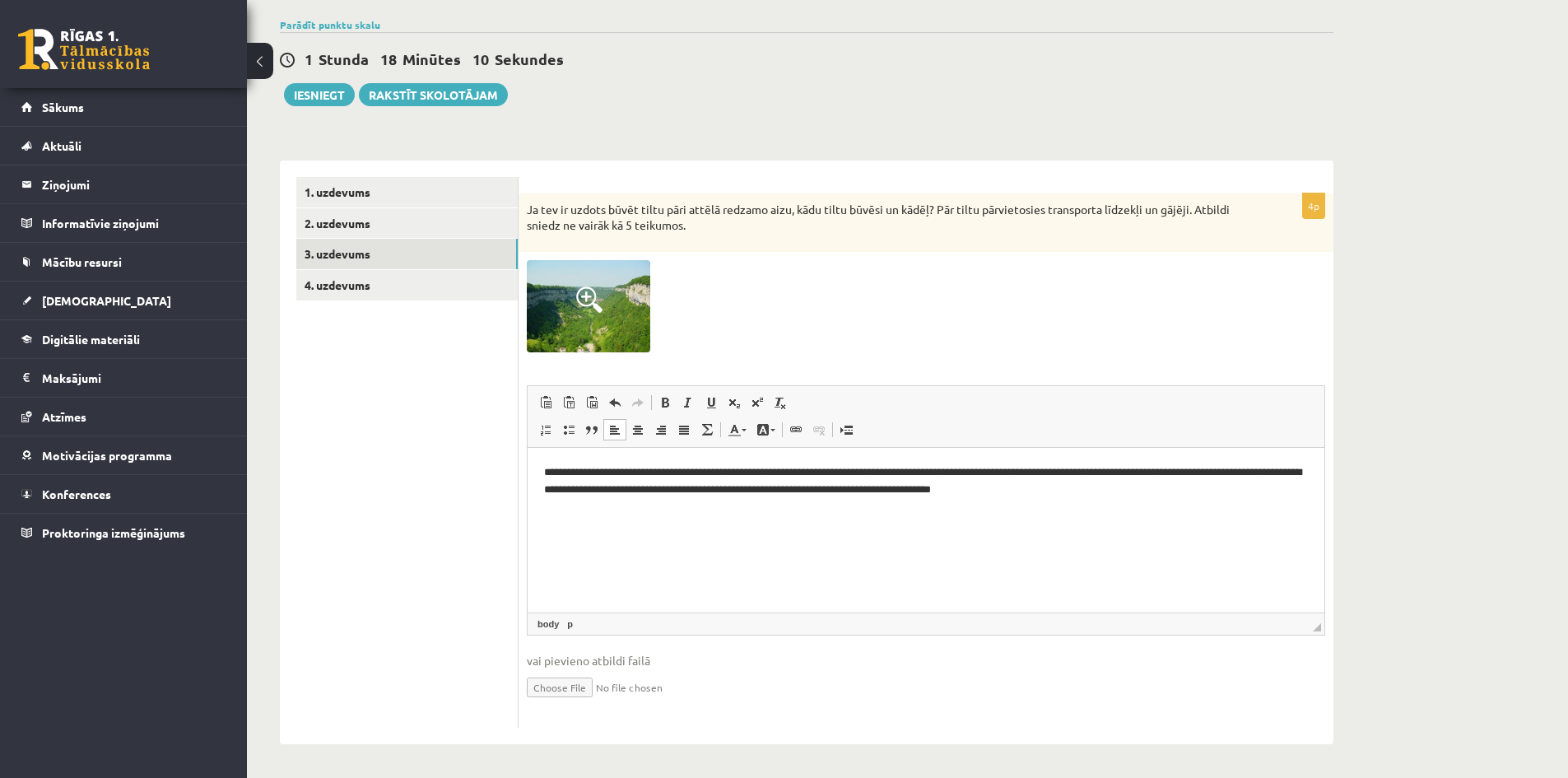
click at [544, 472] on p "**********" at bounding box center [926, 482] width 764 height 35
click at [342, 286] on link "4. uzdevums" at bounding box center [407, 285] width 222 height 31
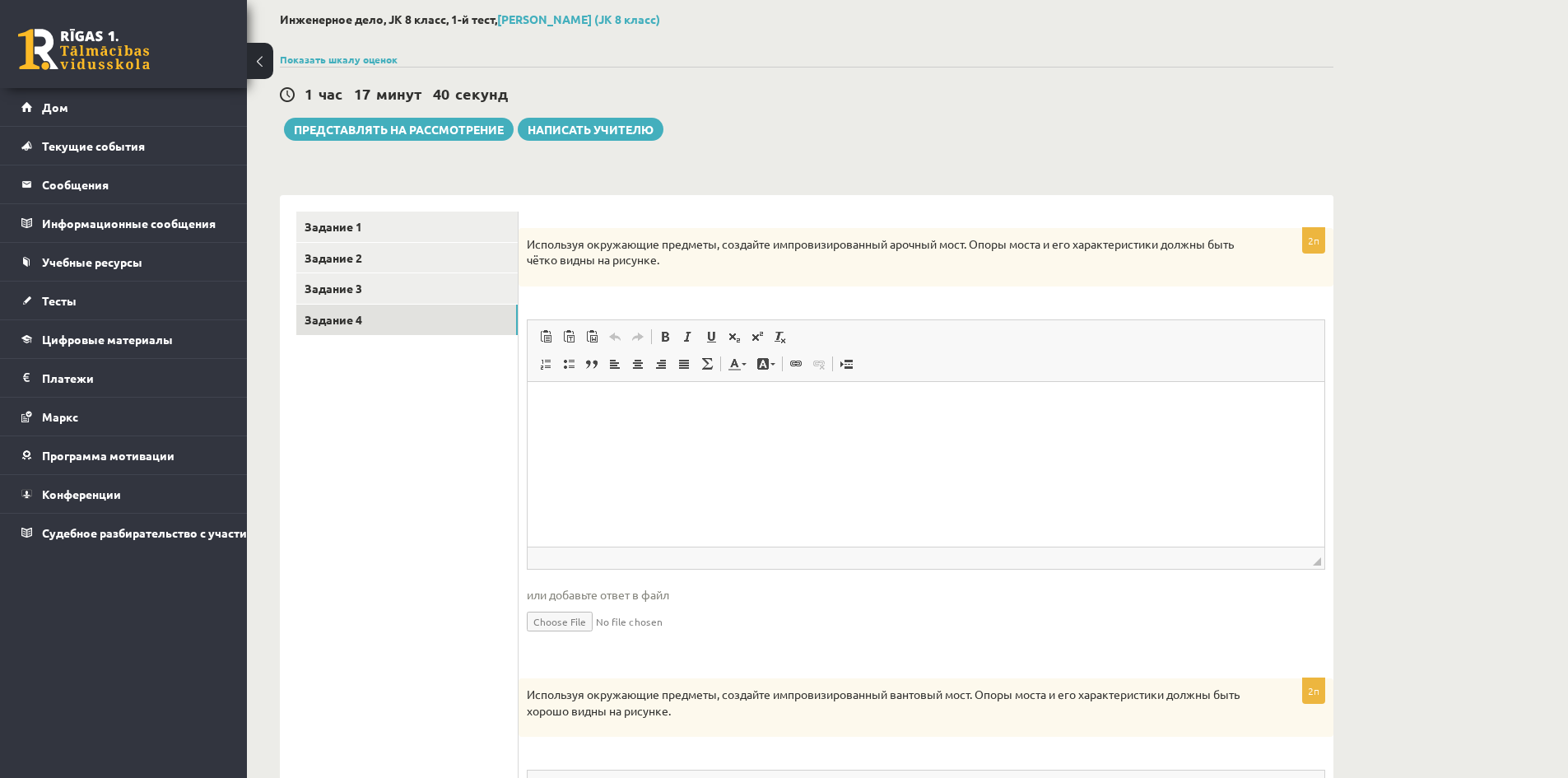
scroll to position [58, 0]
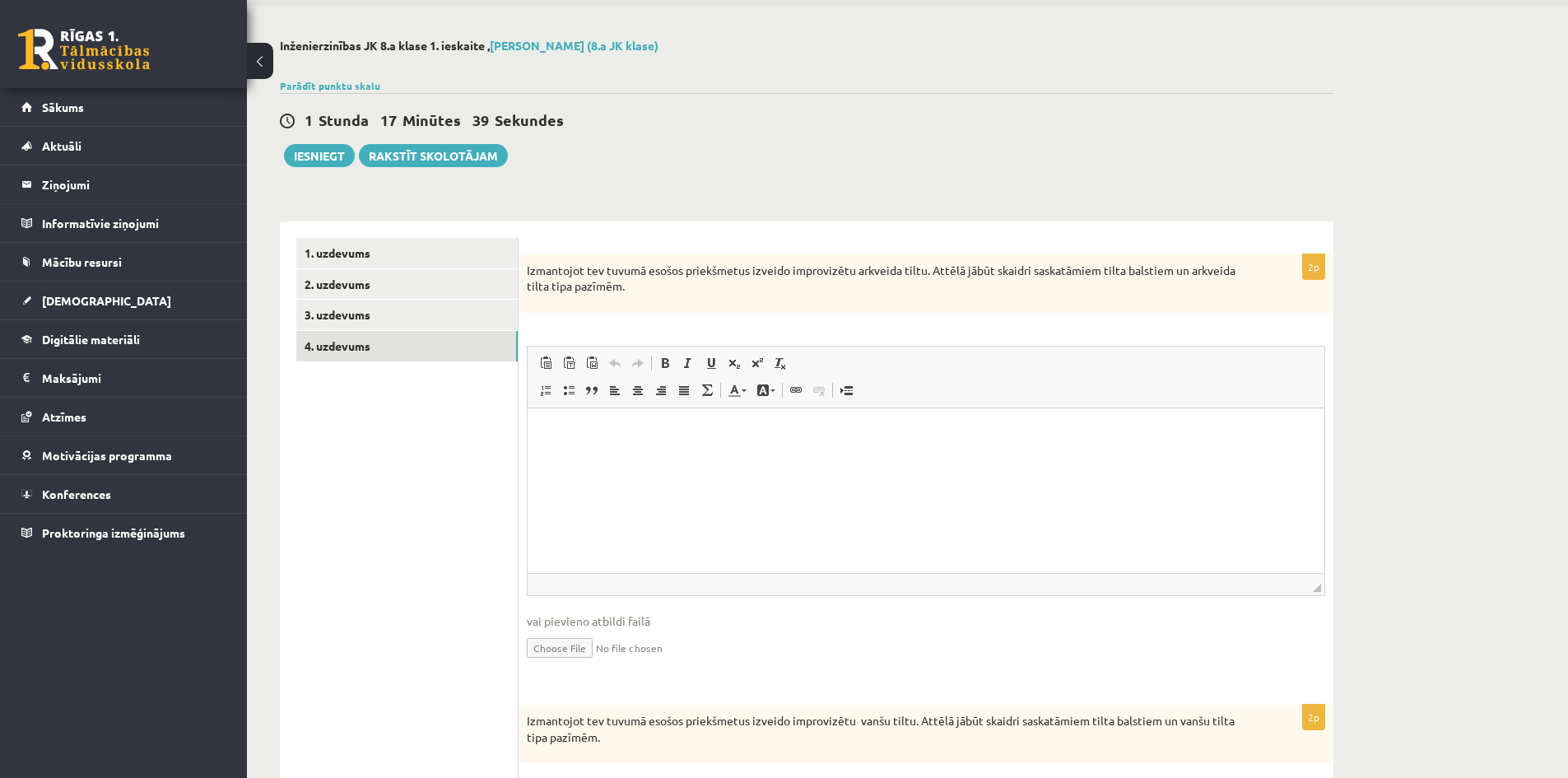
click at [415, 461] on ul "1. uzdevums 2. uzdevums 3. uzdevums 4. uzdevums" at bounding box center [407, 688] width 222 height 901
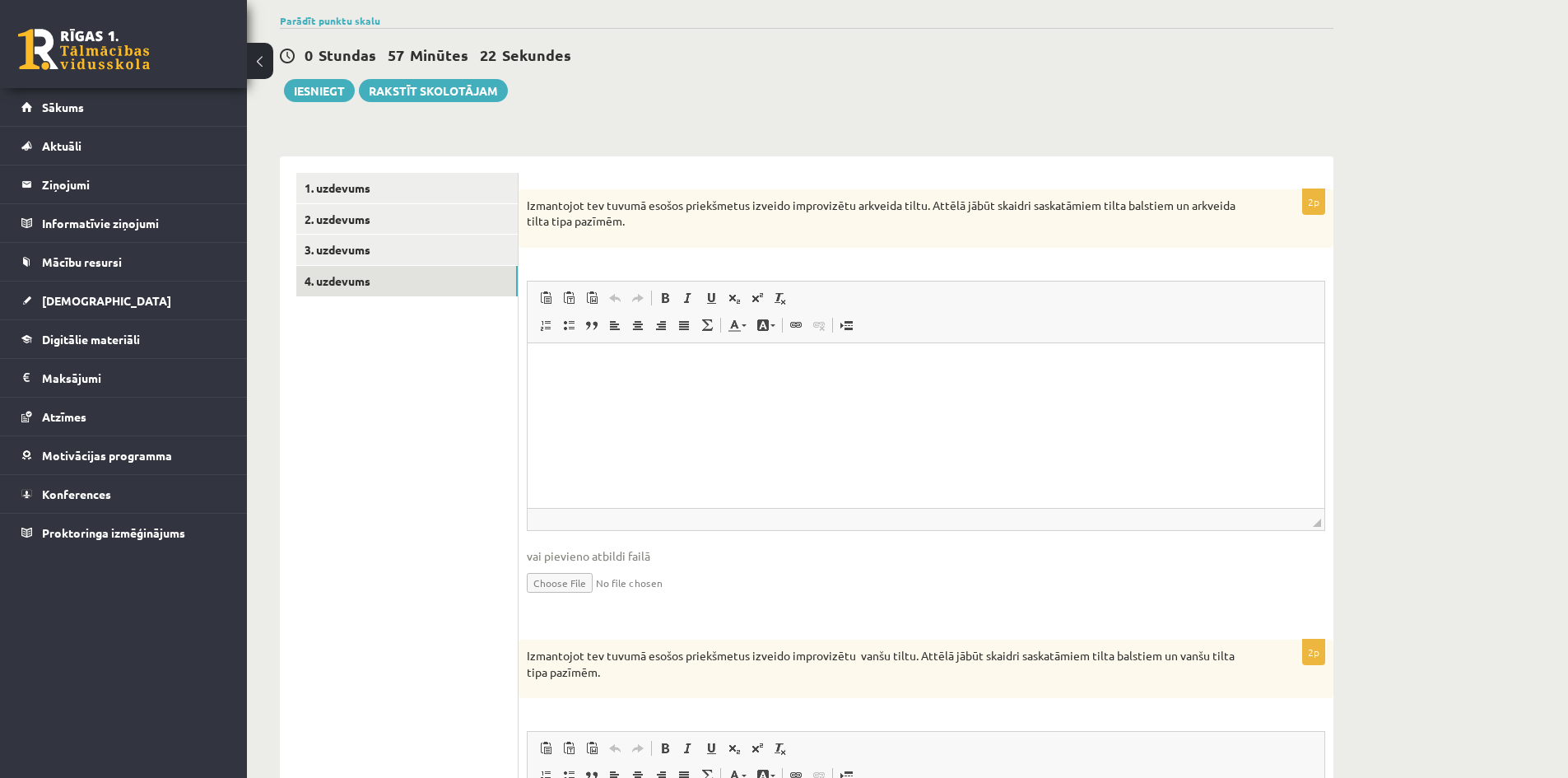
scroll to position [247, 0]
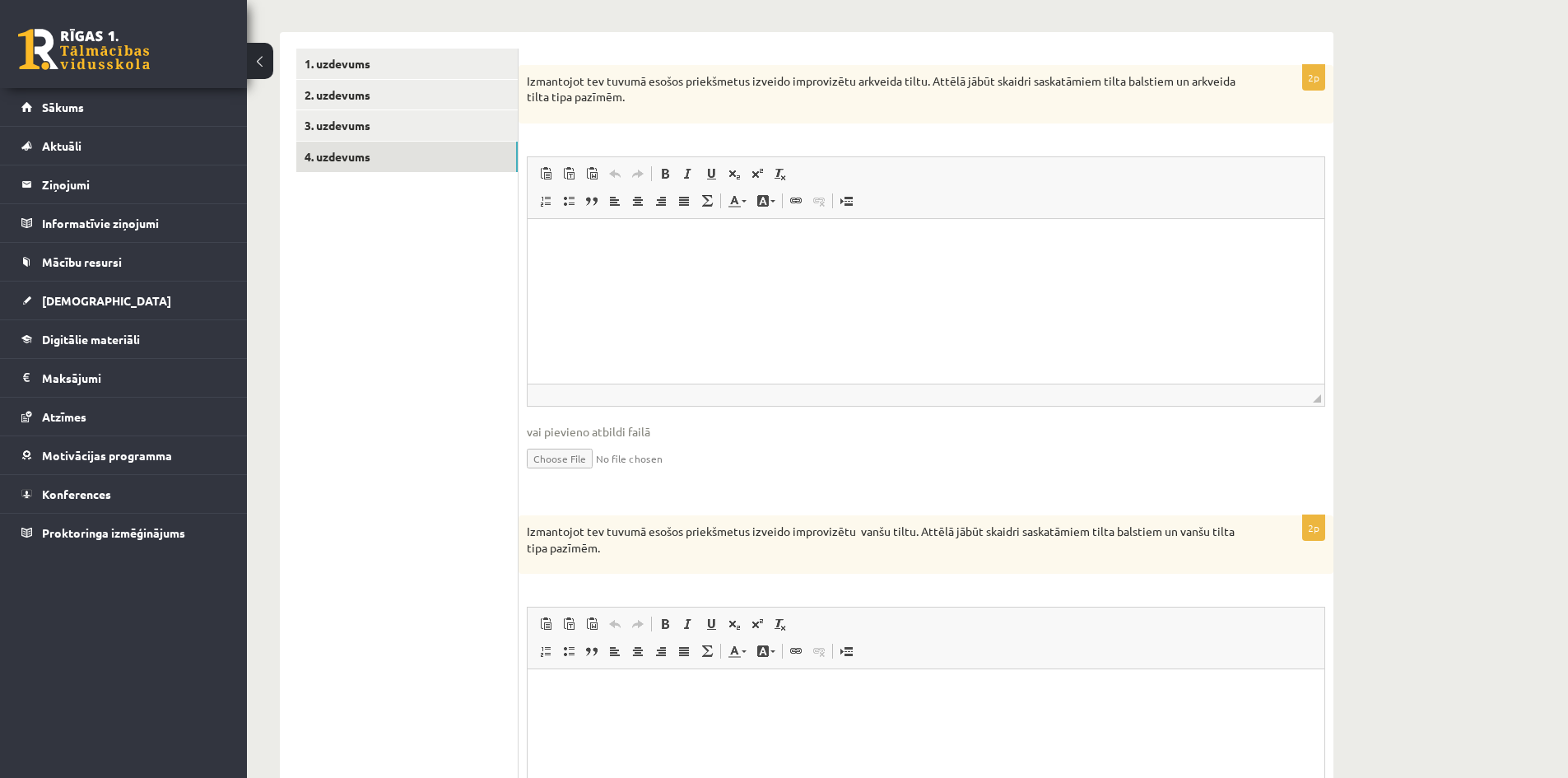
click at [677, 267] on html at bounding box center [926, 243] width 796 height 50
click at [587, 449] on input "file" at bounding box center [926, 458] width 798 height 34
click at [665, 218] on span "Панели инструментов редактора Вставить Комбинация клавиш Ctrl+V Вставить только…" at bounding box center [926, 188] width 796 height 62
click at [666, 243] on p "Визуальный текстовый редактор, wiswyg-editor-user-answer-47024725685300" at bounding box center [926, 243] width 764 height 17
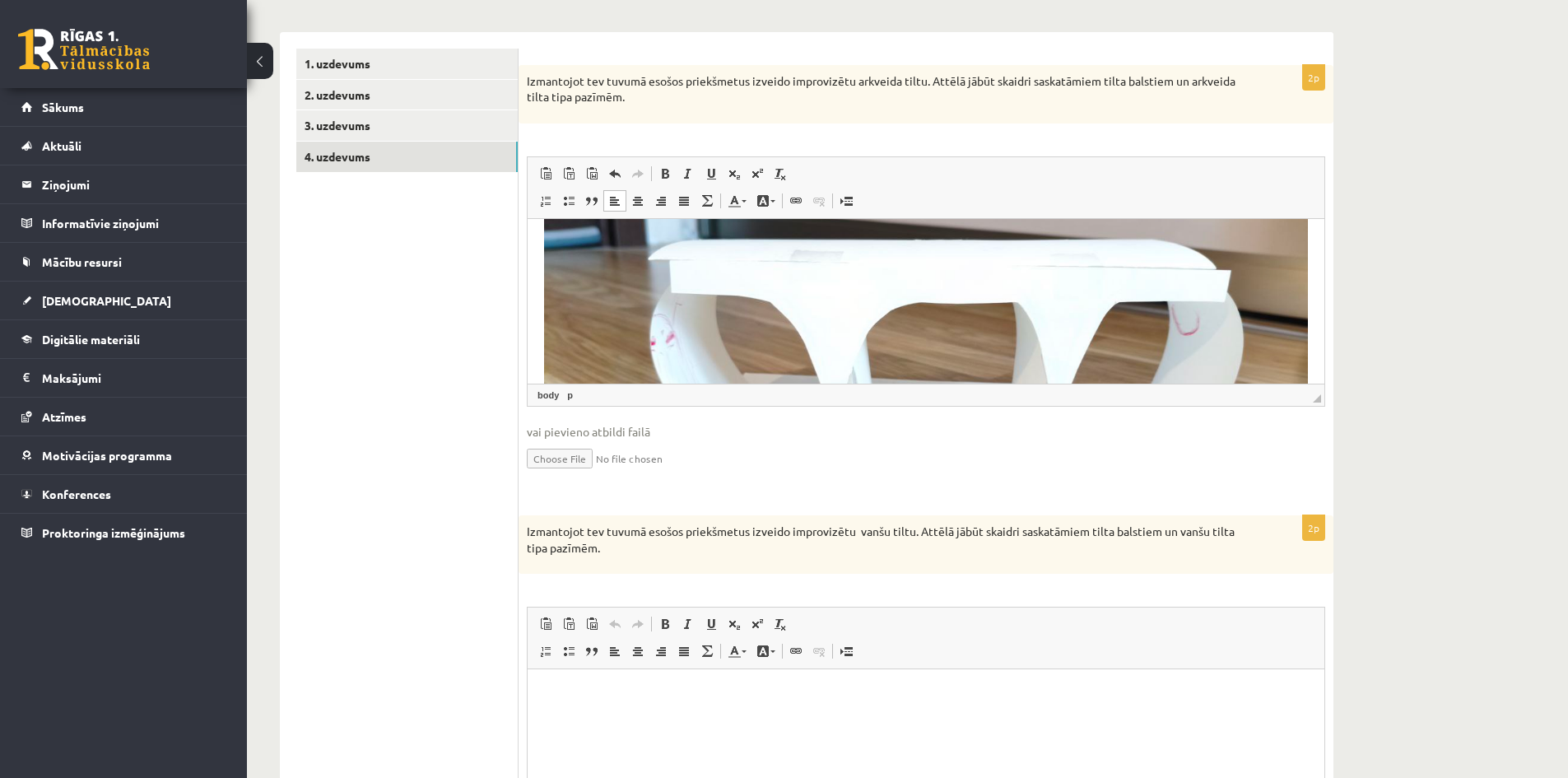
scroll to position [191, 0]
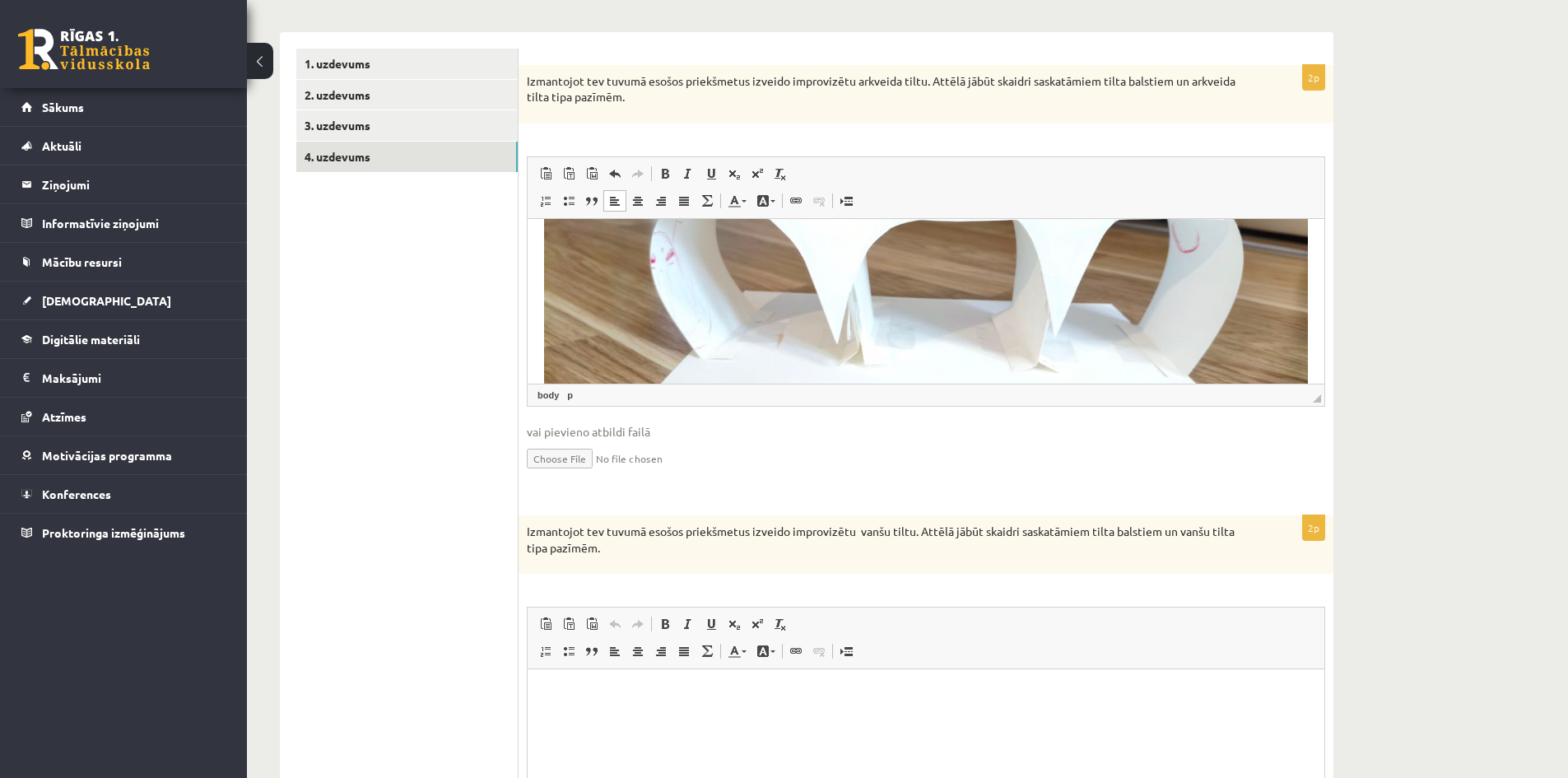
click at [1313, 402] on span "◢" at bounding box center [1316, 398] width 8 height 8
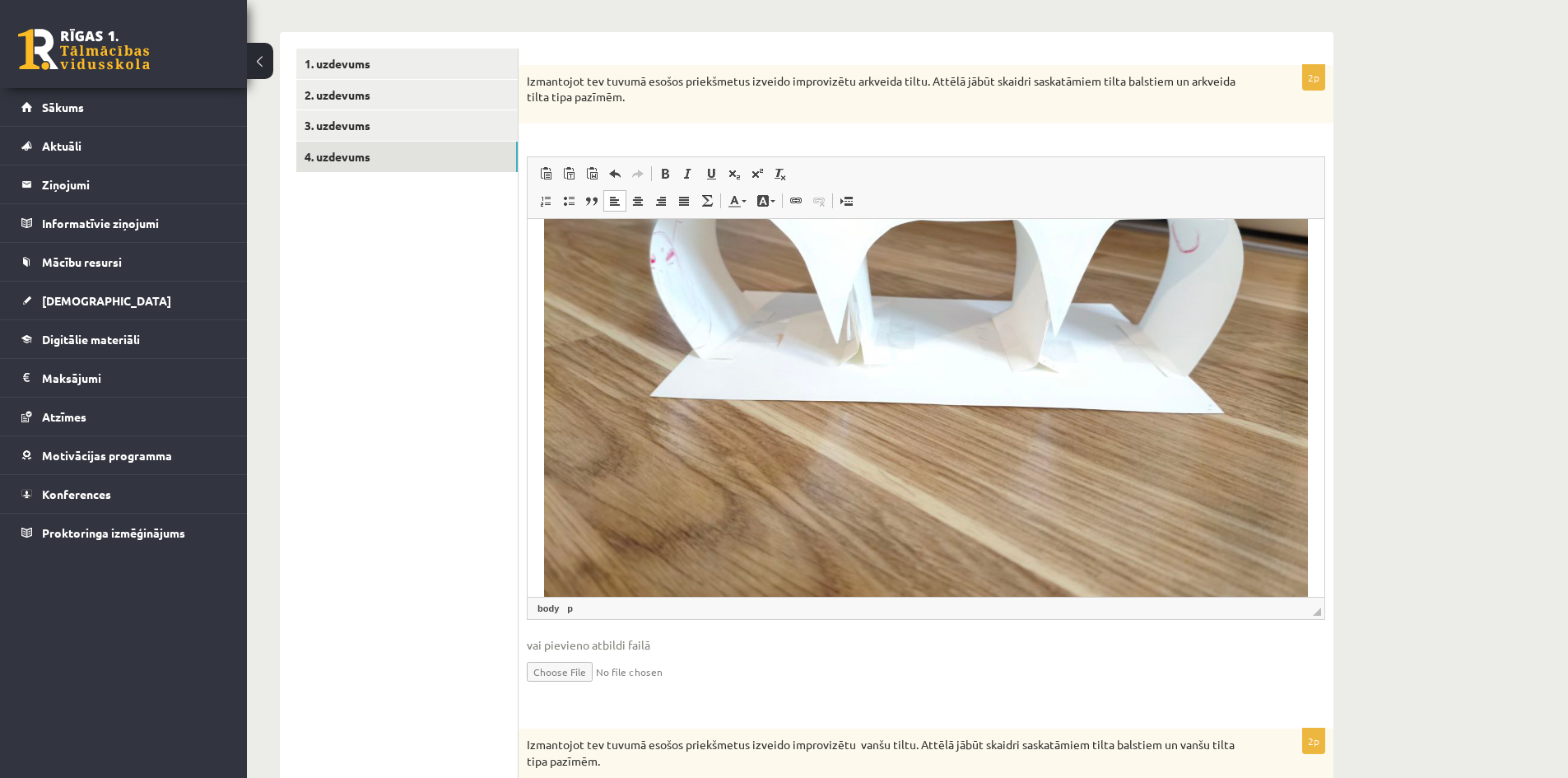
drag, startPoint x: 1316, startPoint y: 402, endPoint x: 1292, endPoint y: 619, distance: 218.3
click at [1294, 619] on span "◢ Путь элементов body p" at bounding box center [926, 608] width 796 height 22
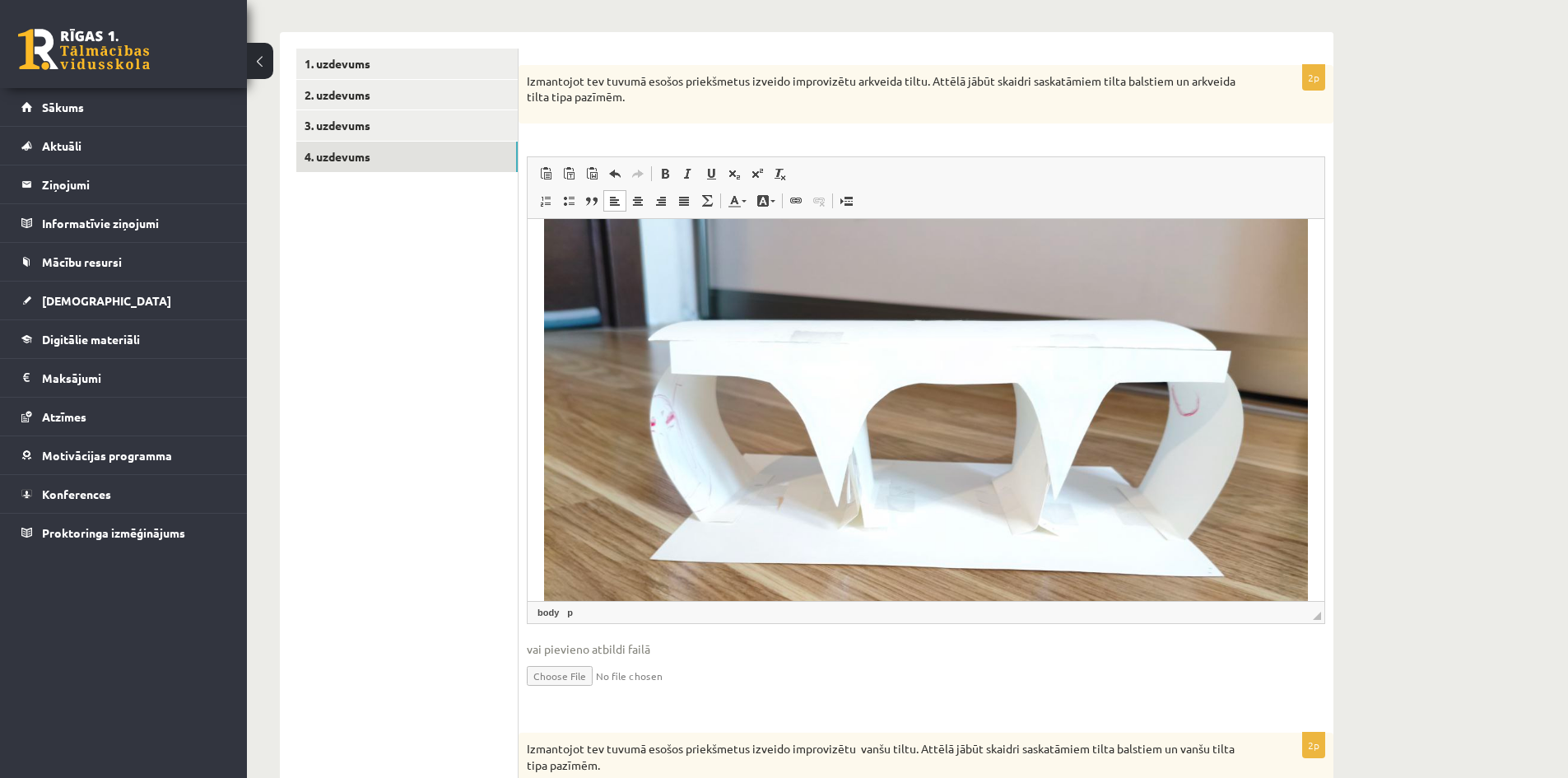
scroll to position [26, 0]
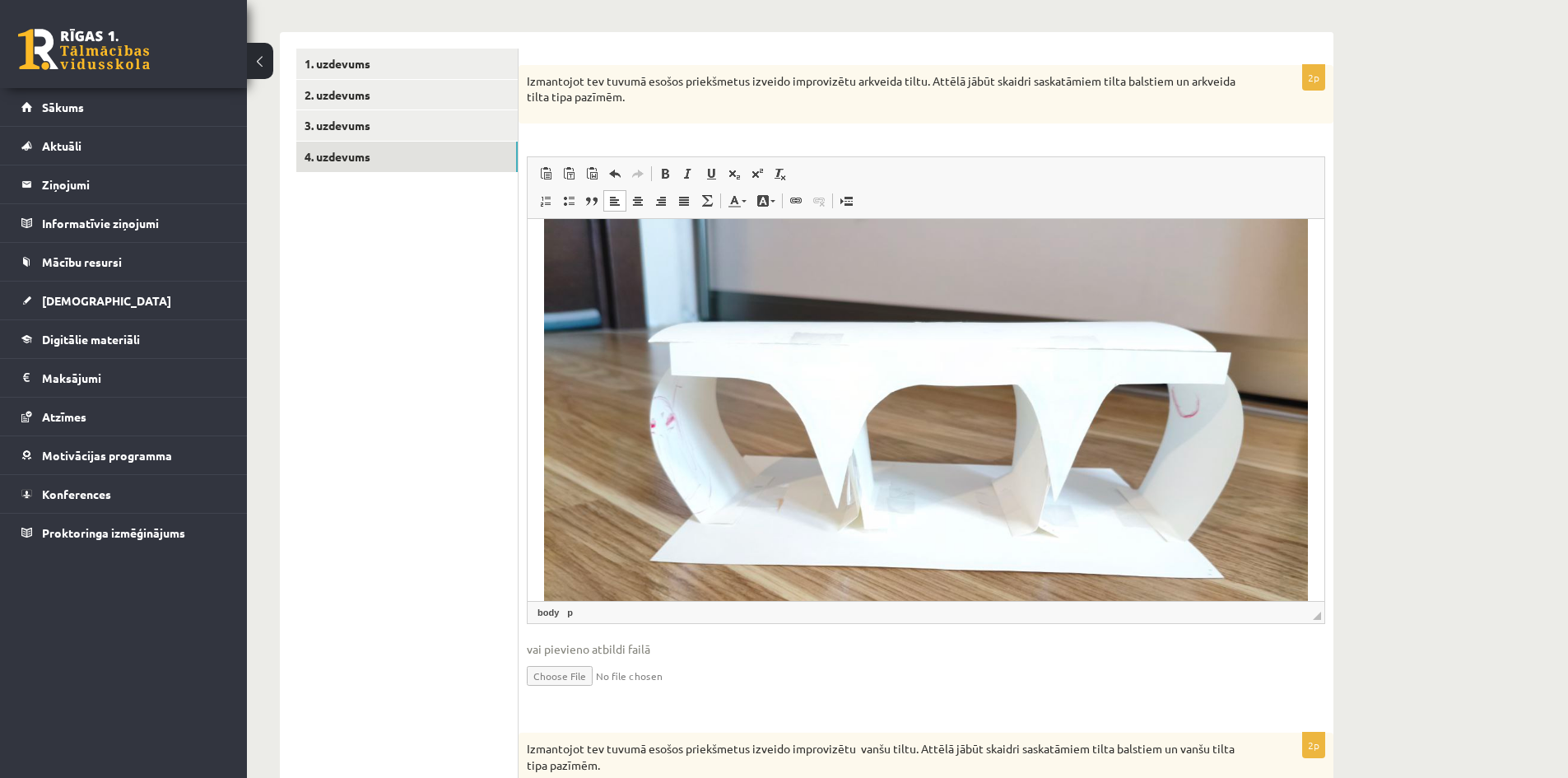
click at [389, 604] on ul "1. uzdevums 2. uzdevums 3. uzdevums 4. uzdevums" at bounding box center [407, 608] width 222 height 1118
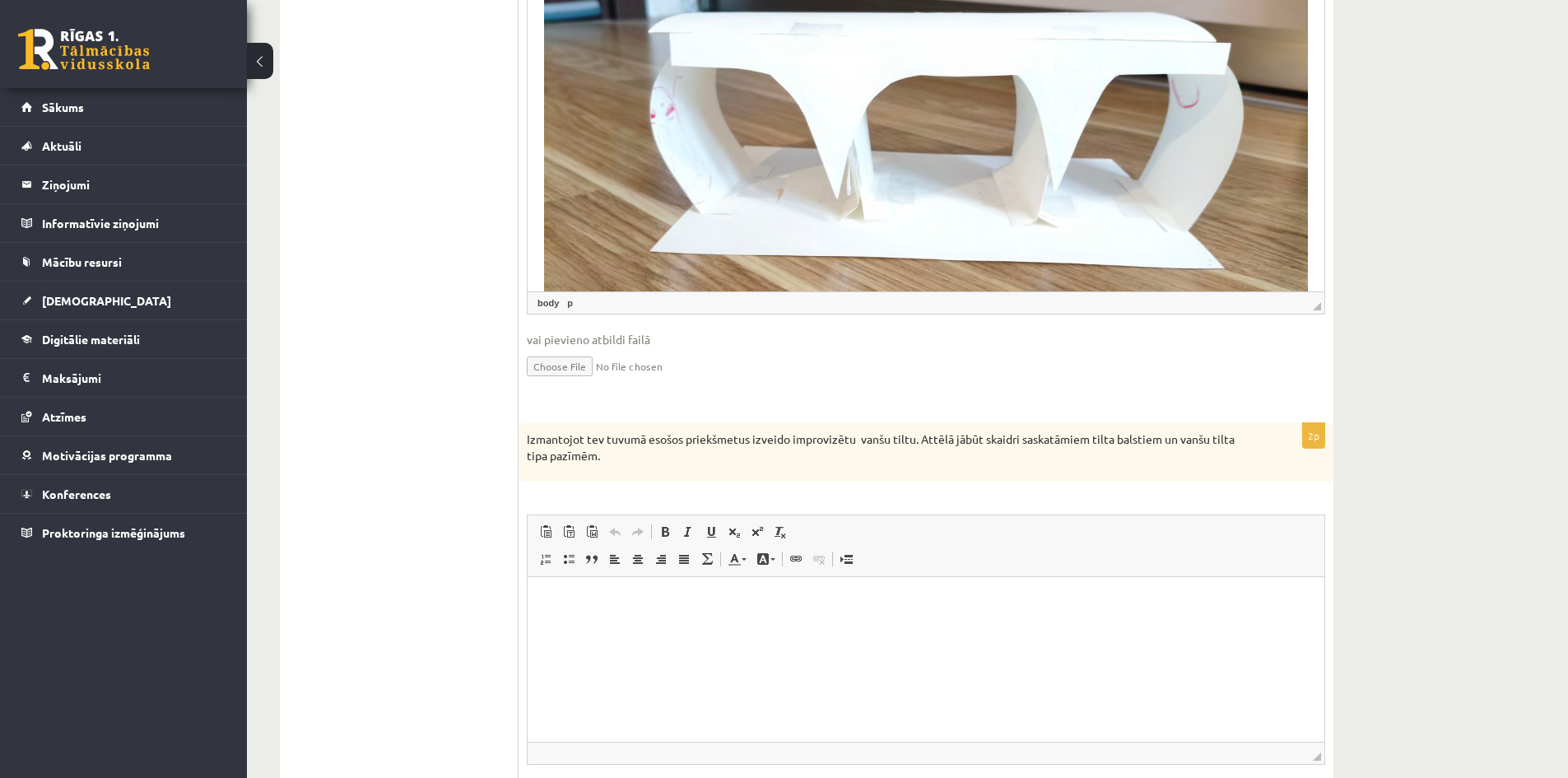
scroll to position [576, 0]
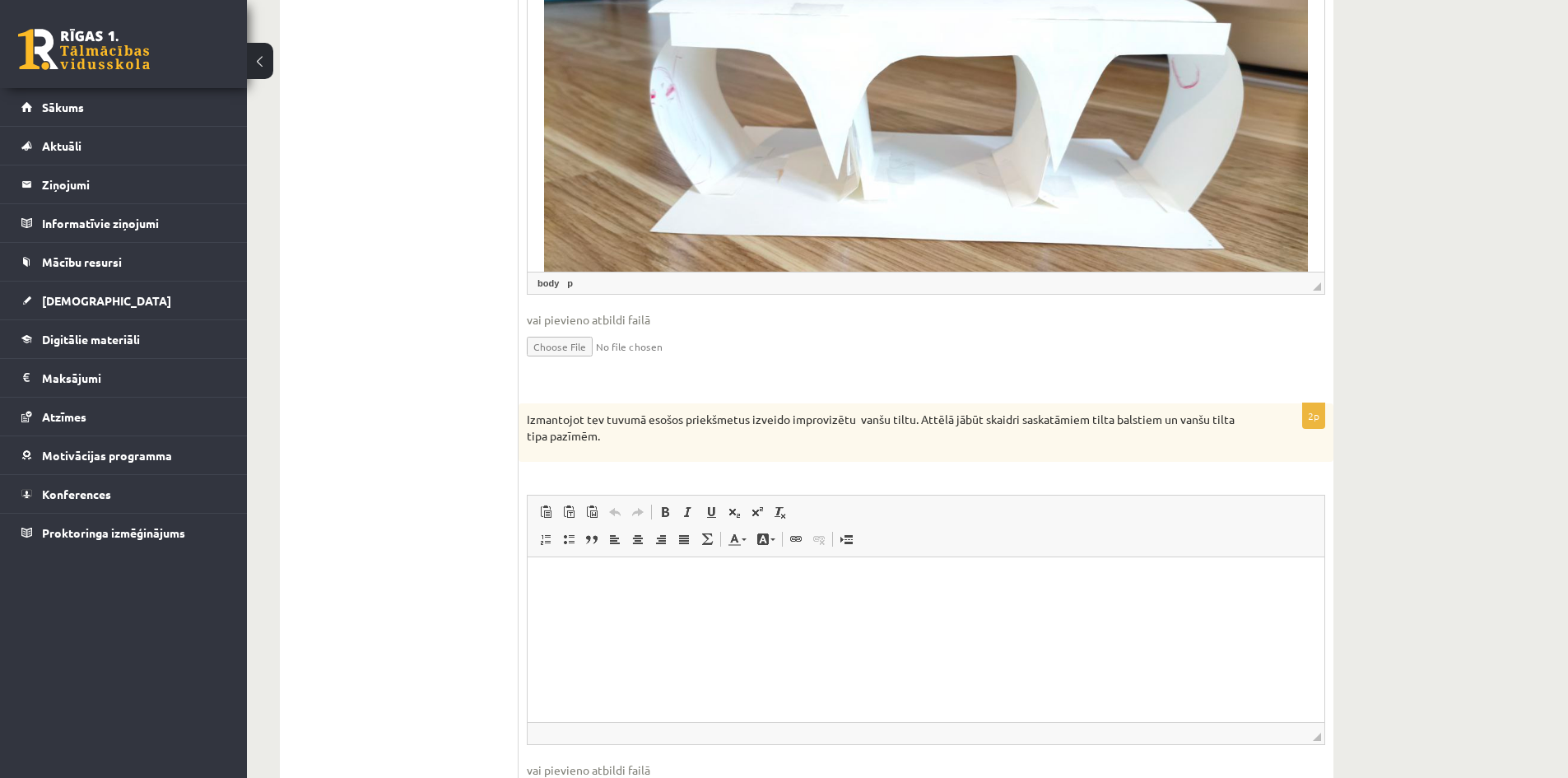
click at [731, 608] on html at bounding box center [926, 582] width 796 height 50
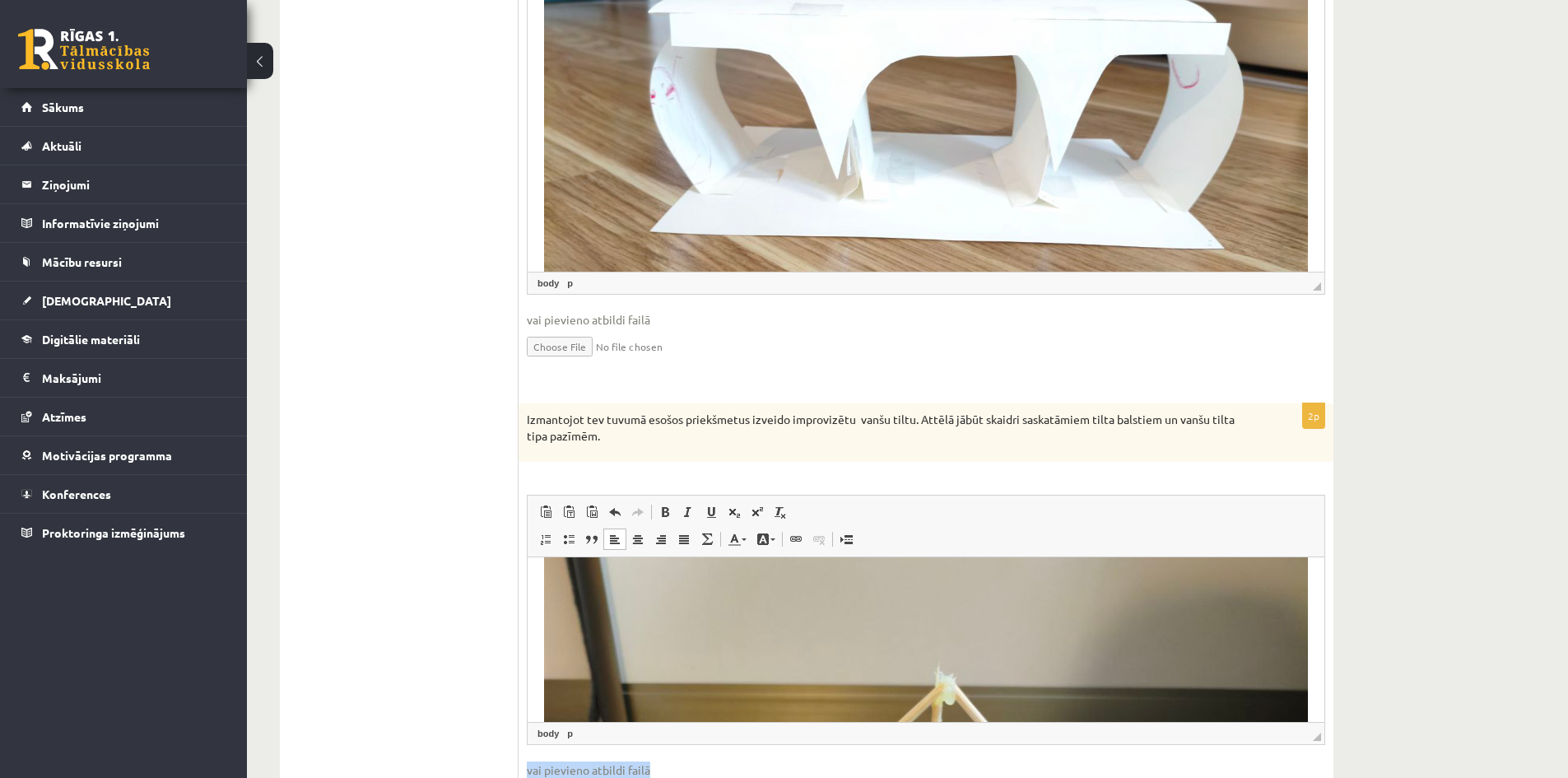
scroll to position [590, 0]
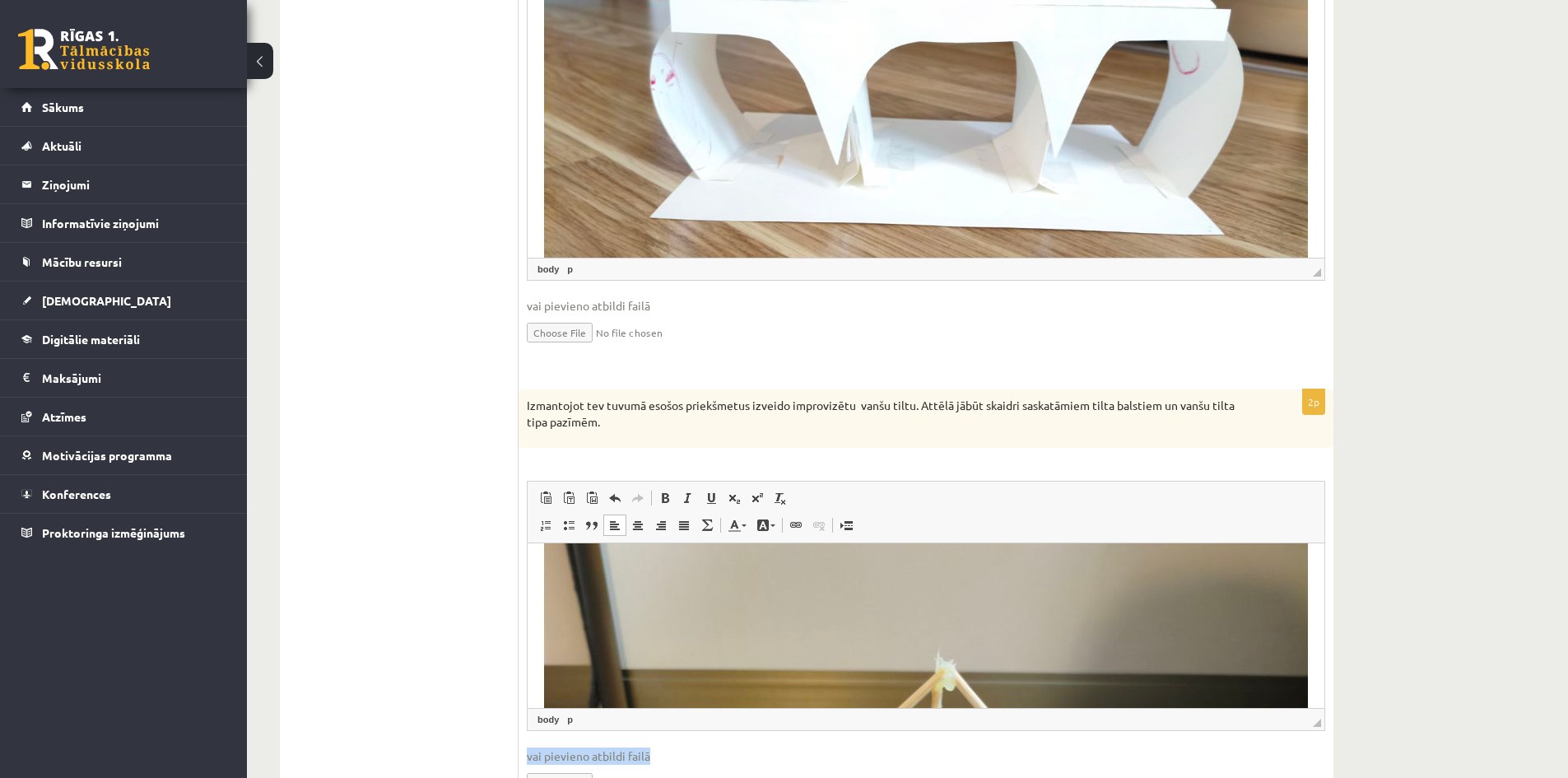
drag, startPoint x: 1325, startPoint y: 738, endPoint x: 1317, endPoint y: 748, distance: 12.8
click at [1318, 762] on div "2p Izmantojot tev tuvumā esošos priekšmetus izveido improvizētu vanšu tiltu. At…" at bounding box center [925, 607] width 814 height 434
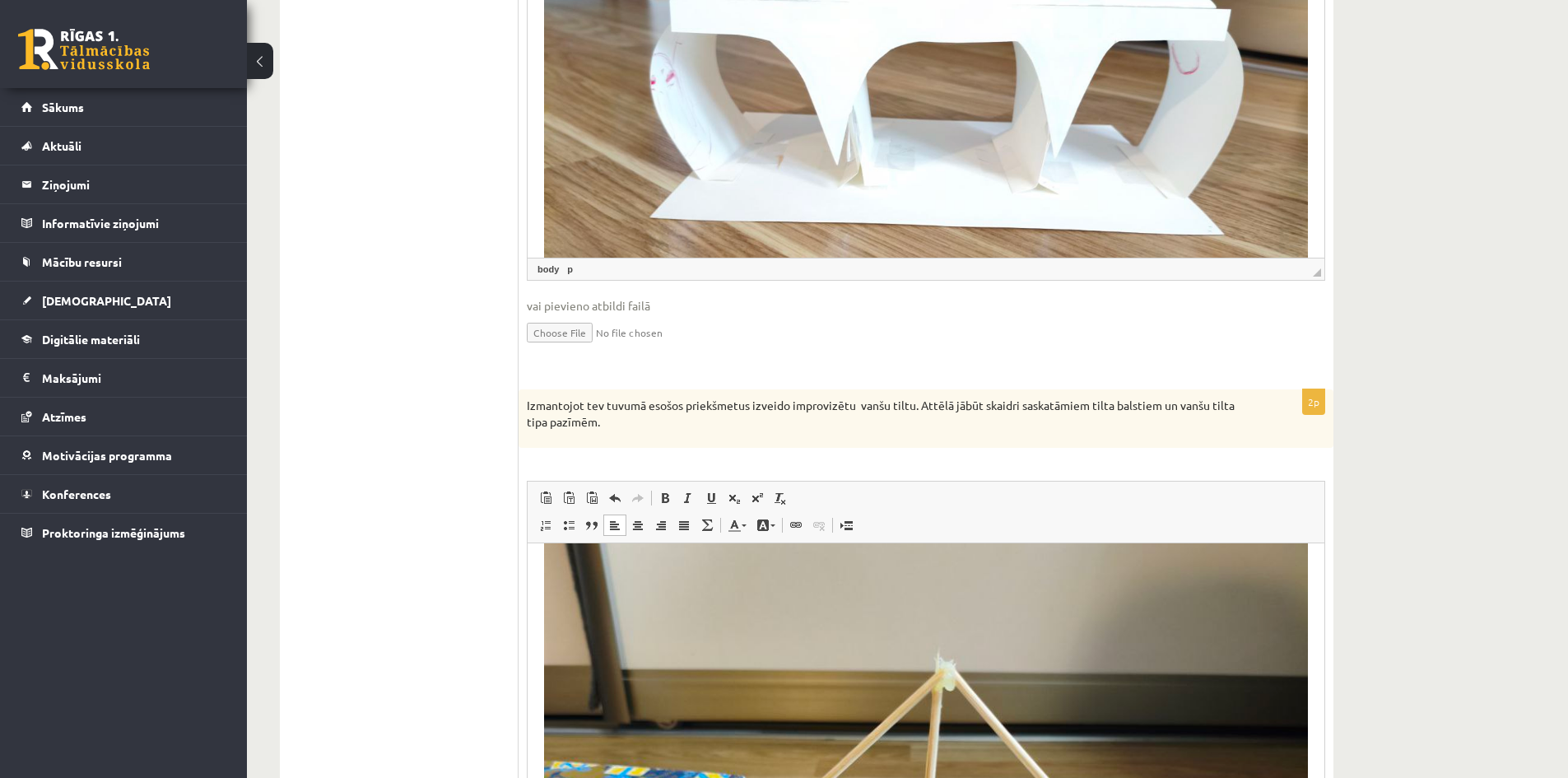
drag, startPoint x: 1316, startPoint y: 727, endPoint x: 1302, endPoint y: 816, distance: 90.1
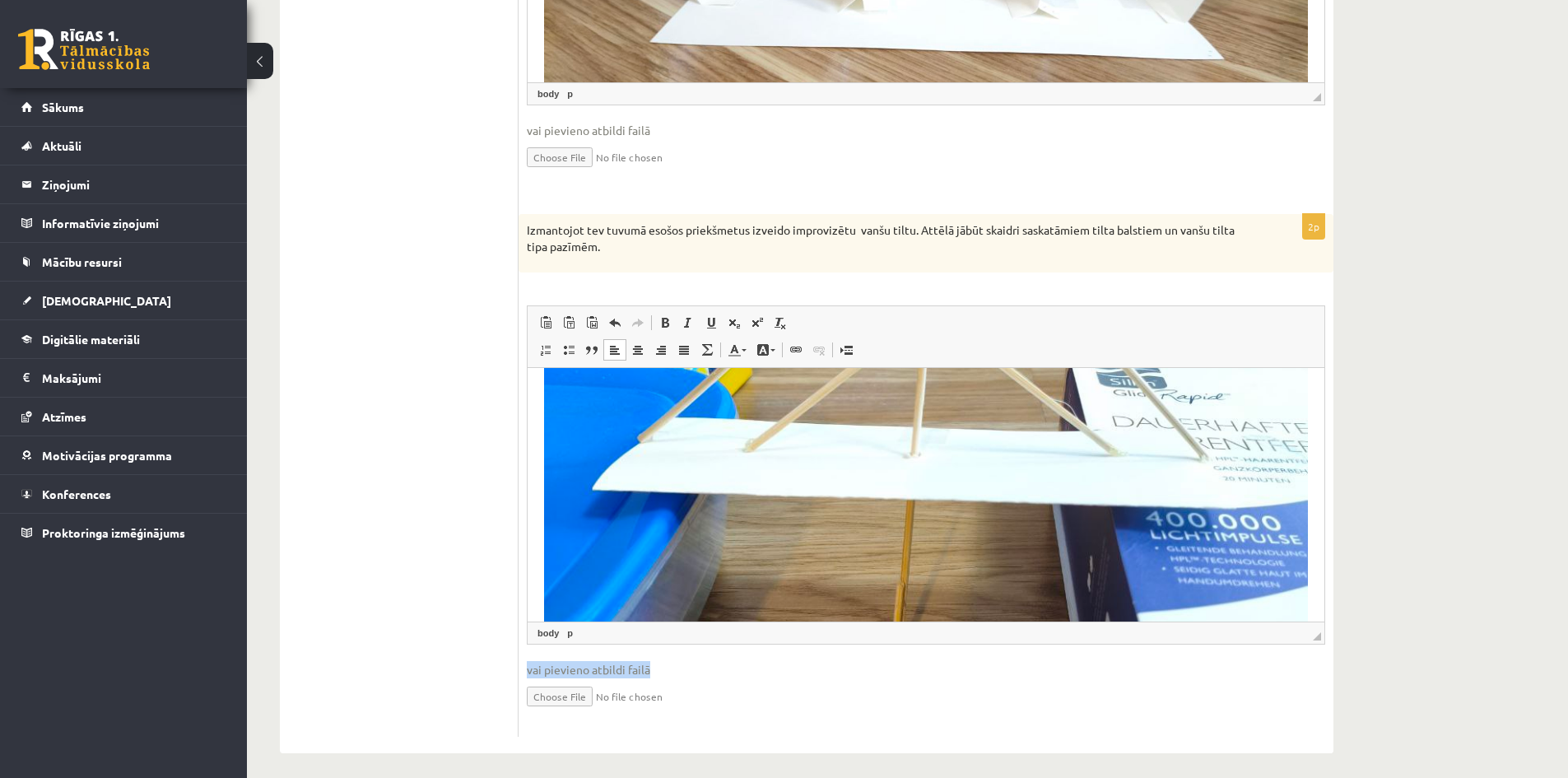
scroll to position [776, 0]
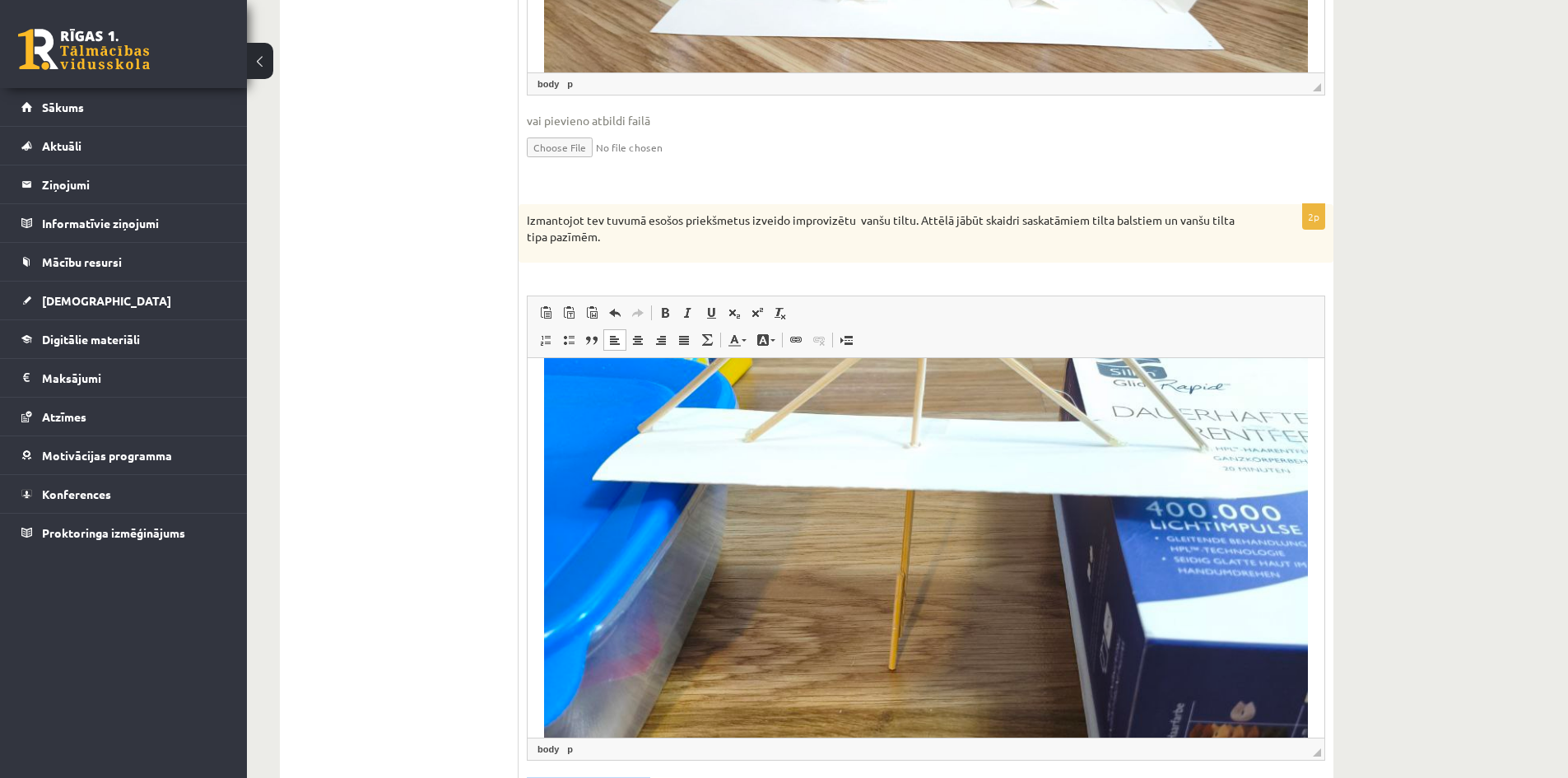
drag, startPoint x: 1312, startPoint y: 625, endPoint x: 1359, endPoint y: 769, distance: 151.5
click at [1359, 769] on div "Inženierzinības JK 8.a klase 1. ieskaite , Alina Ščerbicka (8.a JK klase) Parād…" at bounding box center [806, 95] width 1120 height 1615
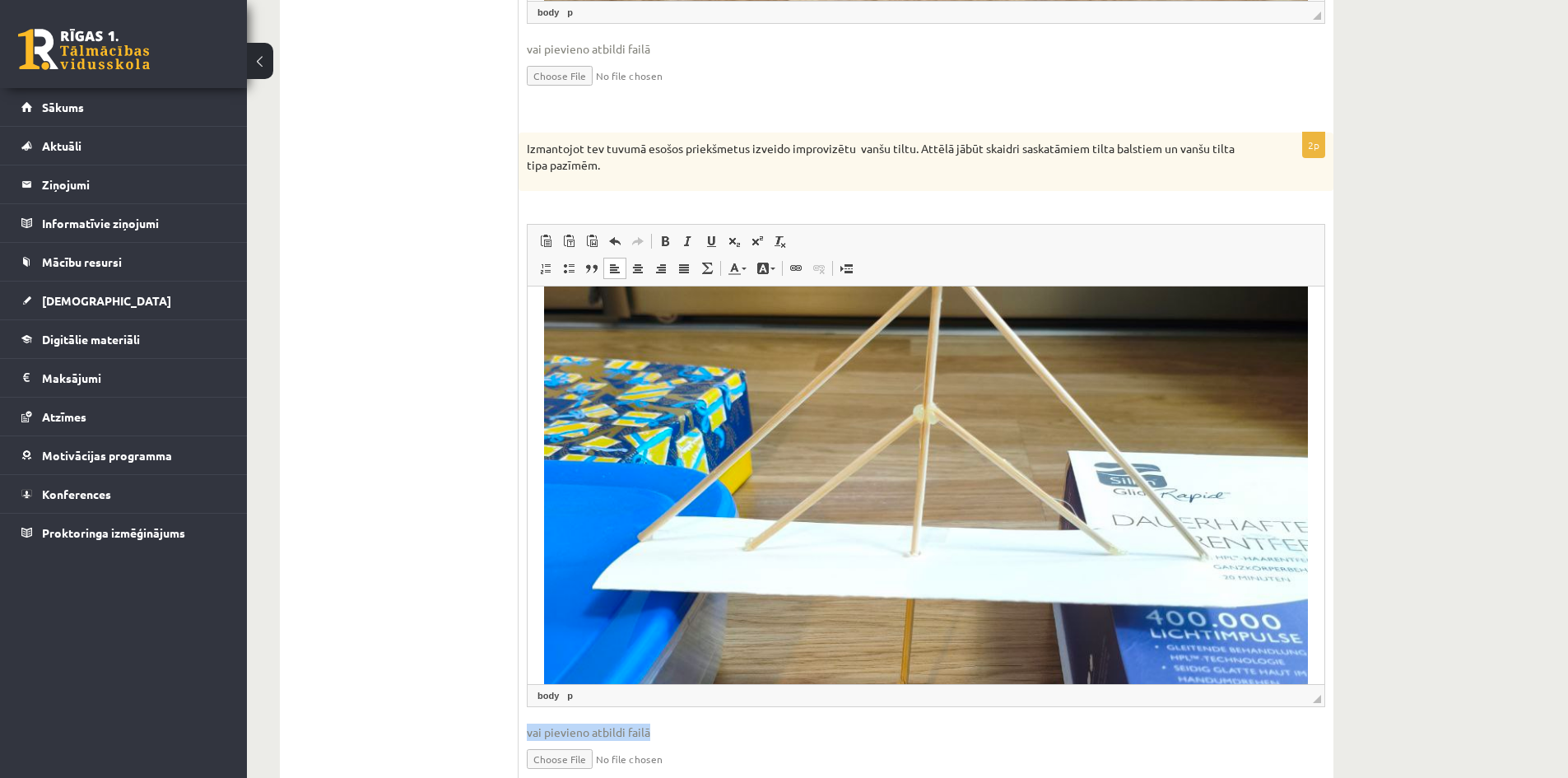
scroll to position [920, 0]
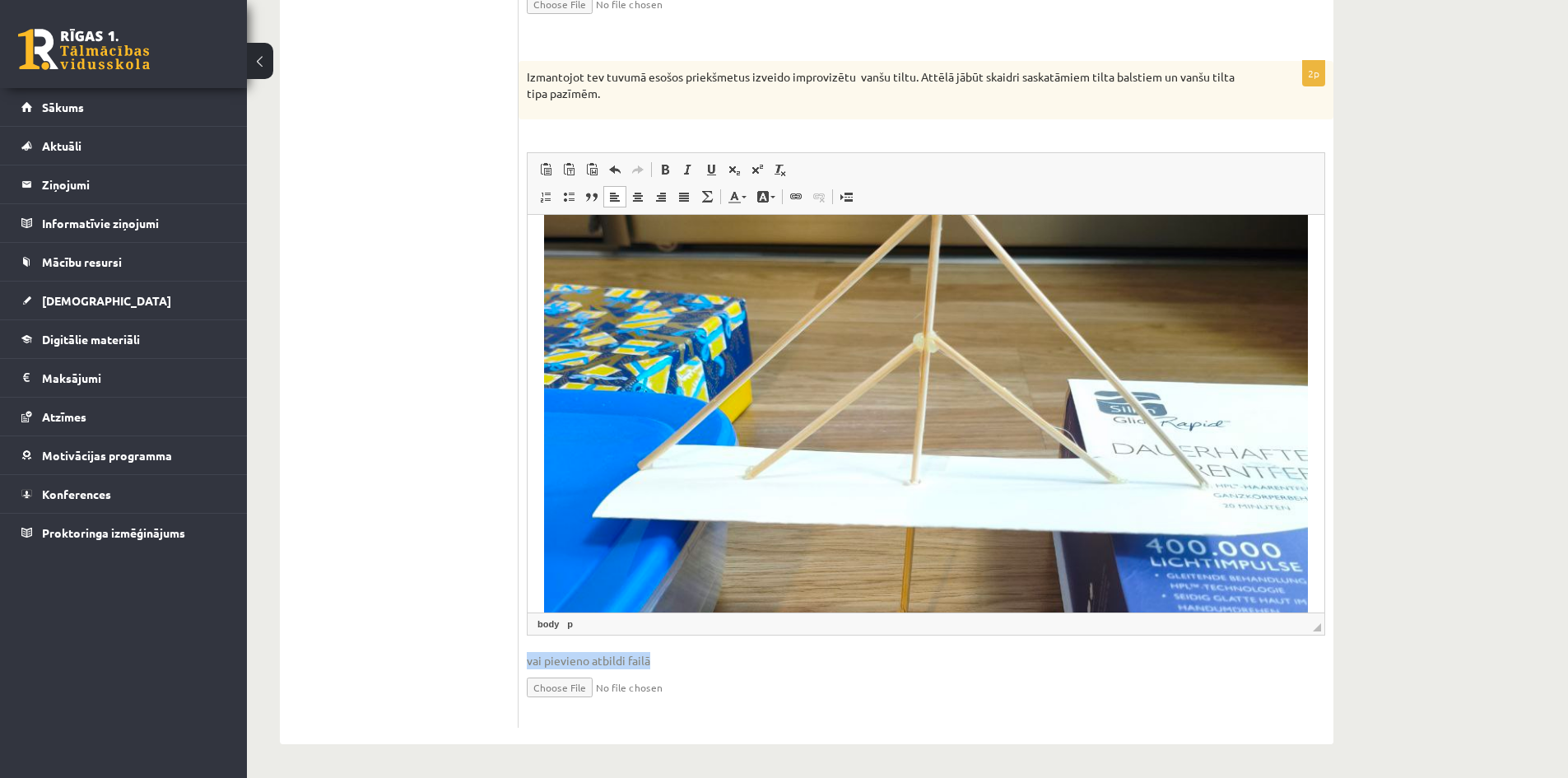
click at [1172, 715] on fieldset "Rich Text Editor, wiswyg-editor-user-answer-47024725799460 Панели инструментов …" at bounding box center [926, 436] width 798 height 567
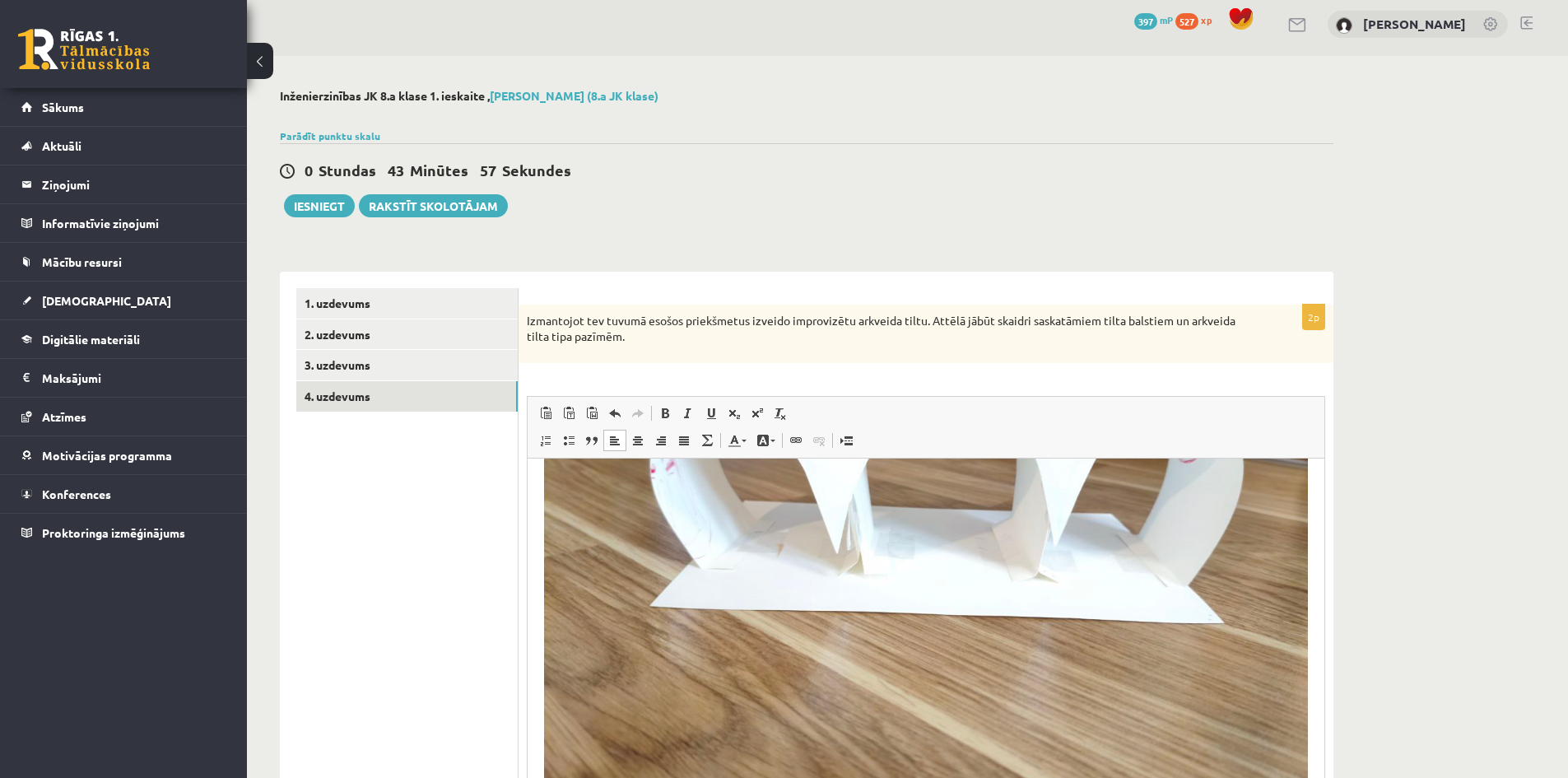
scroll to position [0, 0]
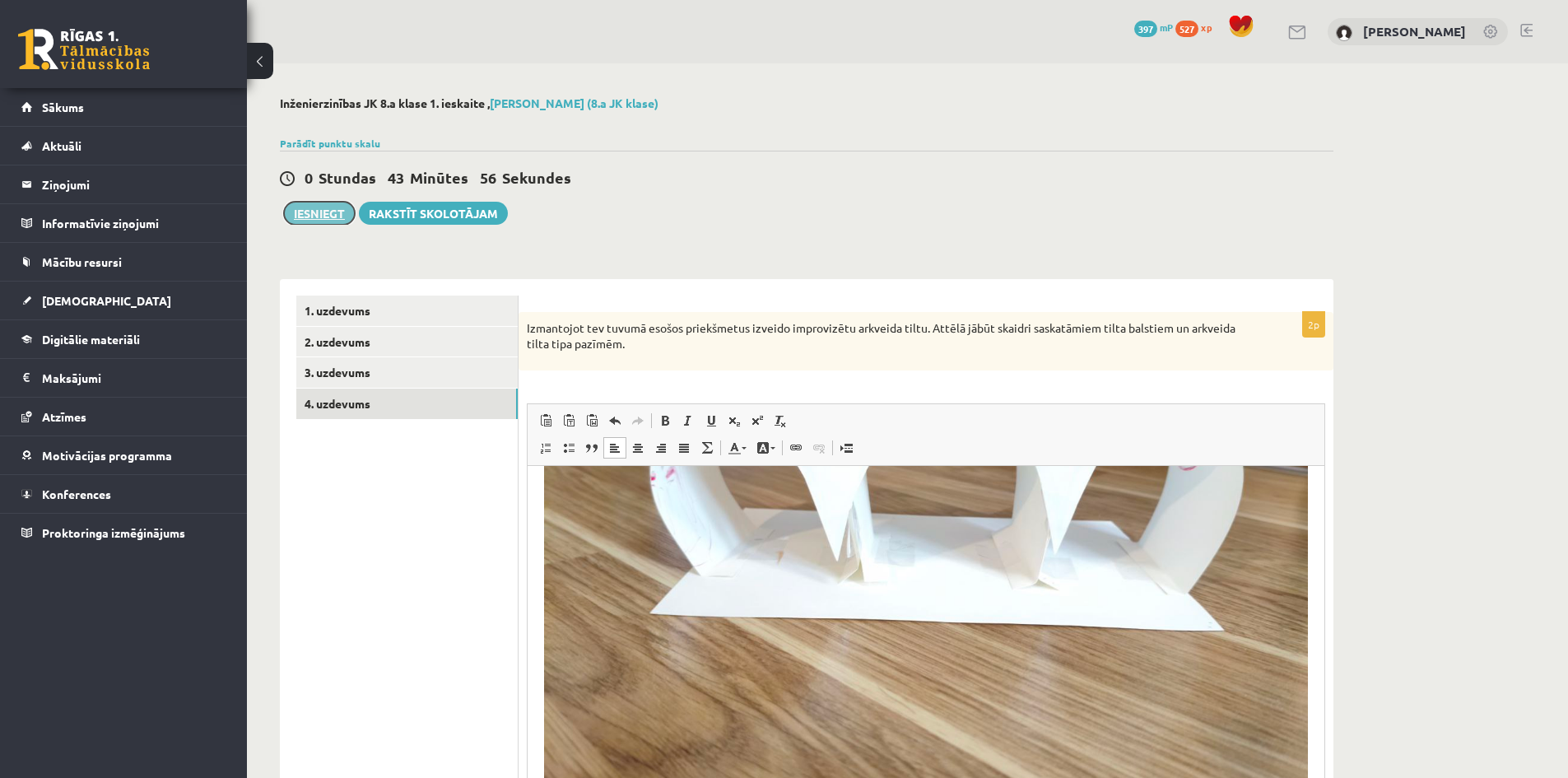
click at [334, 217] on button "Iesniegt" at bounding box center [319, 213] width 71 height 23
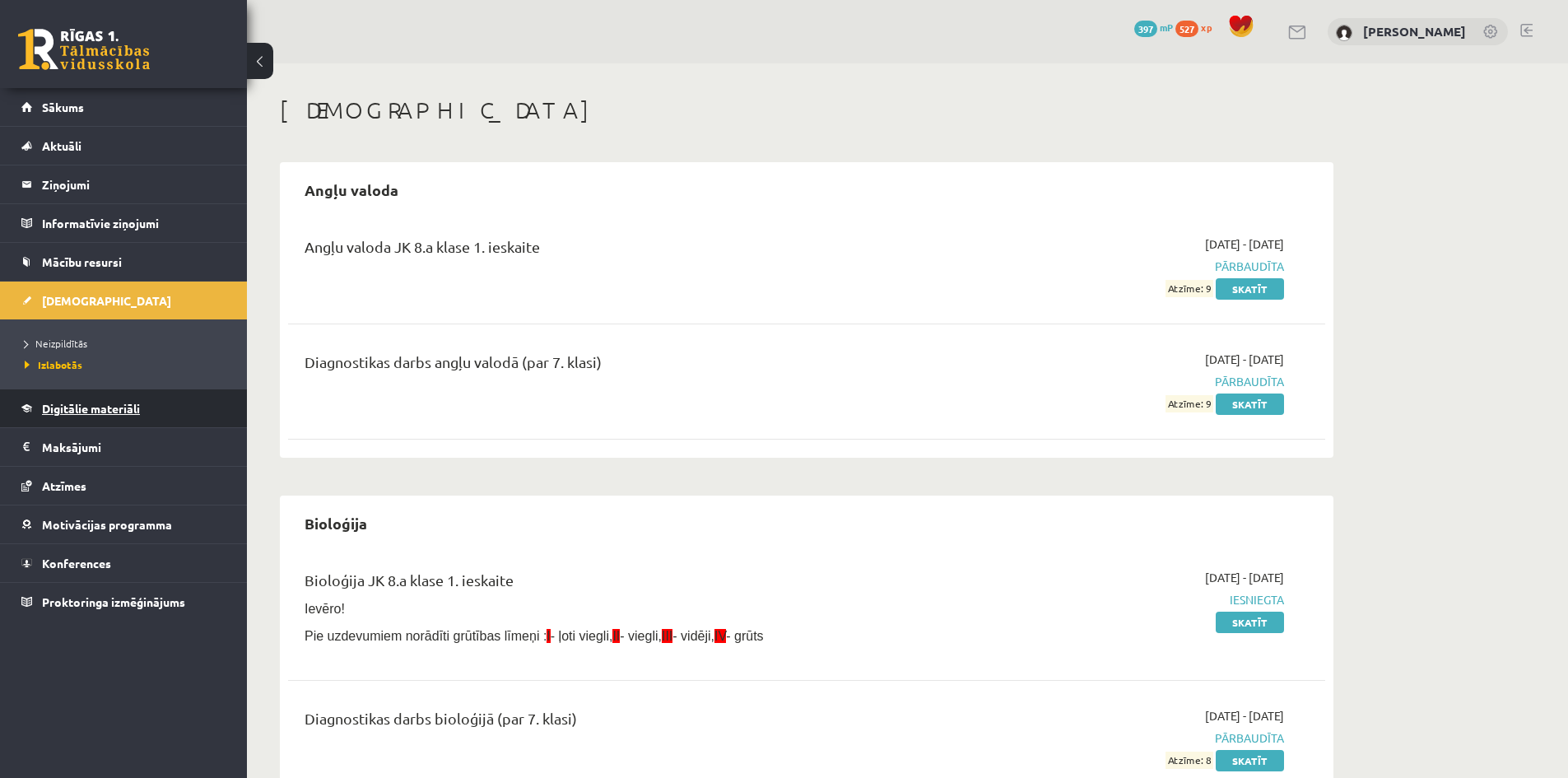
click at [109, 415] on link "Digitālie materiāli" at bounding box center [124, 409] width 205 height 38
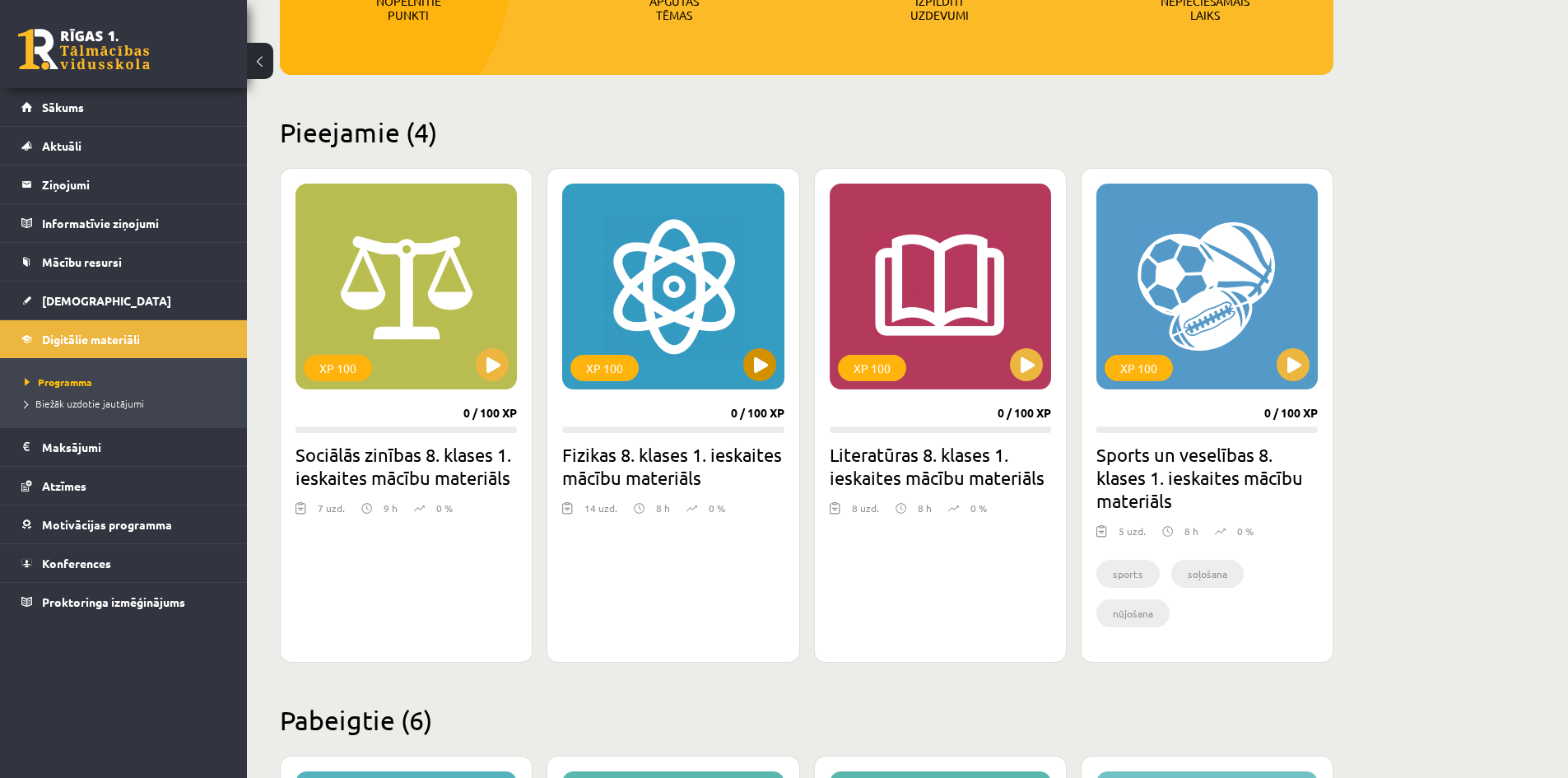
scroll to position [329, 0]
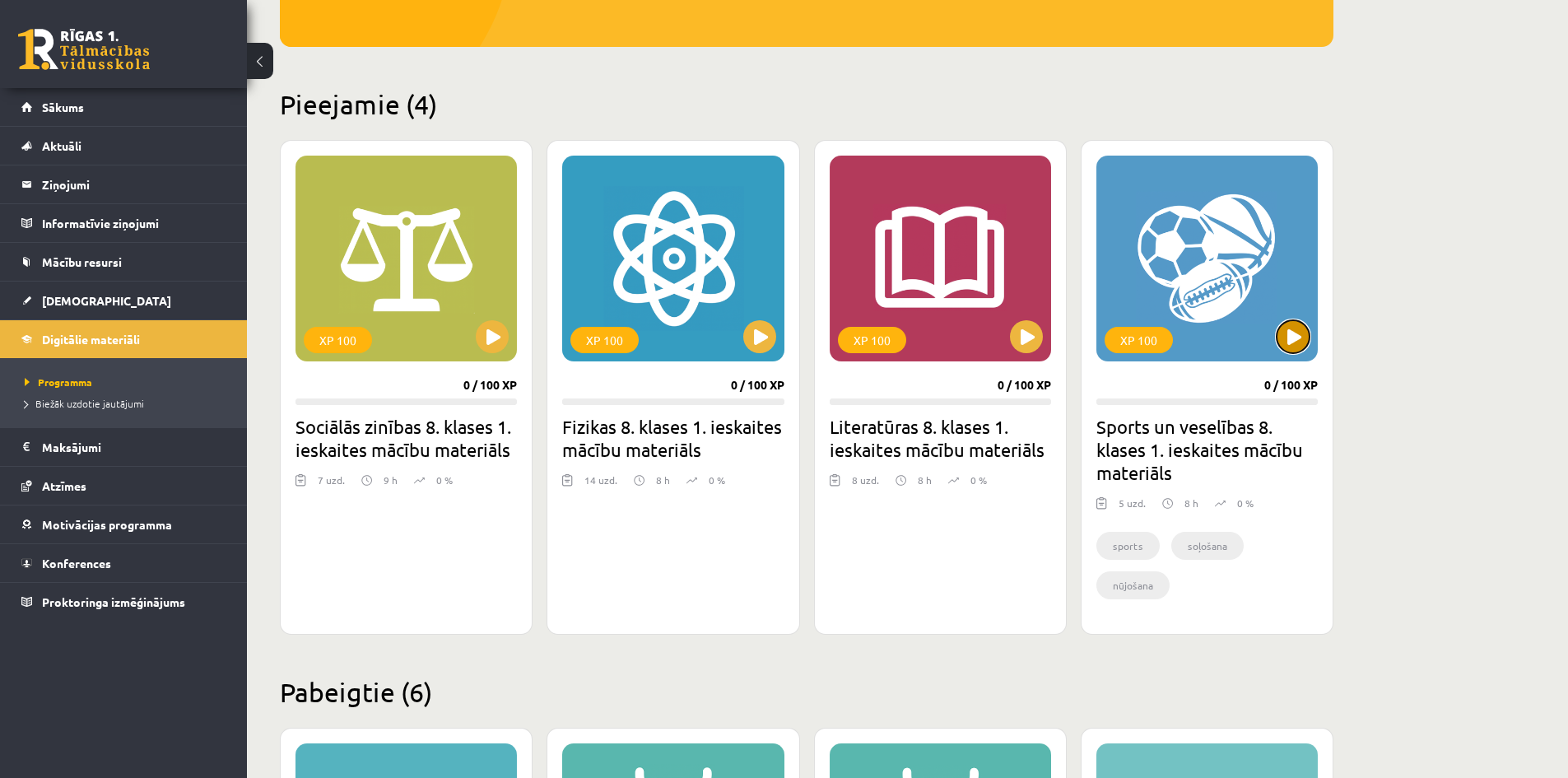
click at [1295, 346] on button at bounding box center [1293, 336] width 33 height 33
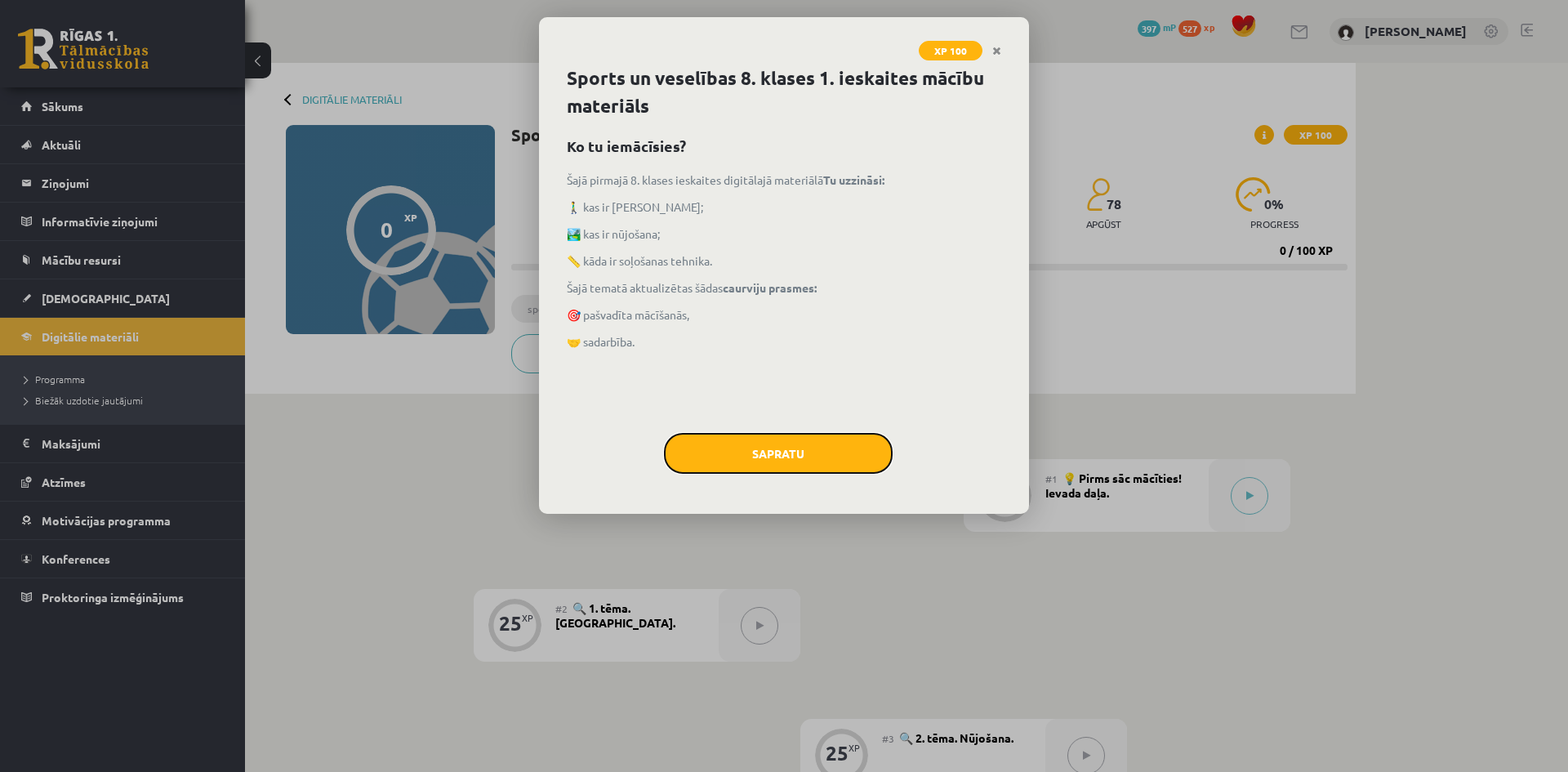
click at [830, 459] on button "Sapratu" at bounding box center [779, 453] width 229 height 40
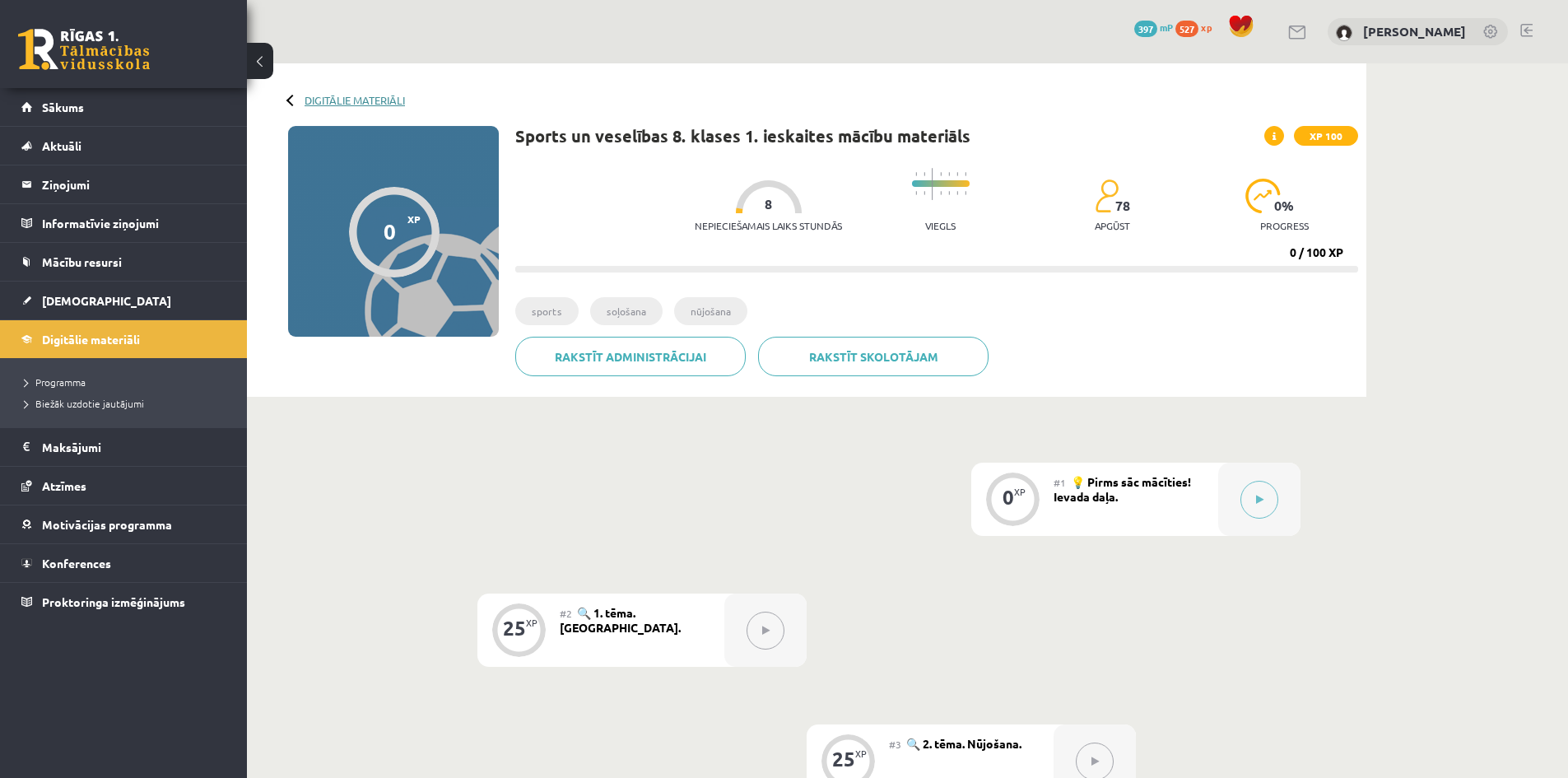
click at [338, 102] on link "Digitālie materiāli" at bounding box center [354, 99] width 100 height 12
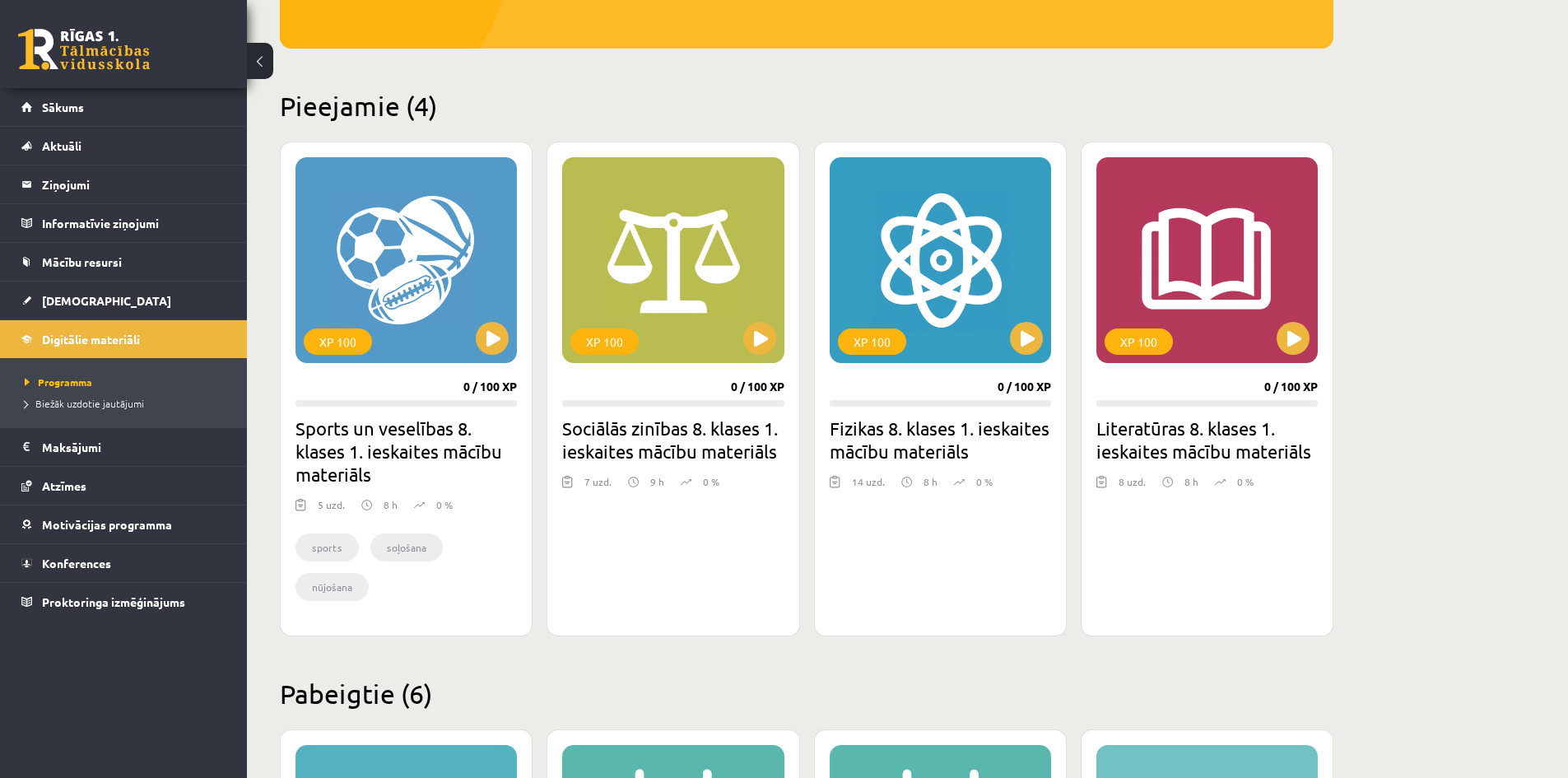
scroll to position [329, 0]
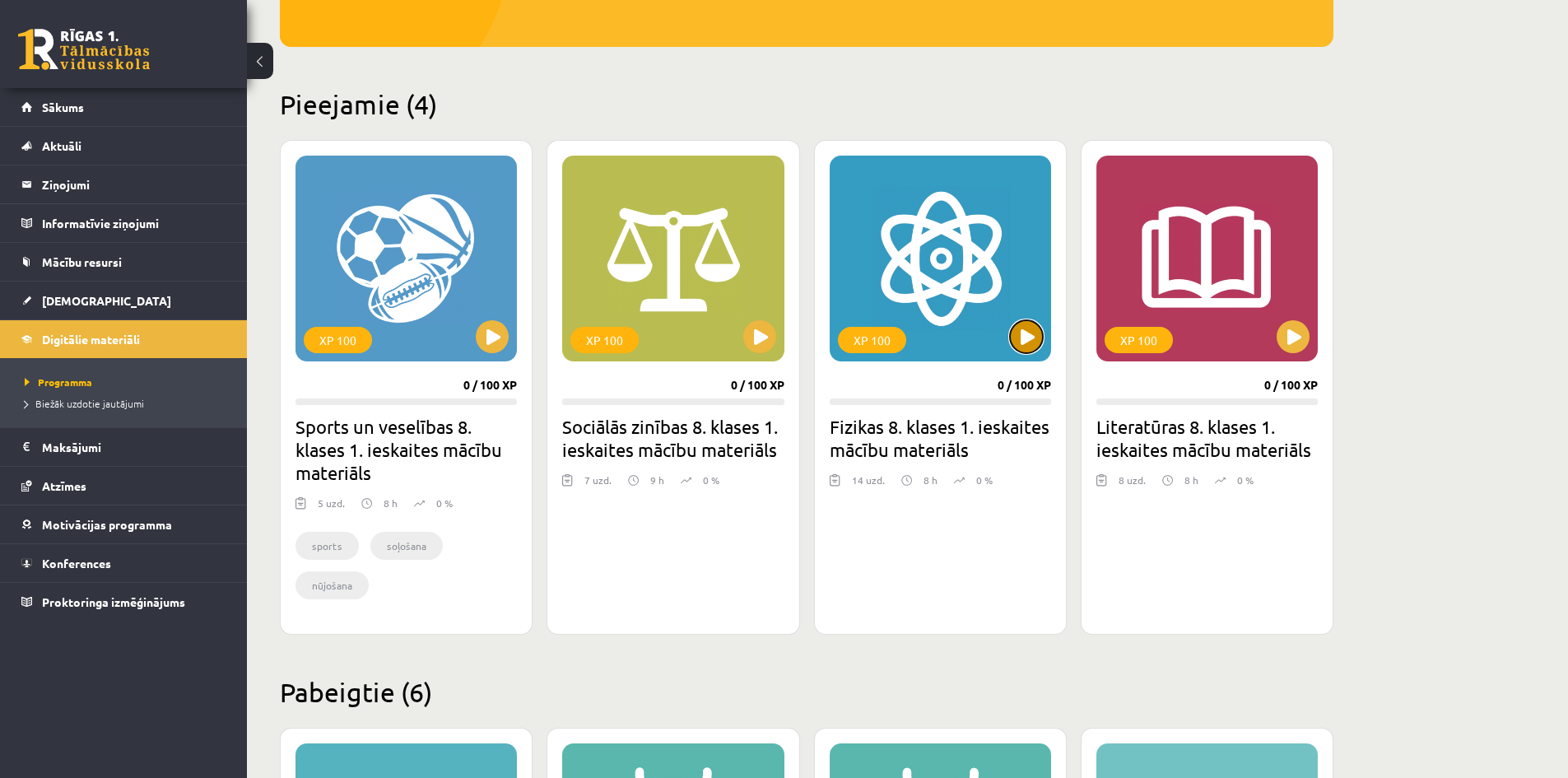
click at [1016, 337] on button at bounding box center [1026, 336] width 33 height 33
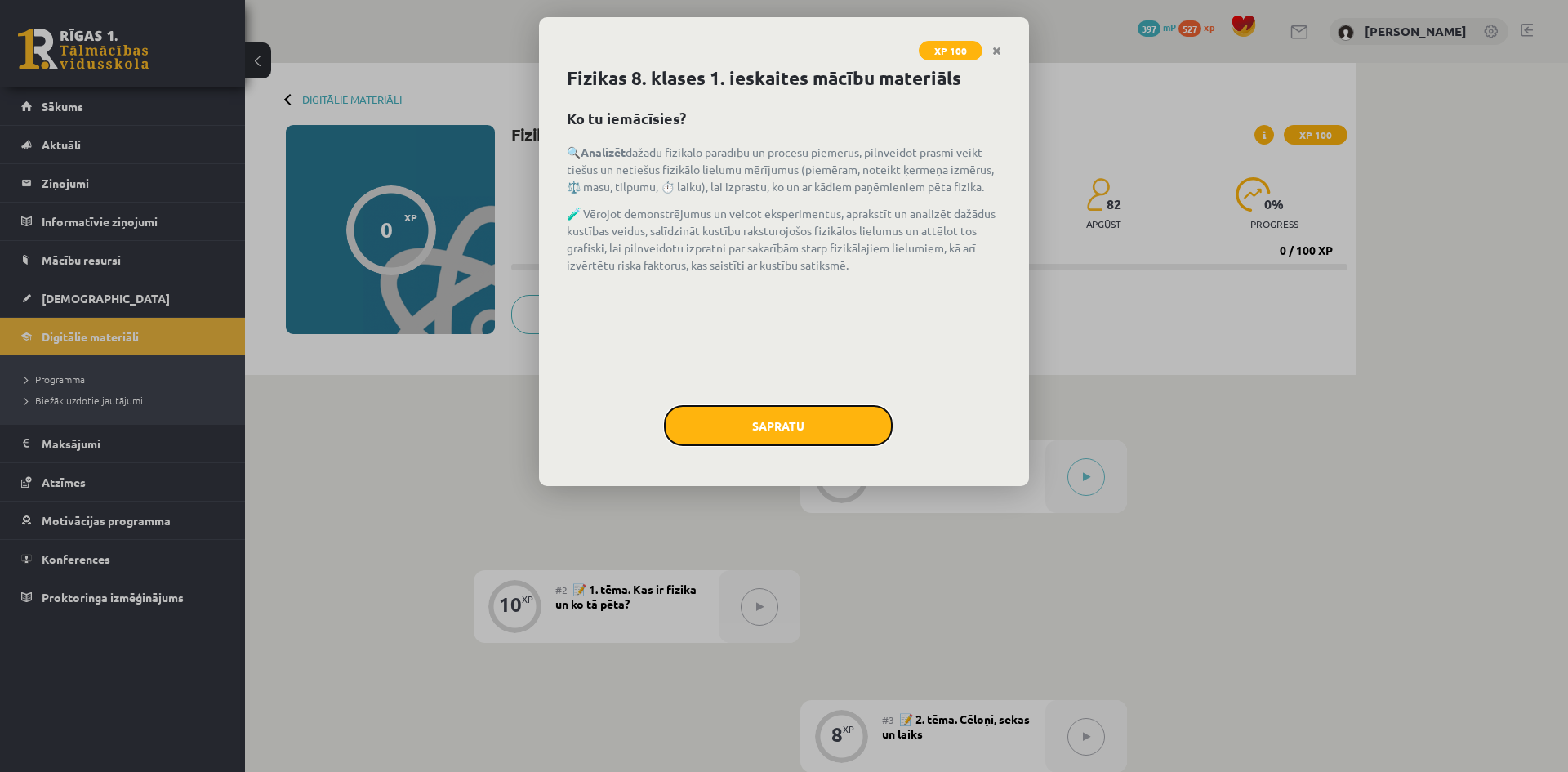
click at [834, 431] on button "Sapratu" at bounding box center [779, 425] width 229 height 40
